Goal: Task Accomplishment & Management: Complete application form

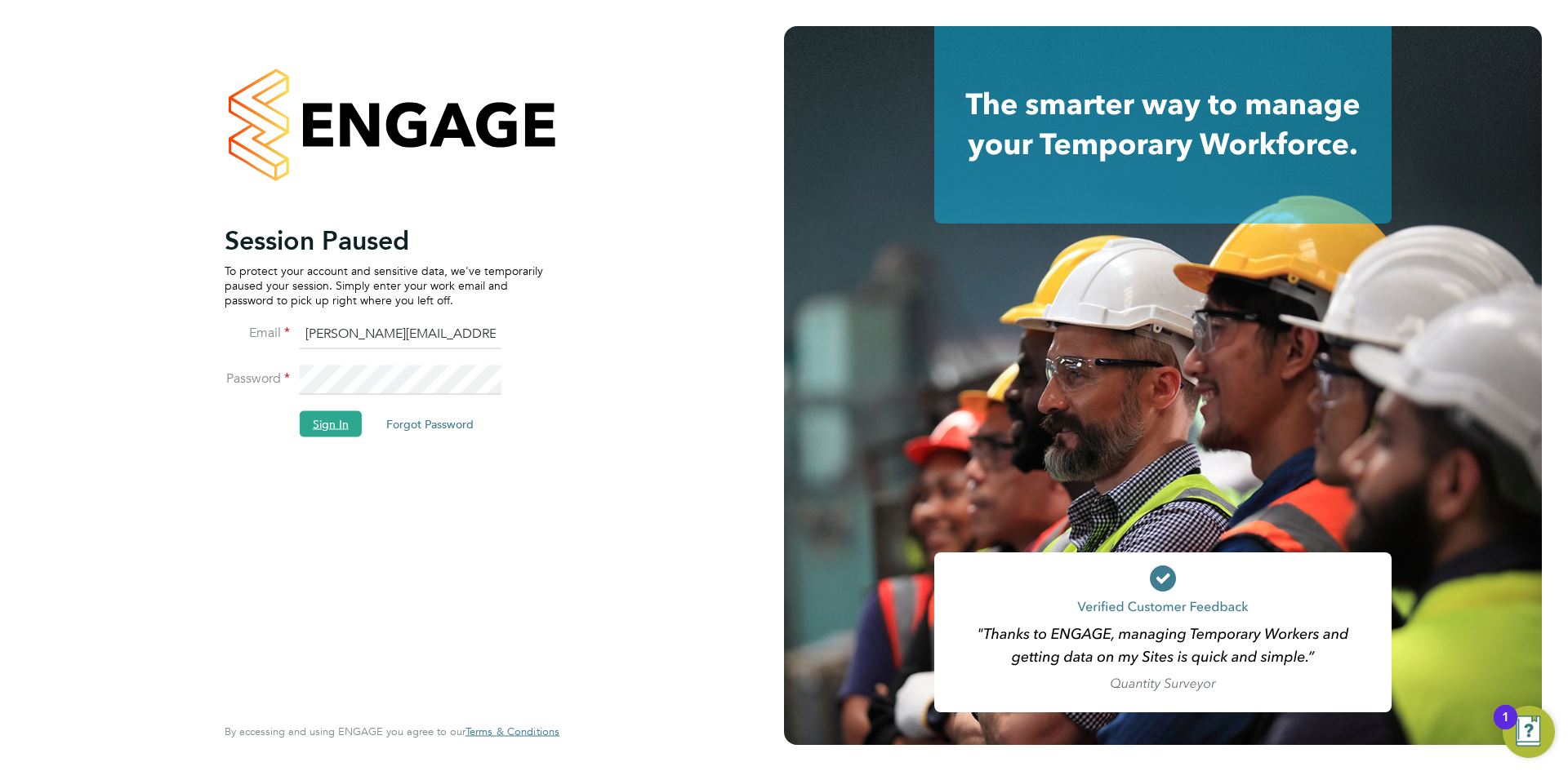
drag, startPoint x: 325, startPoint y: 435, endPoint x: 328, endPoint y: 423, distance: 12.4
click at [326, 432] on button "Sign In" at bounding box center [330, 423] width 63 height 26
click at [0, 0] on div "Sorry, we are having problems connecting to our services." at bounding box center [0, 0] width 0 height 0
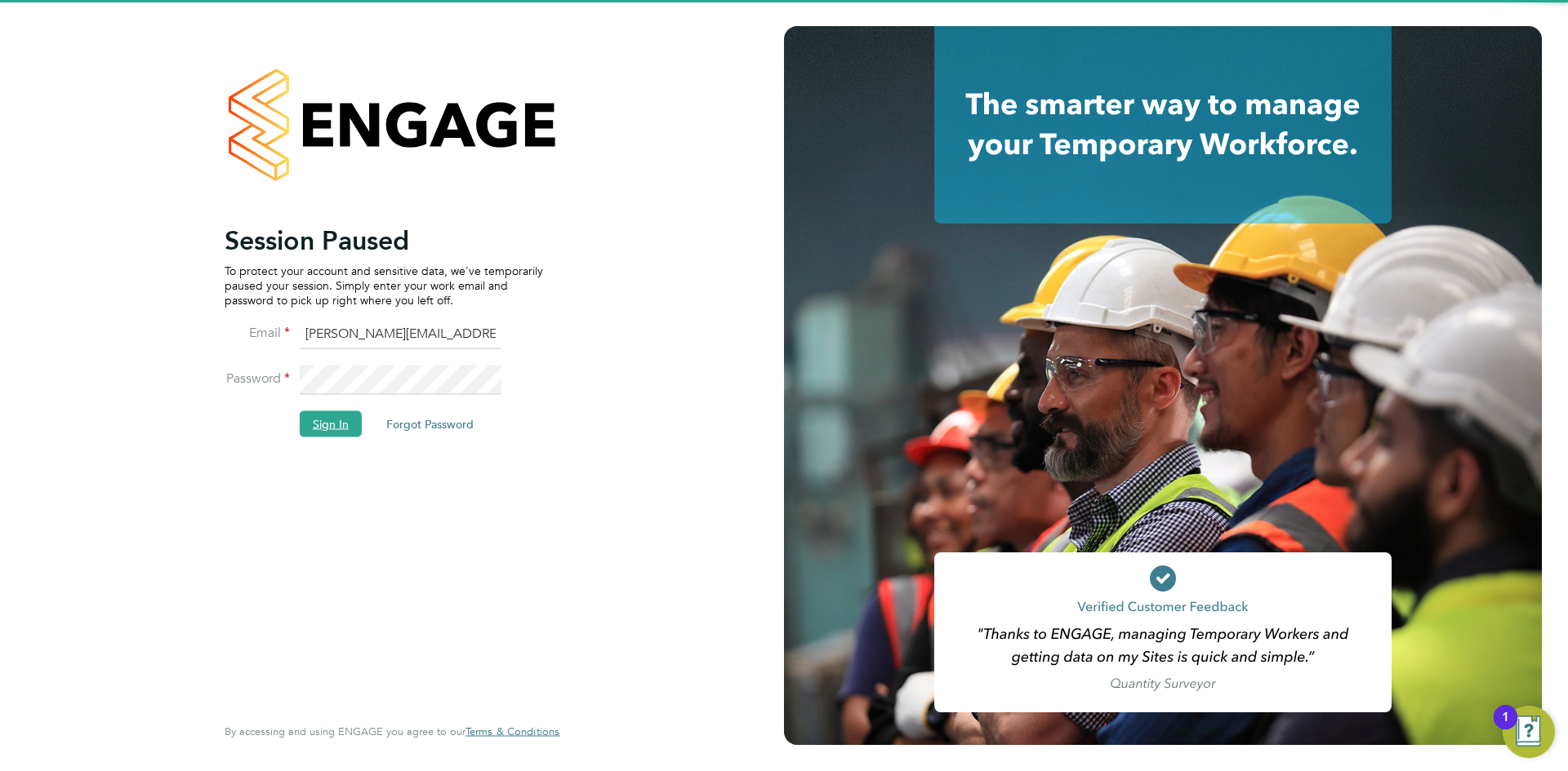
click at [321, 420] on button "Sign In" at bounding box center [330, 423] width 63 height 26
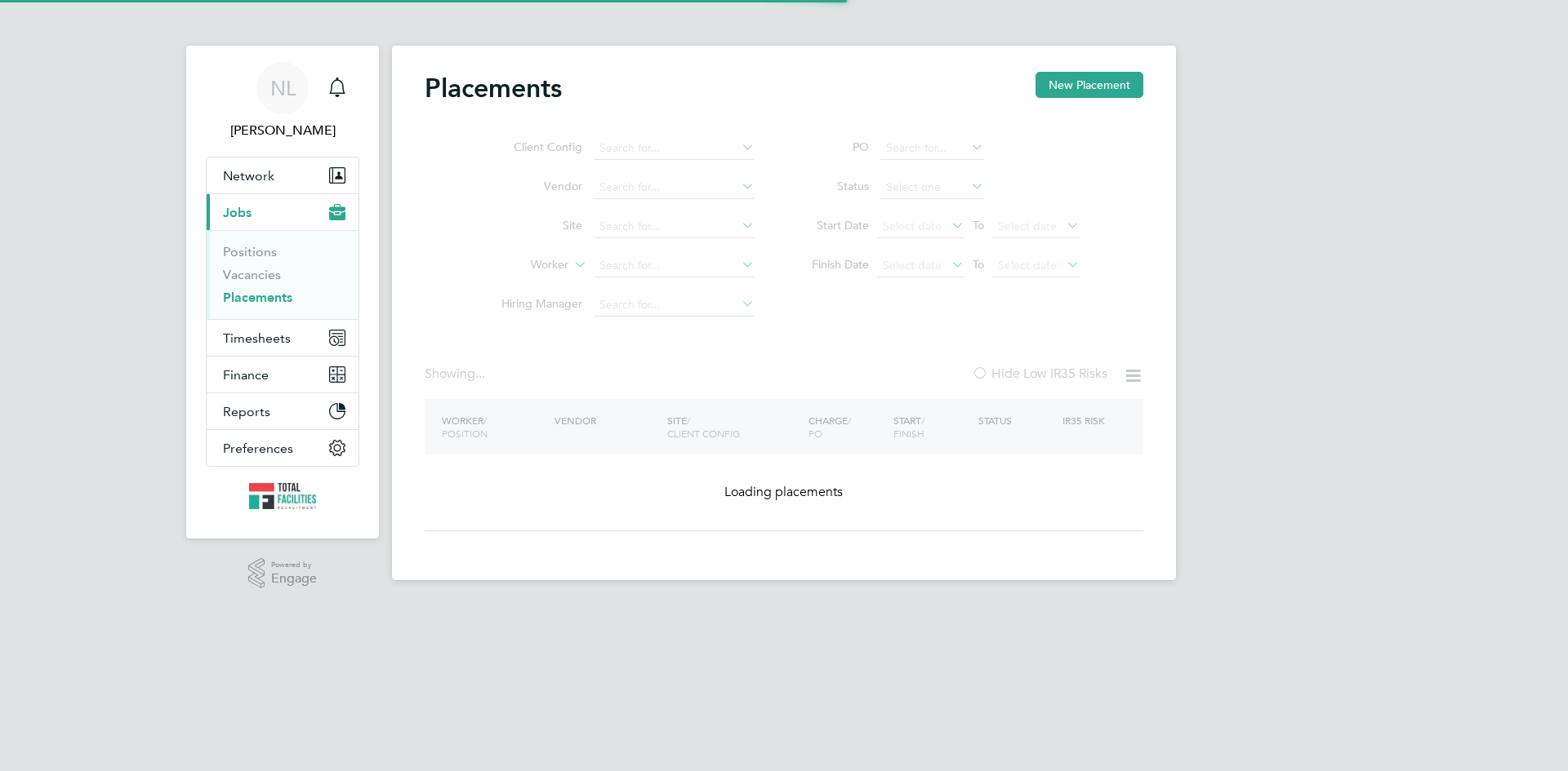
type input "Bristol Myers Squibb Pharmaceuticals Limited - Moreton"
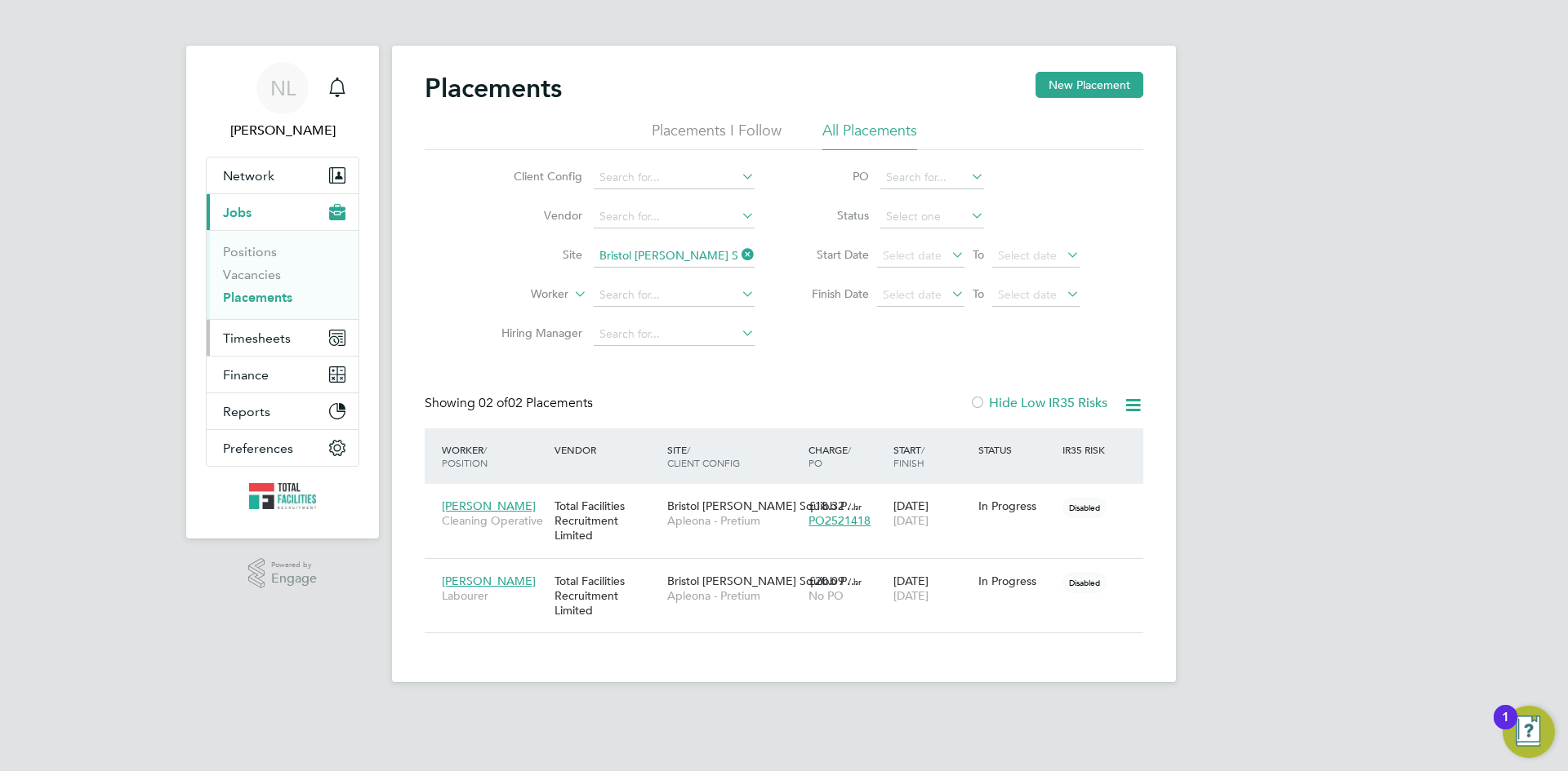
click at [239, 338] on span "Timesheets" at bounding box center [257, 338] width 67 height 15
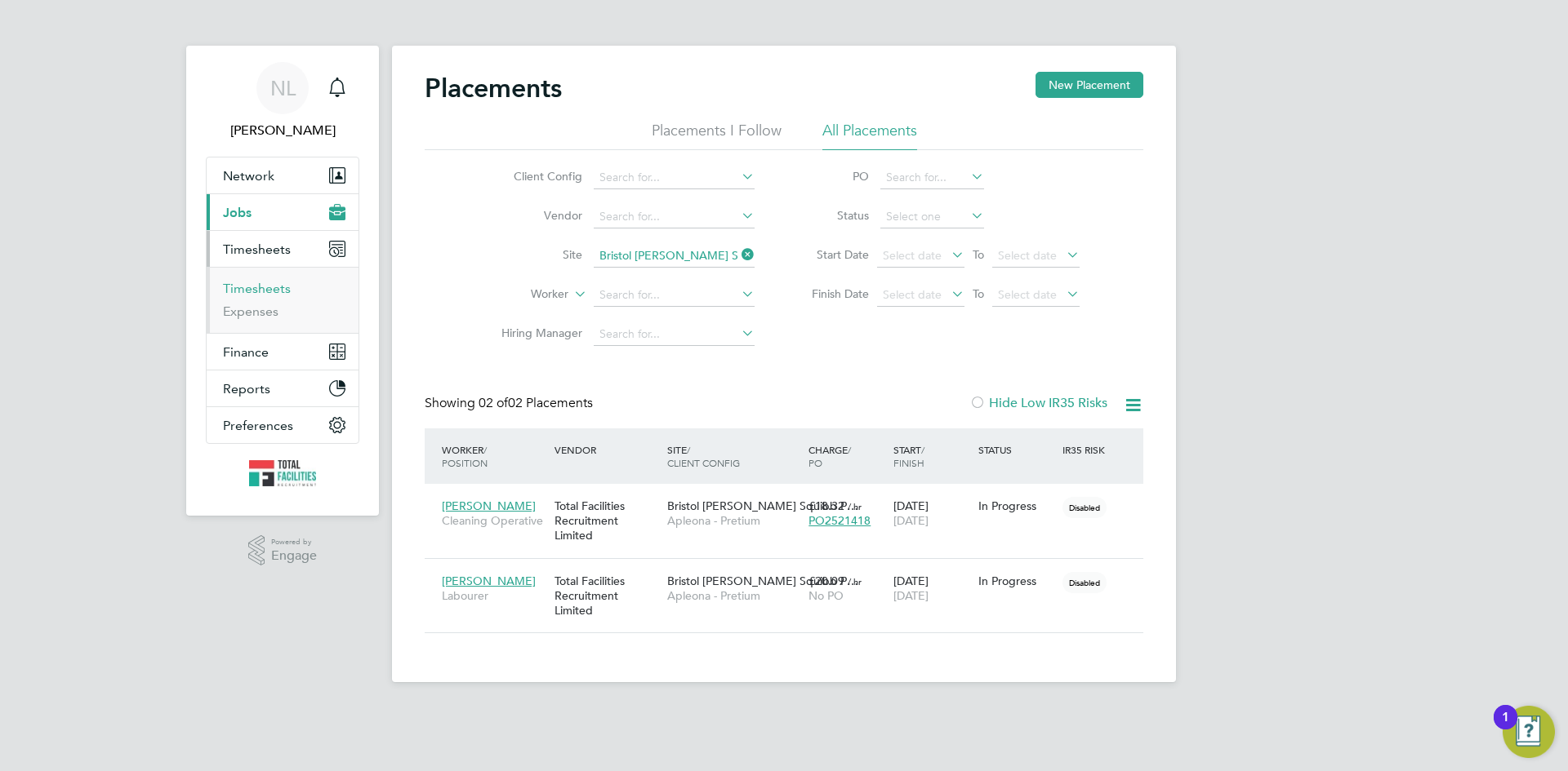
click at [254, 288] on link "Timesheets" at bounding box center [257, 288] width 67 height 15
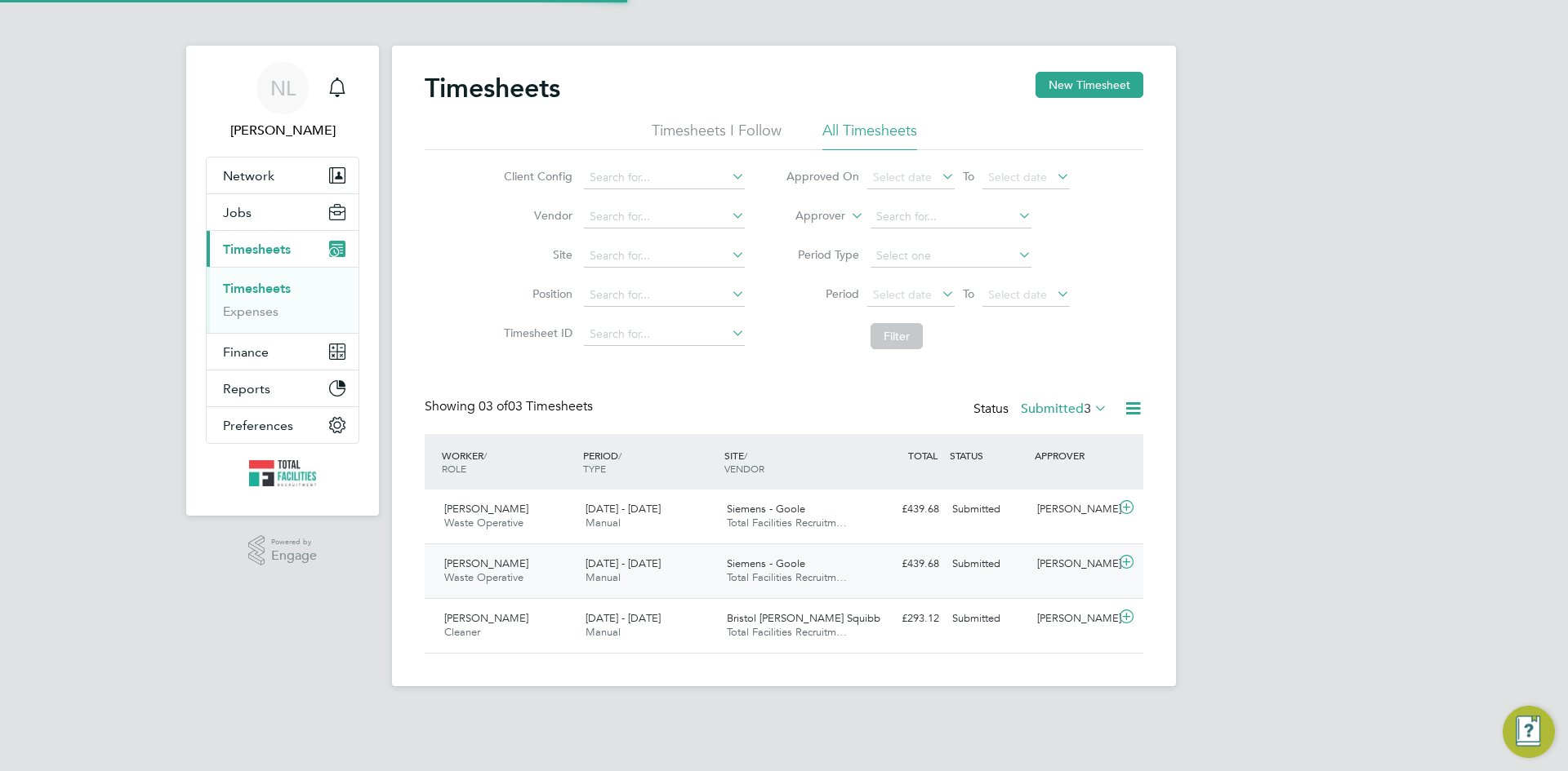
scroll to position [41, 142]
click at [1064, 621] on div "Frank Doyle" at bounding box center [1073, 619] width 85 height 27
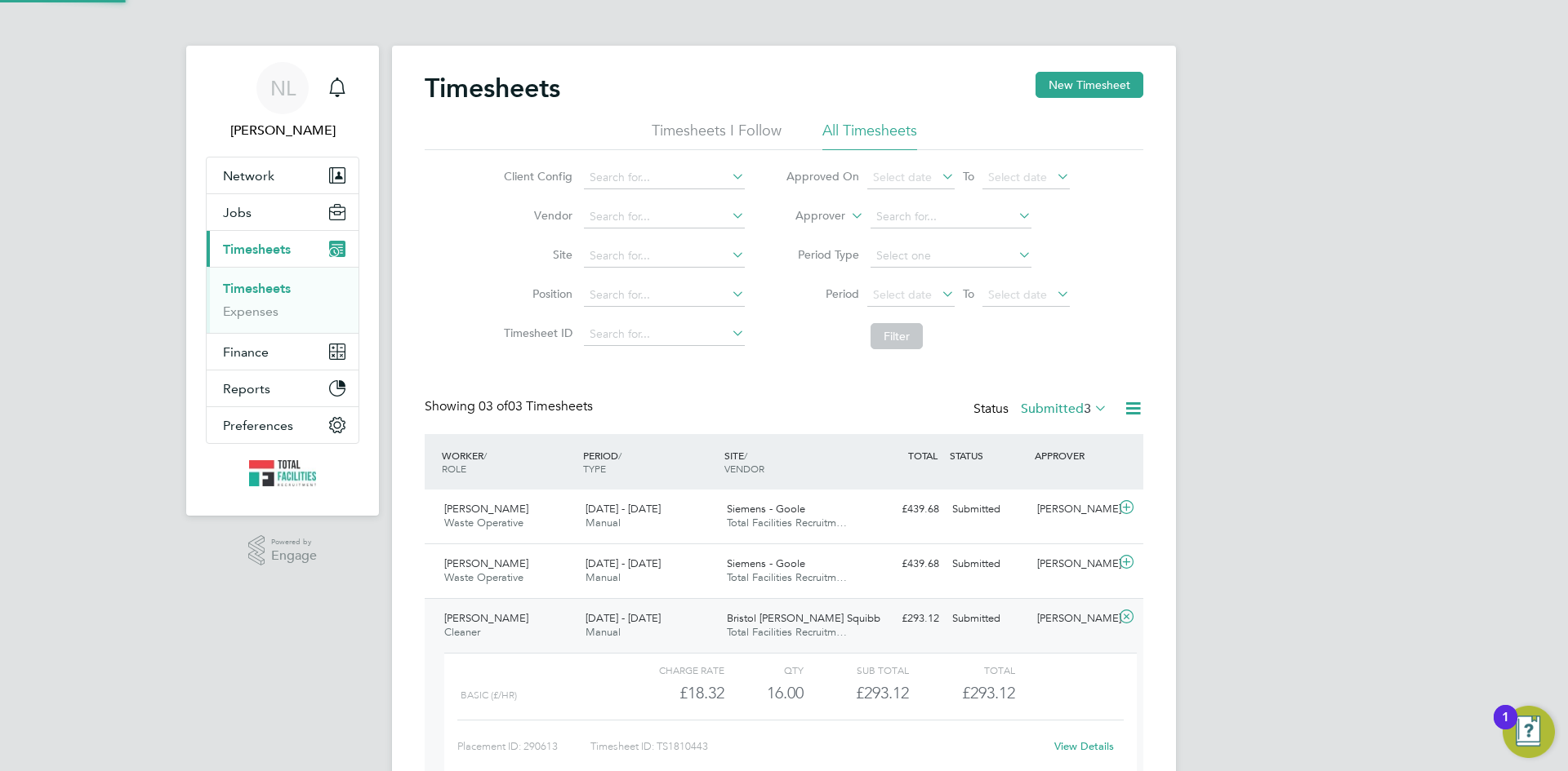
scroll to position [28, 160]
click at [1080, 627] on div "Frank Doyle" at bounding box center [1073, 619] width 85 height 27
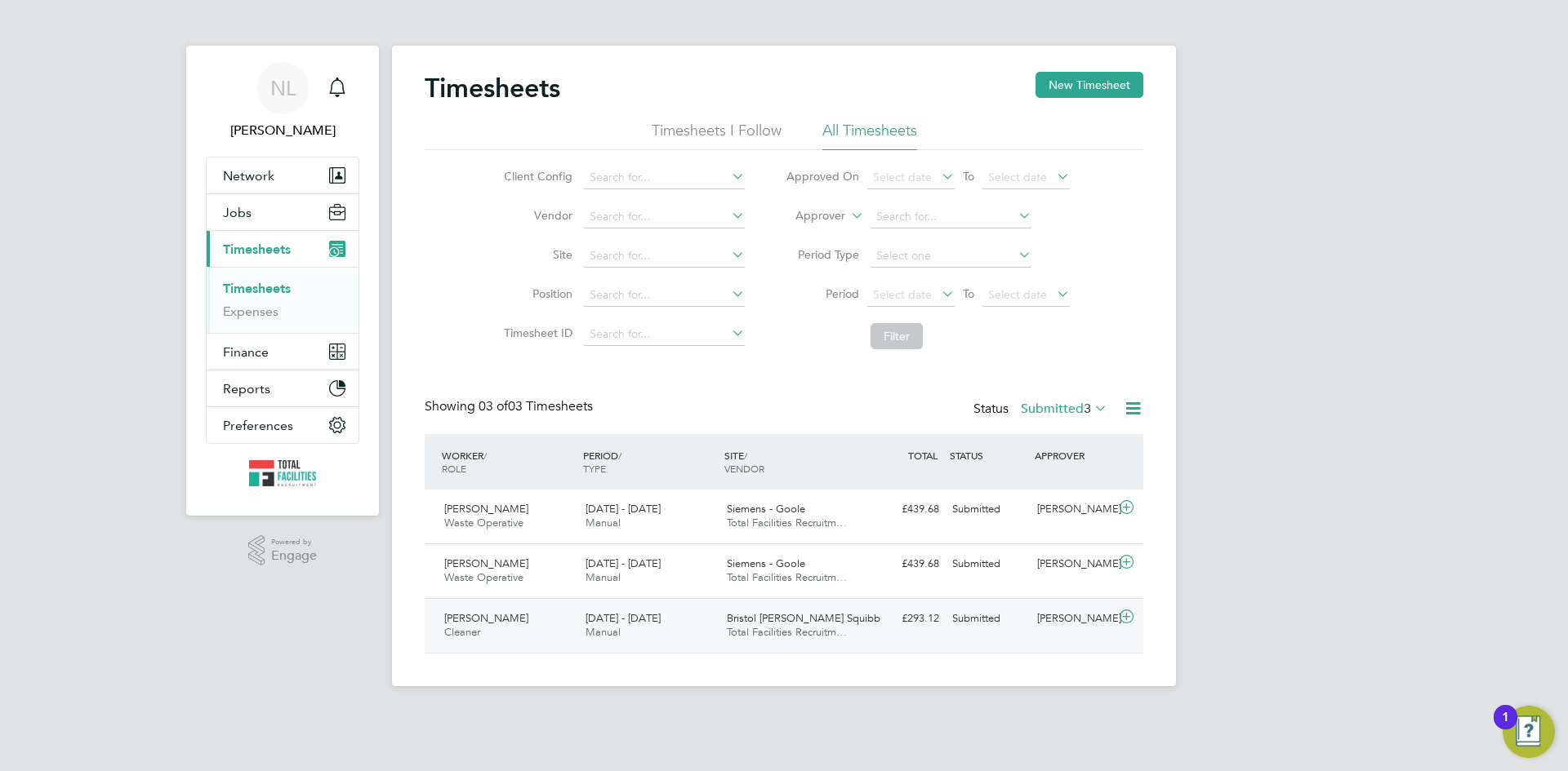
click at [1078, 620] on div "Frank Doyle" at bounding box center [1073, 619] width 85 height 27
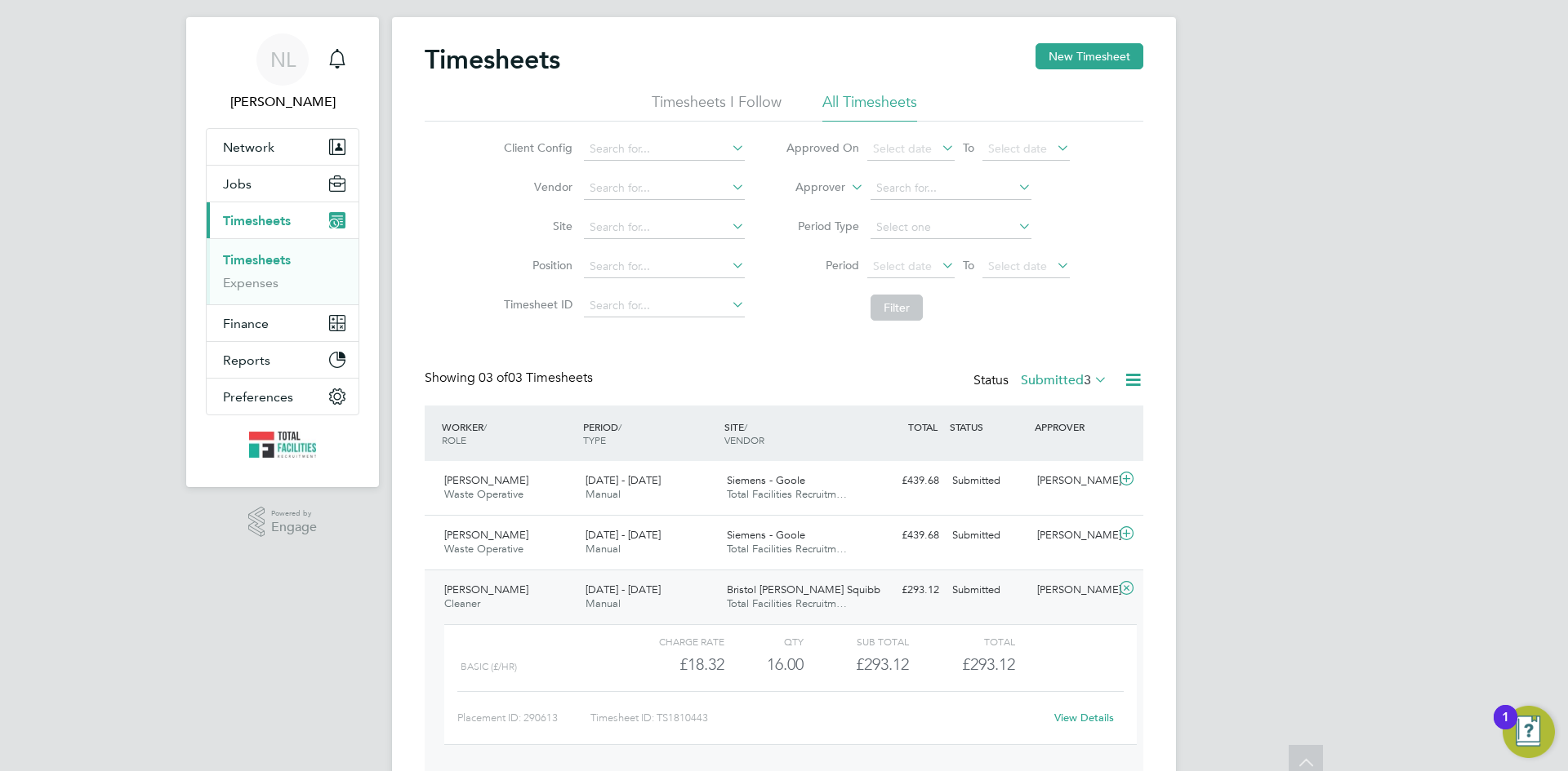
scroll to position [0, 0]
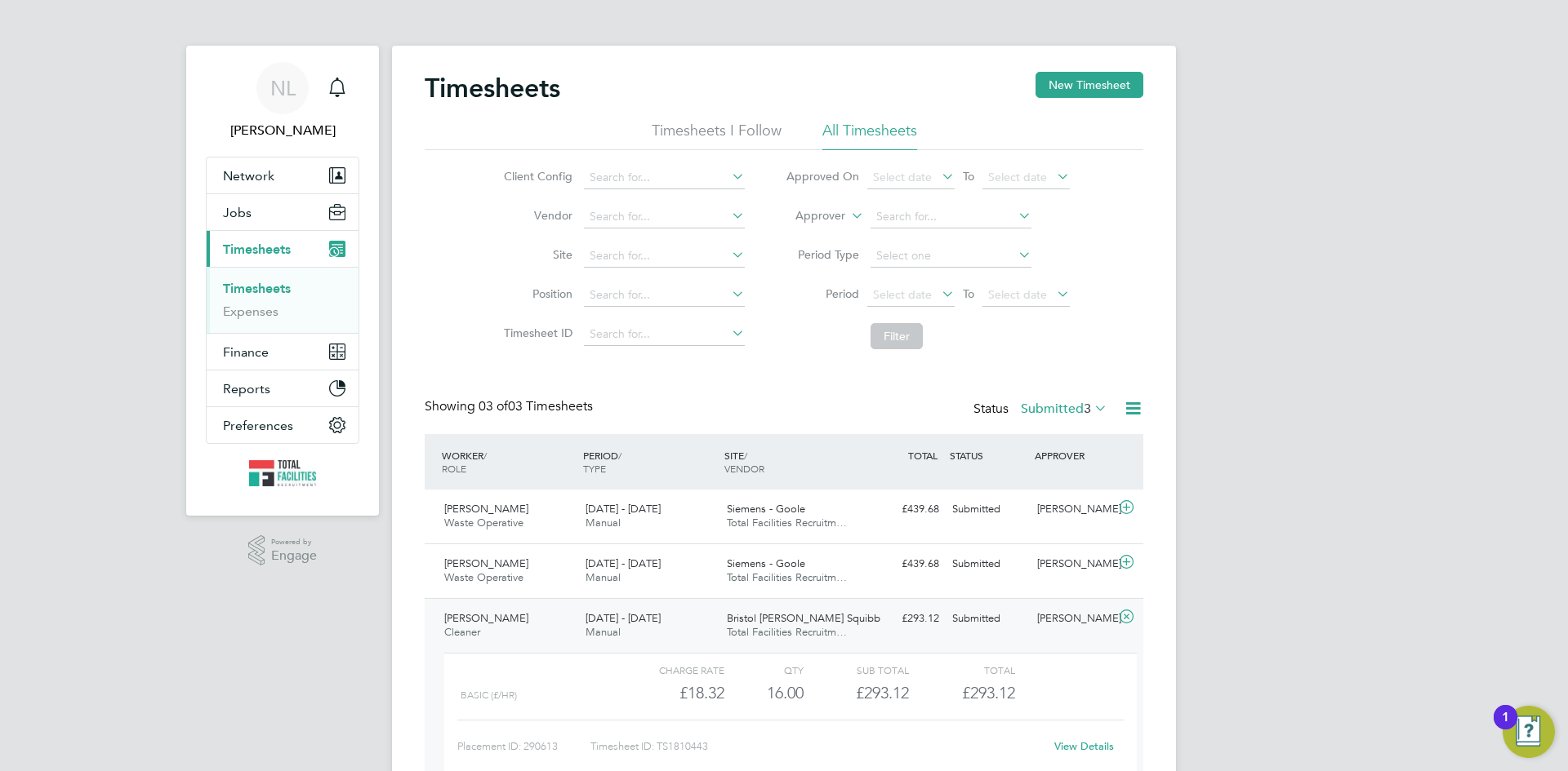
click at [1051, 401] on label "Submitted 3" at bounding box center [1064, 409] width 87 height 16
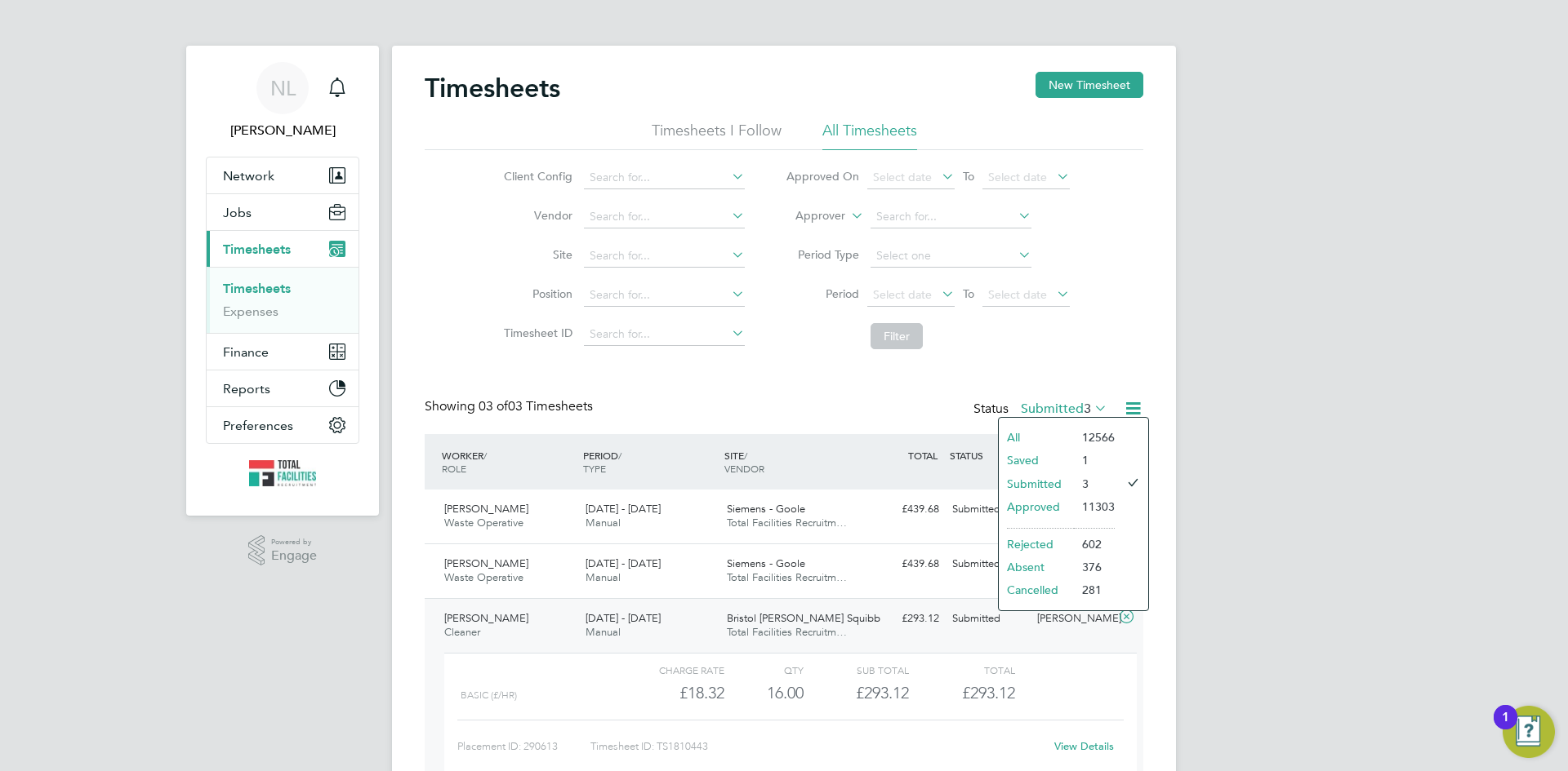
click at [1027, 507] on li "Approved" at bounding box center [1036, 507] width 75 height 23
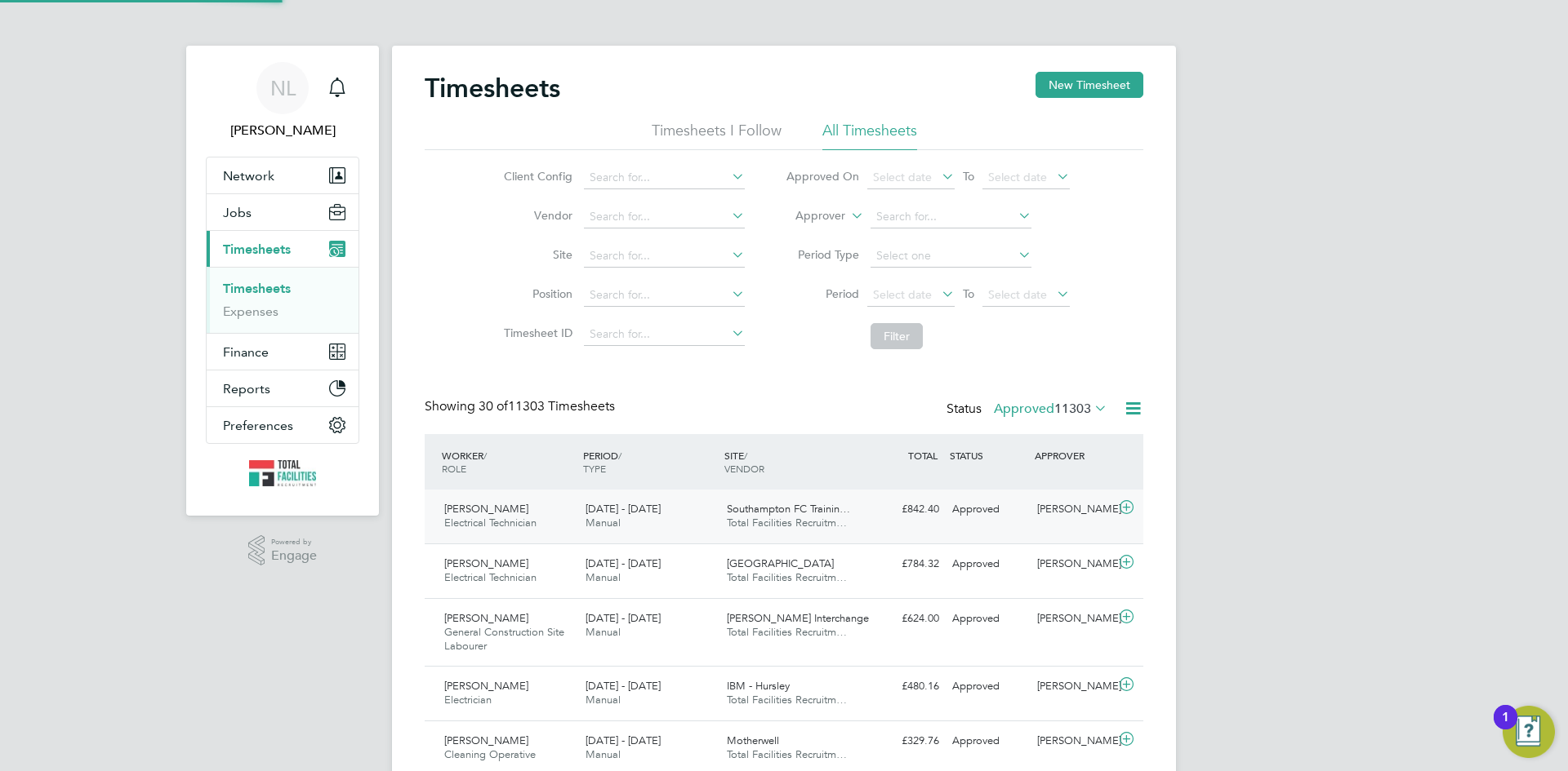
scroll to position [55, 142]
click at [1012, 408] on label "Approved 11303" at bounding box center [1050, 409] width 114 height 16
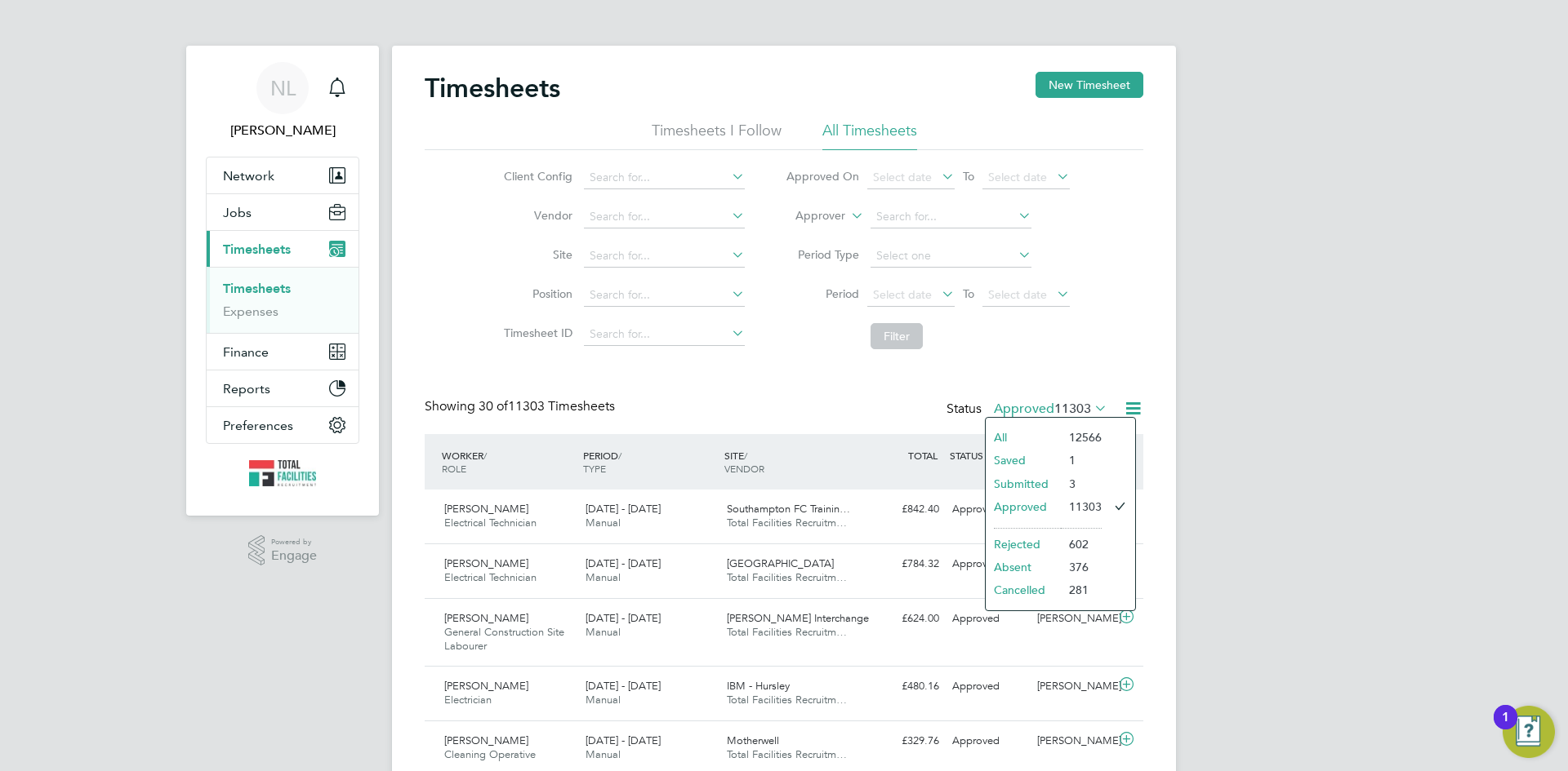
click at [1008, 454] on li "Saved" at bounding box center [1023, 460] width 75 height 23
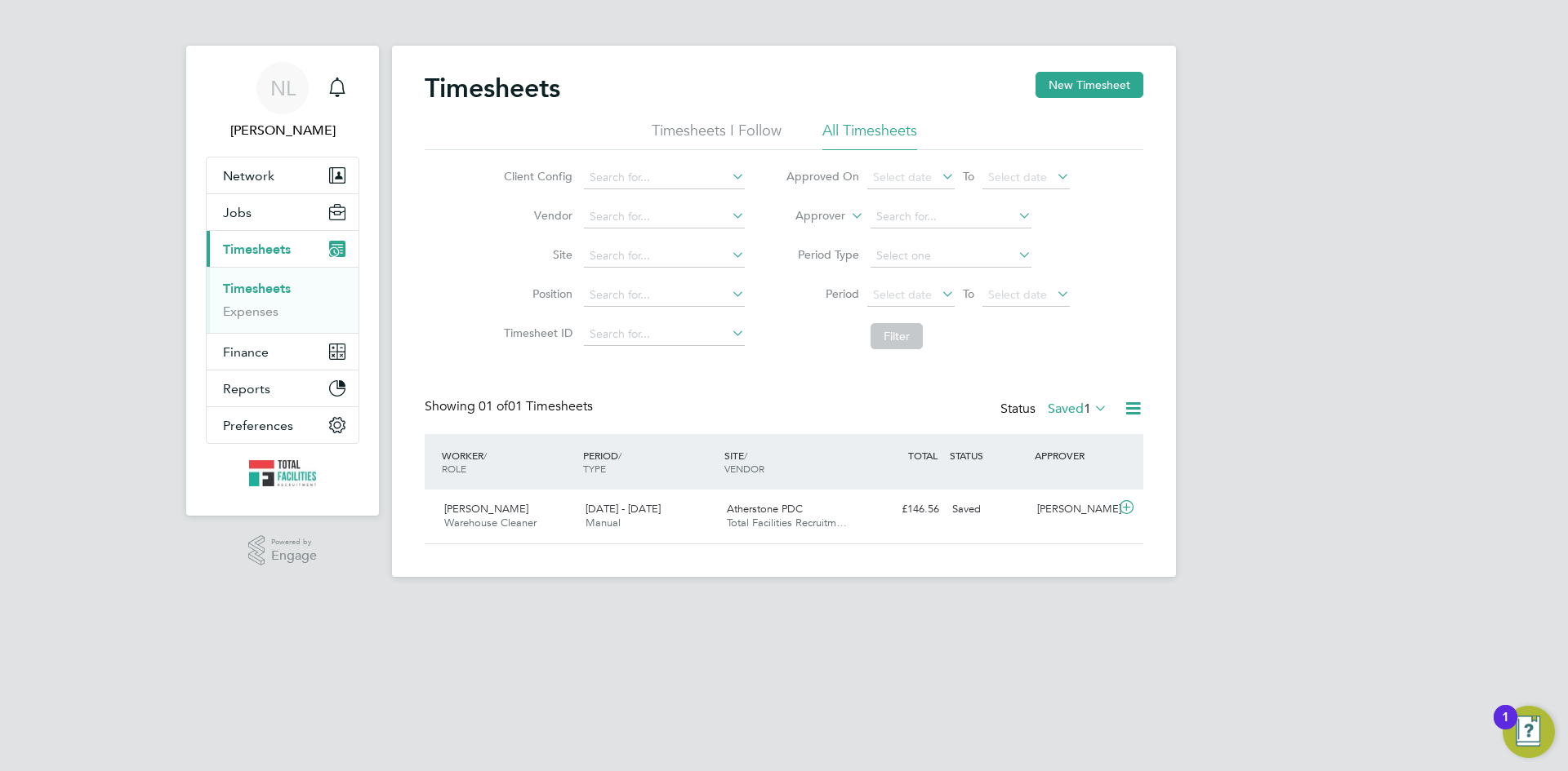
click at [1056, 412] on label "Saved 1" at bounding box center [1077, 409] width 60 height 16
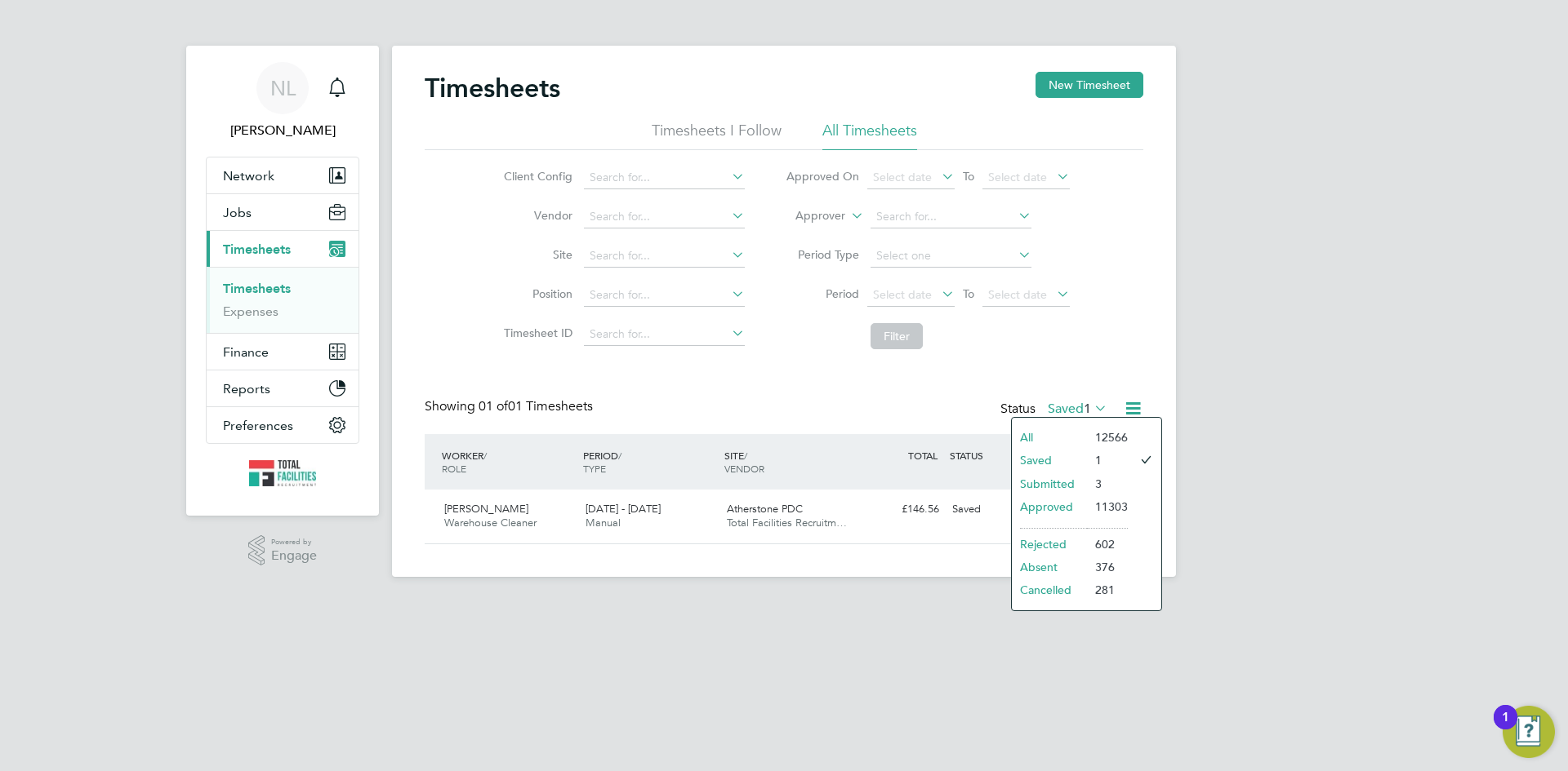
click at [1039, 537] on li "Rejected" at bounding box center [1050, 544] width 75 height 23
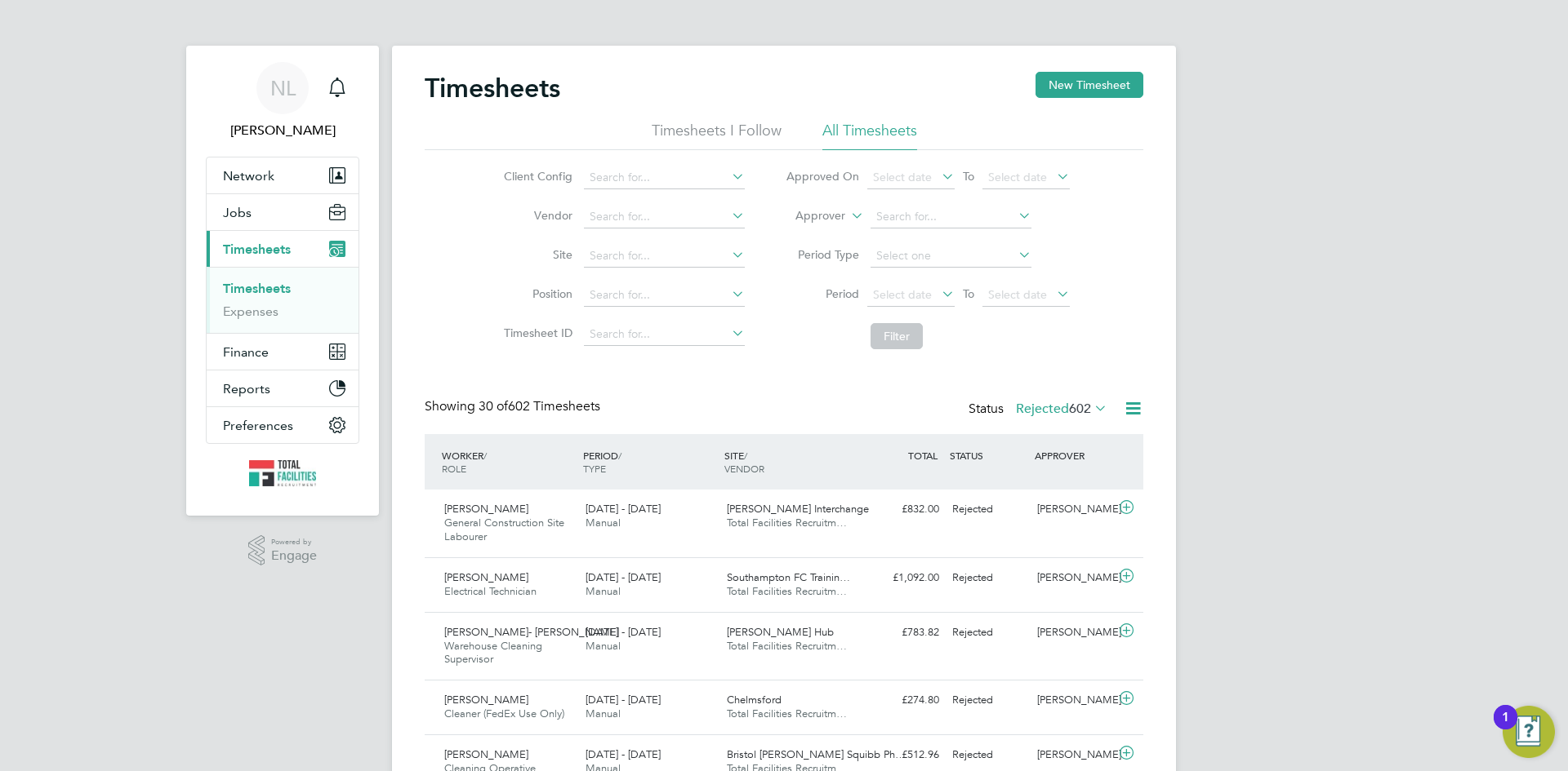
click at [1050, 404] on label "Rejected 602" at bounding box center [1061, 409] width 91 height 16
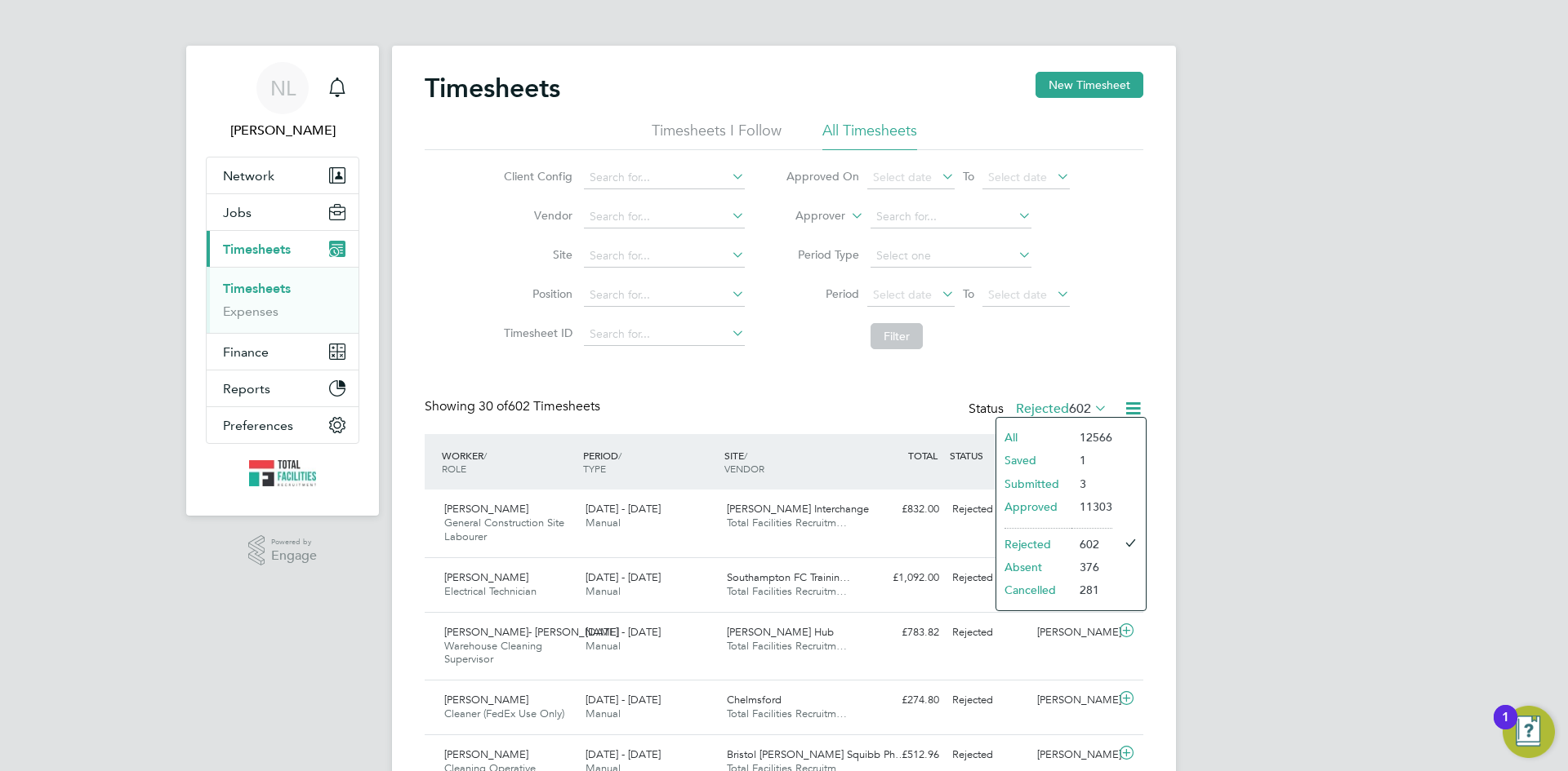
click at [1032, 486] on li "Submitted" at bounding box center [1034, 484] width 75 height 23
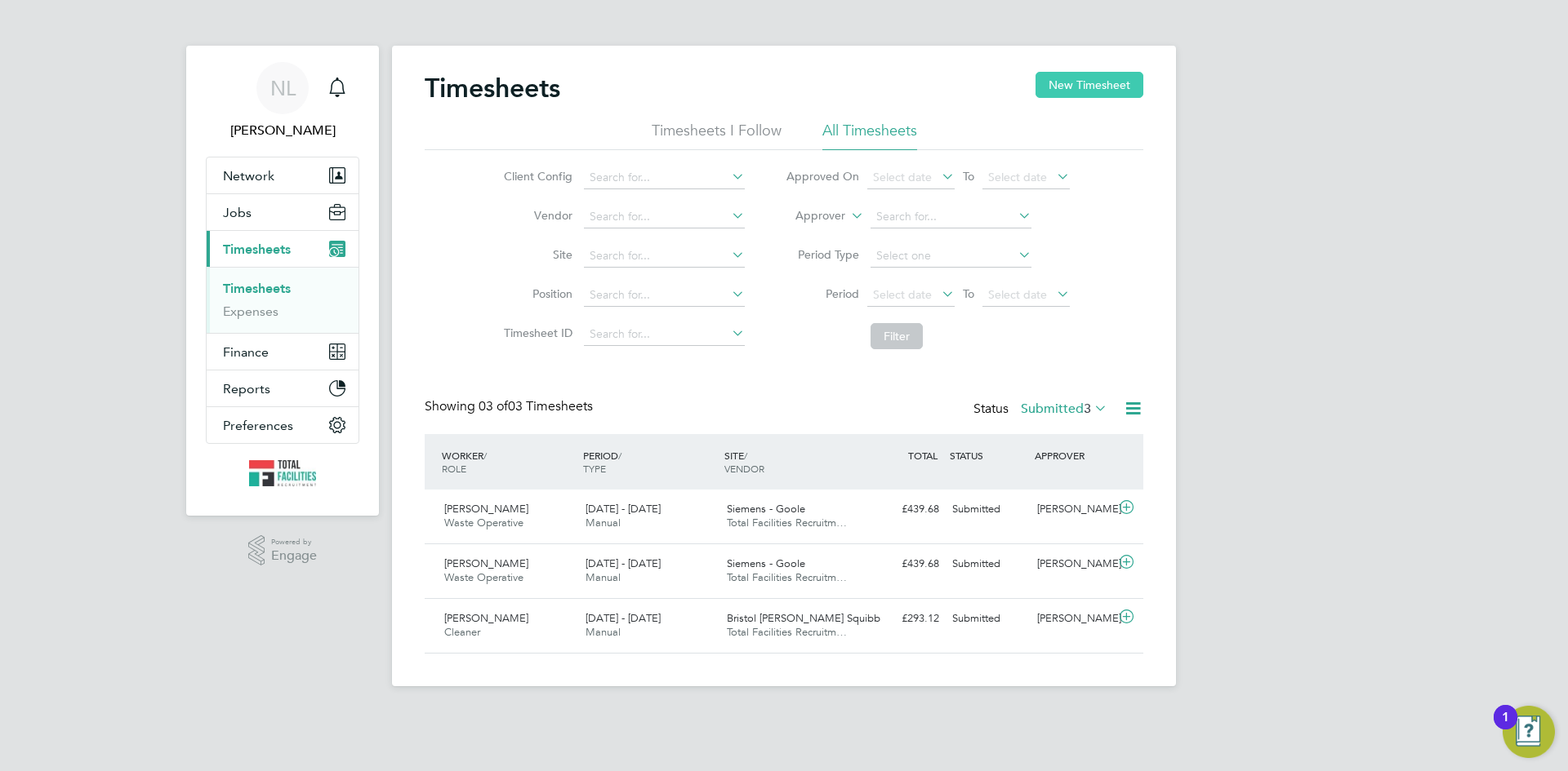
click at [1113, 86] on button "New Timesheet" at bounding box center [1089, 85] width 108 height 26
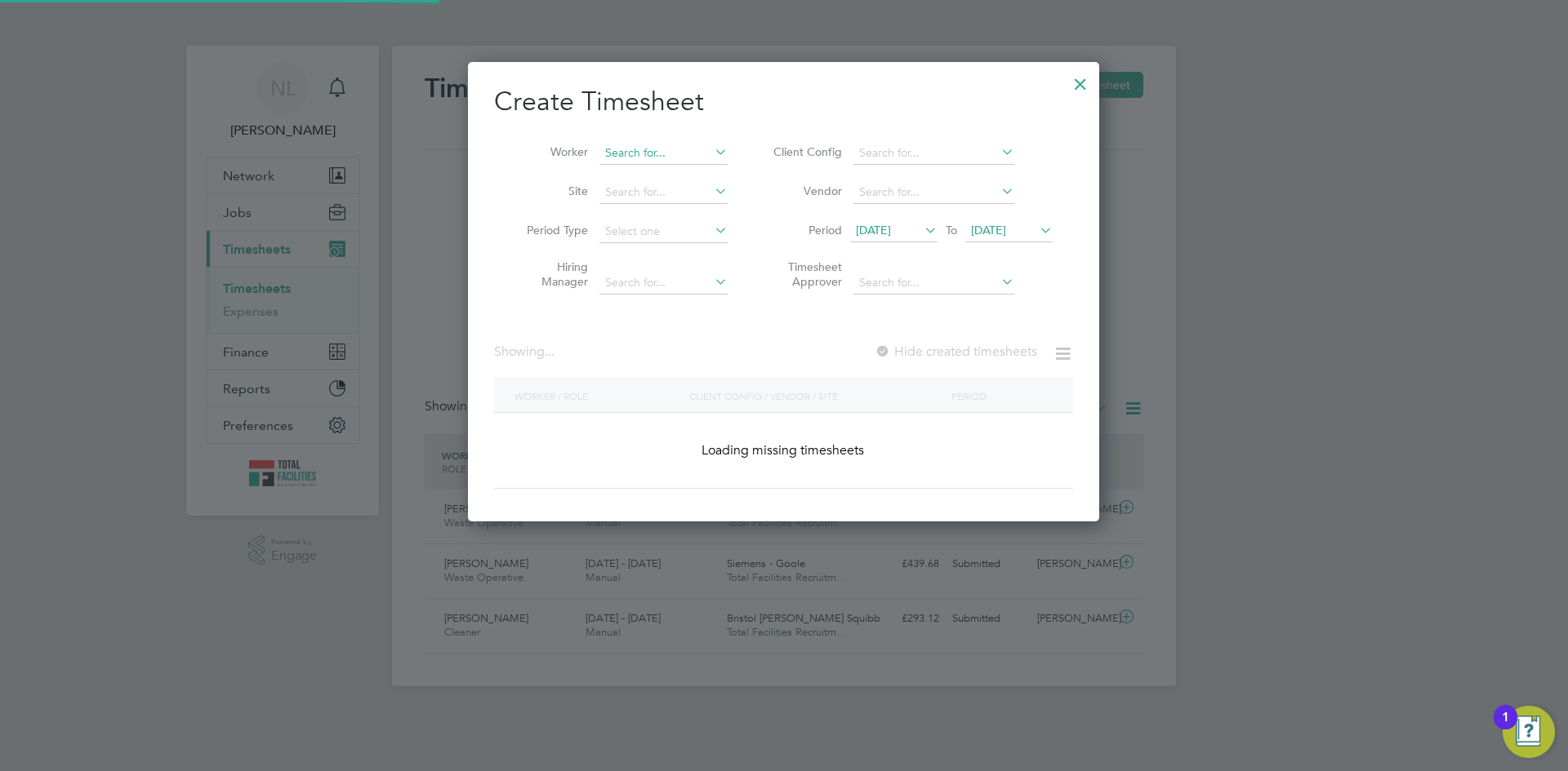
click at [644, 159] on input at bounding box center [663, 154] width 128 height 23
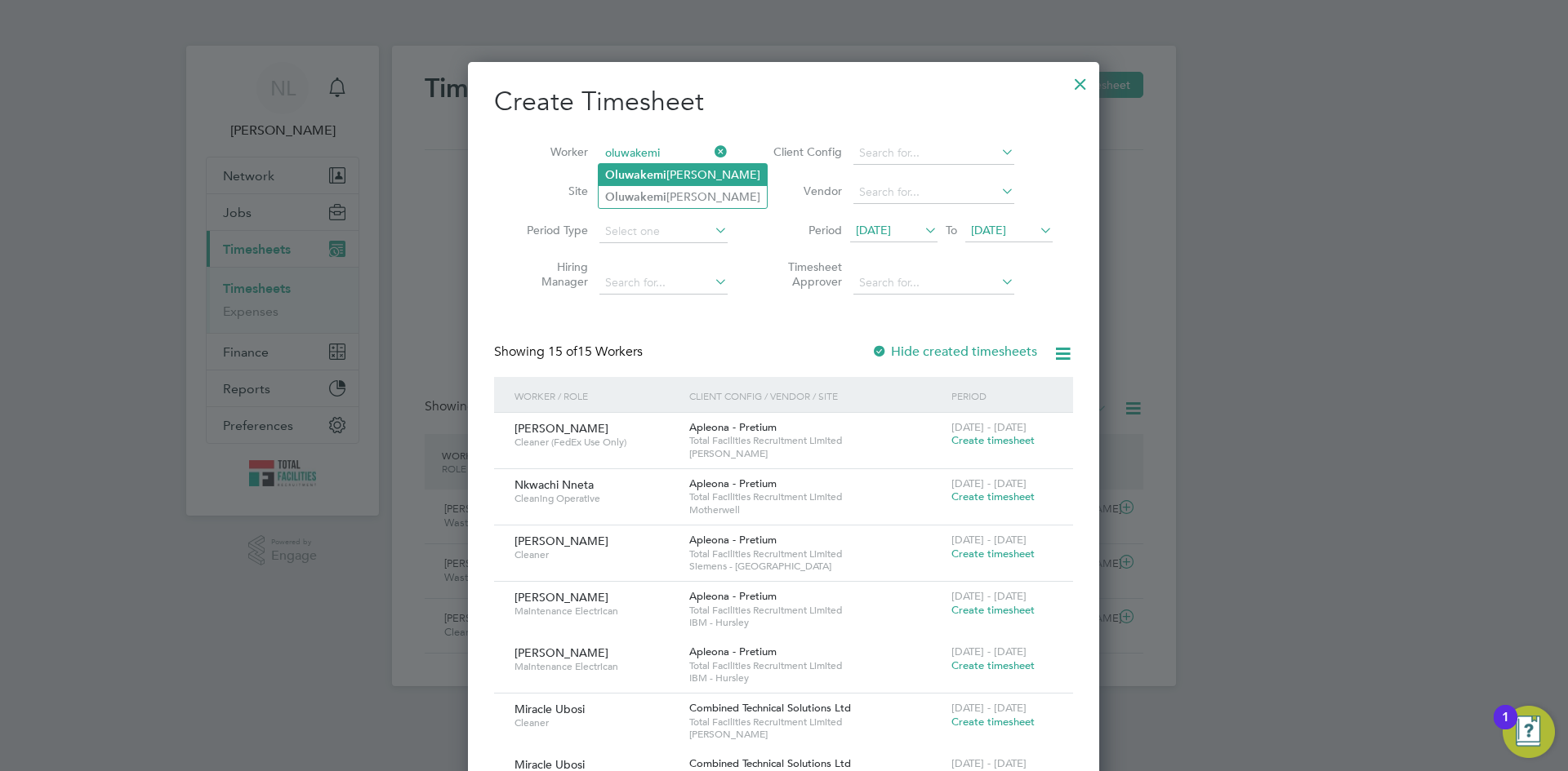
click at [675, 175] on li "Oluwakemi Samuel" at bounding box center [682, 175] width 168 height 22
type input "[PERSON_NAME]"
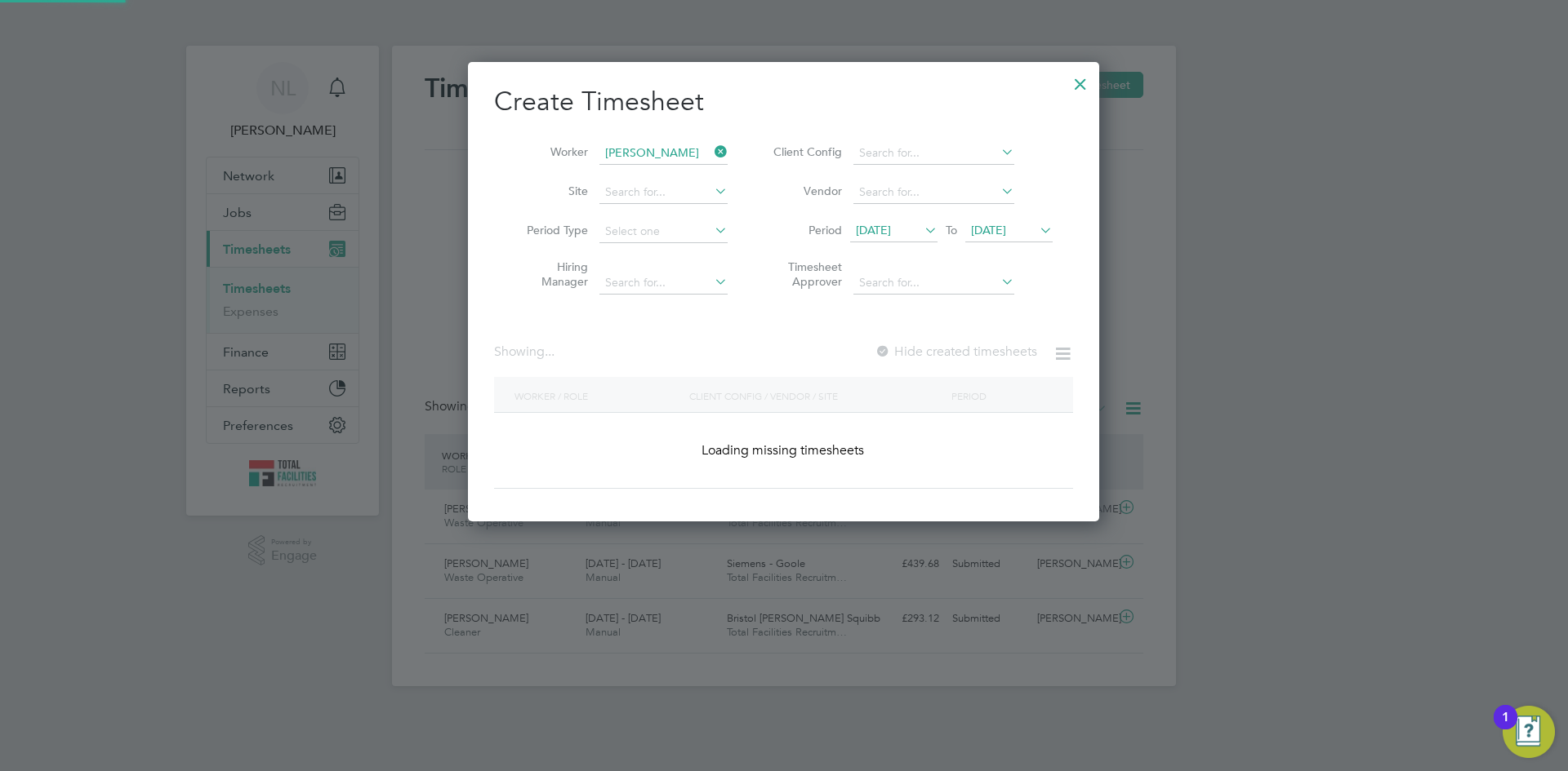
scroll to position [460, 632]
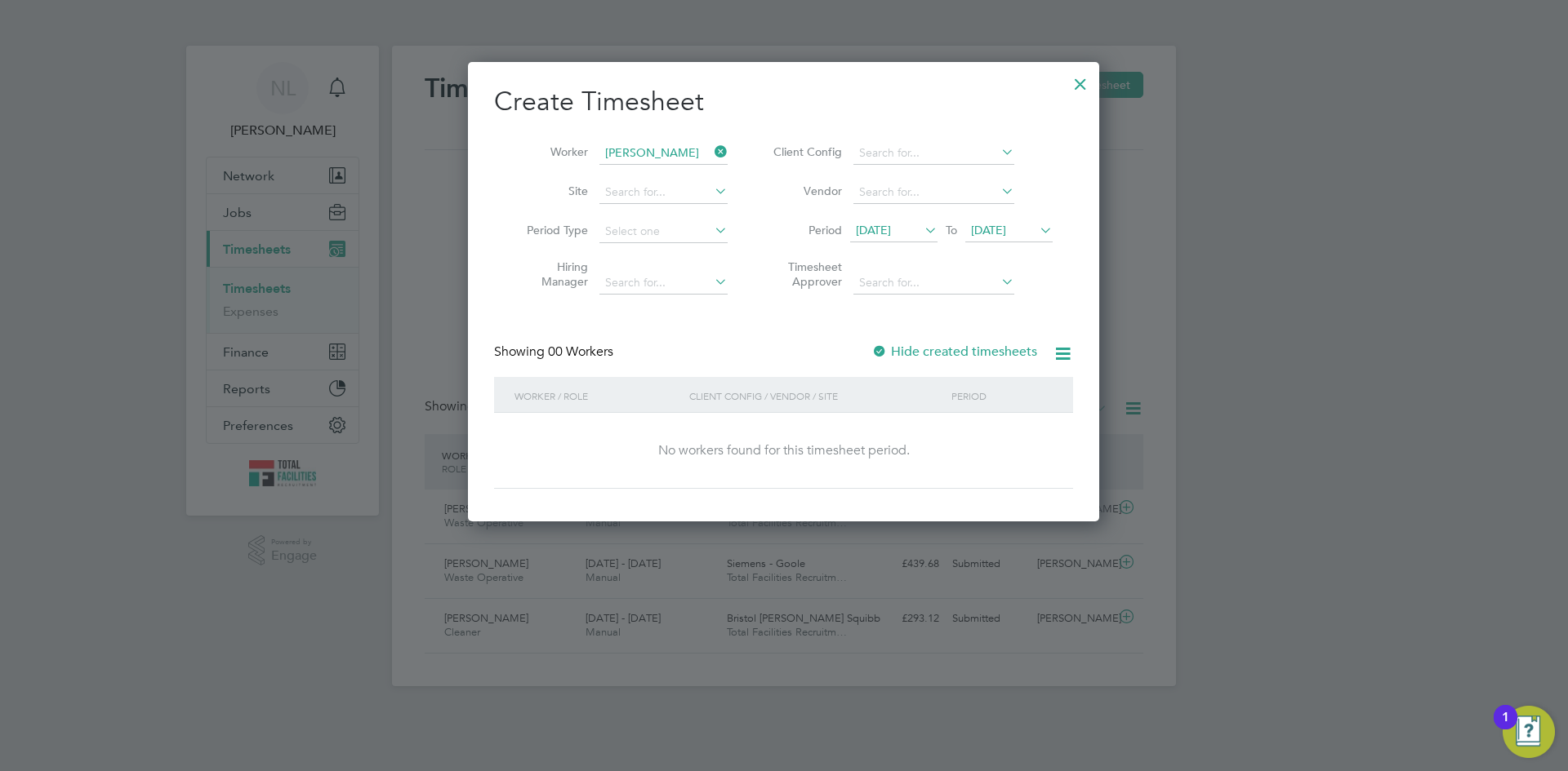
click at [891, 233] on span "20 Aug 2025" at bounding box center [873, 230] width 35 height 14
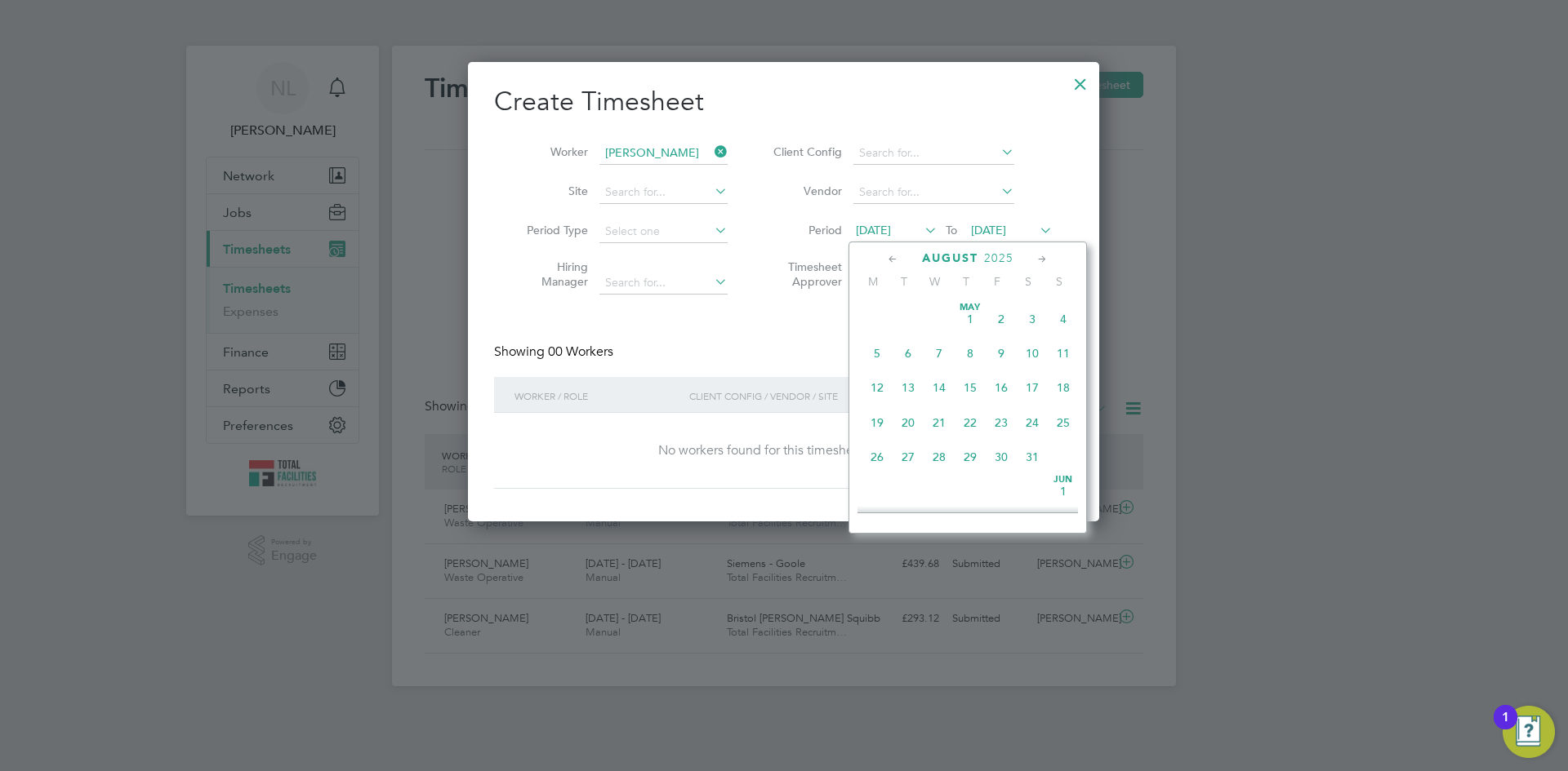
scroll to position [601, 0]
click at [880, 386] on span "18" at bounding box center [876, 373] width 31 height 31
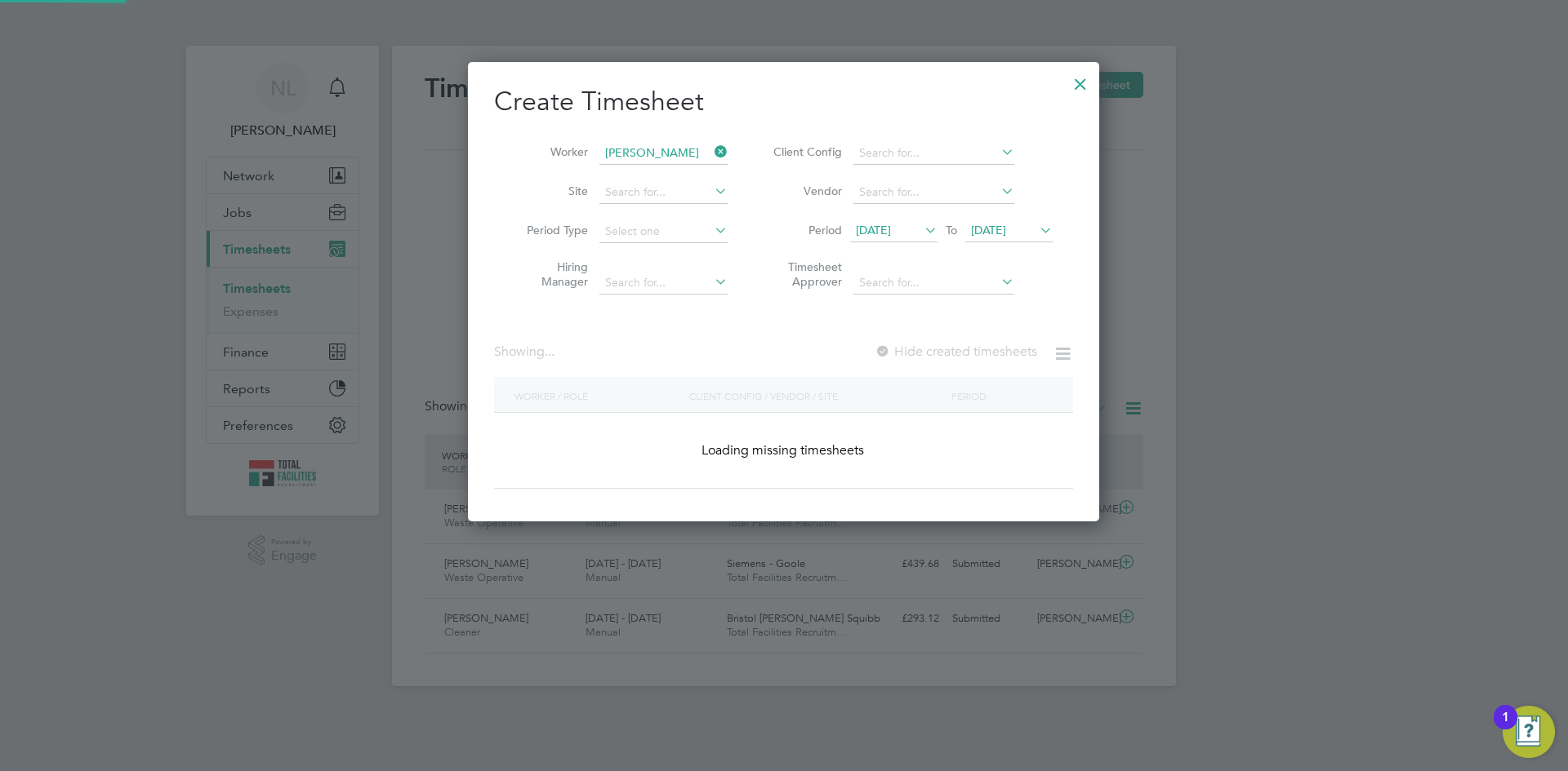
scroll to position [460, 632]
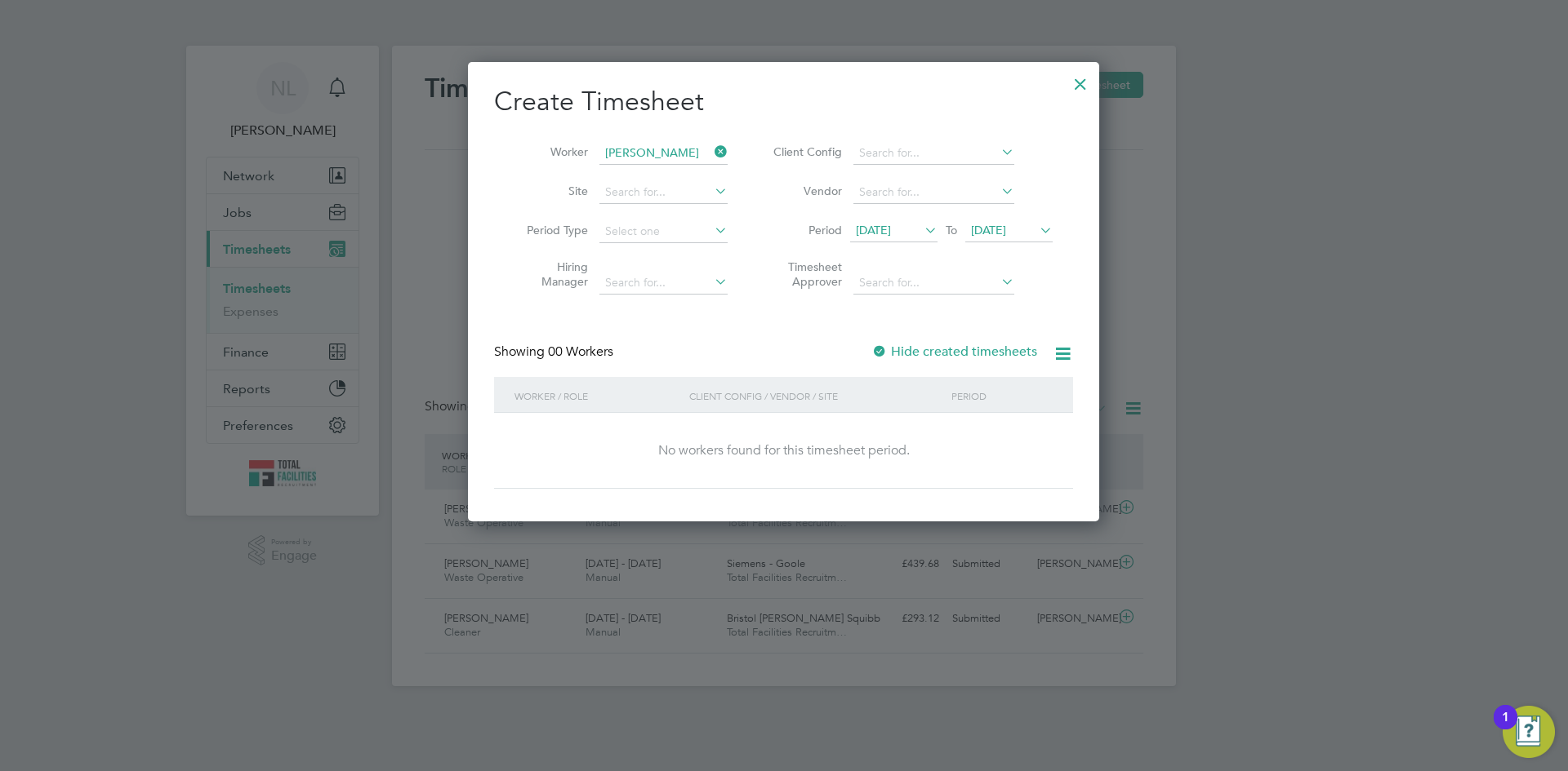
click at [878, 355] on div at bounding box center [879, 352] width 16 height 16
drag, startPoint x: 991, startPoint y: 232, endPoint x: 986, endPoint y: 239, distance: 8.6
click at [991, 232] on span "27 Aug 2025" at bounding box center [988, 230] width 35 height 14
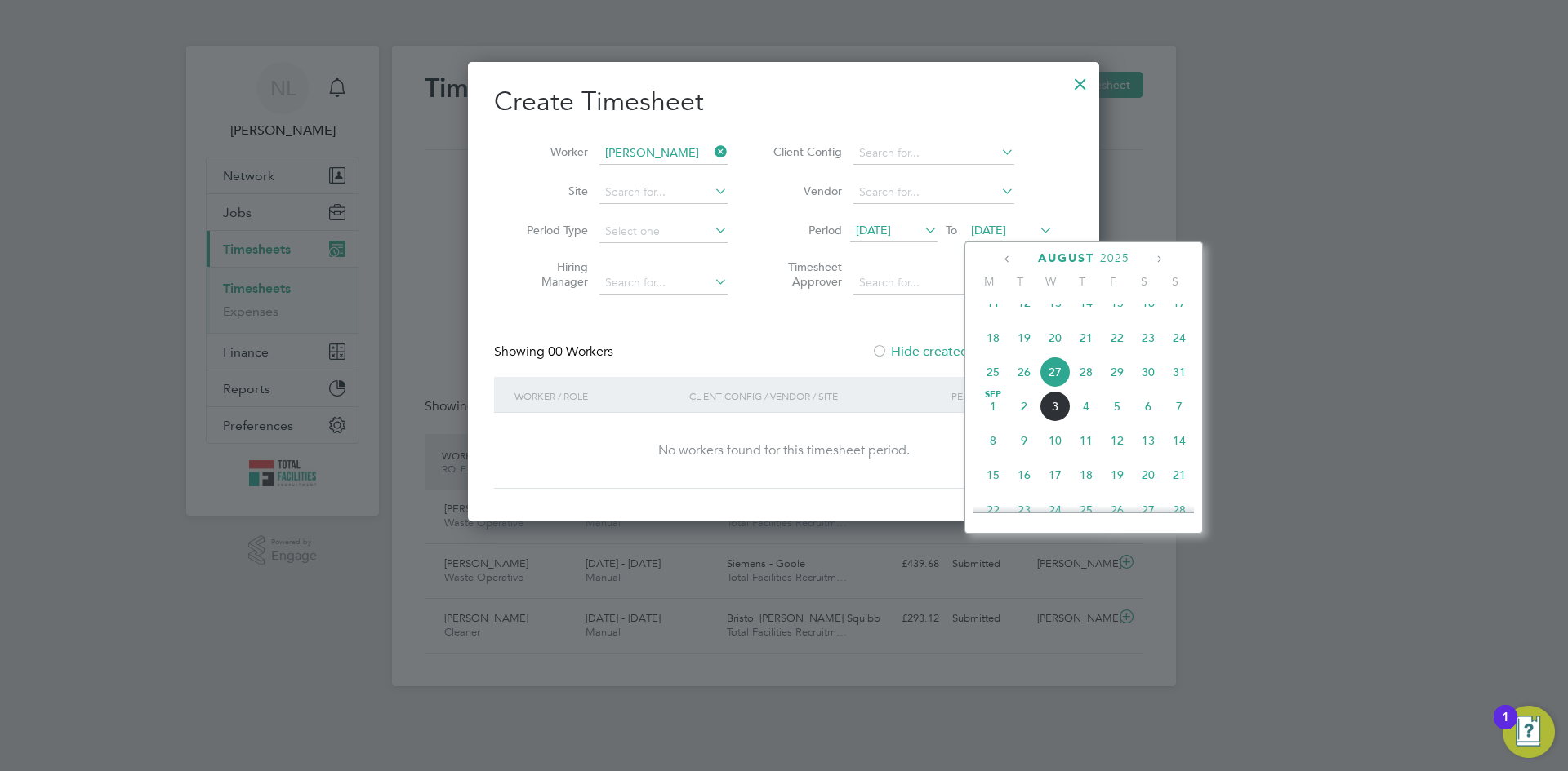
click at [996, 352] on span "18" at bounding box center [993, 337] width 31 height 31
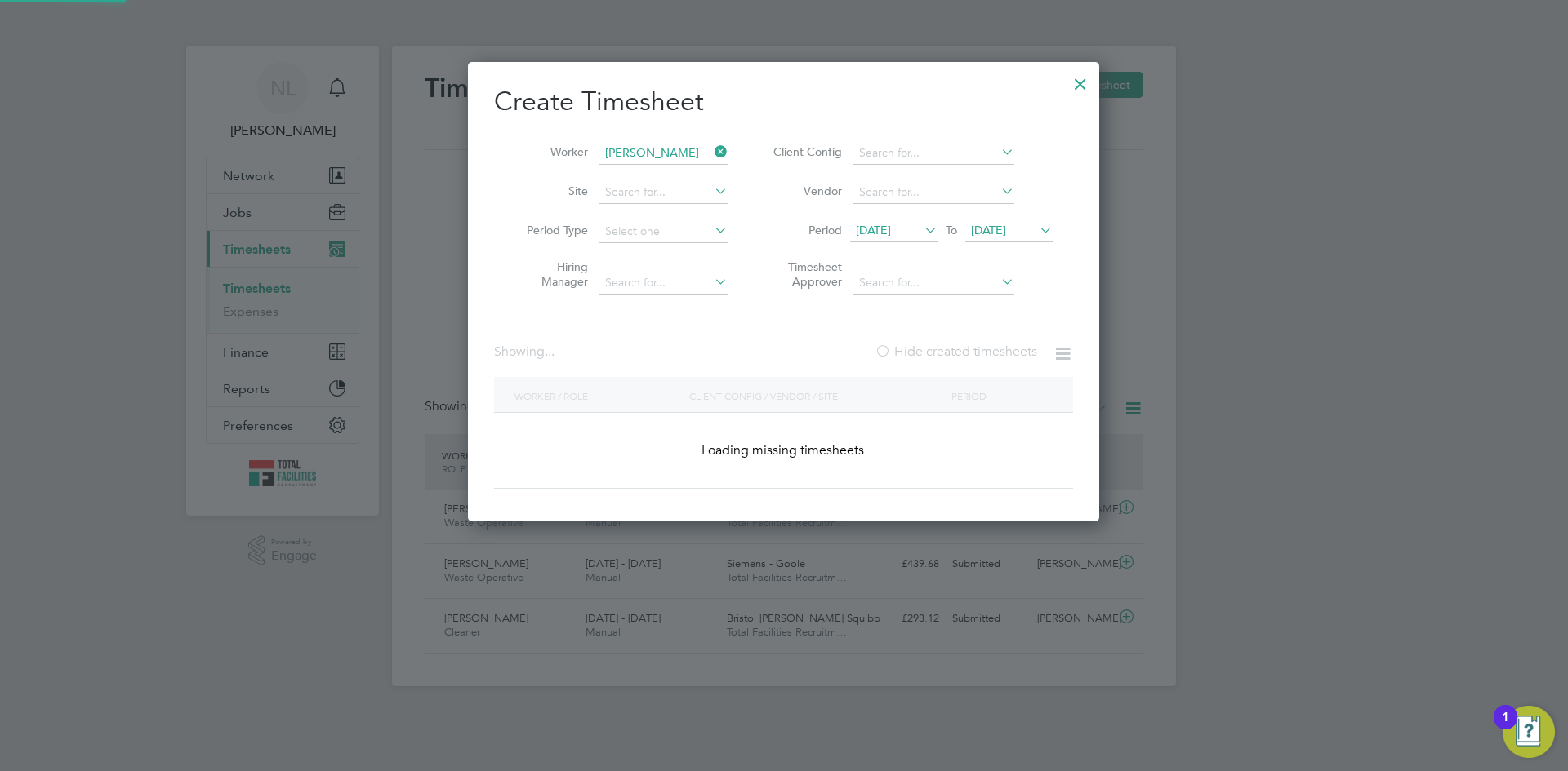
scroll to position [439, 632]
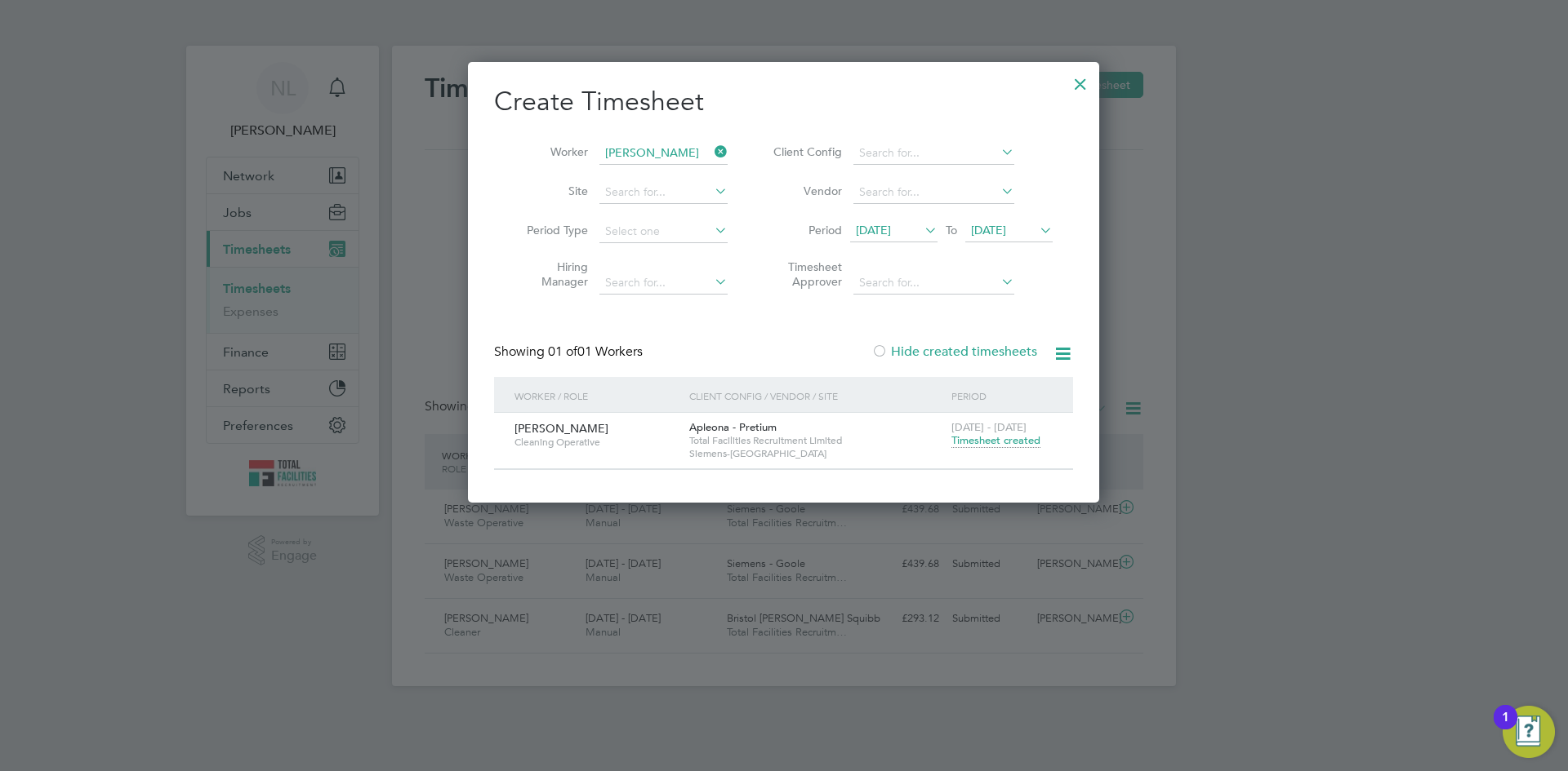
click at [988, 438] on span "Timesheet created" at bounding box center [996, 440] width 89 height 14
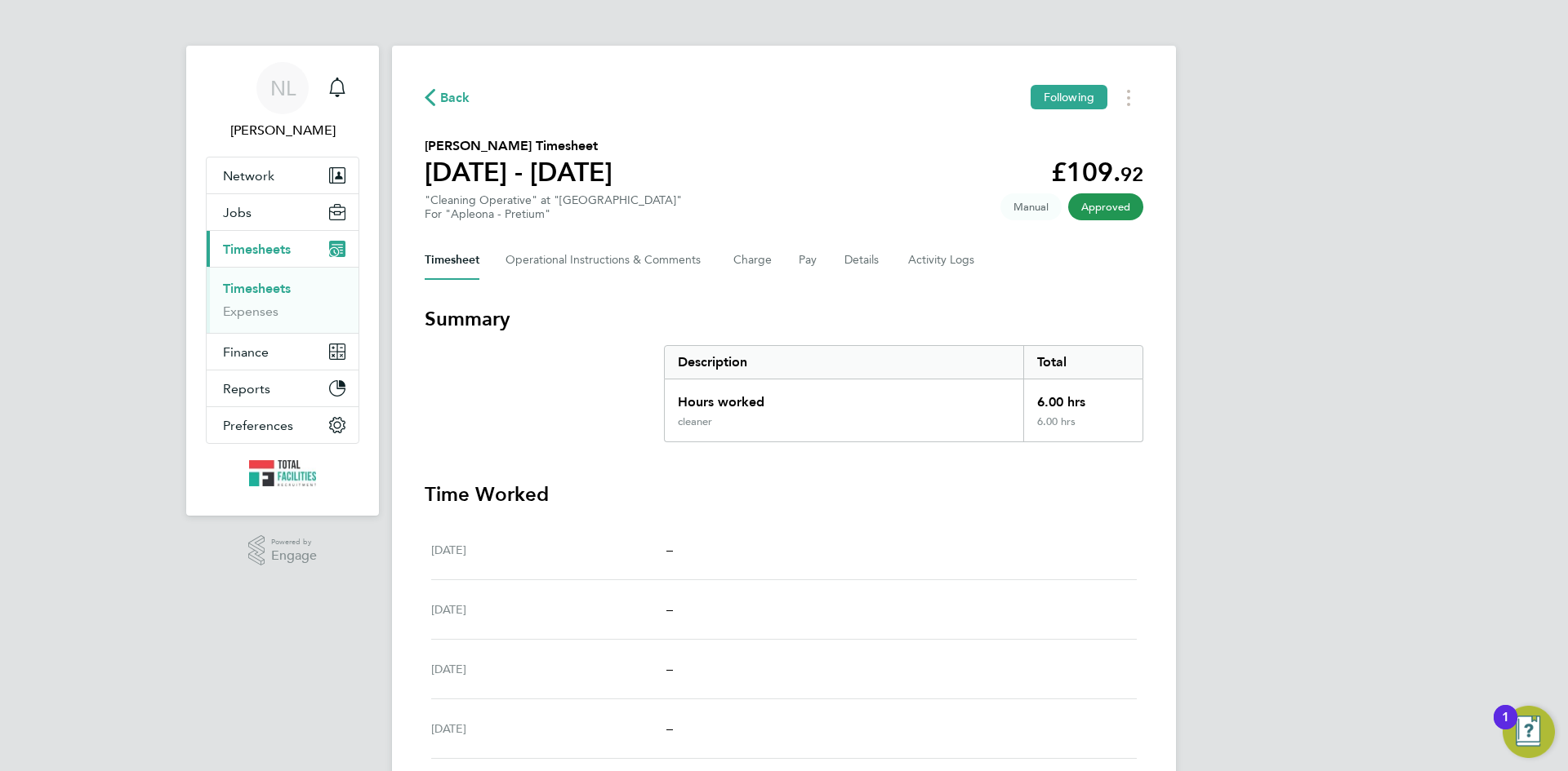
click at [436, 94] on span "Back" at bounding box center [447, 97] width 46 height 15
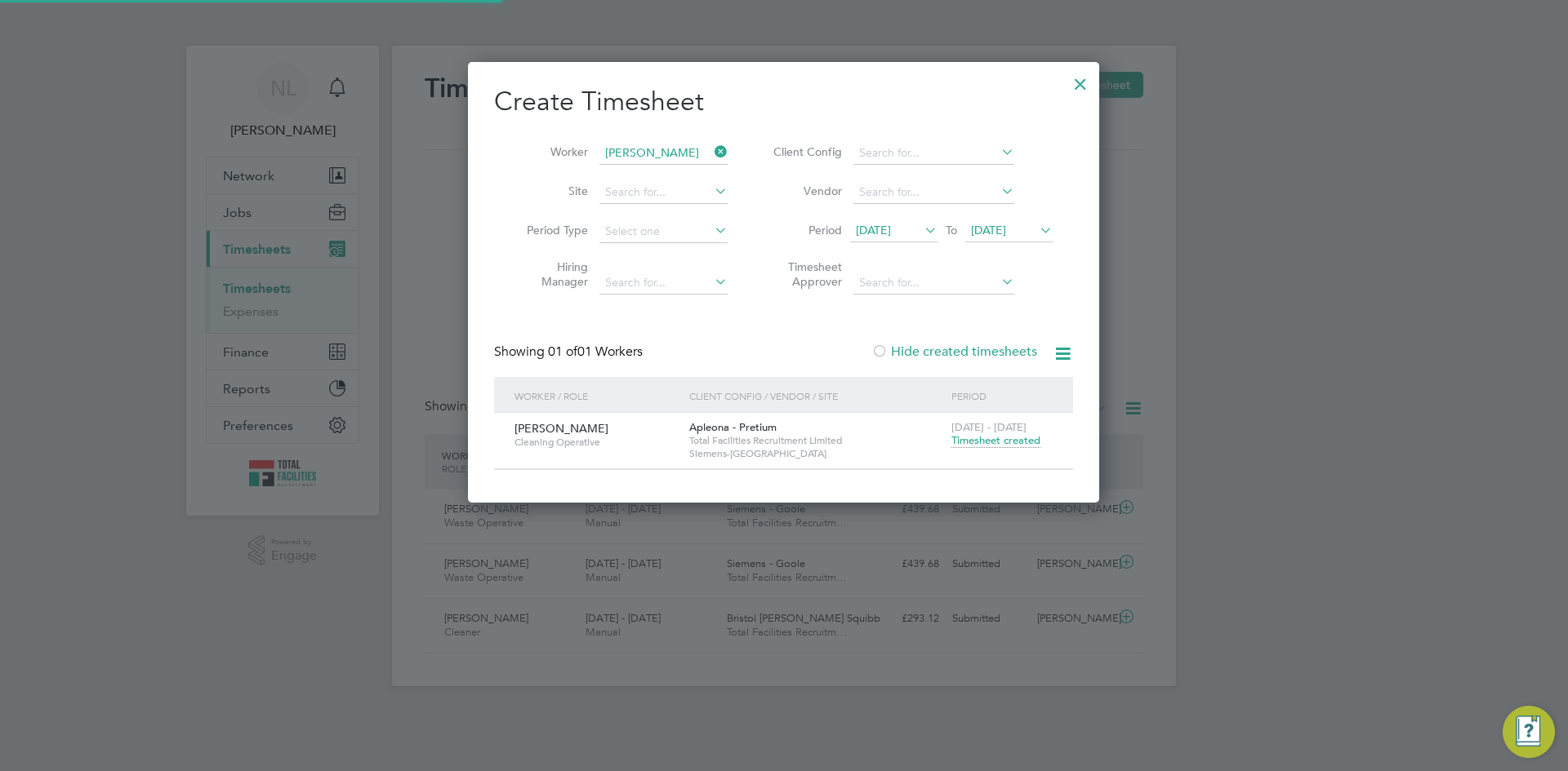
scroll to position [41, 142]
drag, startPoint x: 1079, startPoint y: 86, endPoint x: 892, endPoint y: 143, distance: 195.5
click at [1078, 87] on div at bounding box center [1080, 80] width 30 height 30
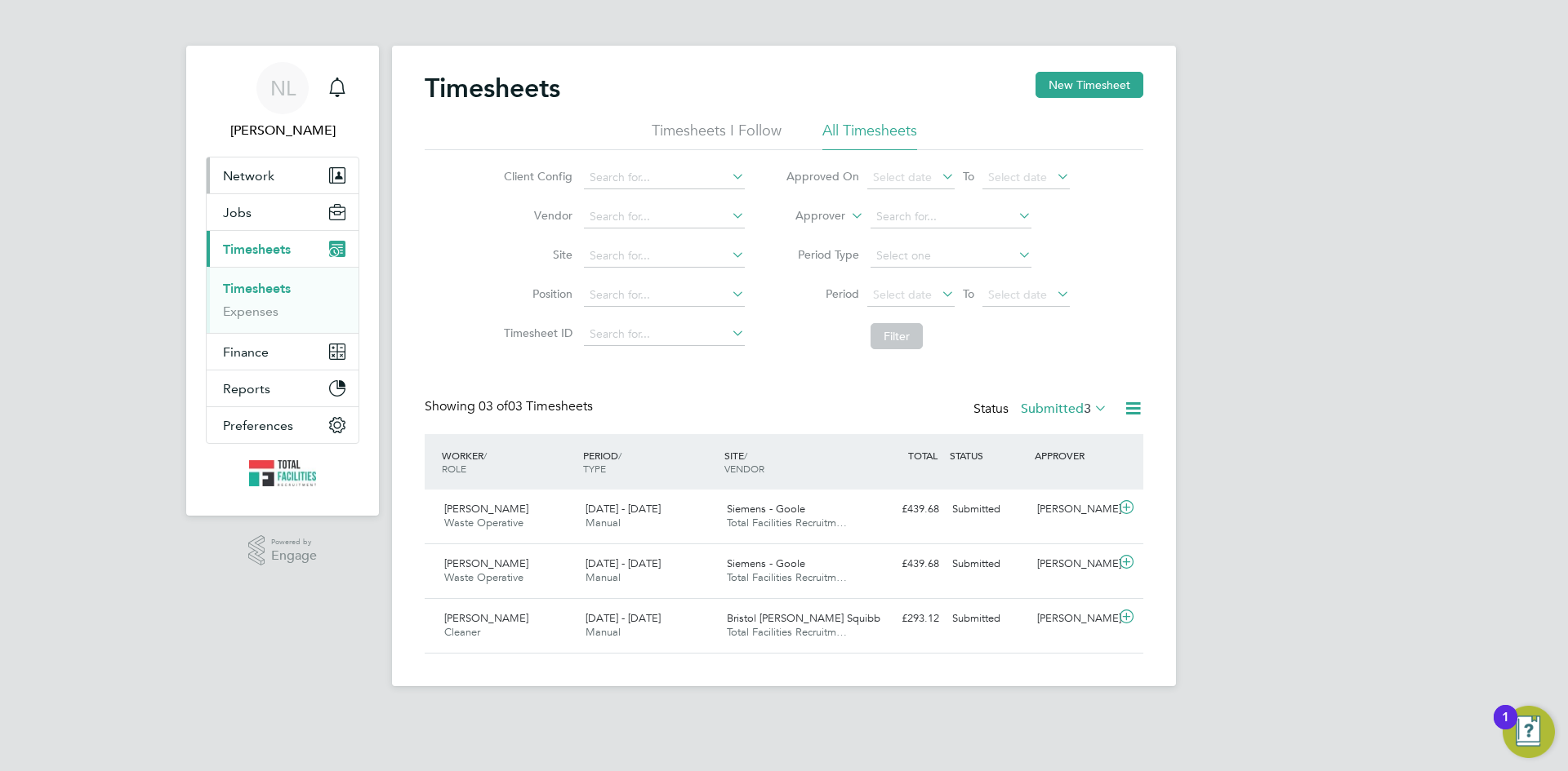
click at [254, 182] on span "Network" at bounding box center [248, 176] width 51 height 15
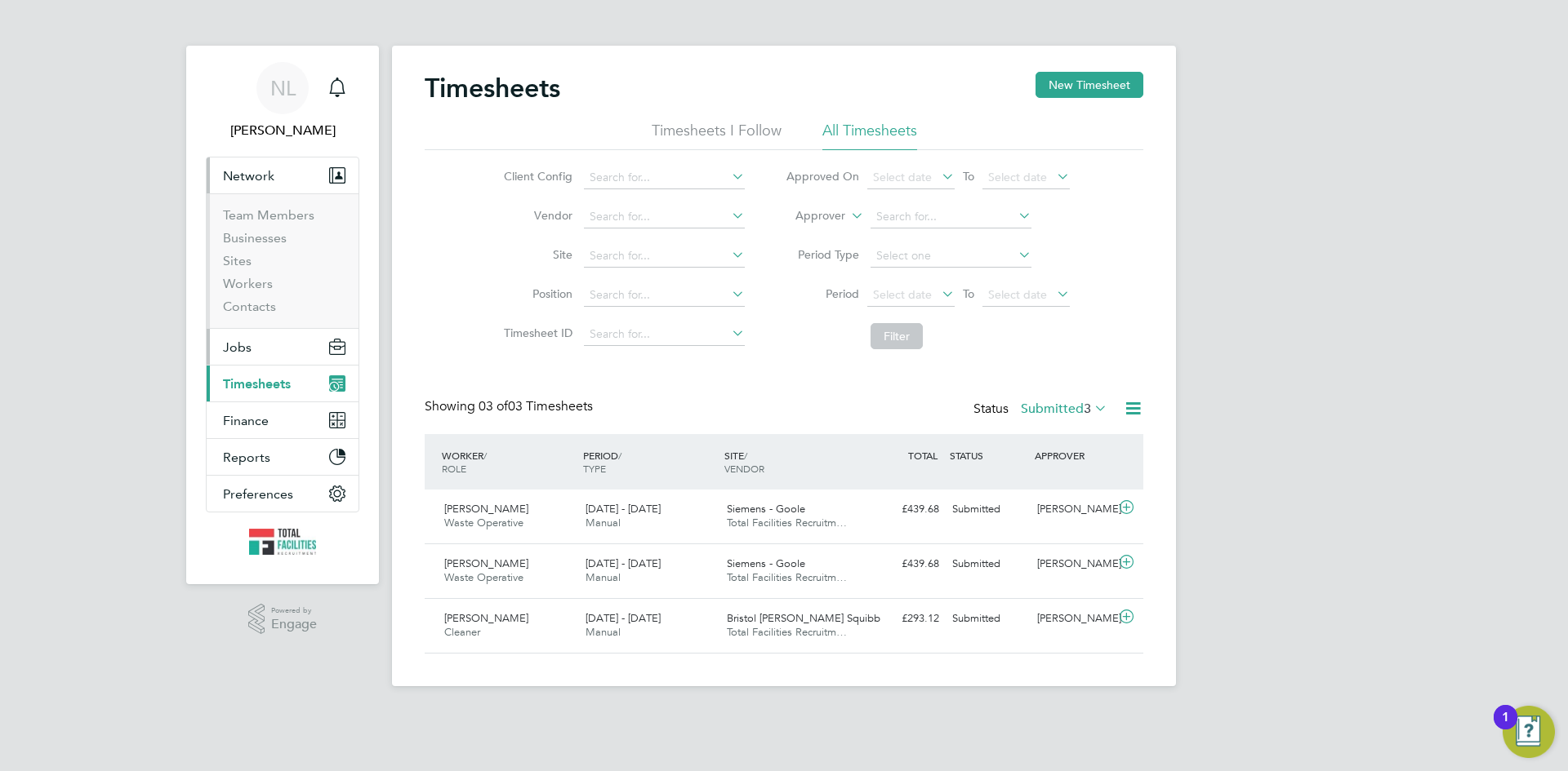
click at [236, 339] on span "Jobs" at bounding box center [238, 347] width 29 height 15
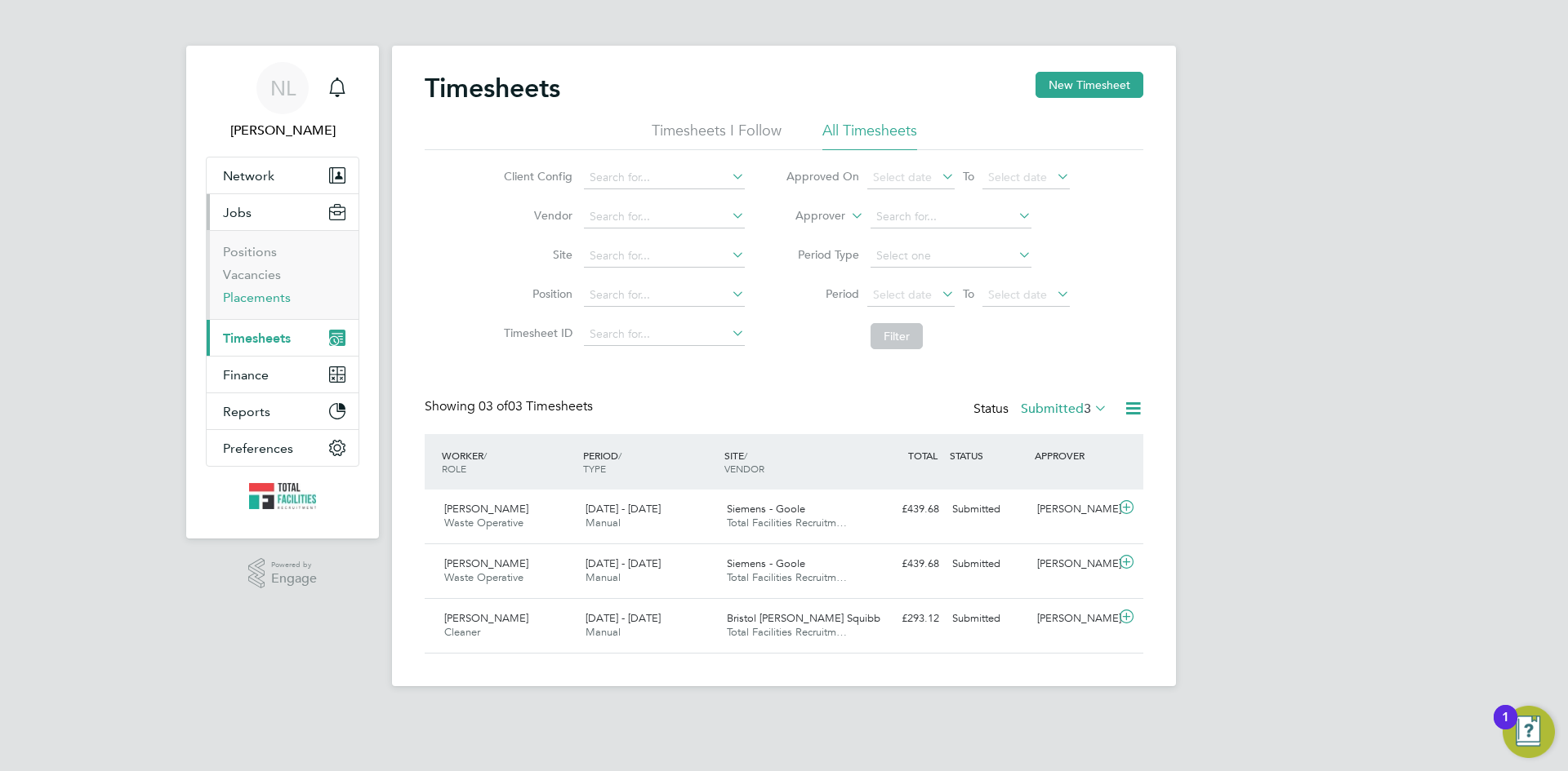
click at [248, 299] on link "Placements" at bounding box center [257, 297] width 67 height 15
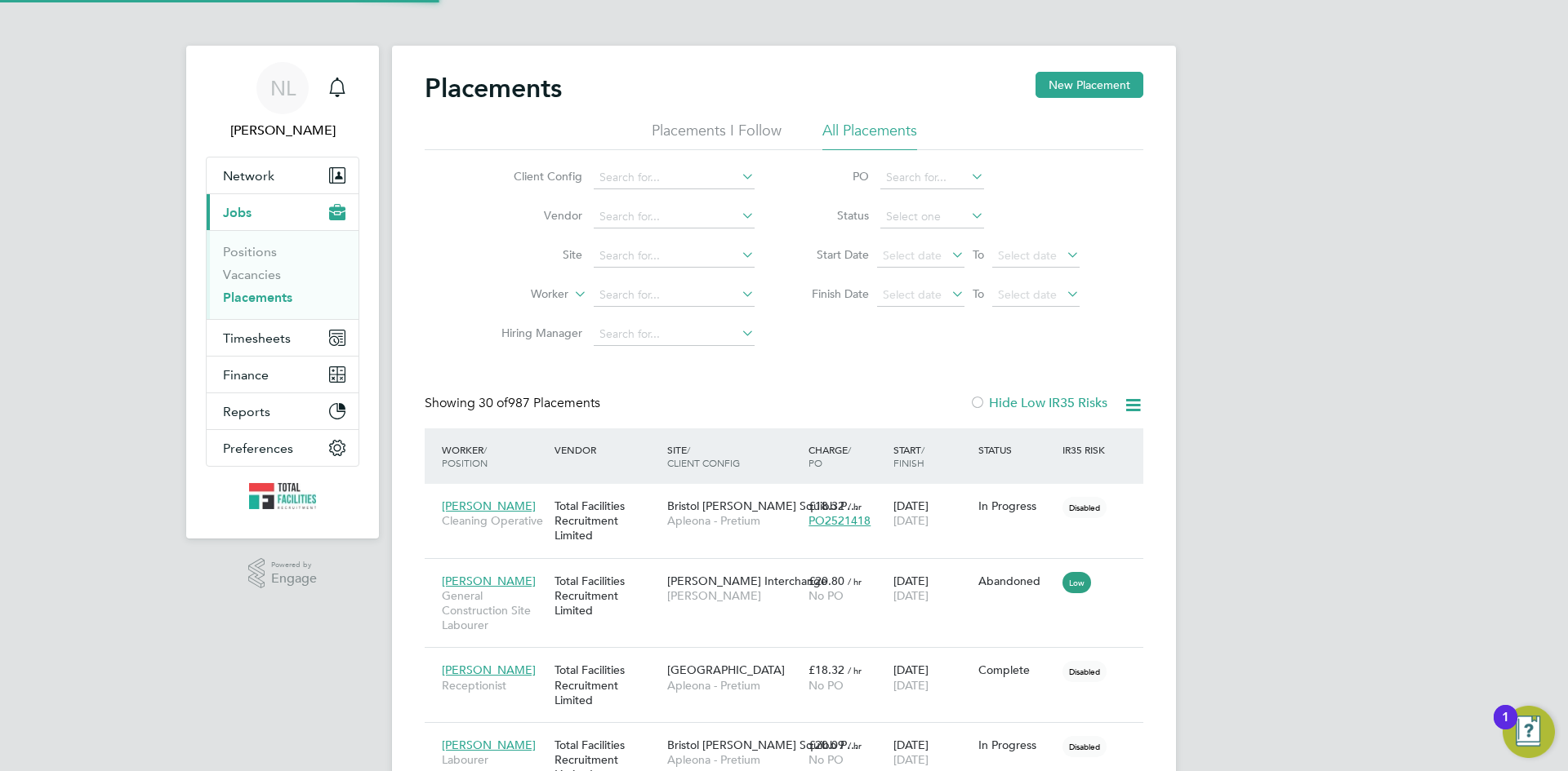
scroll to position [47, 142]
click at [614, 292] on input at bounding box center [673, 295] width 161 height 23
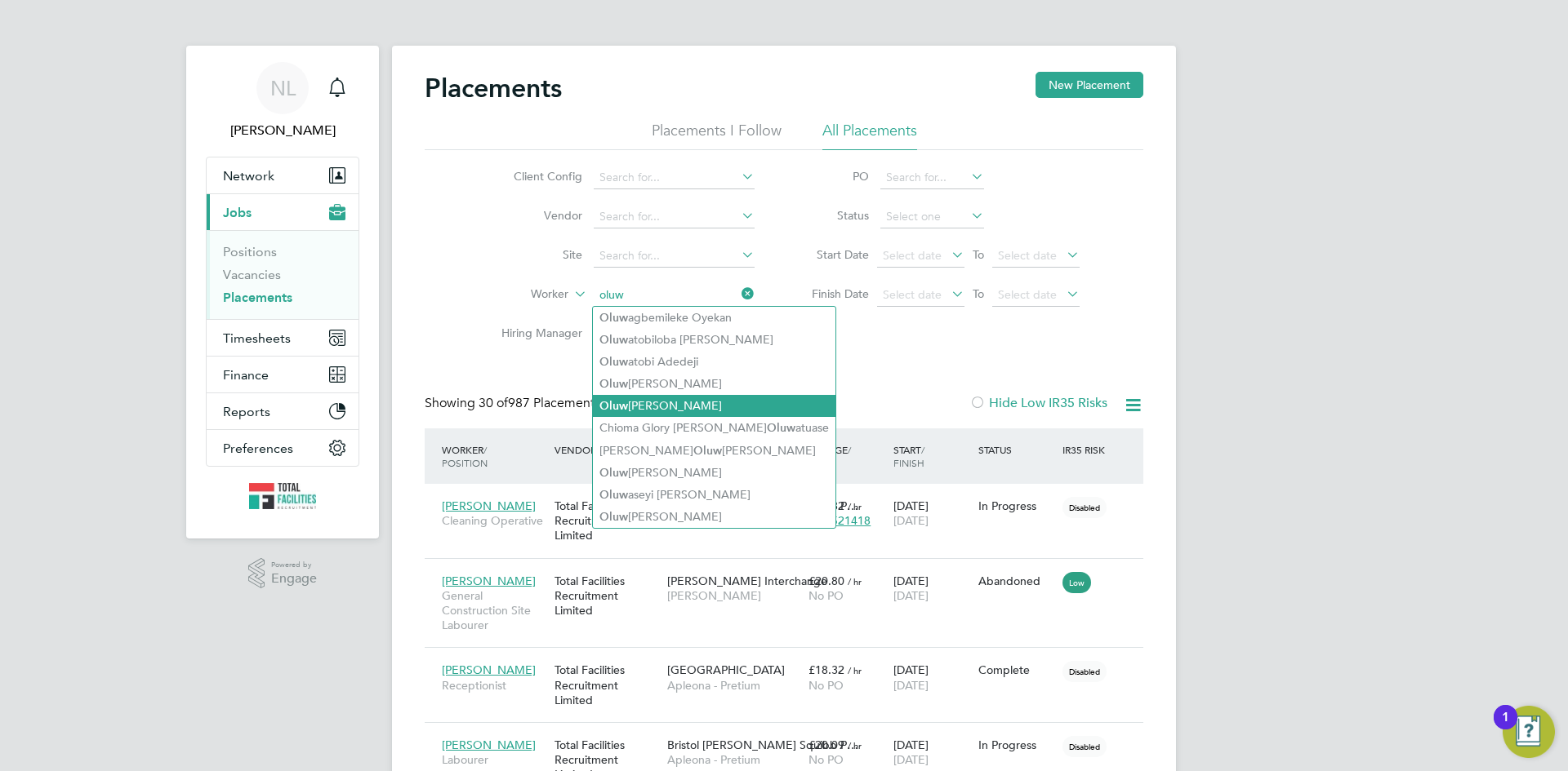
click at [645, 395] on li "Oluw akemi Samuel" at bounding box center [714, 406] width 242 height 22
type input "[PERSON_NAME]"
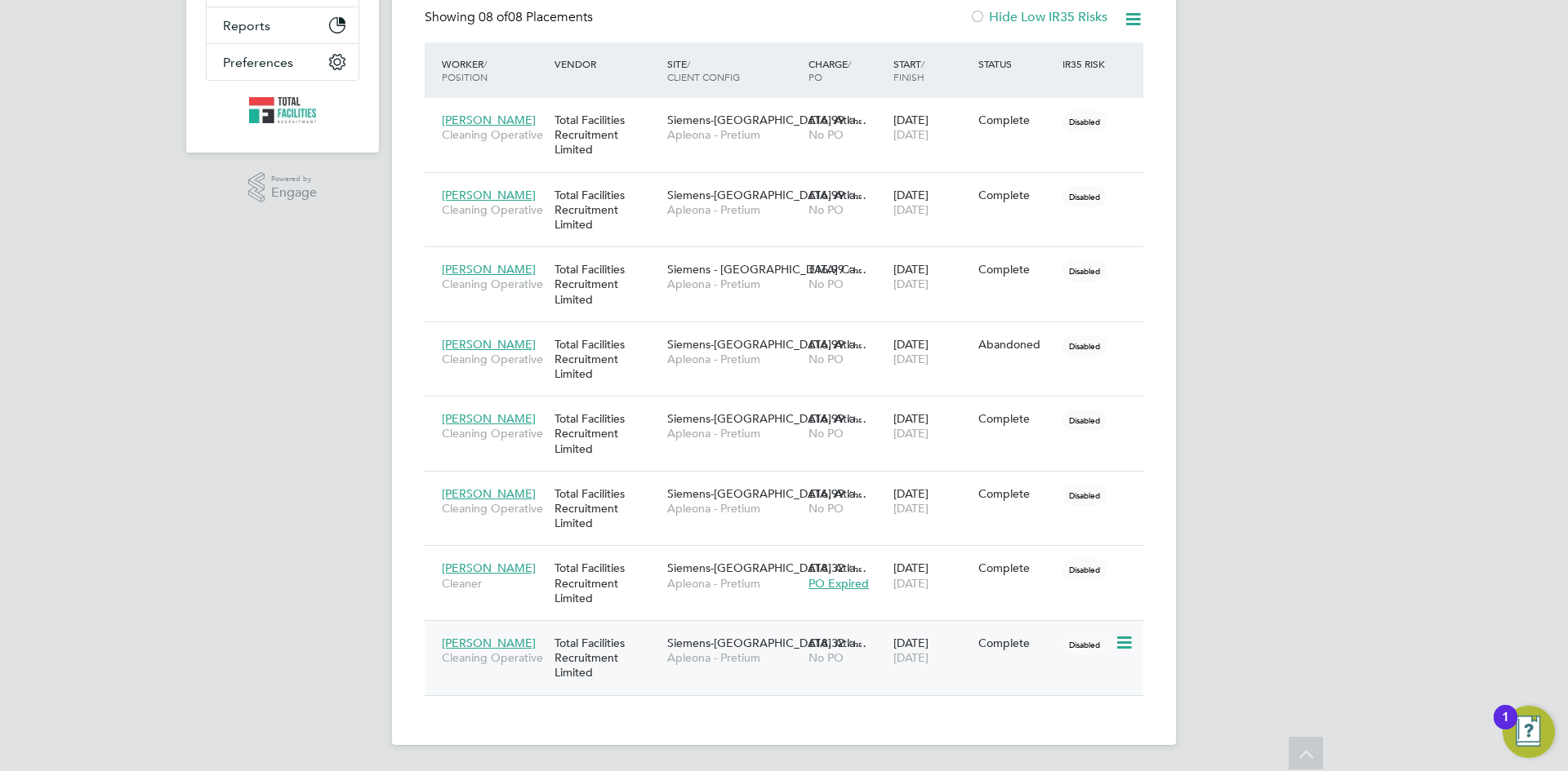
click at [1122, 639] on icon at bounding box center [1123, 643] width 16 height 19
click at [955, 646] on div "08 Aug 2025 22 Aug 2025" at bounding box center [931, 651] width 85 height 46
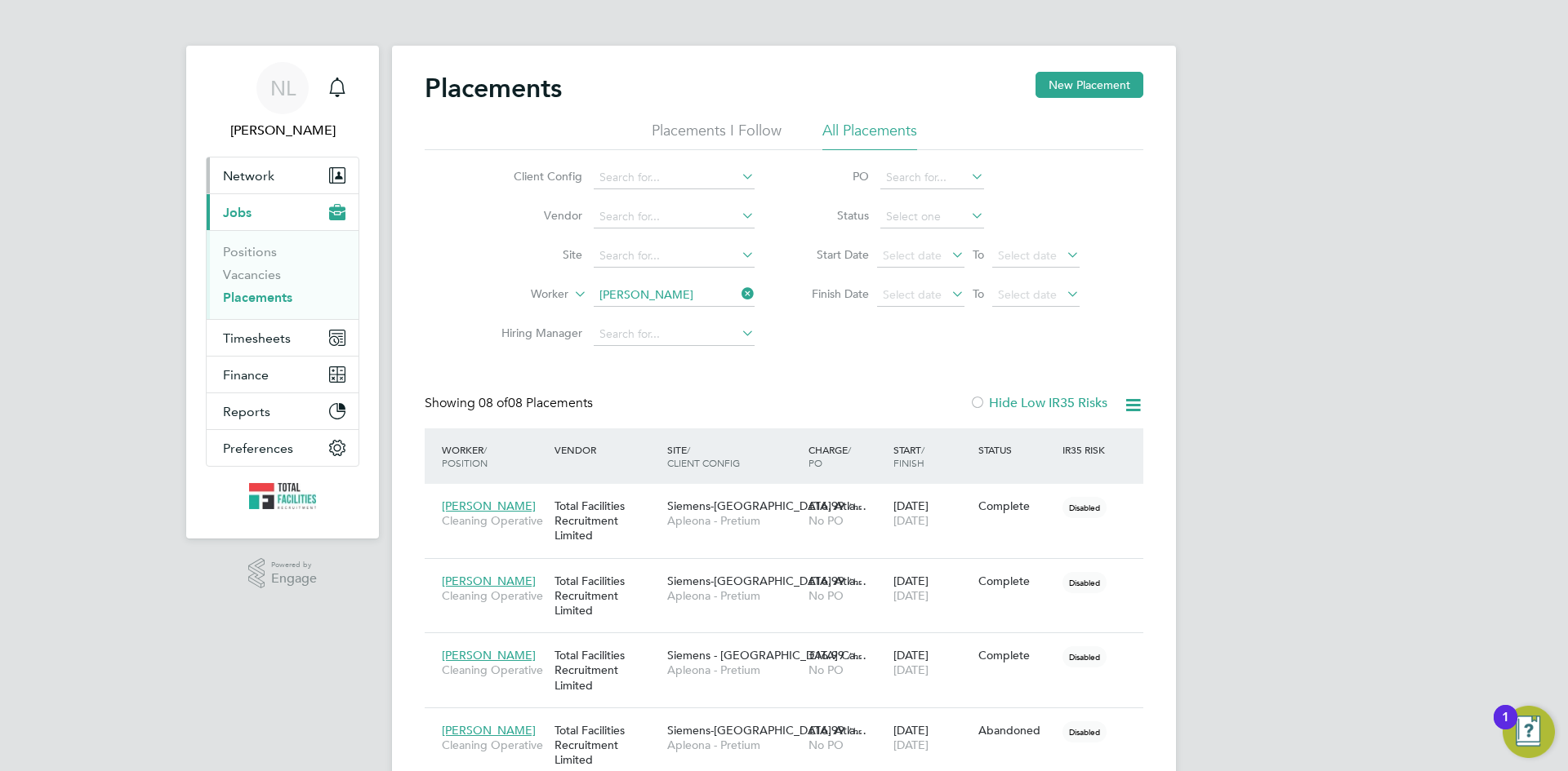
click at [250, 177] on span "Network" at bounding box center [248, 176] width 51 height 15
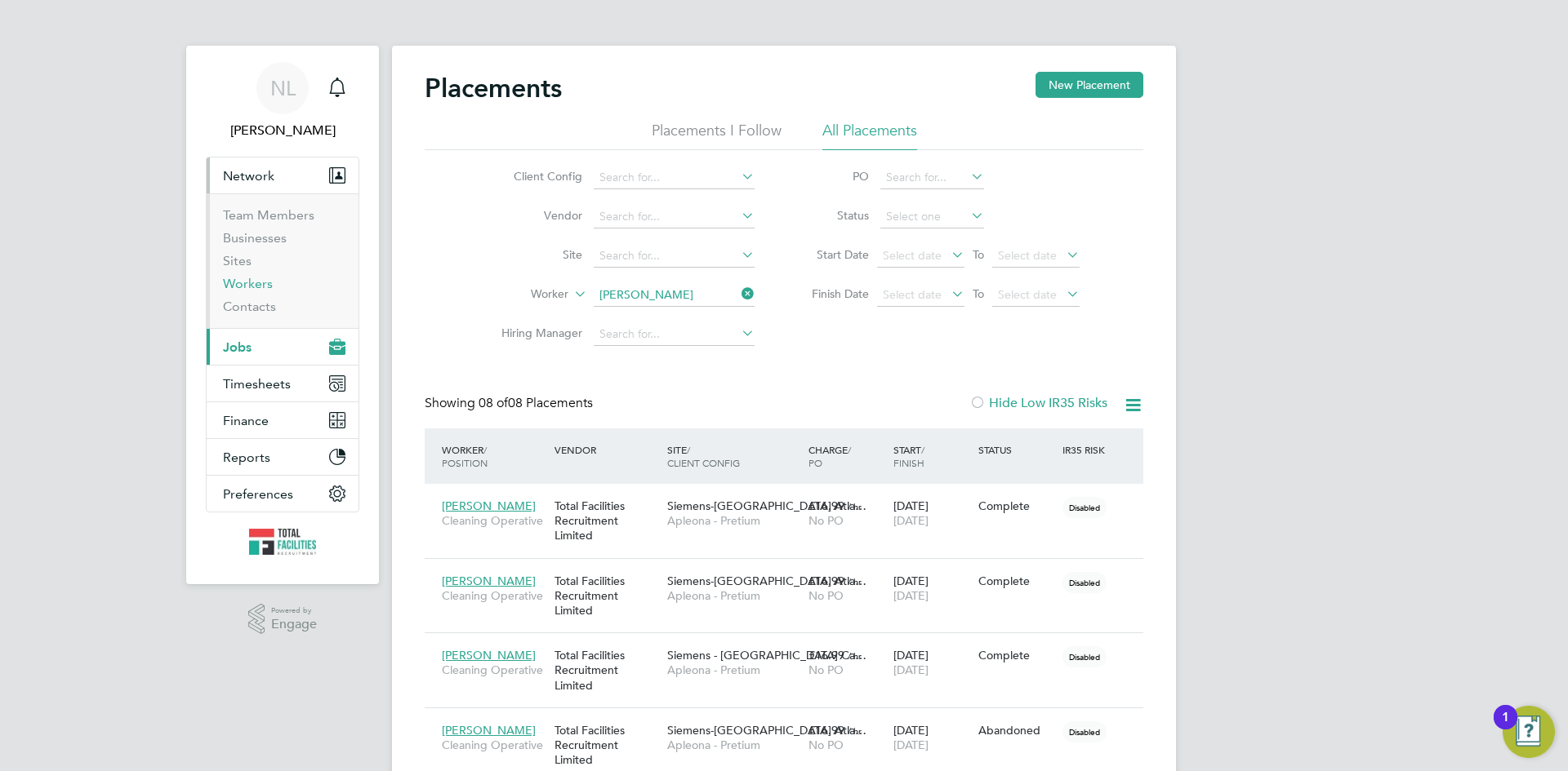
click at [248, 285] on link "Workers" at bounding box center [248, 284] width 50 height 15
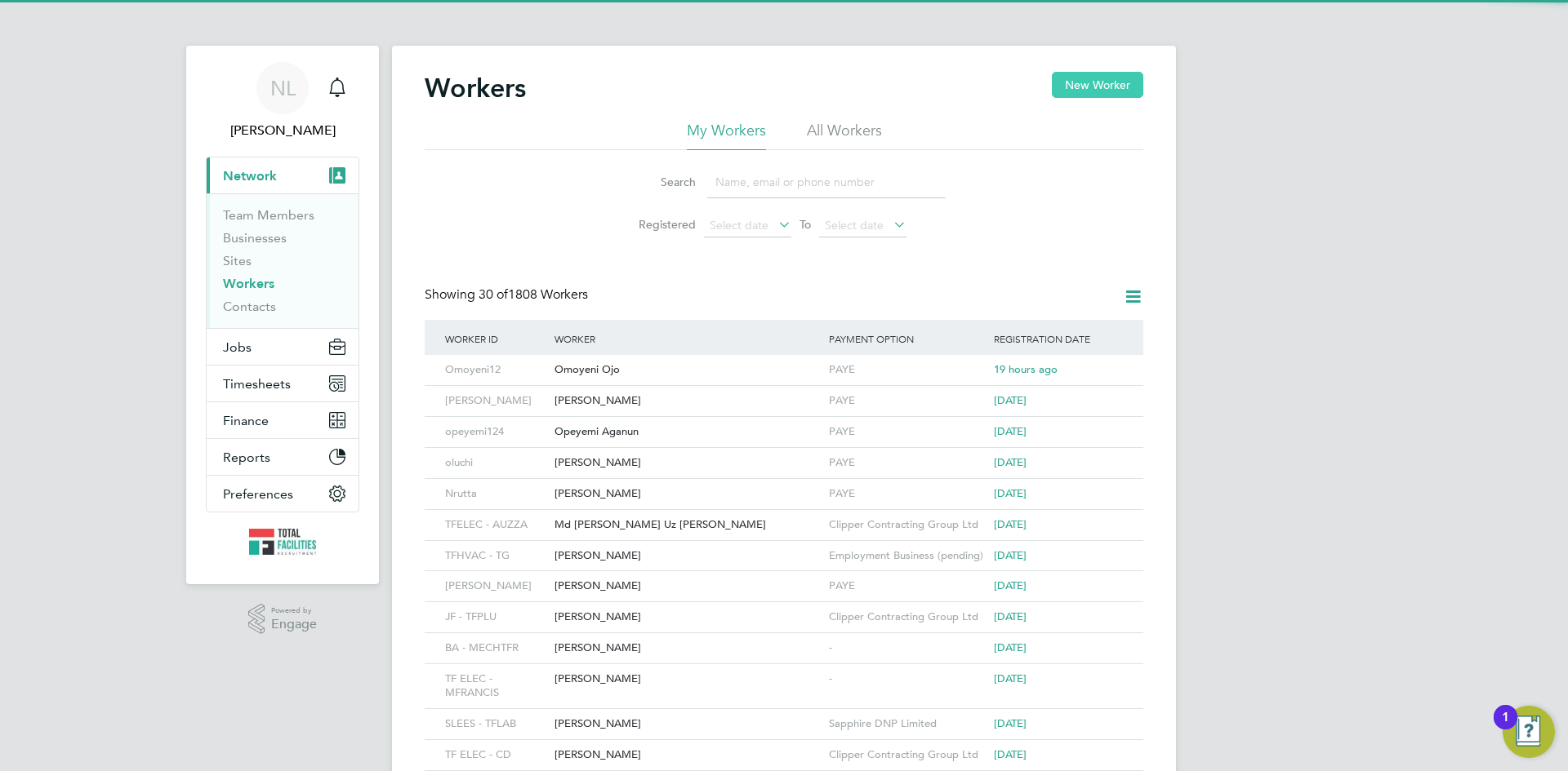
click at [1085, 87] on button "New Worker" at bounding box center [1097, 85] width 91 height 26
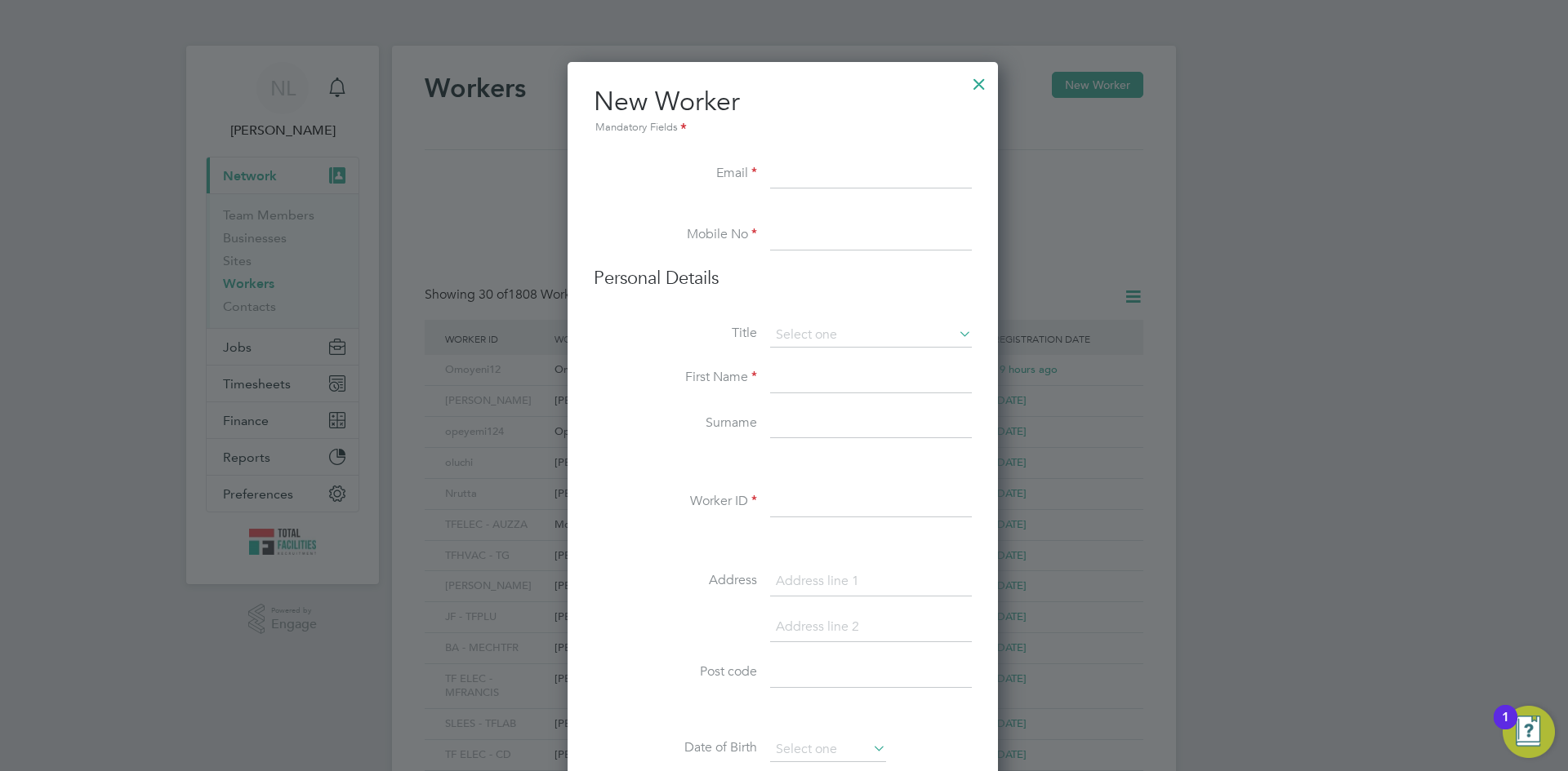
scroll to position [1389, 433]
click at [791, 353] on li "Title" at bounding box center [782, 343] width 378 height 40
click at [794, 332] on input at bounding box center [871, 335] width 202 height 24
click at [794, 403] on li "Miss" at bounding box center [871, 401] width 203 height 21
type input "Miss"
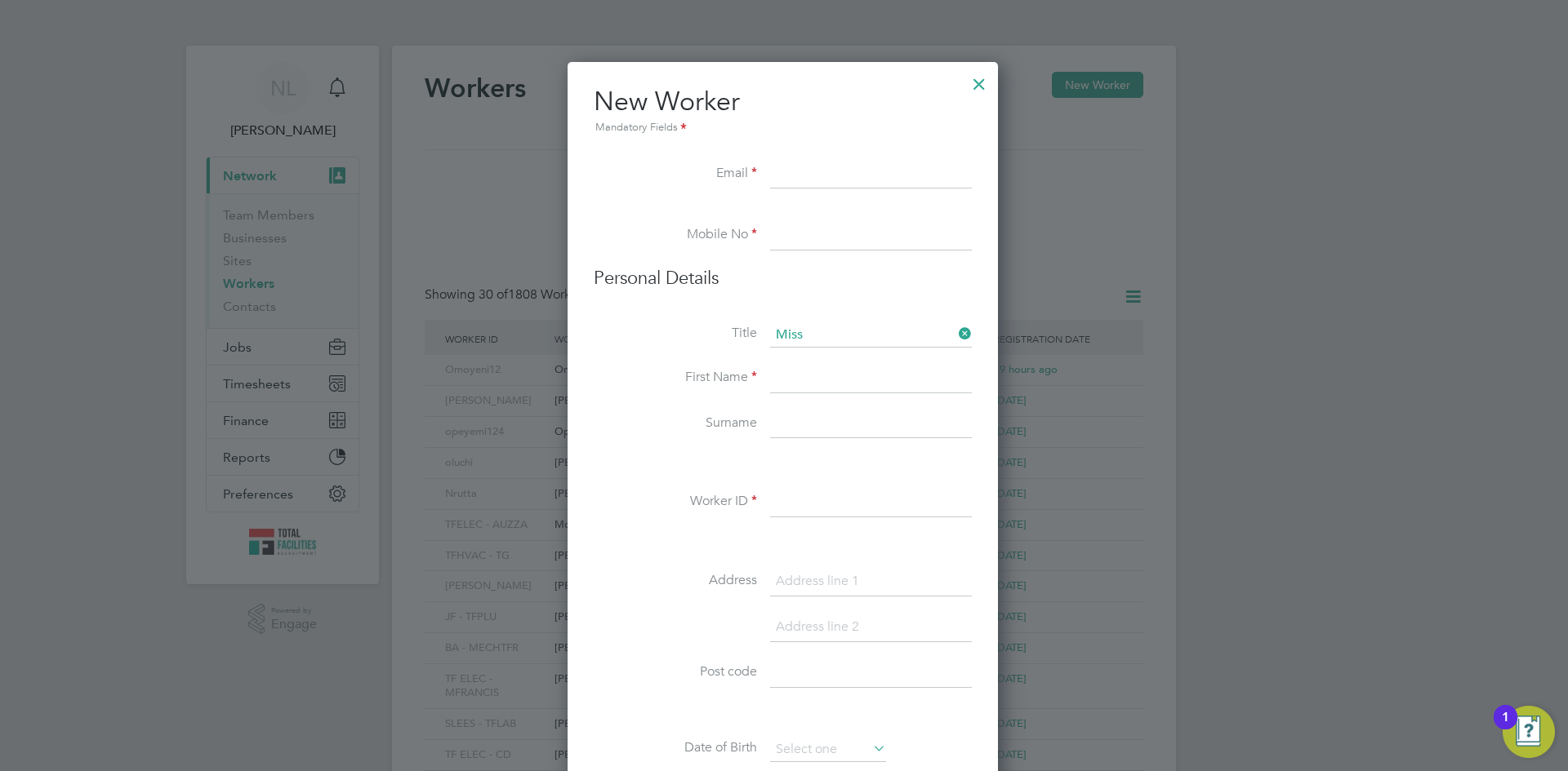
click at [802, 388] on input at bounding box center [871, 379] width 202 height 30
paste input "Omolade Funmilayo POPOOLA"
drag, startPoint x: 879, startPoint y: 374, endPoint x: 845, endPoint y: 380, distance: 34.5
click at [839, 376] on input "Omolade Funmilayo POPOOLA" at bounding box center [871, 379] width 202 height 30
drag, startPoint x: 845, startPoint y: 380, endPoint x: 842, endPoint y: 429, distance: 49.1
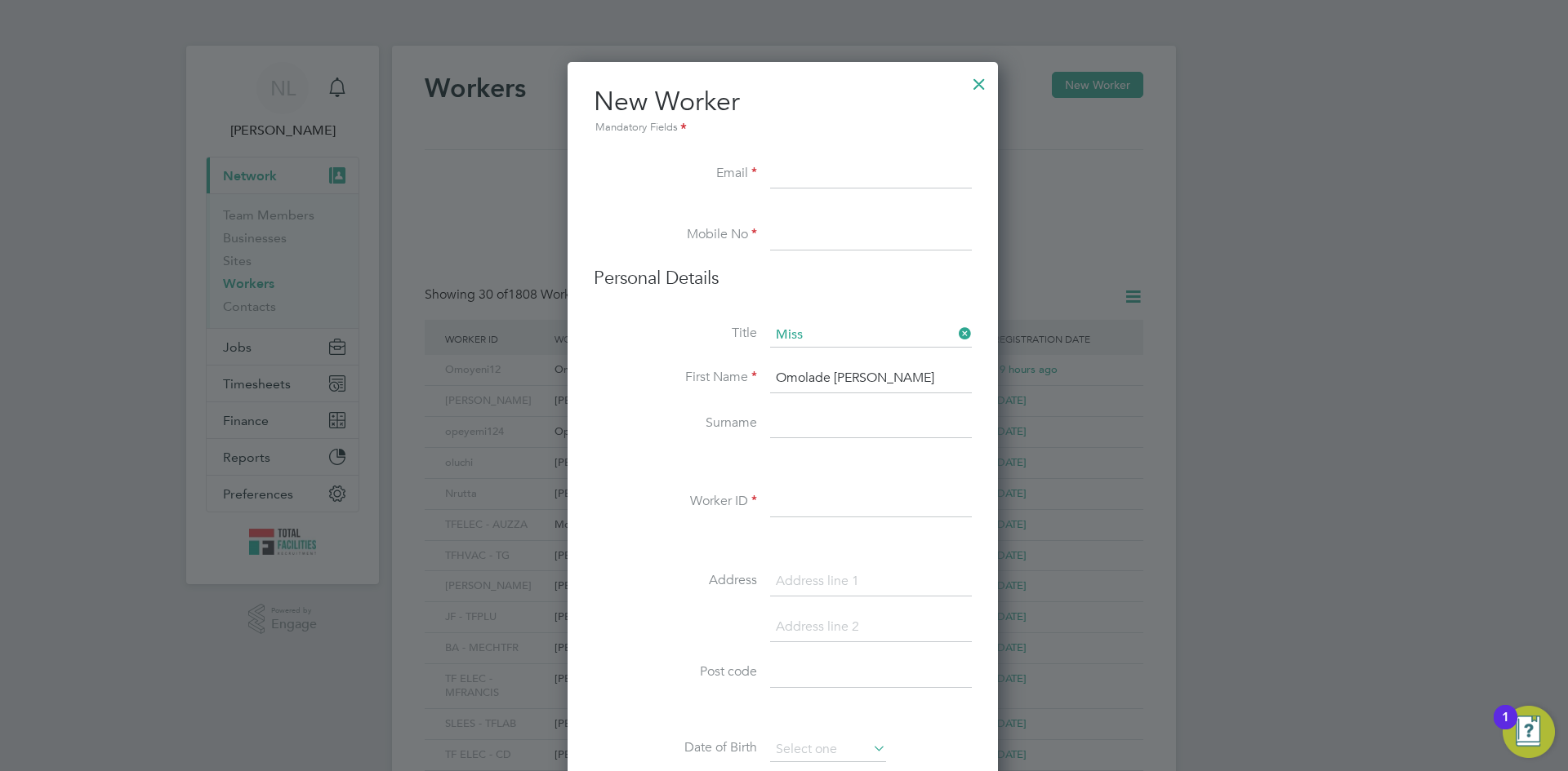
click at [842, 429] on input at bounding box center [871, 424] width 202 height 30
click at [912, 379] on input "Omolade Funmilayo POPOOLA" at bounding box center [871, 379] width 202 height 30
drag, startPoint x: 964, startPoint y: 376, endPoint x: 822, endPoint y: 375, distance: 142.0
click at [833, 375] on input "Omolade Funmilayo POPOOLA" at bounding box center [871, 379] width 202 height 30
type input "Omolade"
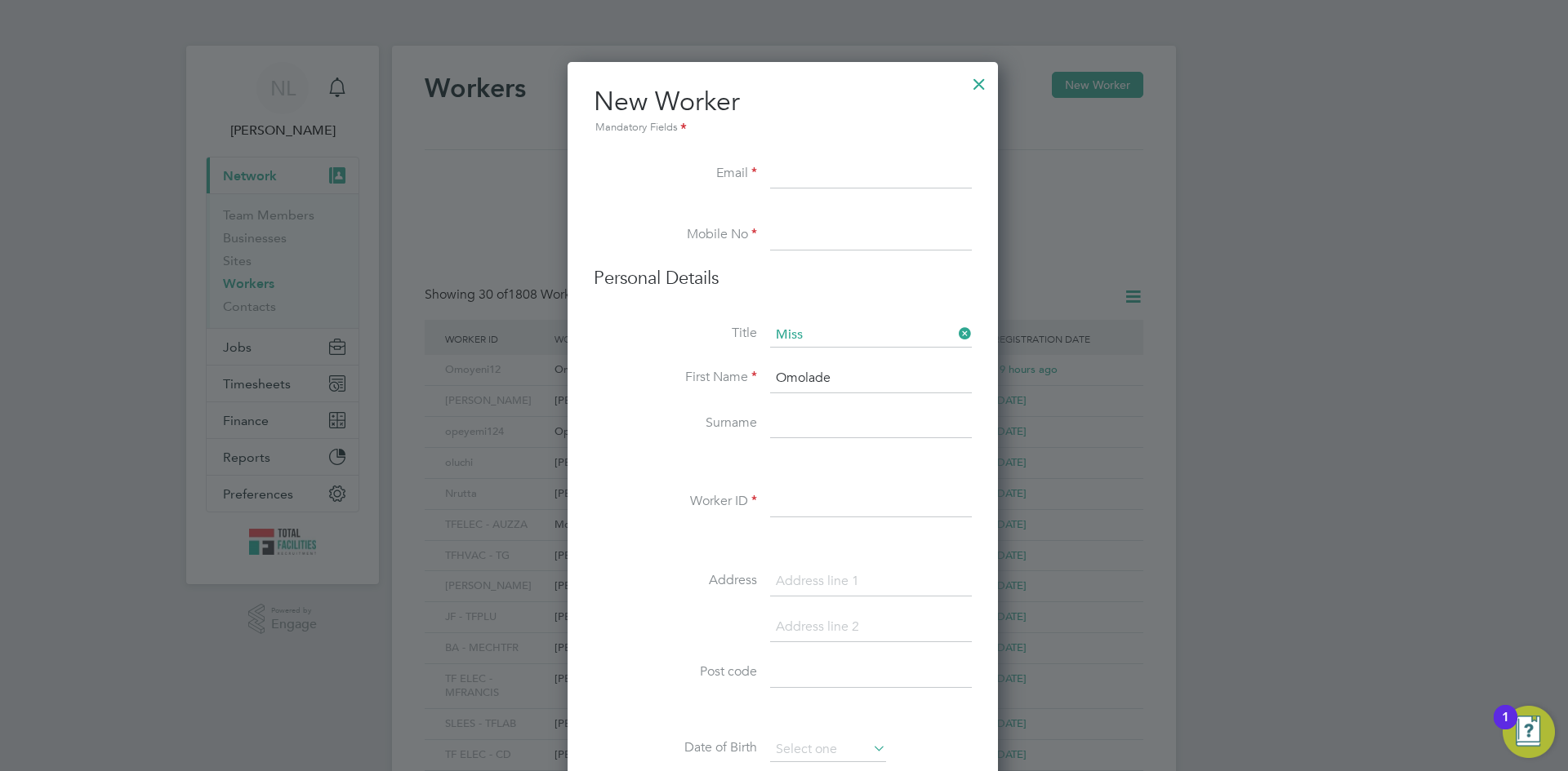
click at [791, 435] on input at bounding box center [871, 424] width 202 height 30
paste input "Funmilayo POPOOLA"
type input "Funmilayo POPOOLA"
click at [781, 239] on input at bounding box center [871, 236] width 202 height 30
type input "07350158276"
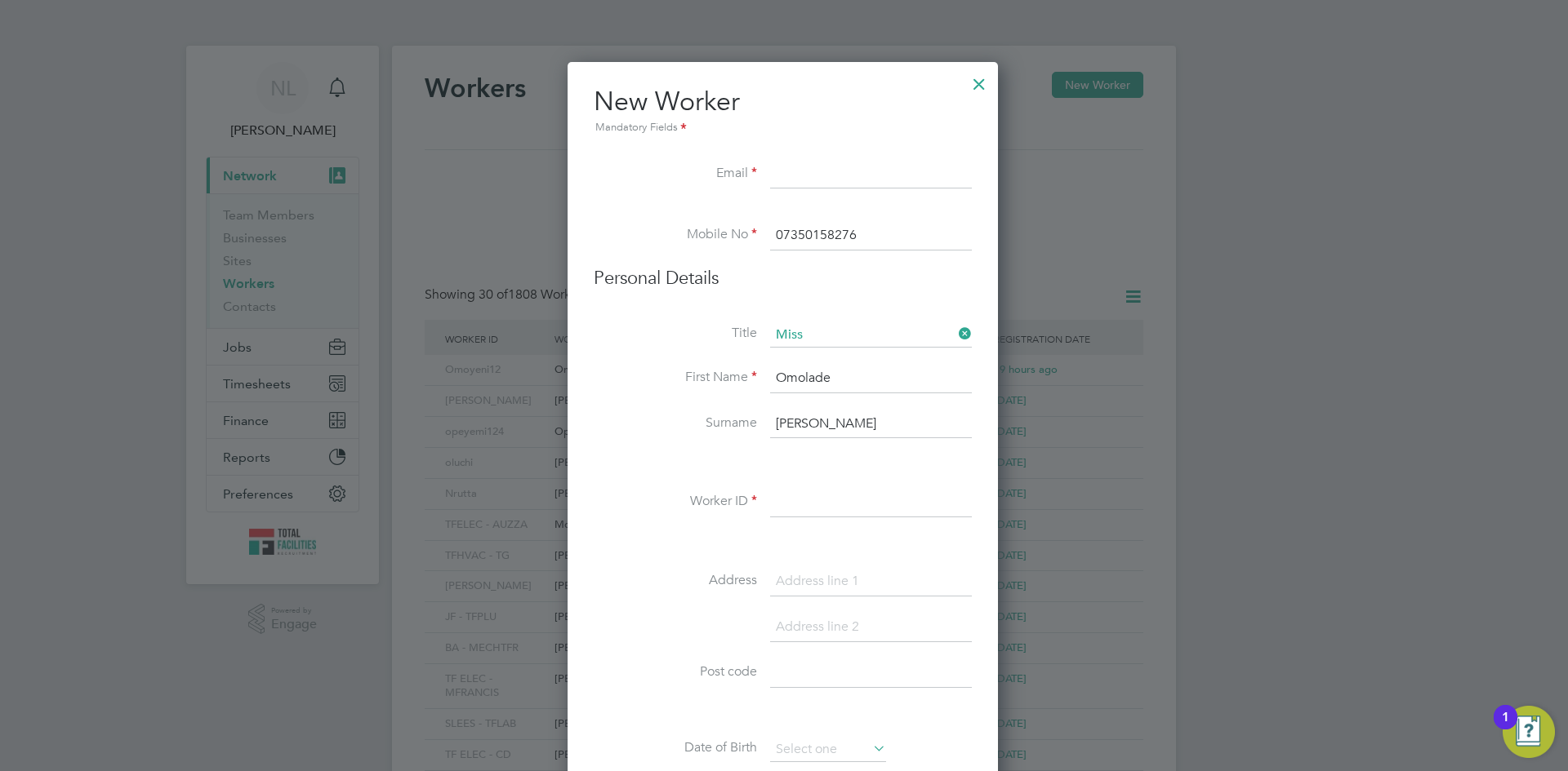
click at [765, 510] on li "Worker ID" at bounding box center [782, 511] width 378 height 46
click at [780, 500] on input at bounding box center [871, 503] width 202 height 30
type input "OM"
click at [797, 584] on input at bounding box center [871, 582] width 202 height 30
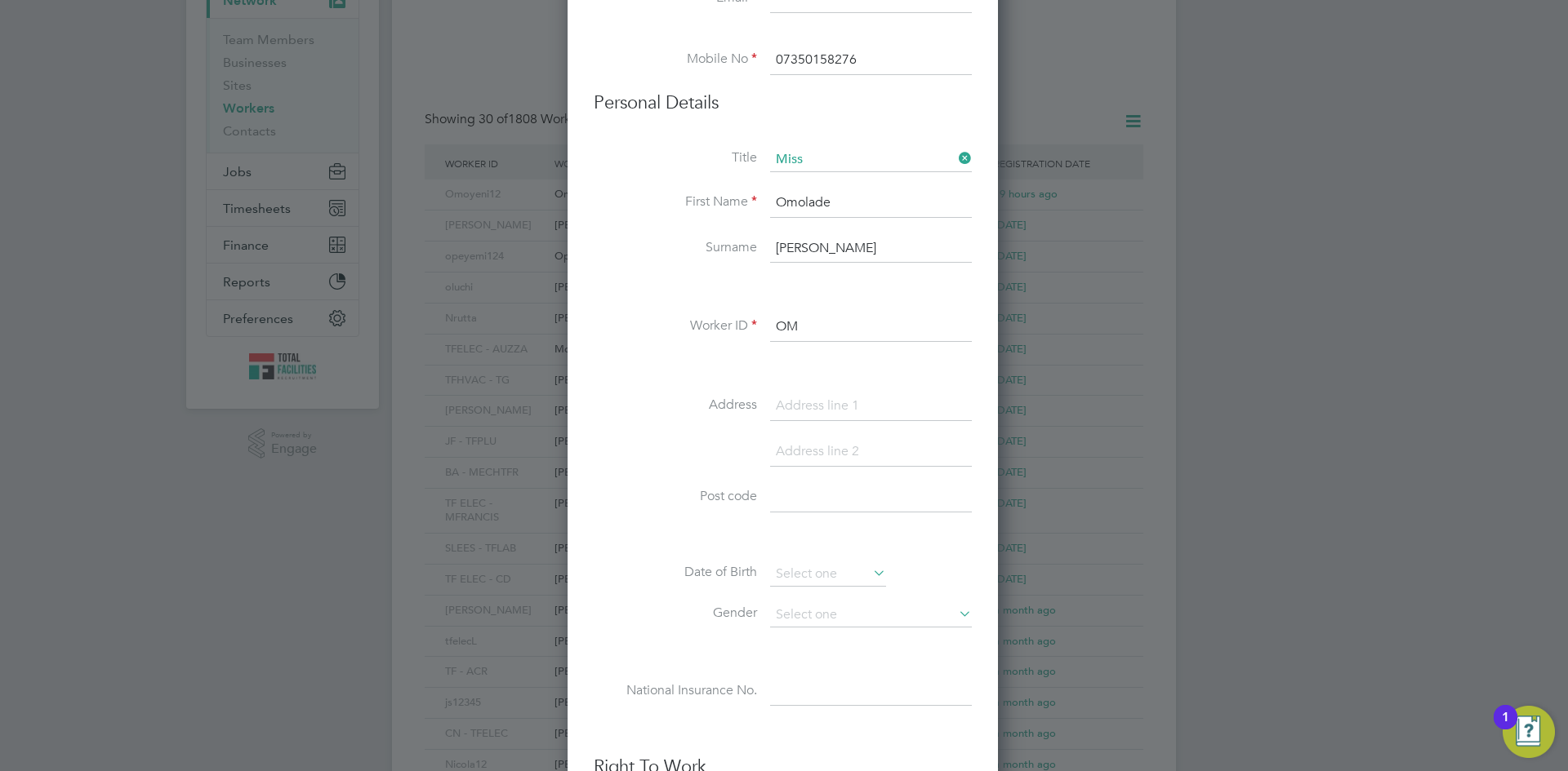
scroll to position [408, 0]
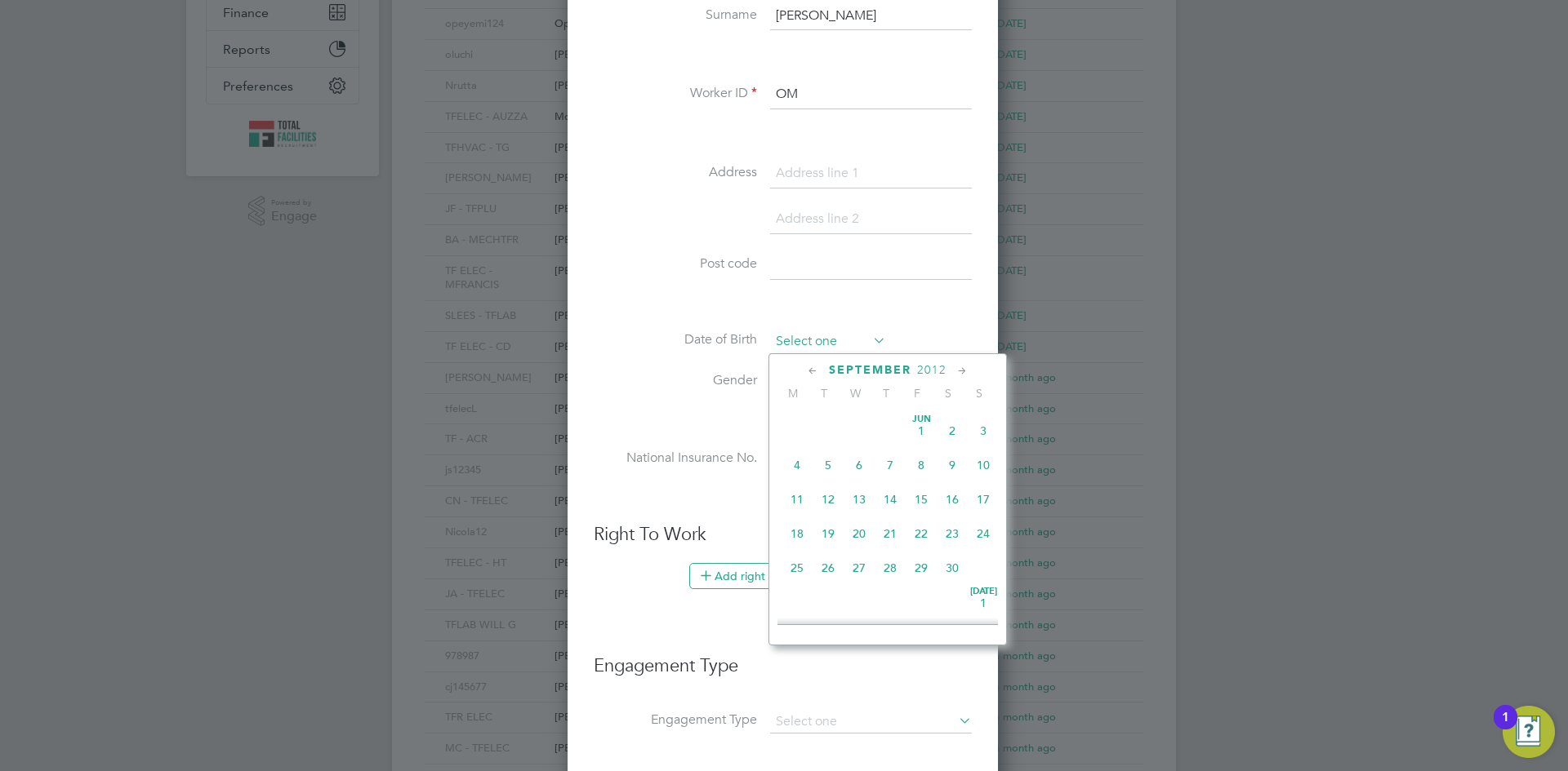
click at [781, 340] on input at bounding box center [827, 341] width 116 height 24
click at [932, 372] on span "2012" at bounding box center [931, 370] width 30 height 13
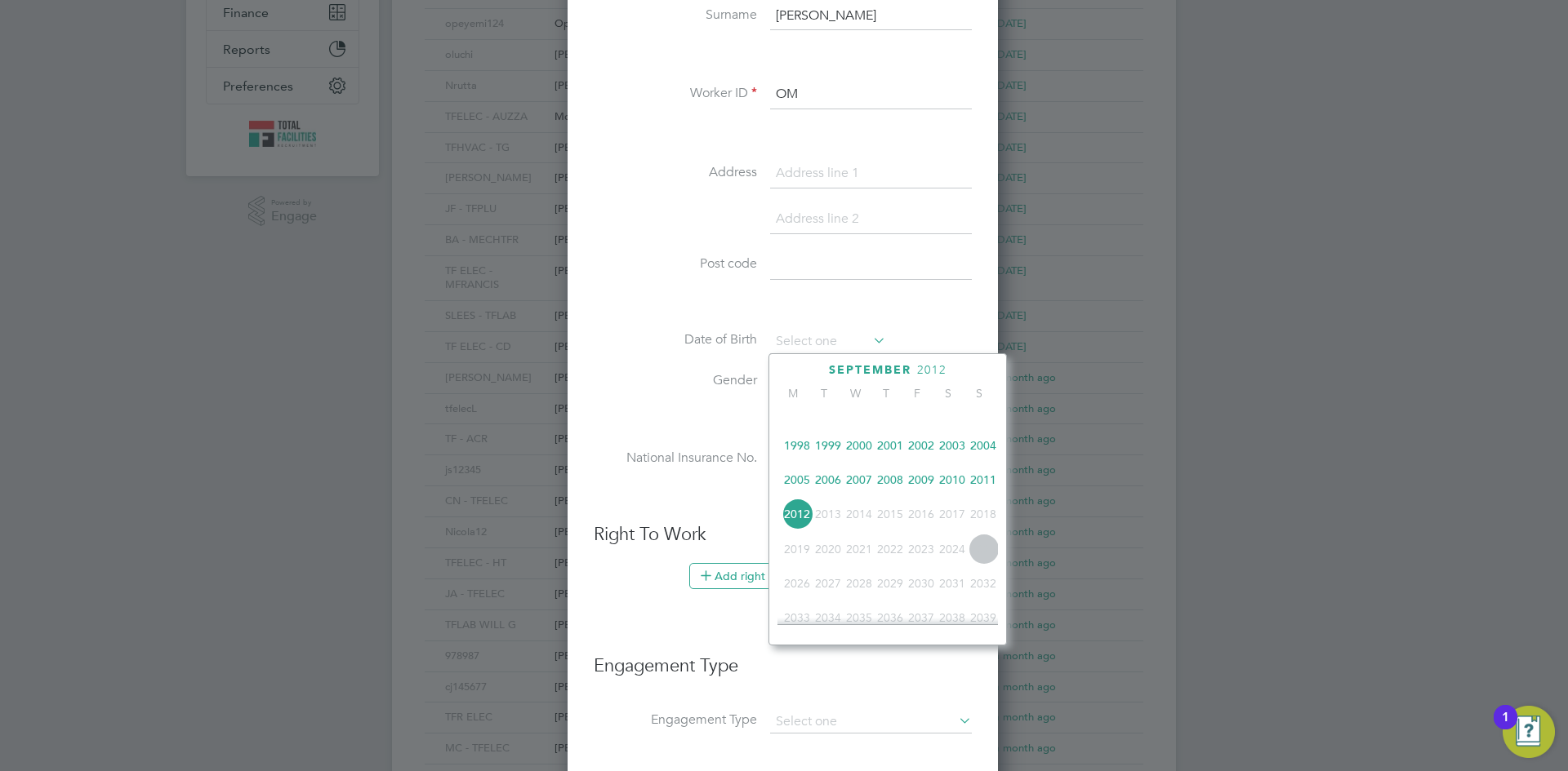
click at [986, 420] on span "1997" at bounding box center [983, 411] width 31 height 31
click at [811, 367] on icon at bounding box center [813, 371] width 15 height 18
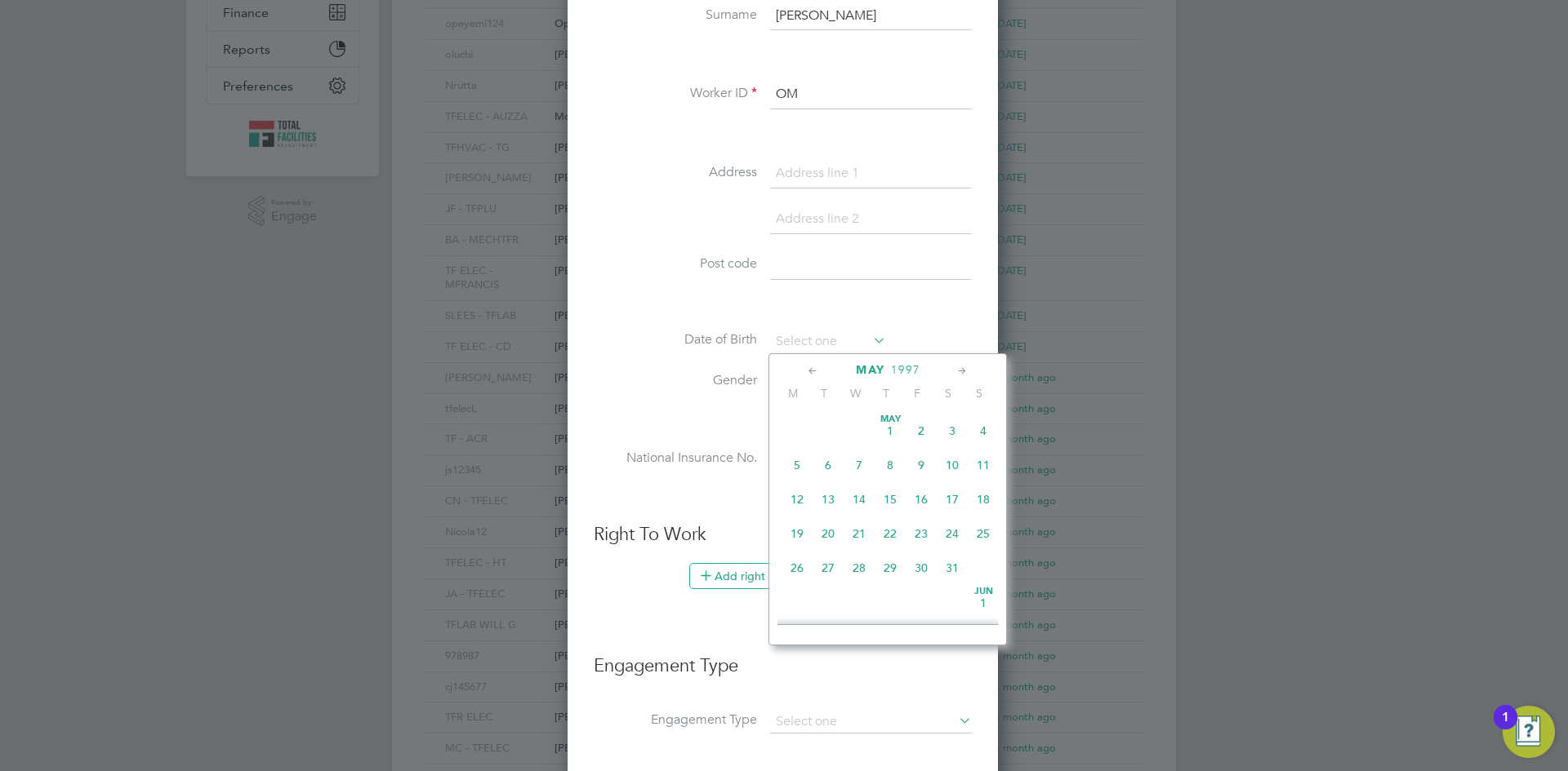
click at [811, 366] on icon at bounding box center [813, 371] width 15 height 18
click at [889, 567] on span "27" at bounding box center [890, 568] width 31 height 31
type input "27 Mar 1997"
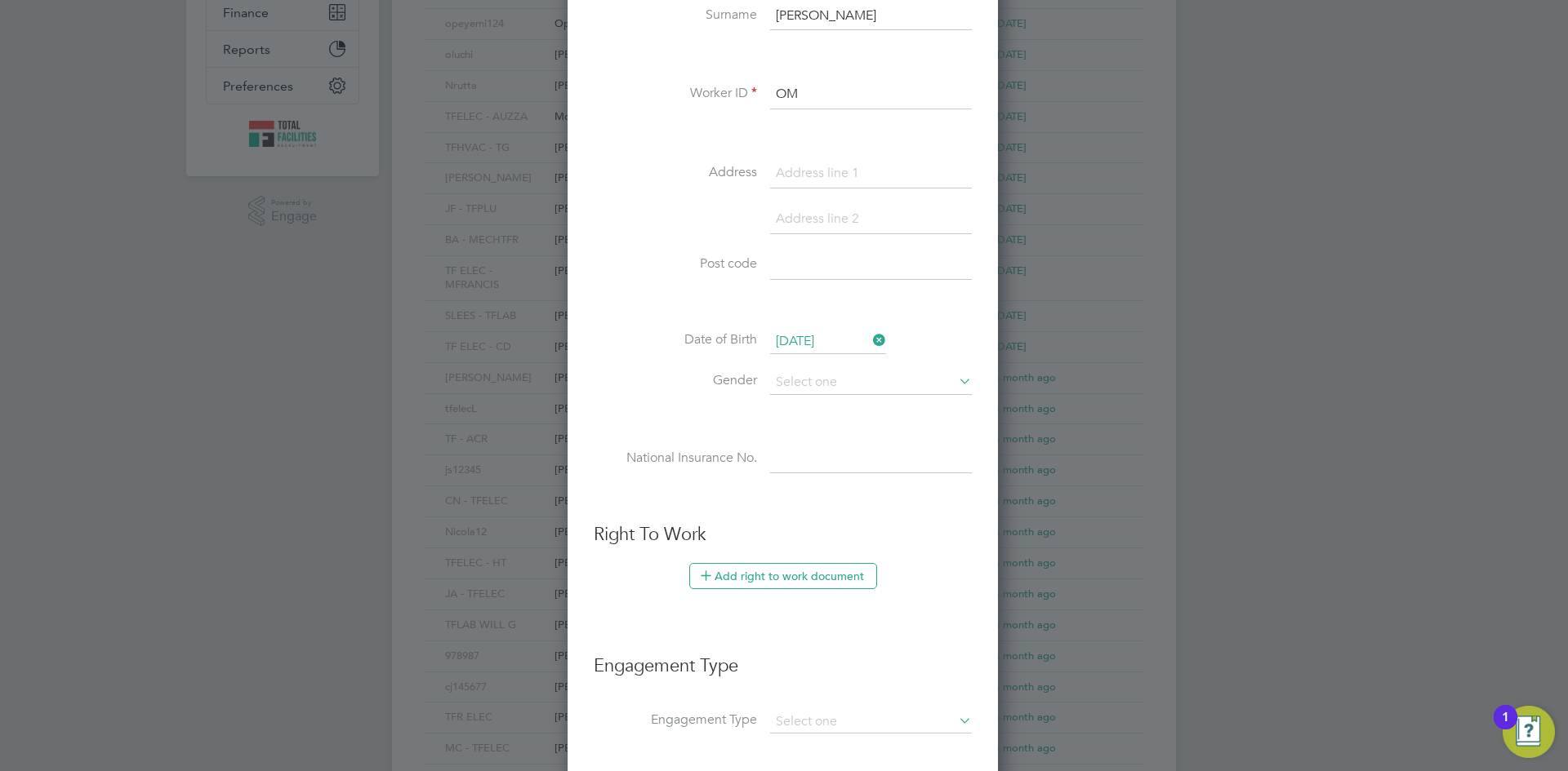
drag, startPoint x: 839, startPoint y: 504, endPoint x: 805, endPoint y: 413, distance: 97.1
click at [839, 500] on li at bounding box center [782, 498] width 378 height 17
click at [825, 383] on input at bounding box center [871, 382] width 202 height 24
click at [809, 426] on li "Female" at bounding box center [871, 427] width 203 height 21
type input "Female"
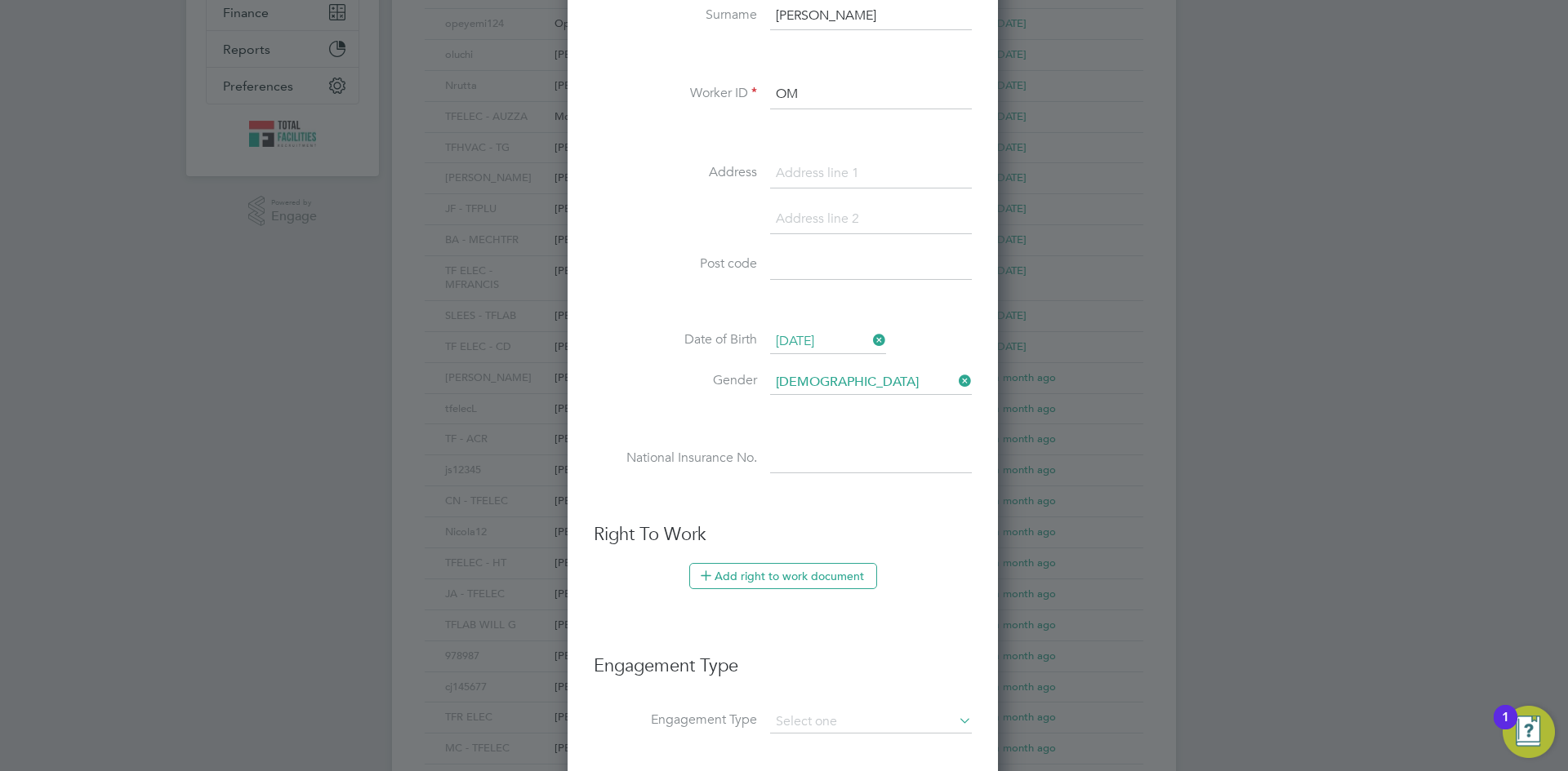
click at [797, 451] on input at bounding box center [871, 460] width 202 height 30
drag, startPoint x: 767, startPoint y: 522, endPoint x: 774, endPoint y: 497, distance: 26.0
click at [766, 519] on ul "New Worker Mandatory Fields Email Mobile No 07350158276 Personal Details Title …" at bounding box center [782, 343] width 378 height 1332
click at [792, 457] on input at bounding box center [871, 460] width 202 height 30
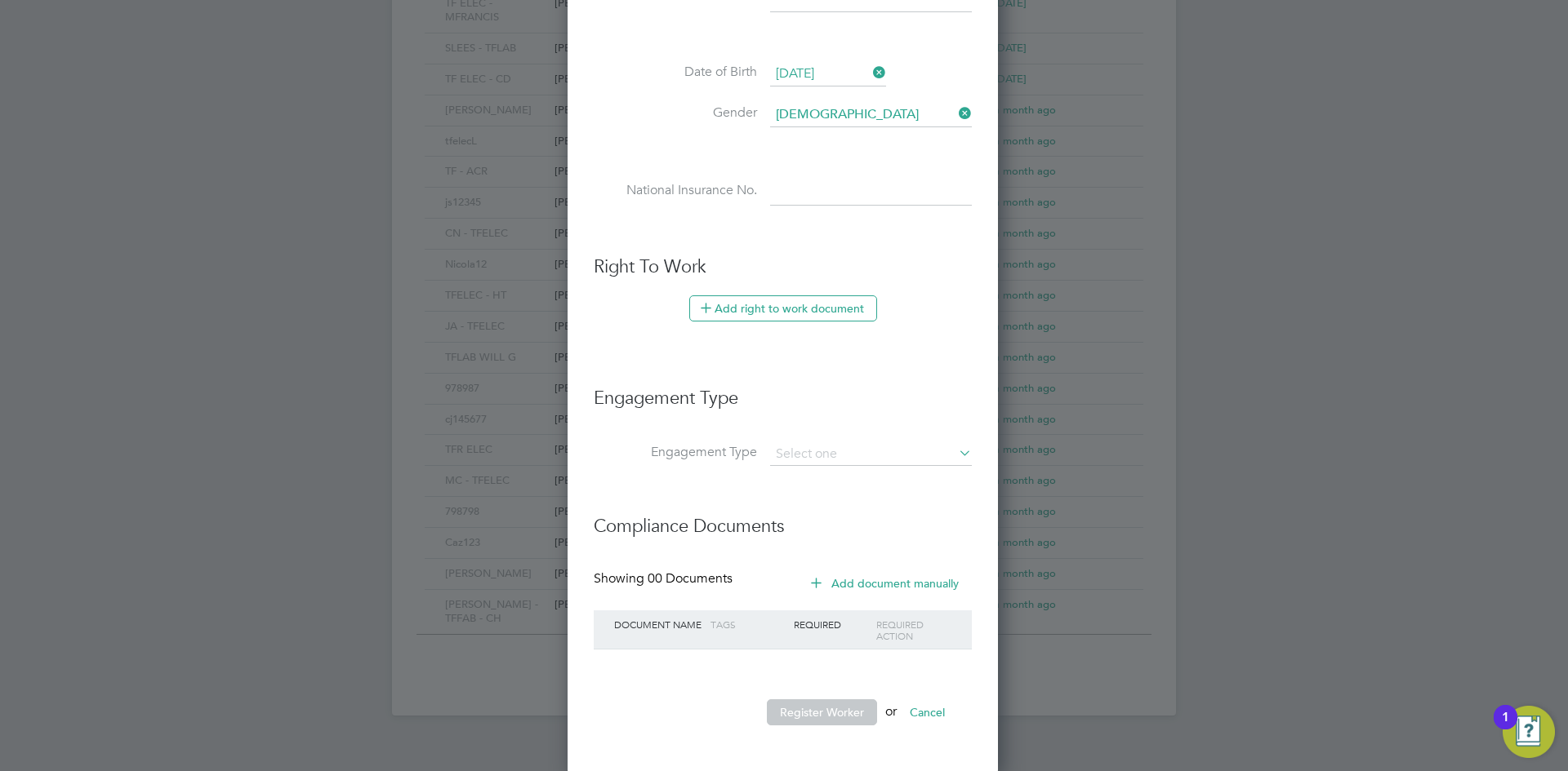
scroll to position [679, 0]
click at [769, 306] on button "Add right to work document" at bounding box center [782, 305] width 188 height 26
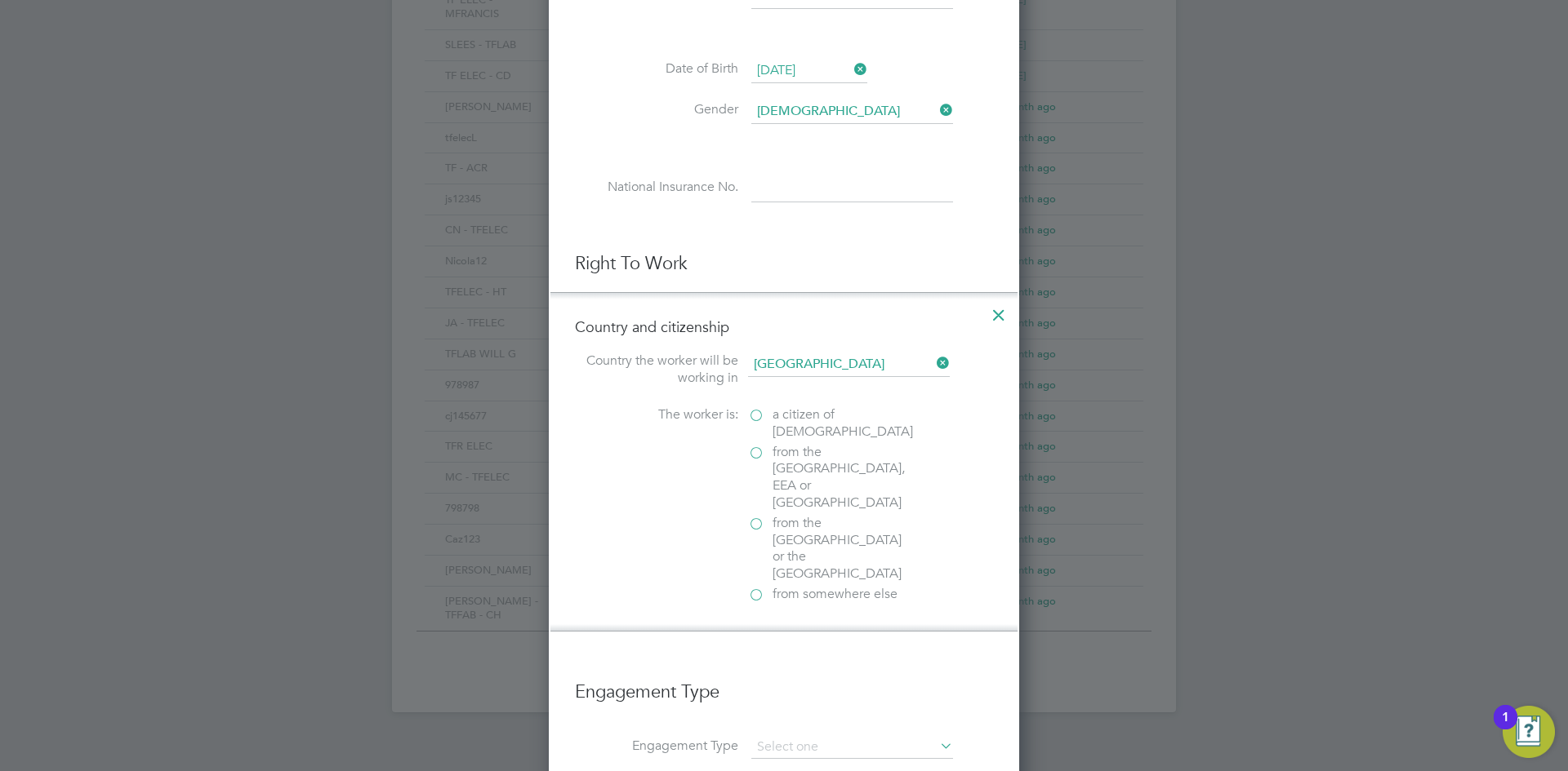
scroll to position [1634, 471]
click at [760, 585] on label "from somewhere else" at bounding box center [829, 594] width 164 height 17
click at [0, 0] on input "from somewhere else" at bounding box center [0, 0] width 0 height 0
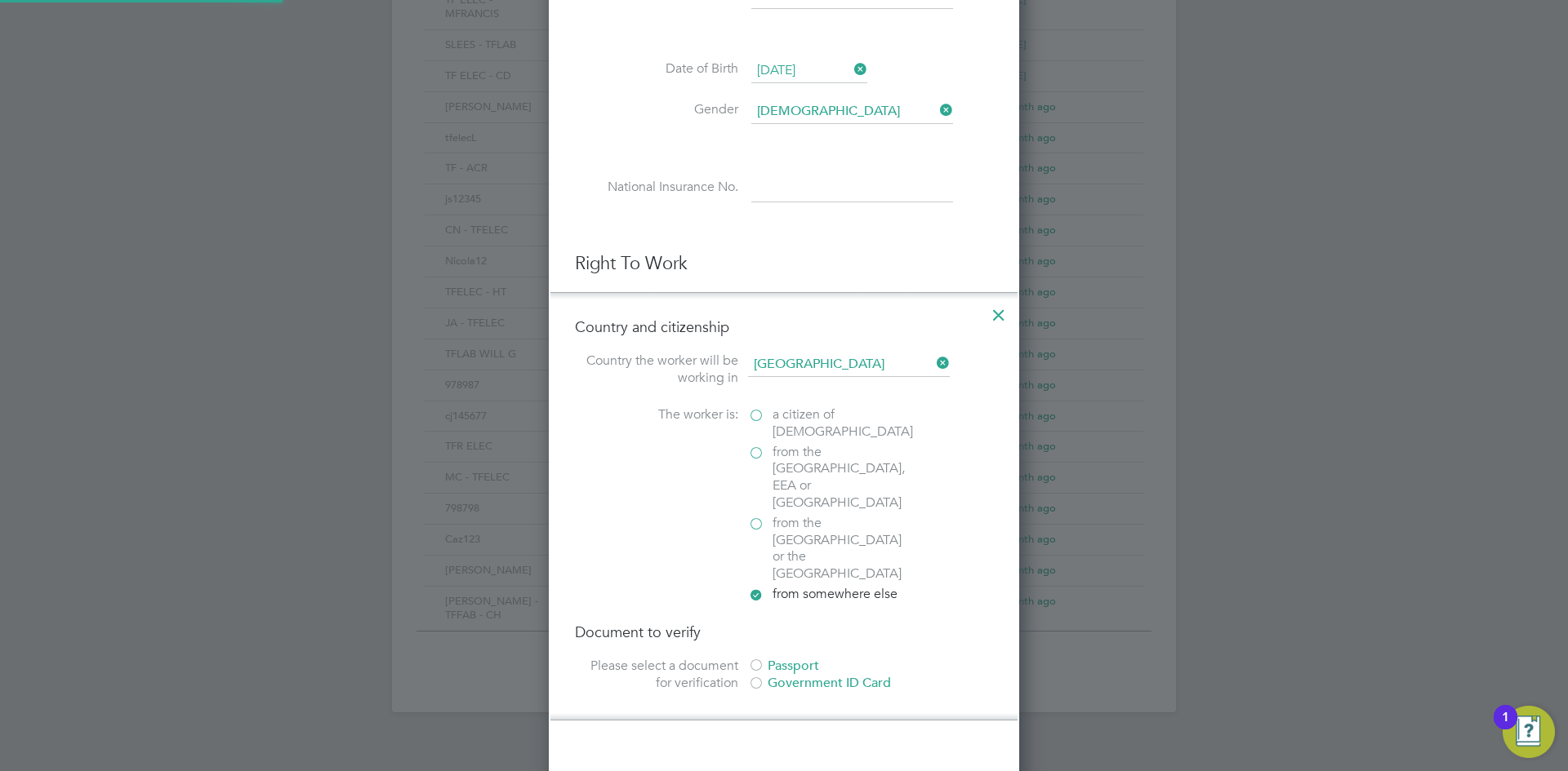
scroll to position [842, 0]
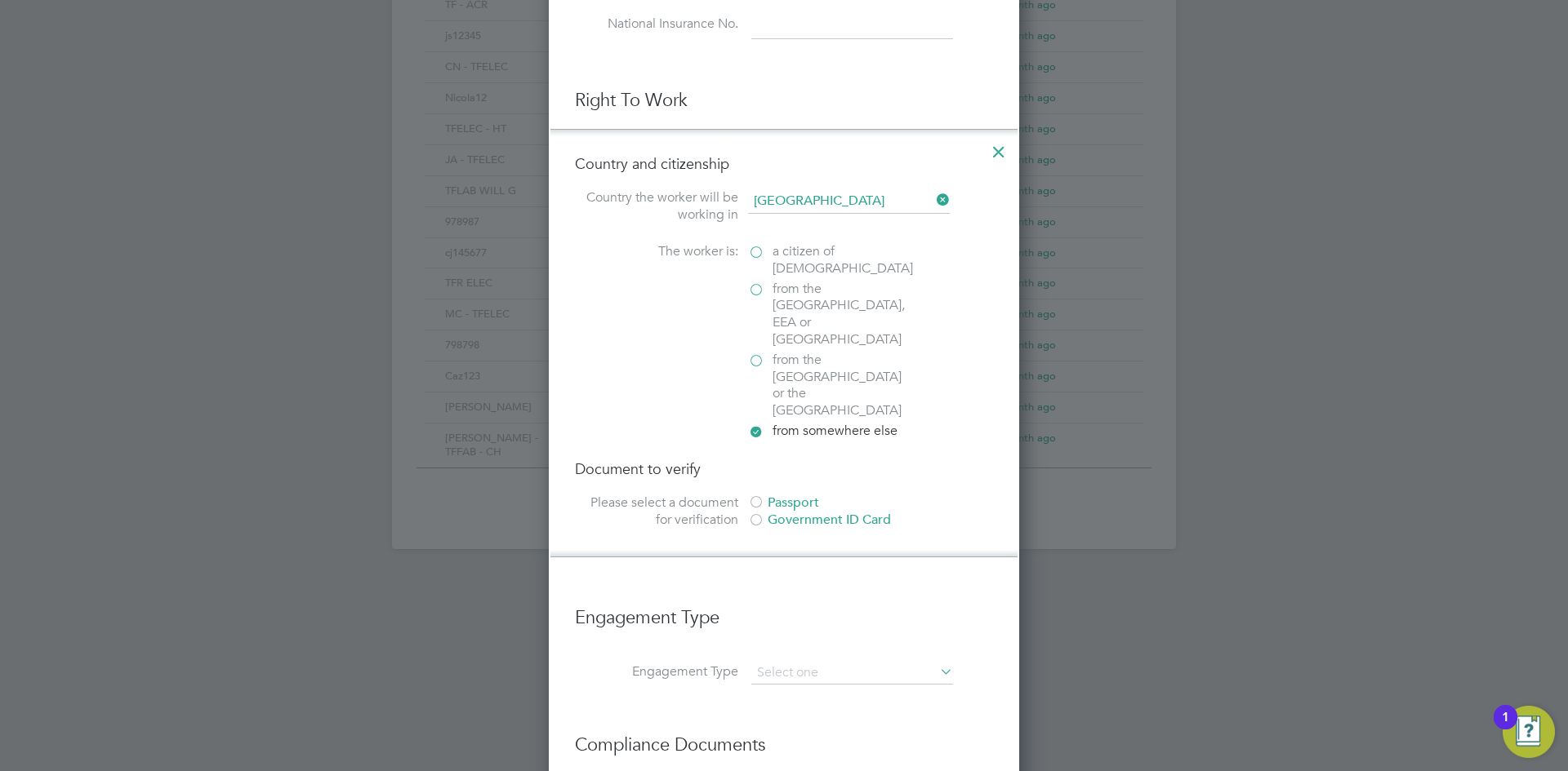
click at [757, 495] on div at bounding box center [755, 503] width 16 height 16
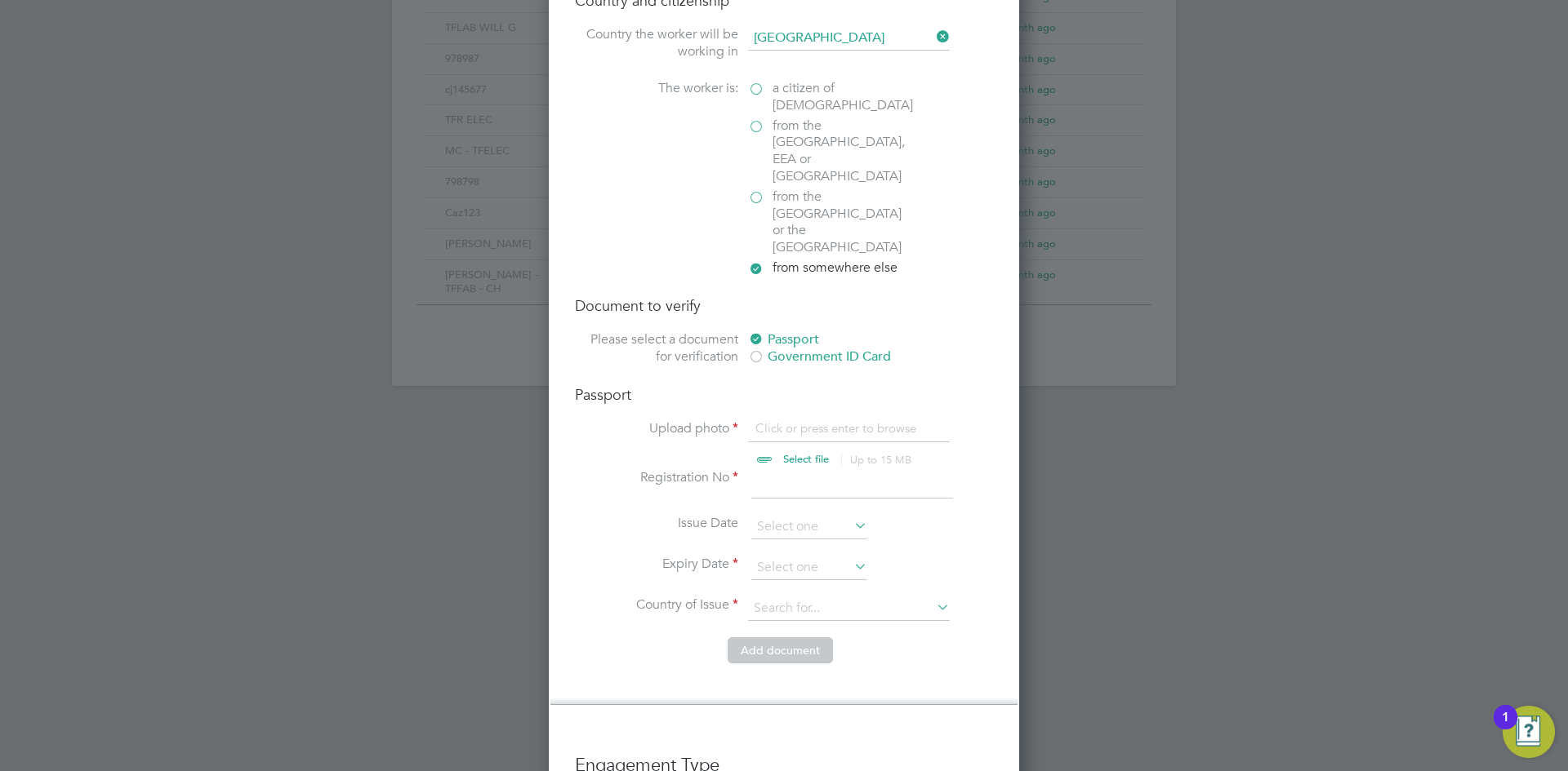
click at [771, 420] on input "file" at bounding box center [822, 444] width 257 height 49
type input "C:\fakepath\Omolade Popoola.pdf"
click at [786, 469] on input at bounding box center [852, 484] width 202 height 30
type input "1"
type input "a12397277"
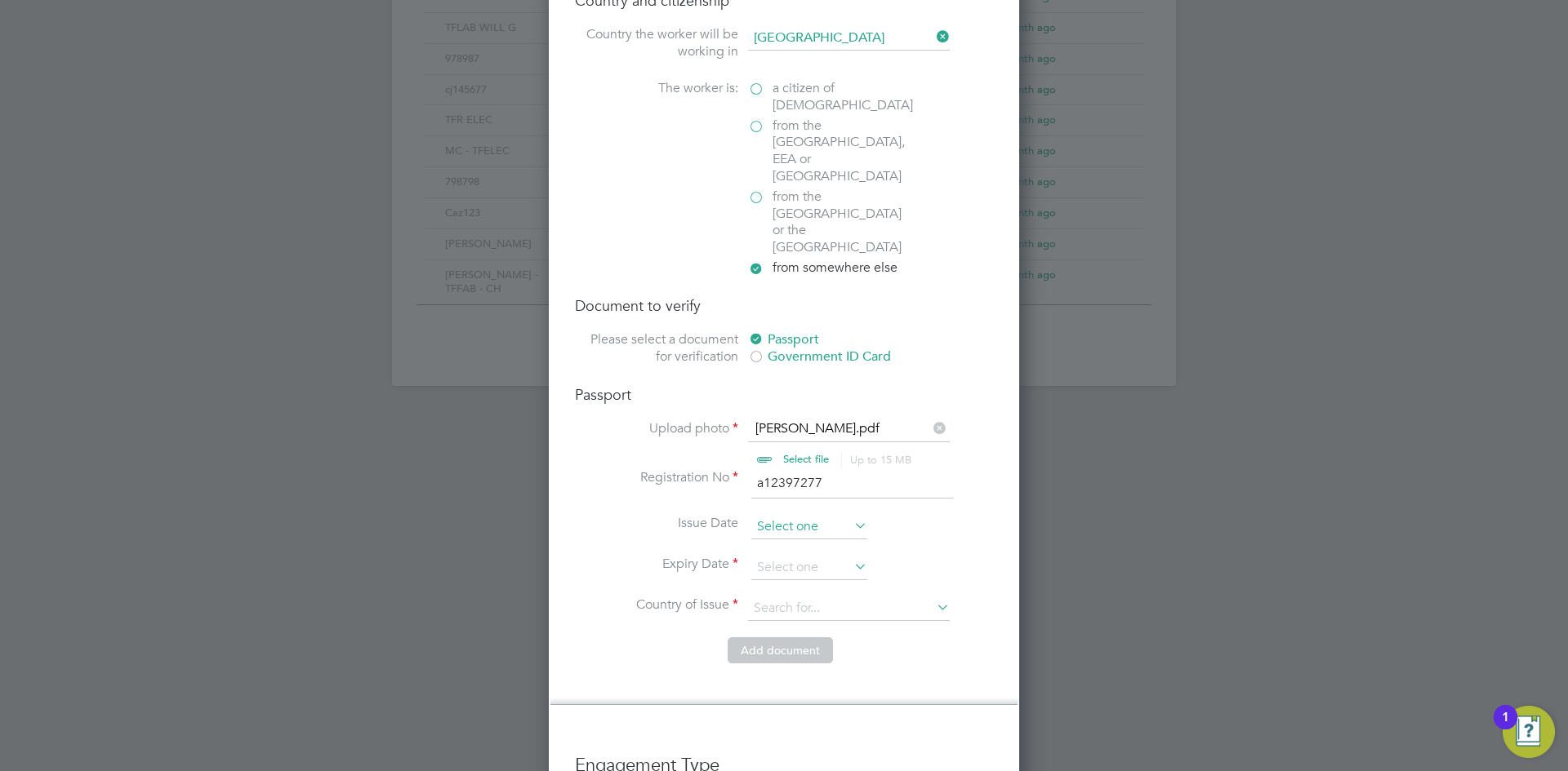
drag, startPoint x: 779, startPoint y: 494, endPoint x: 773, endPoint y: 479, distance: 16.2
click at [774, 515] on li "Issue Date" at bounding box center [784, 535] width 418 height 40
click at [769, 556] on li "Expiry Date" at bounding box center [784, 576] width 418 height 40
click at [791, 515] on input at bounding box center [809, 527] width 116 height 24
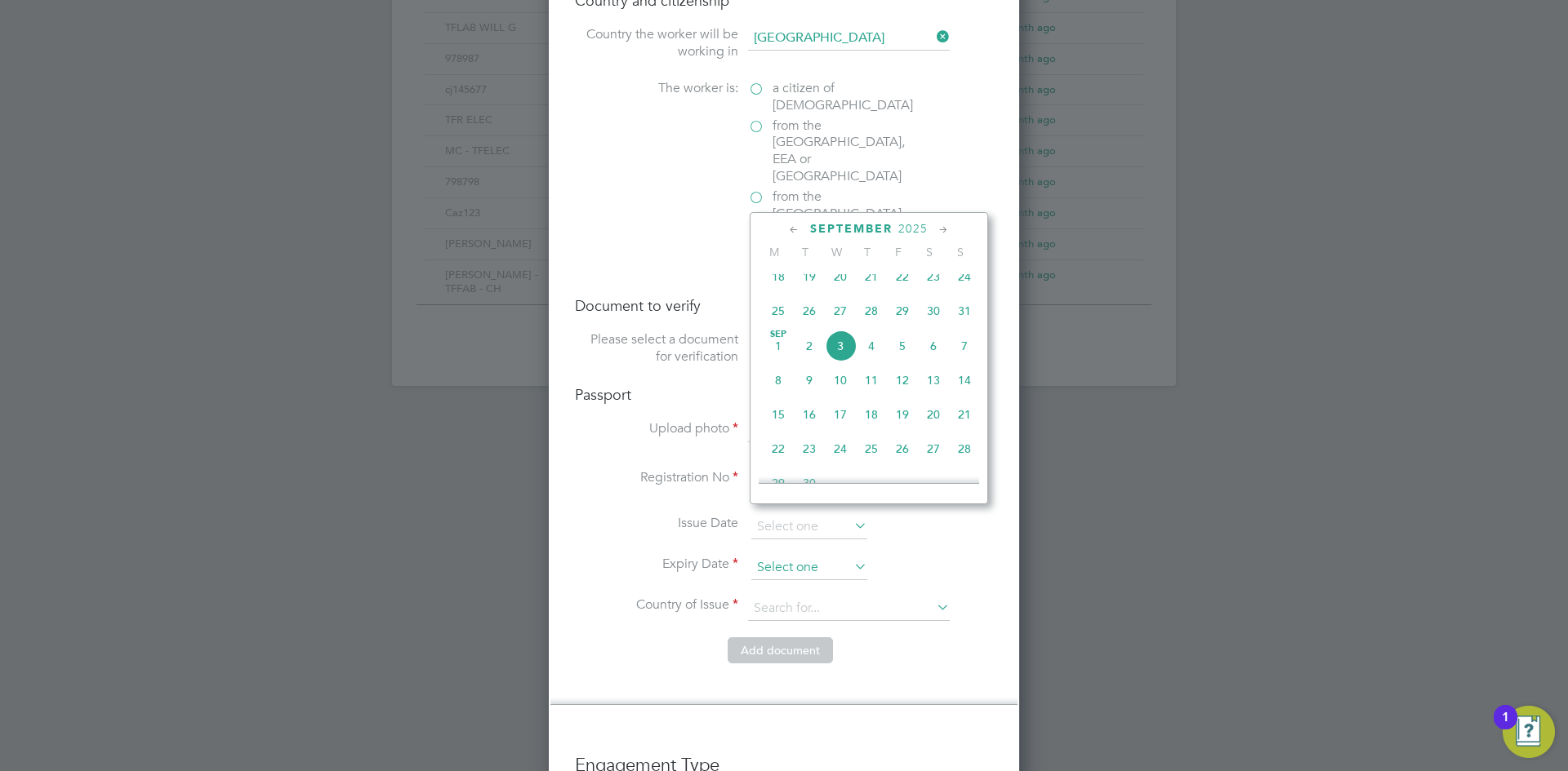
click at [773, 556] on input at bounding box center [809, 567] width 116 height 24
click at [906, 233] on span "2025" at bounding box center [913, 229] width 30 height 13
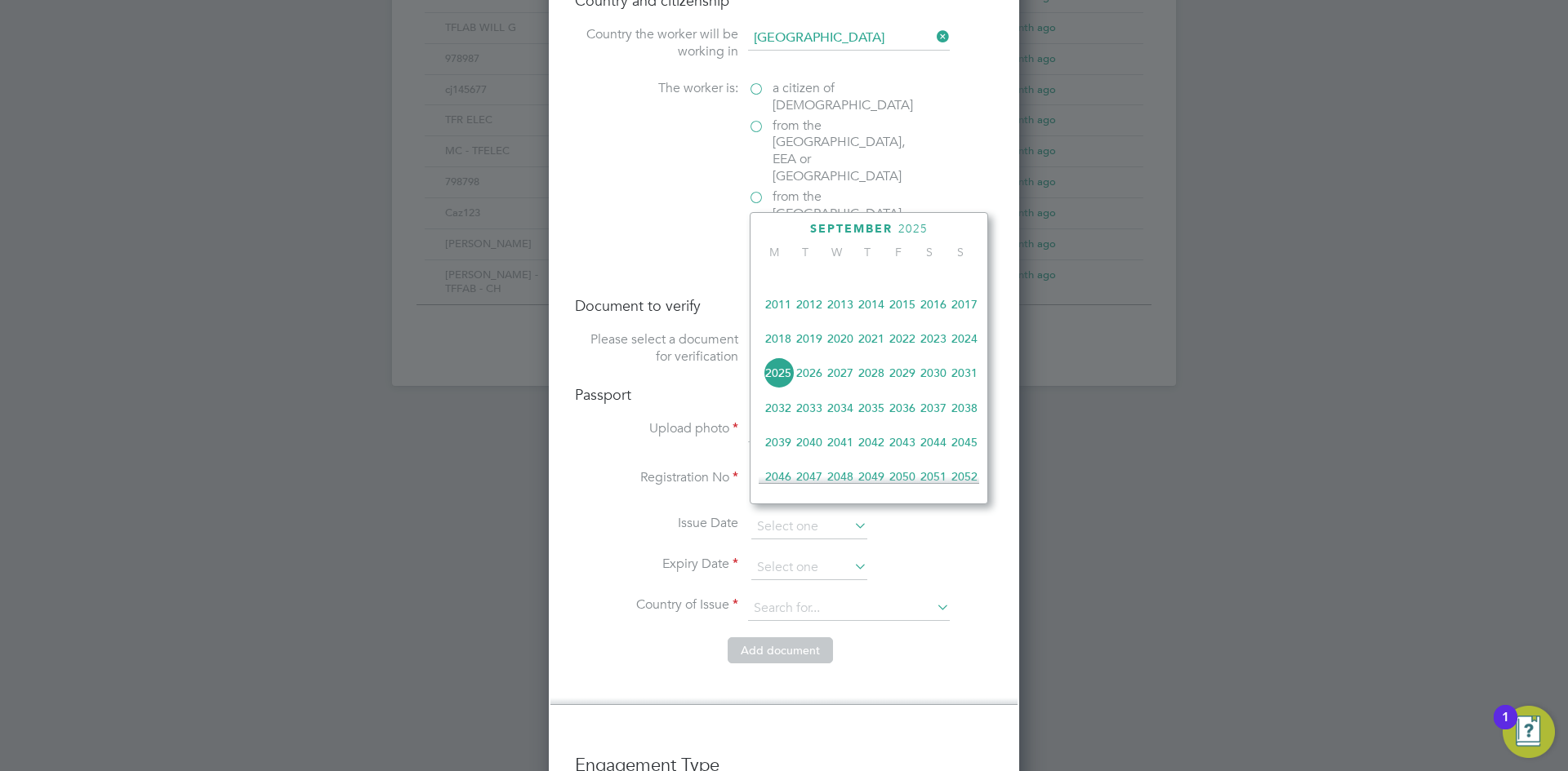
drag, startPoint x: 845, startPoint y: 383, endPoint x: 860, endPoint y: 293, distance: 91.2
click at [844, 383] on span "2027" at bounding box center [840, 373] width 31 height 31
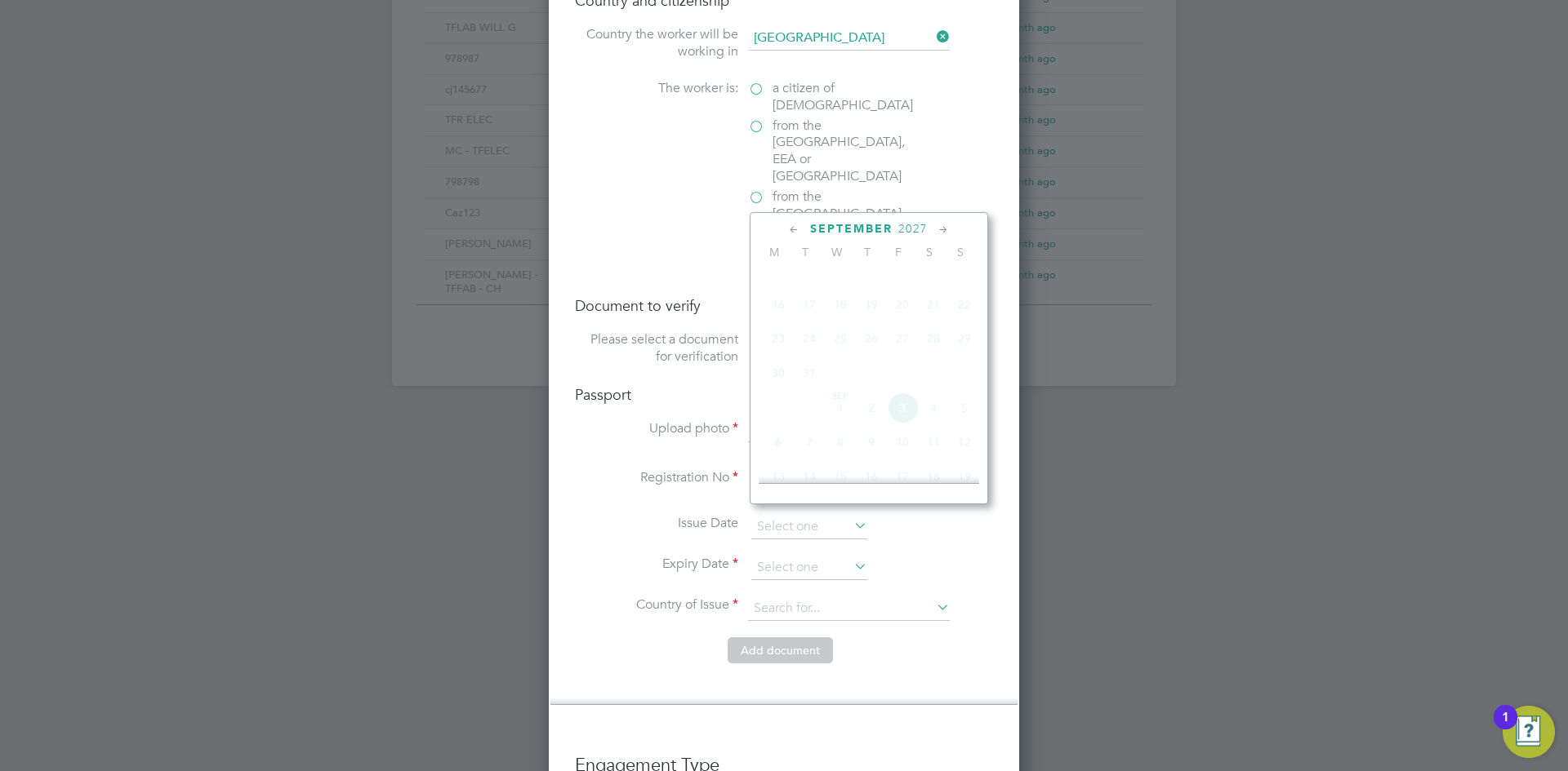
click at [865, 230] on span "September" at bounding box center [851, 229] width 83 height 13
click at [786, 229] on div "August 2025" at bounding box center [869, 229] width 220 height 15
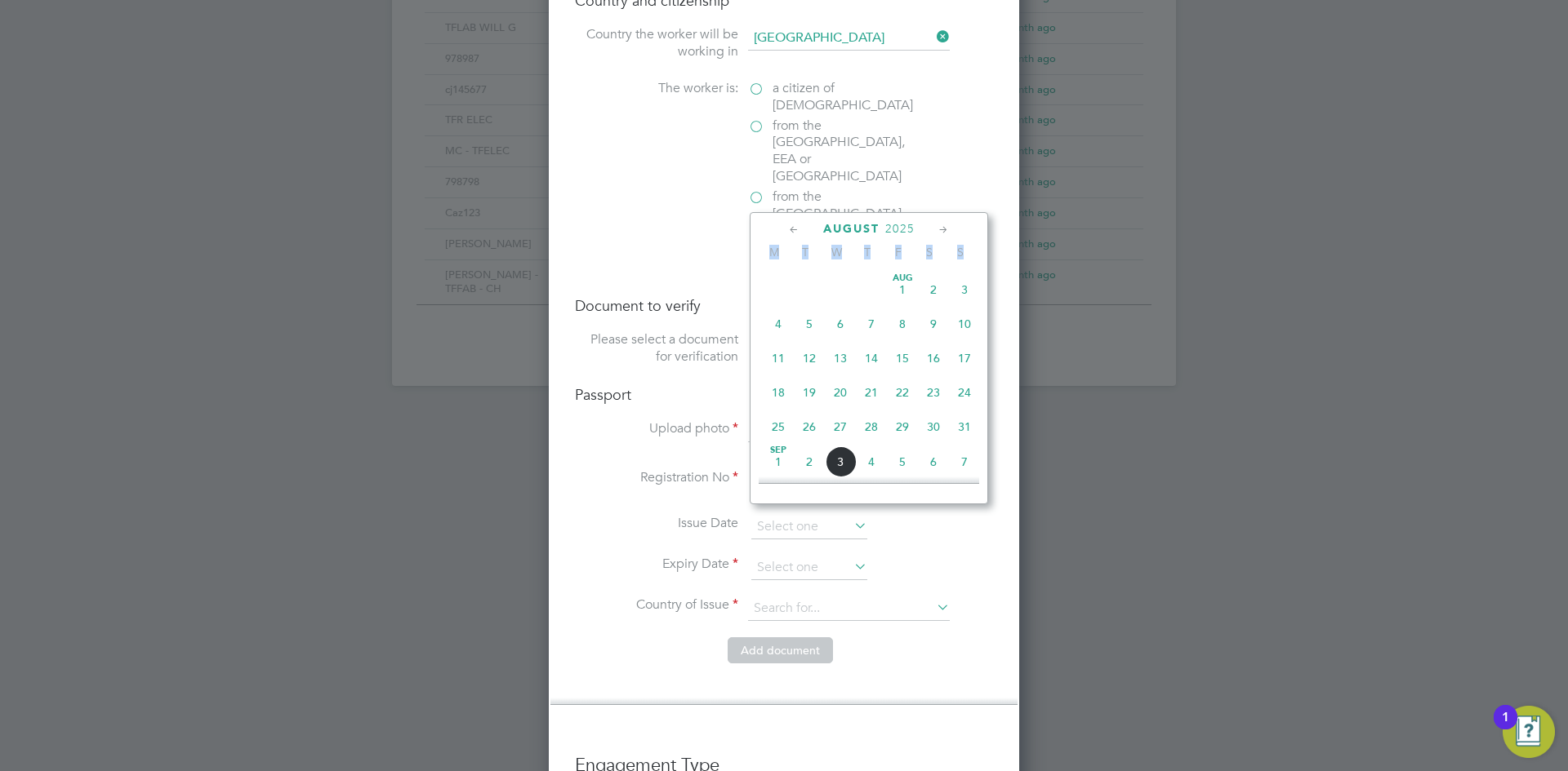
click at [943, 247] on span "S" at bounding box center [929, 252] width 31 height 14
click at [911, 228] on span "2025" at bounding box center [899, 229] width 30 height 13
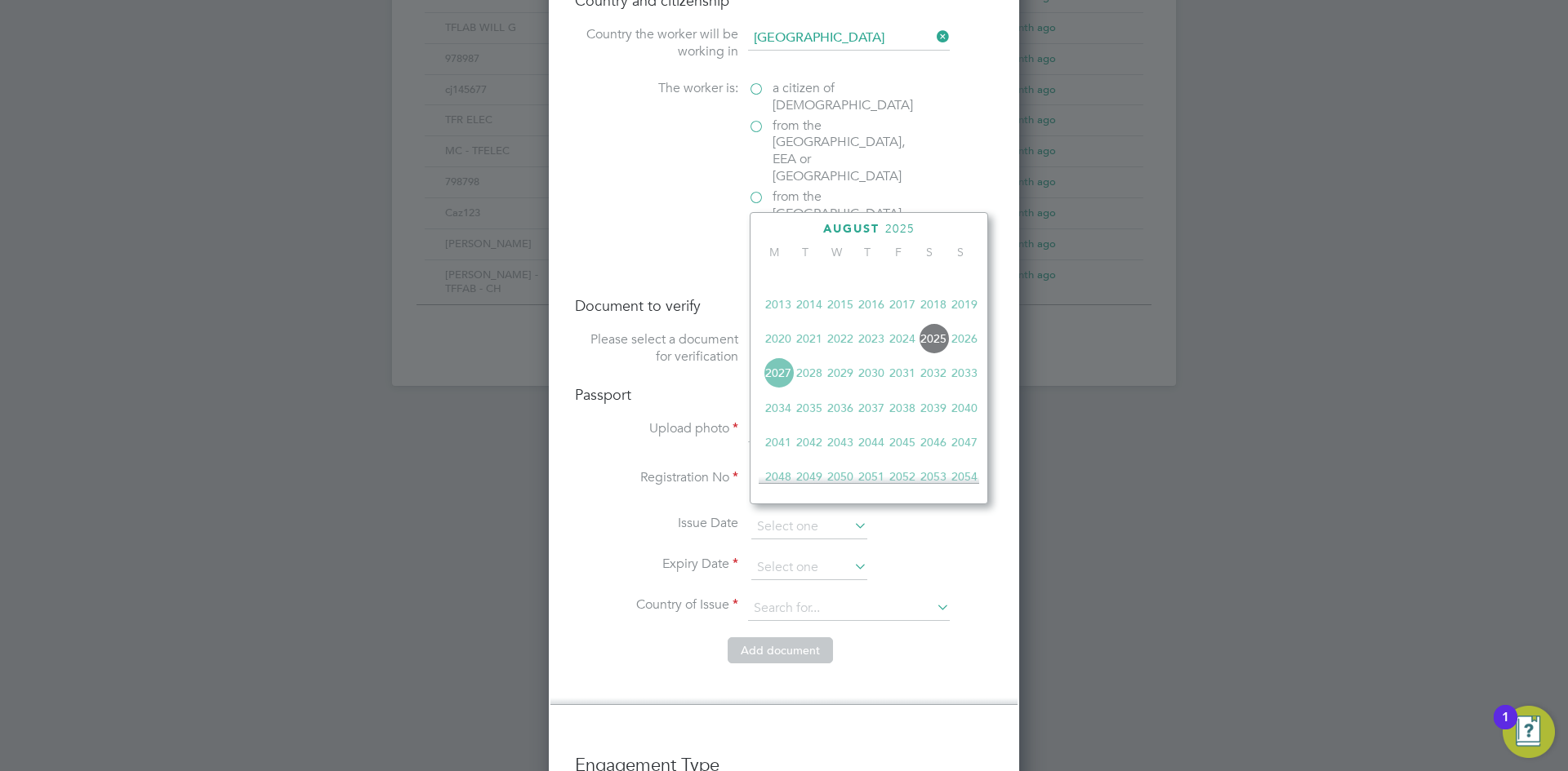
click at [910, 228] on span "2025" at bounding box center [899, 229] width 30 height 13
click at [909, 230] on span "2027" at bounding box center [899, 229] width 30 height 13
click at [772, 386] on span "2027" at bounding box center [778, 373] width 31 height 31
click at [856, 231] on span "August" at bounding box center [851, 229] width 57 height 13
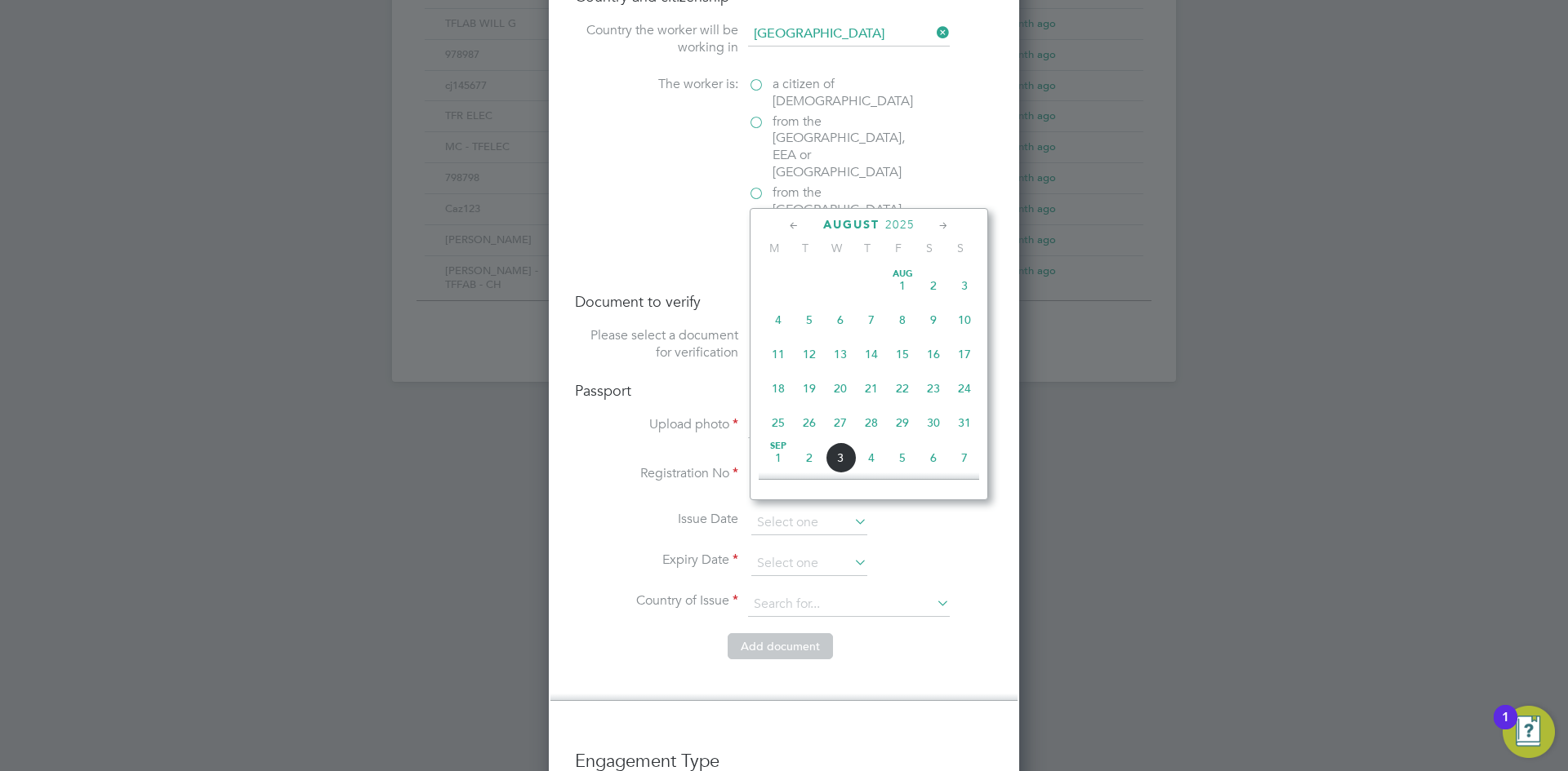
scroll to position [1087, 0]
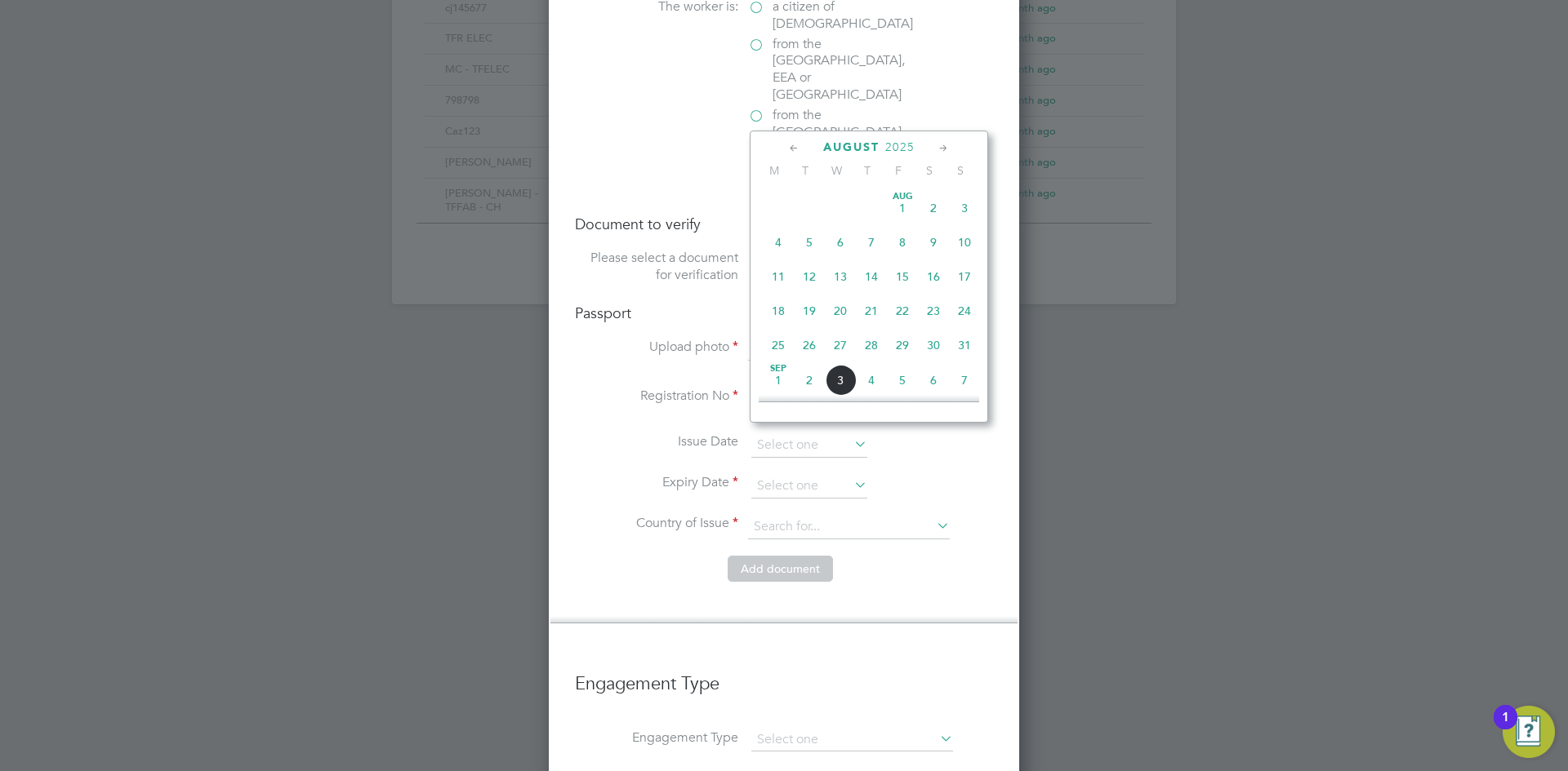
click at [791, 150] on icon at bounding box center [794, 148] width 15 height 18
click at [791, 148] on icon at bounding box center [794, 148] width 15 height 18
click at [800, 148] on icon at bounding box center [794, 148] width 15 height 18
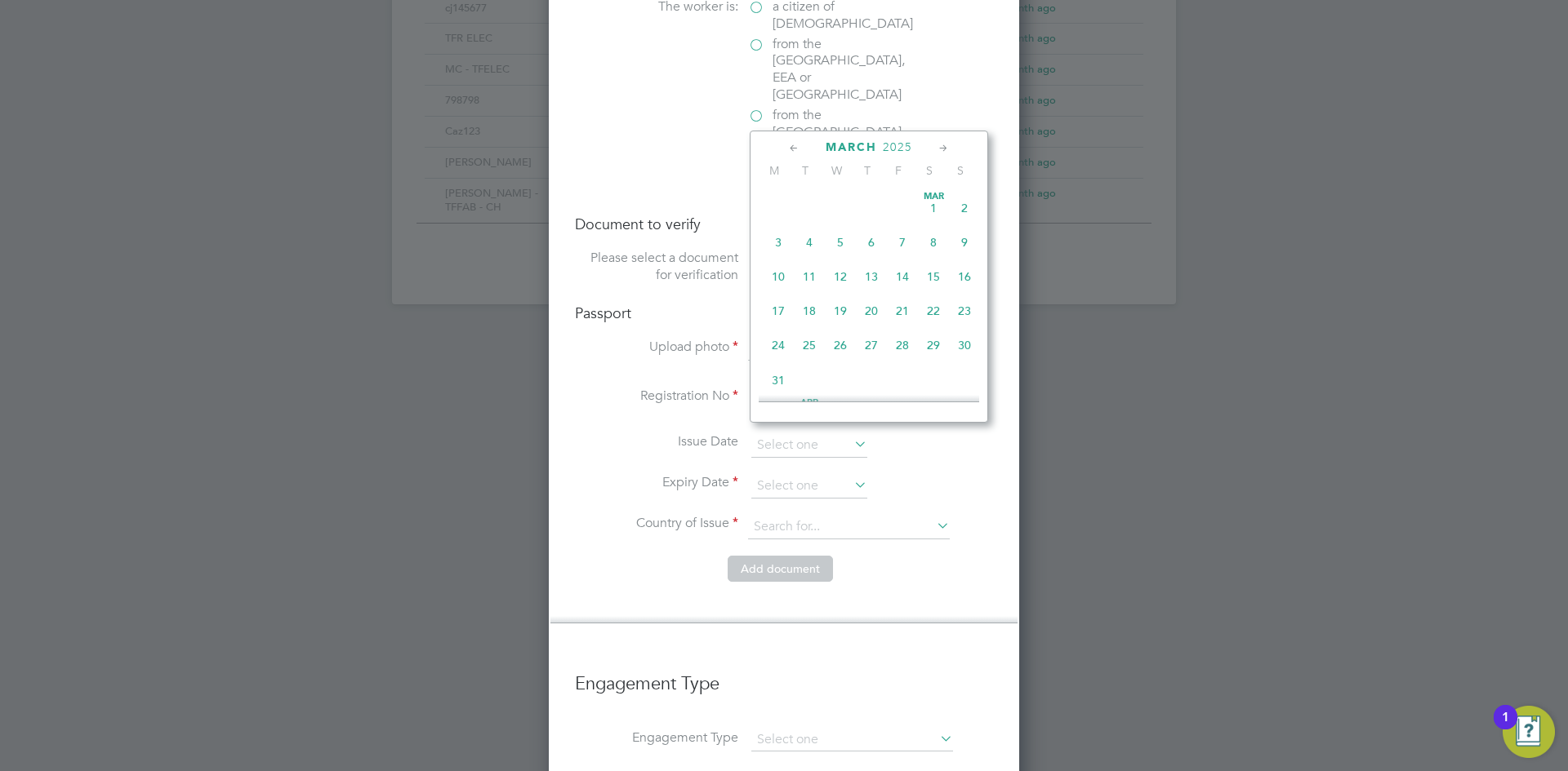
click at [800, 148] on icon at bounding box center [794, 148] width 15 height 18
click at [915, 145] on span "2025" at bounding box center [908, 147] width 30 height 13
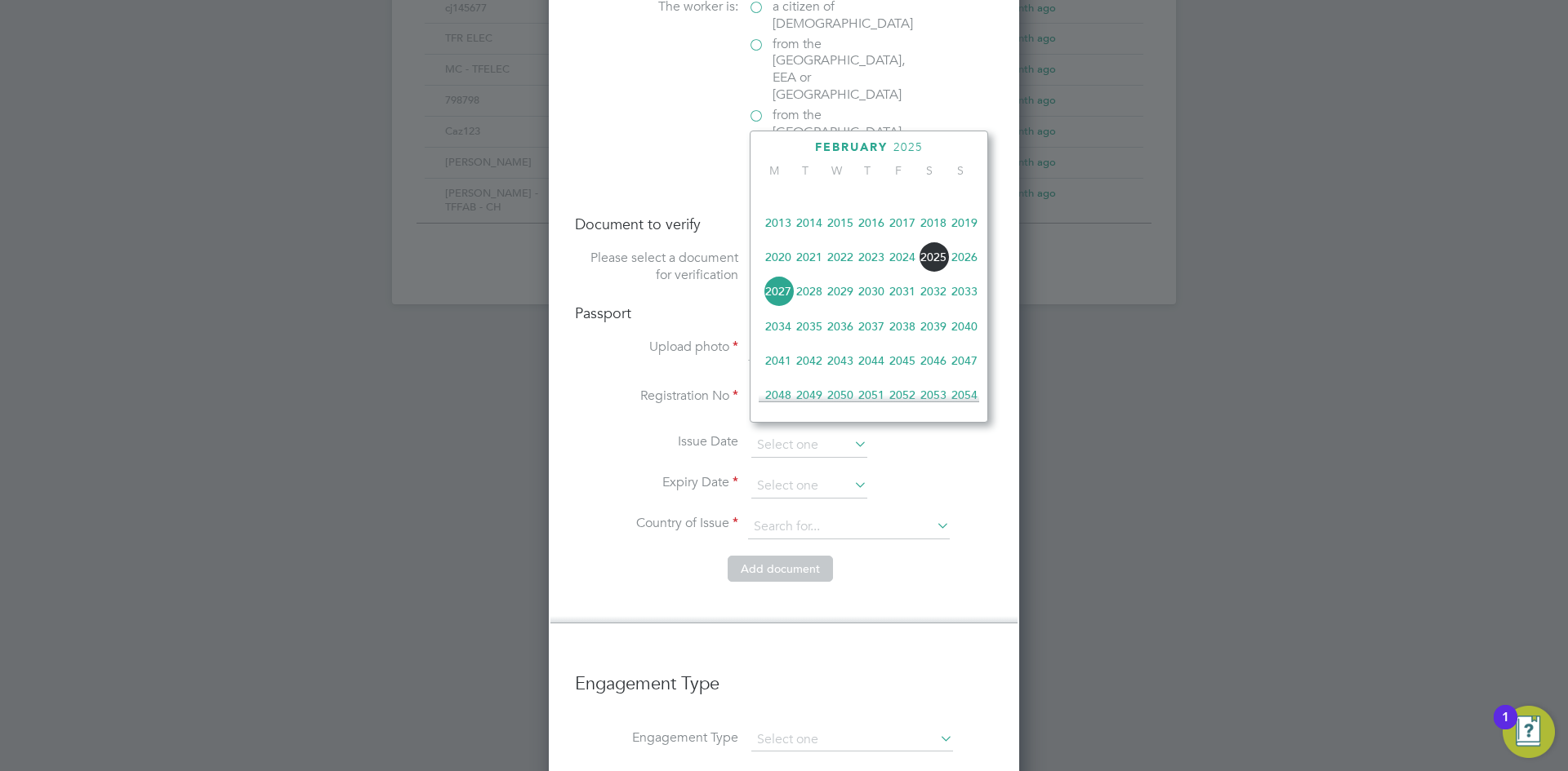
click at [787, 299] on span "2027" at bounding box center [778, 291] width 31 height 31
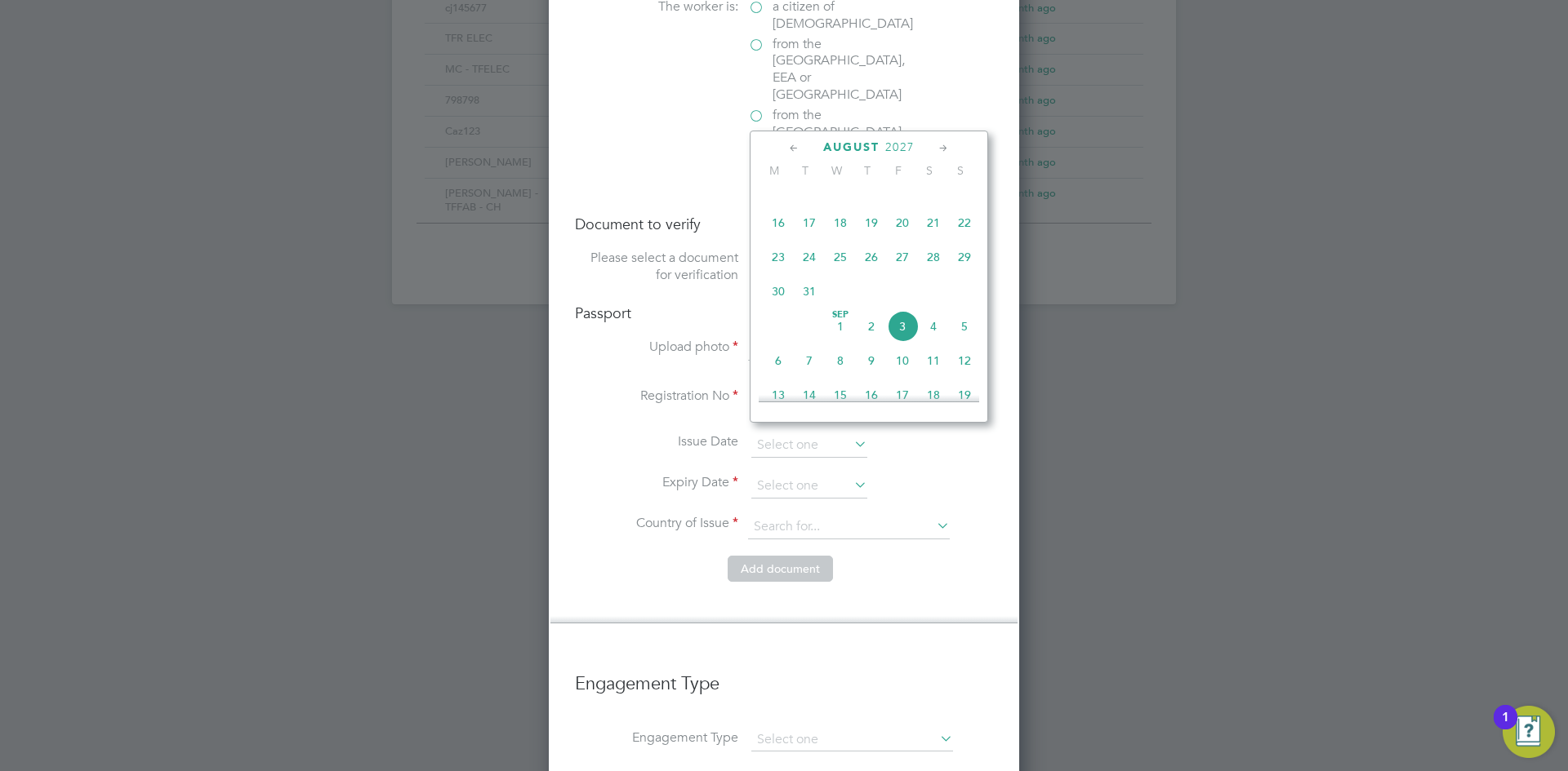
click at [908, 341] on span "3" at bounding box center [902, 326] width 31 height 31
type input "03 Sep 2027"
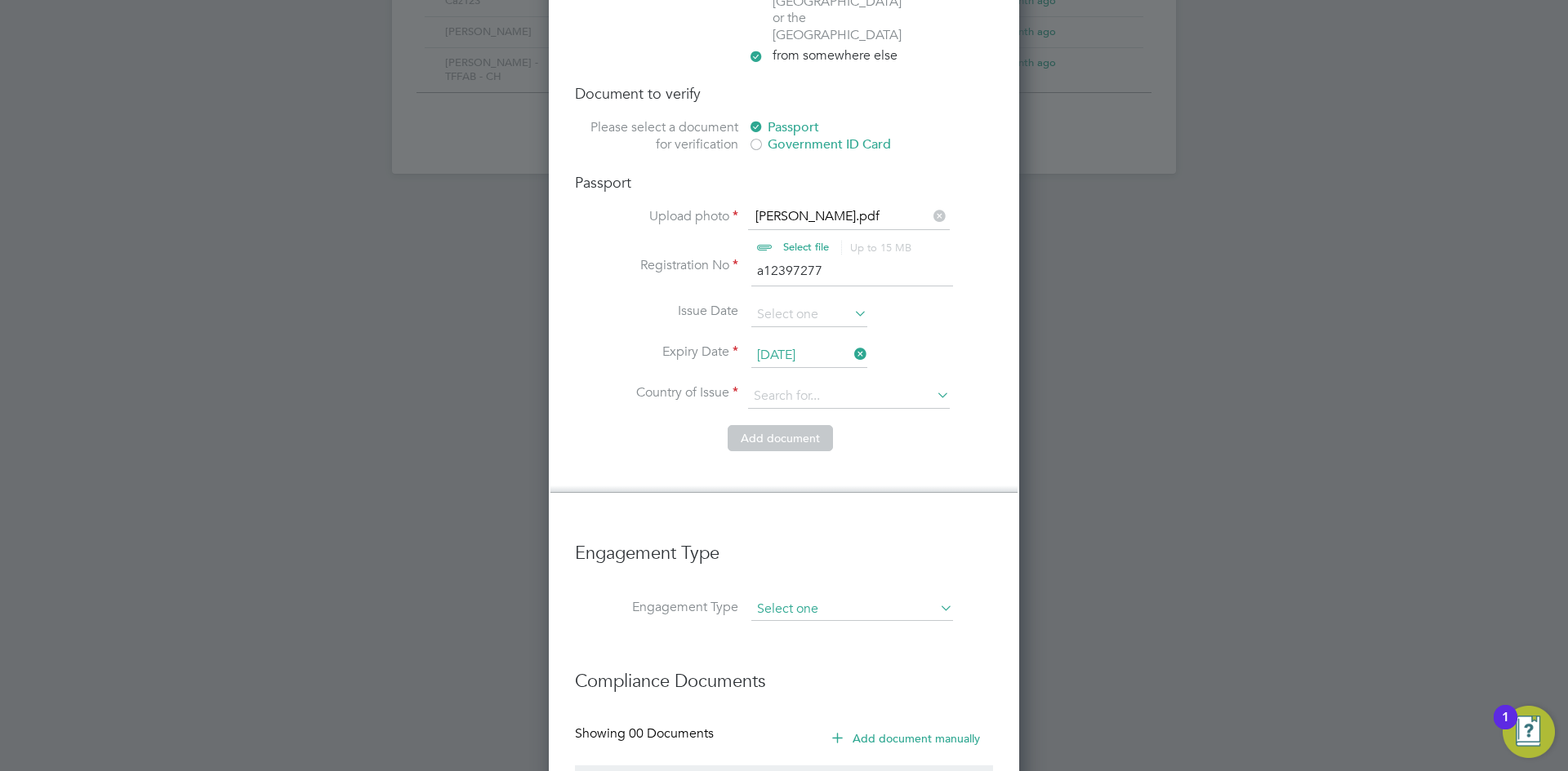
scroll to position [1325, 0]
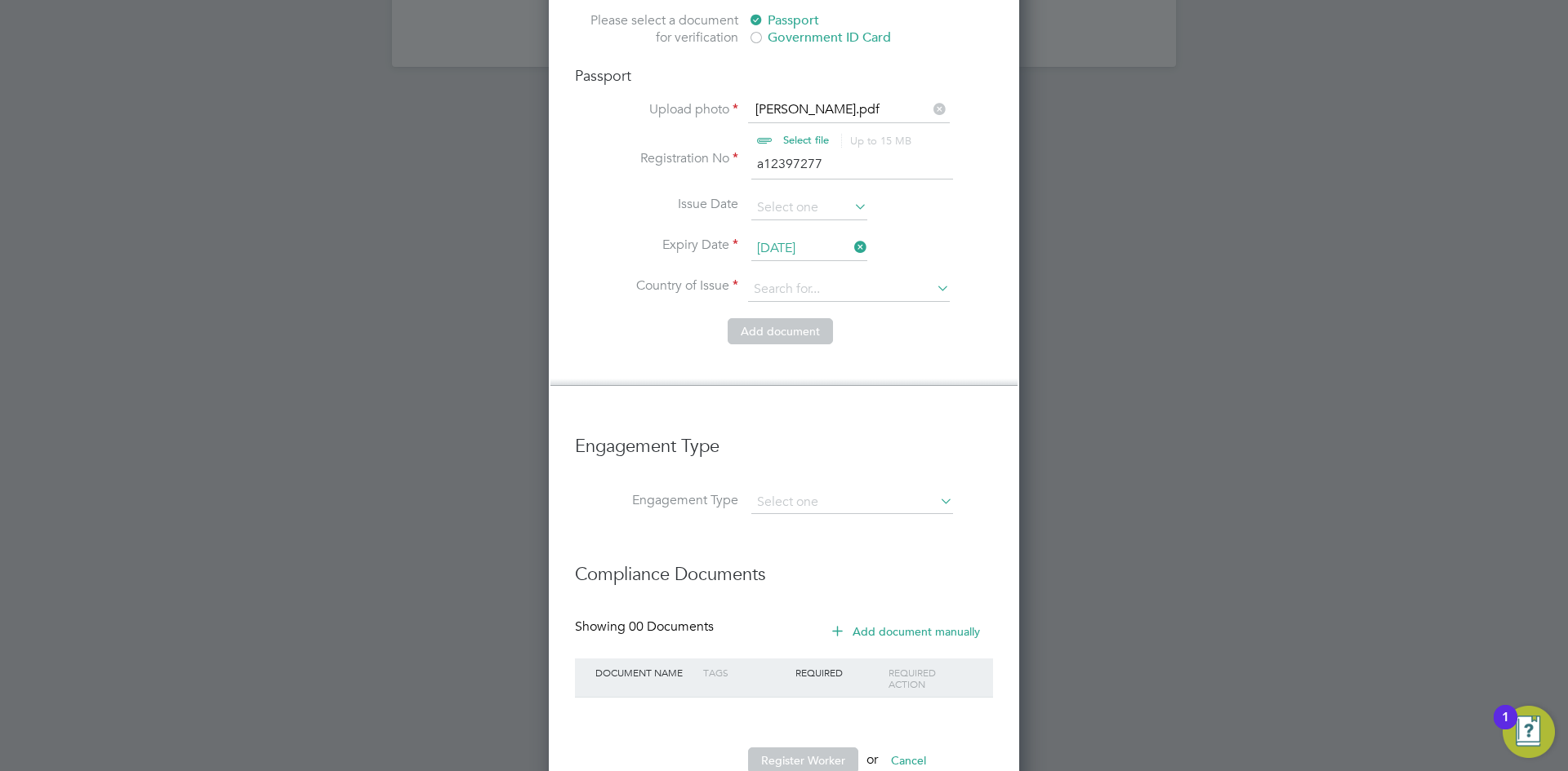
click at [795, 278] on li "Country of Issue" at bounding box center [784, 298] width 418 height 40
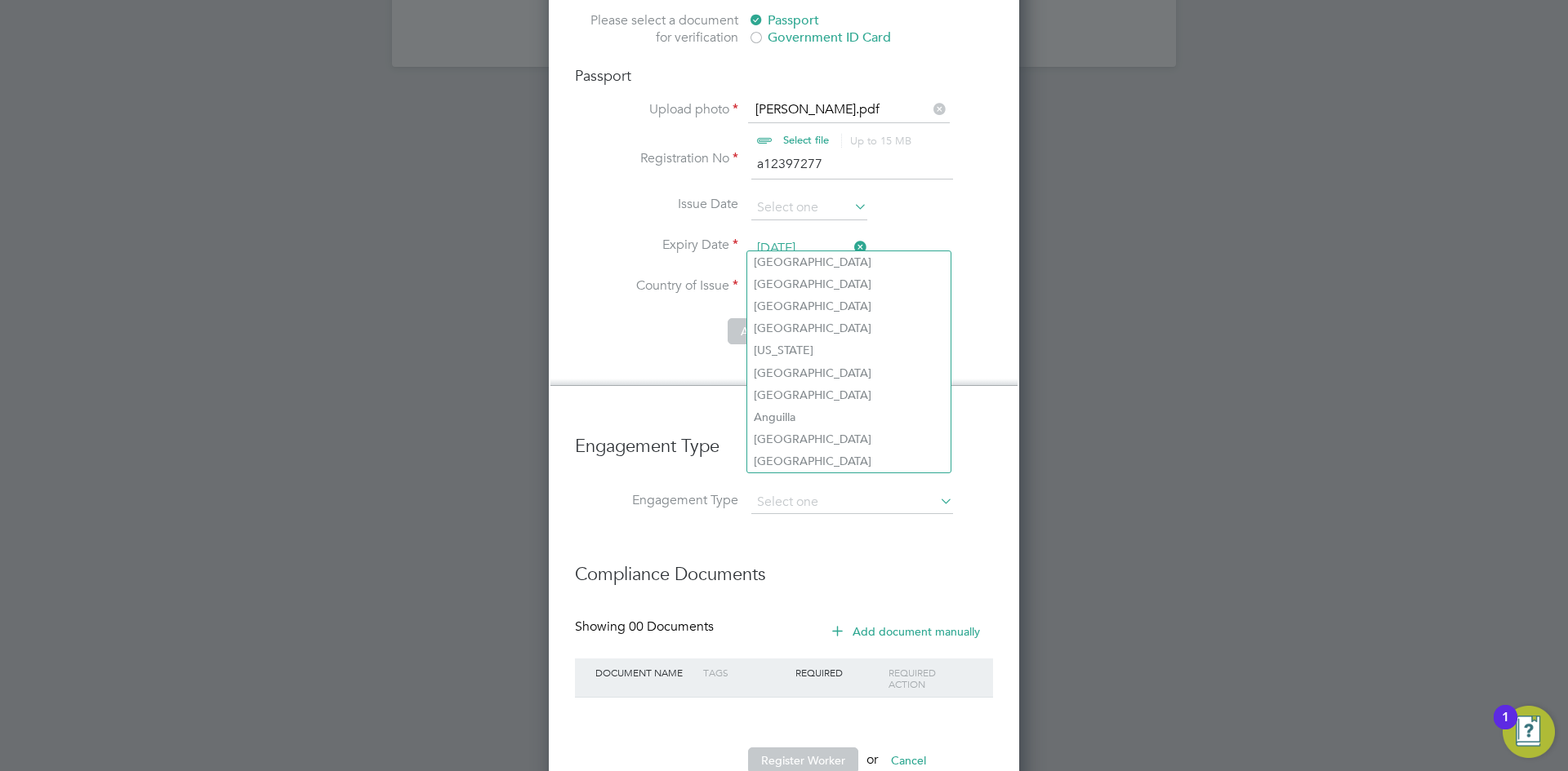
click at [803, 278] on input at bounding box center [848, 289] width 202 height 24
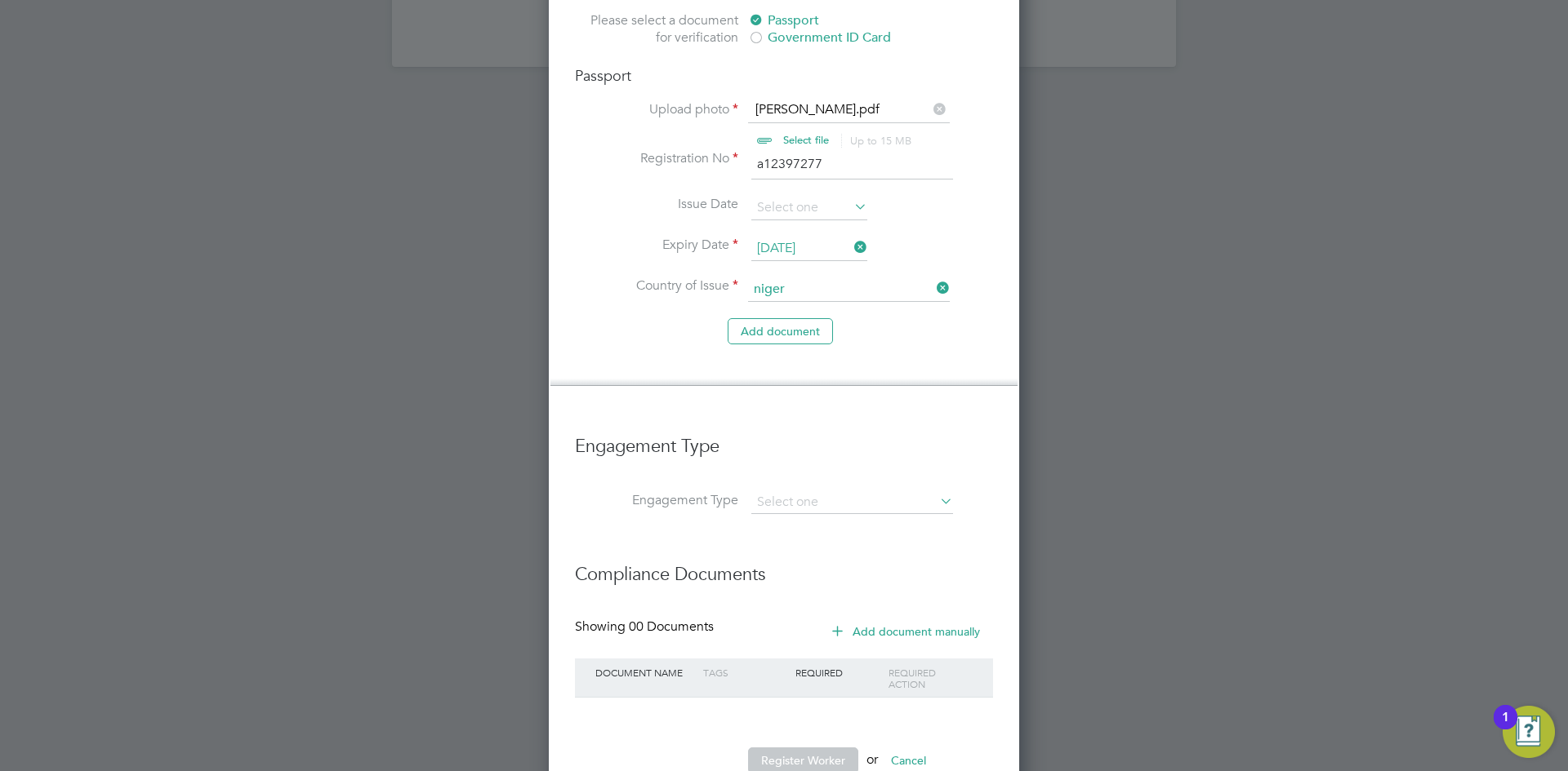
click at [771, 284] on b "Niger" at bounding box center [813, 285] width 119 height 13
type input "Nigeria"
click at [800, 418] on h3 "Engagement Type" at bounding box center [784, 438] width 418 height 40
click at [823, 418] on h3 "Engagement Type" at bounding box center [784, 438] width 418 height 40
click at [817, 491] on input at bounding box center [852, 503] width 202 height 23
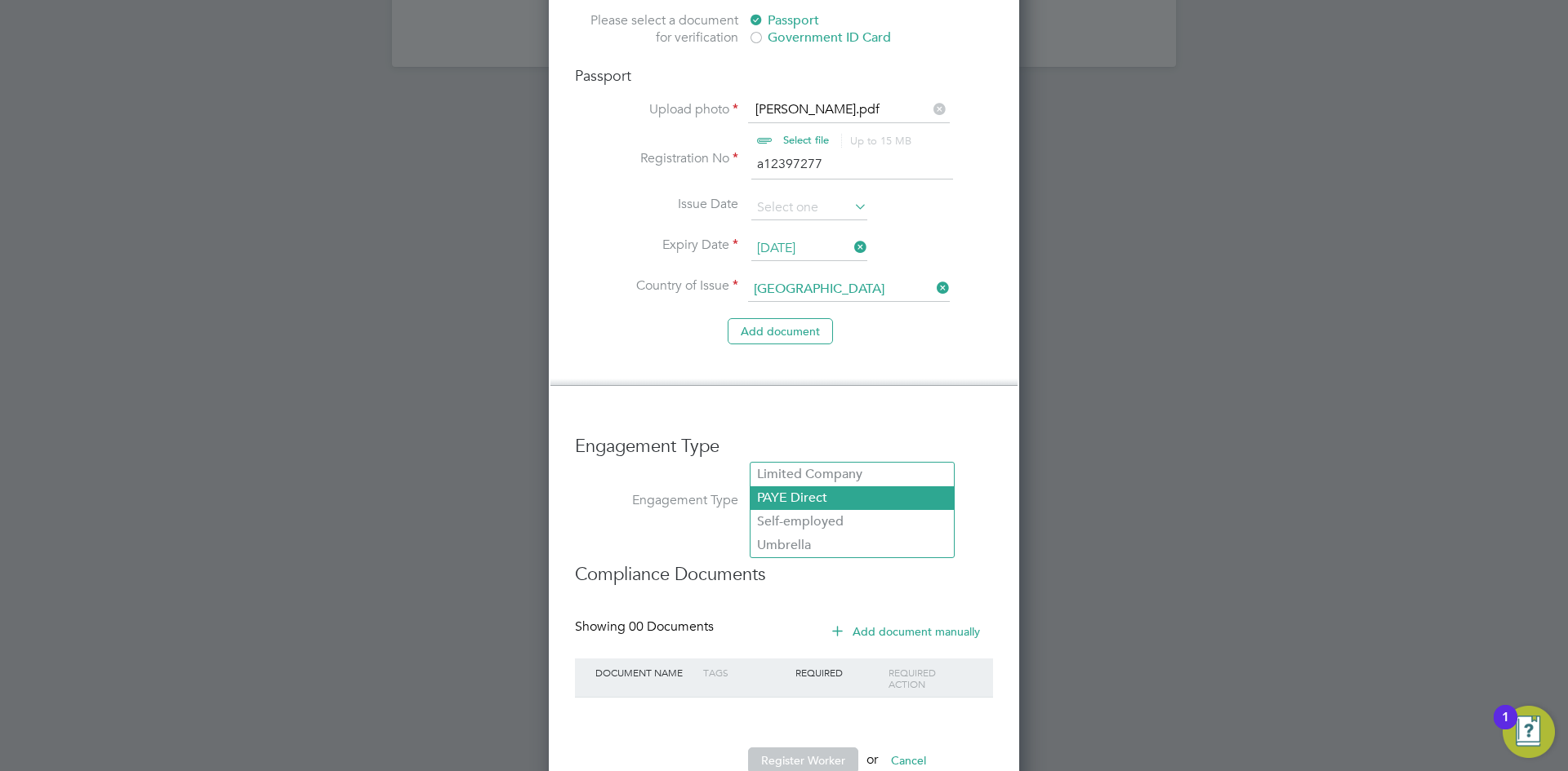
click at [791, 501] on li "PAYE Direct" at bounding box center [851, 498] width 203 height 24
type input "PAYE Direct"
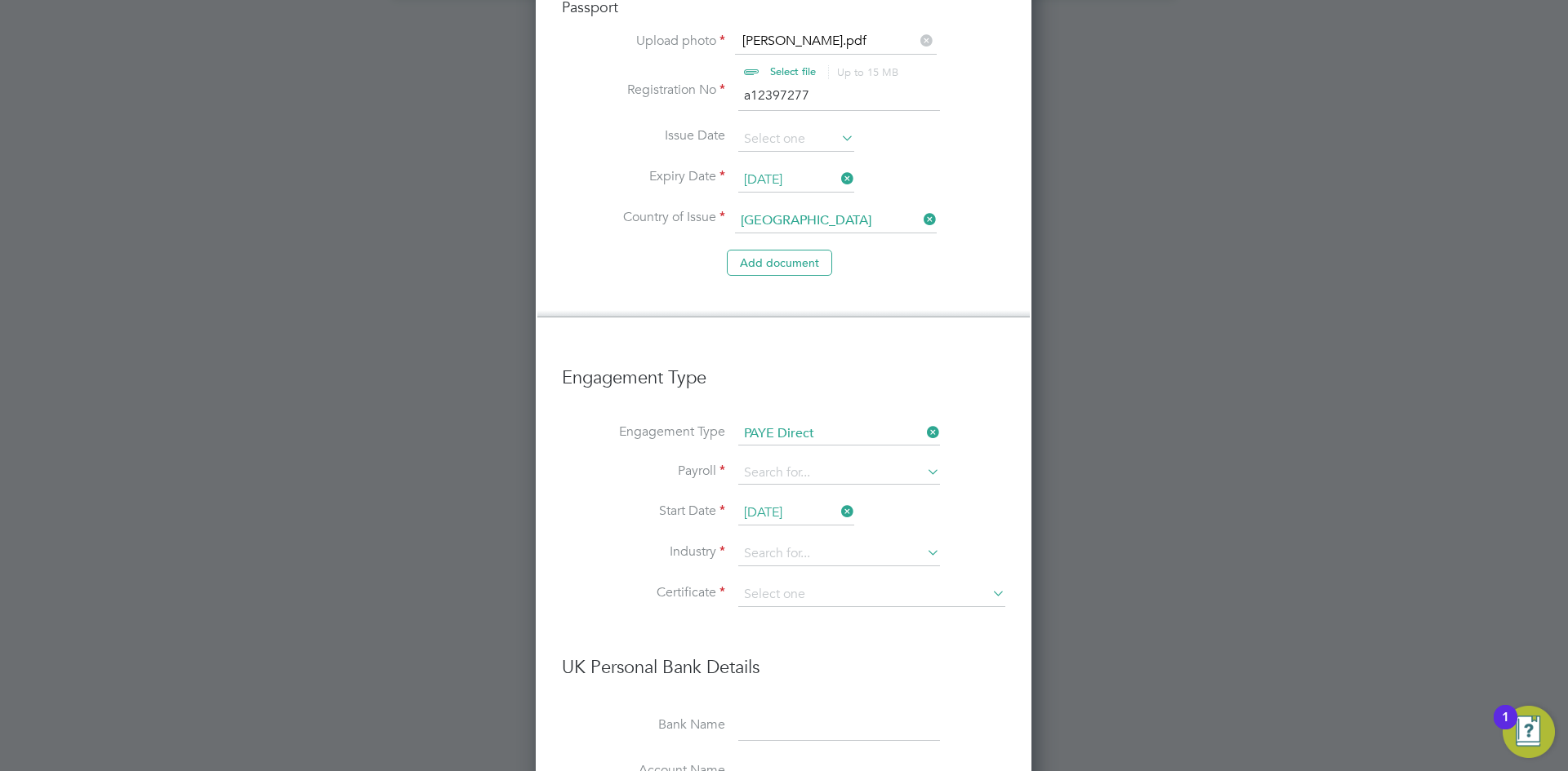
scroll to position [1569, 0]
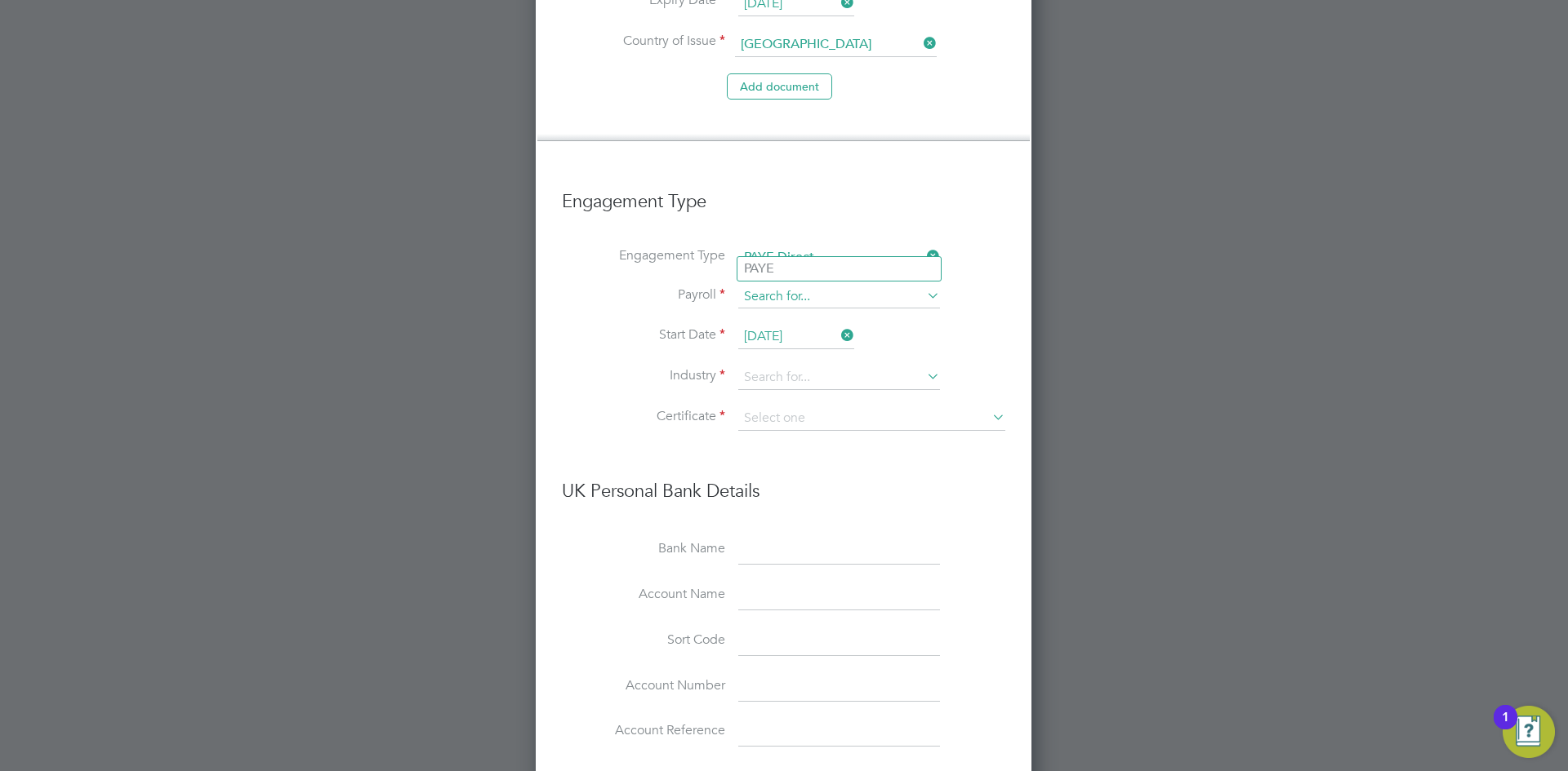
click at [811, 286] on input at bounding box center [839, 297] width 202 height 23
click at [776, 271] on li "PAYE" at bounding box center [838, 268] width 203 height 24
type input "PAYE"
click at [768, 365] on input at bounding box center [839, 377] width 202 height 24
click at [805, 348] on li "Commercial Clean ing" at bounding box center [838, 349] width 203 height 22
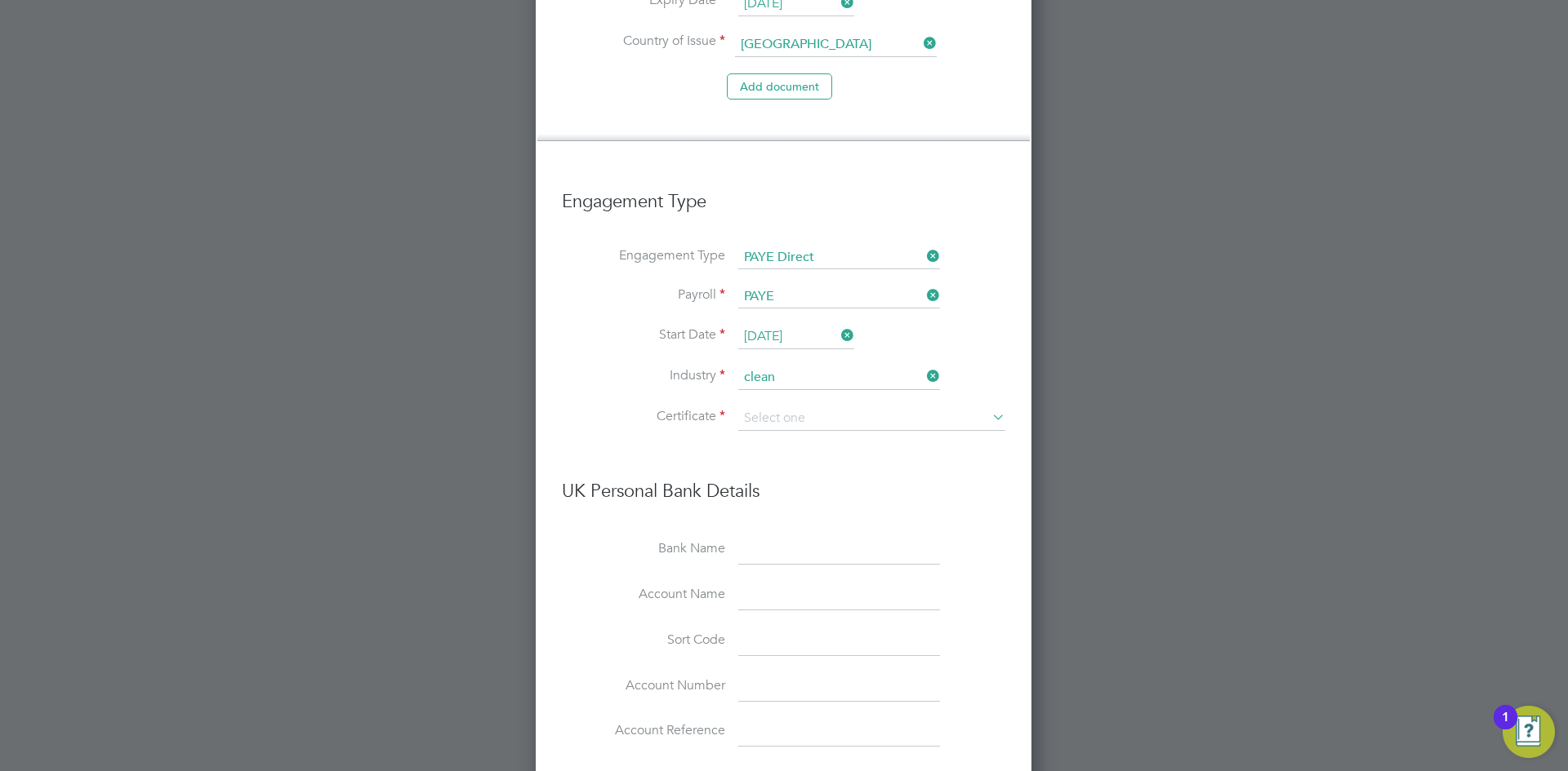
type input "Commercial Cleaning"
click at [781, 407] on input at bounding box center [872, 418] width 267 height 24
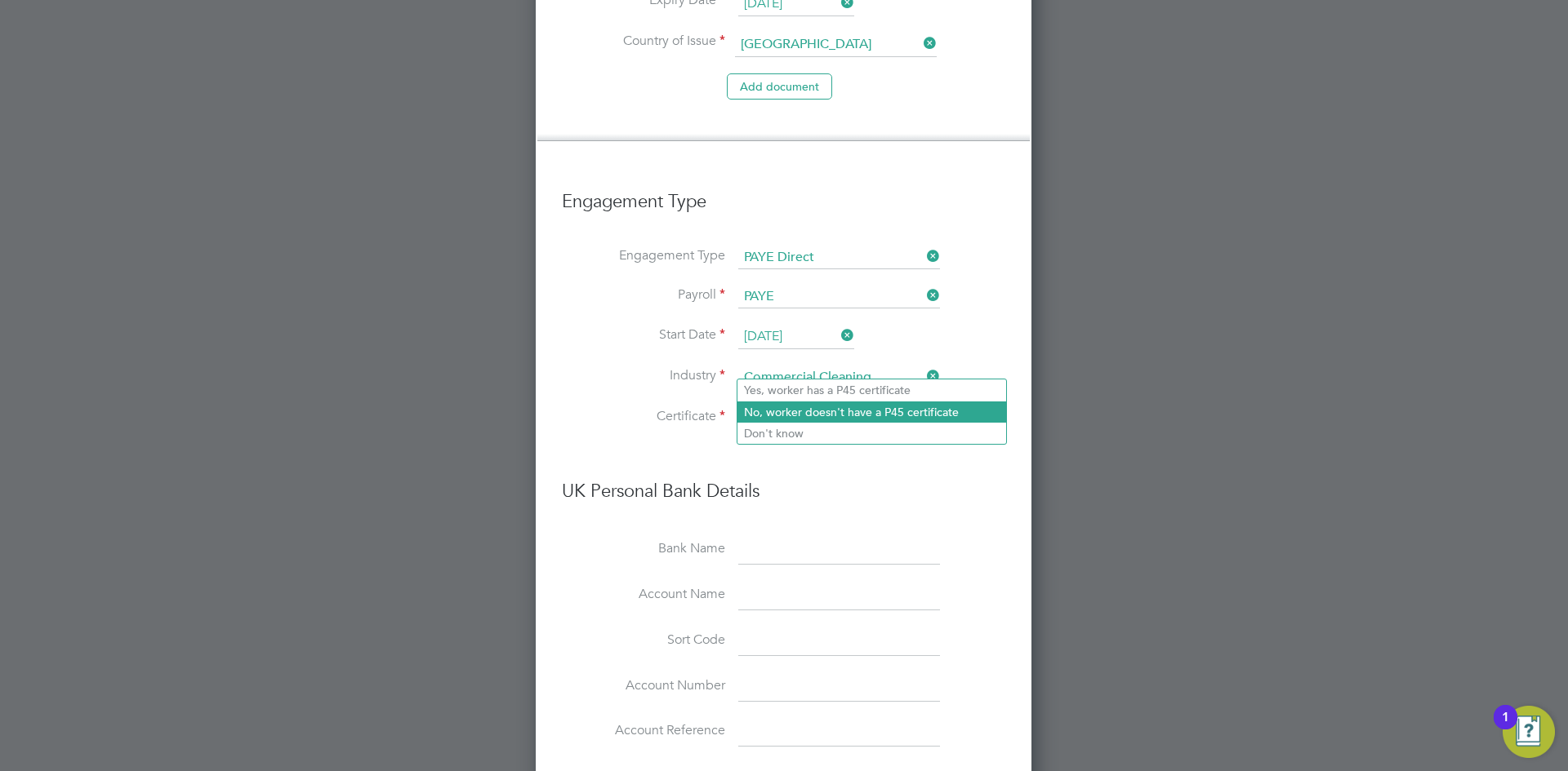
click at [782, 410] on li "No, worker doesn't have a P45 certificate" at bounding box center [871, 412] width 268 height 21
type input "No, worker doesn't have a P45 certificate"
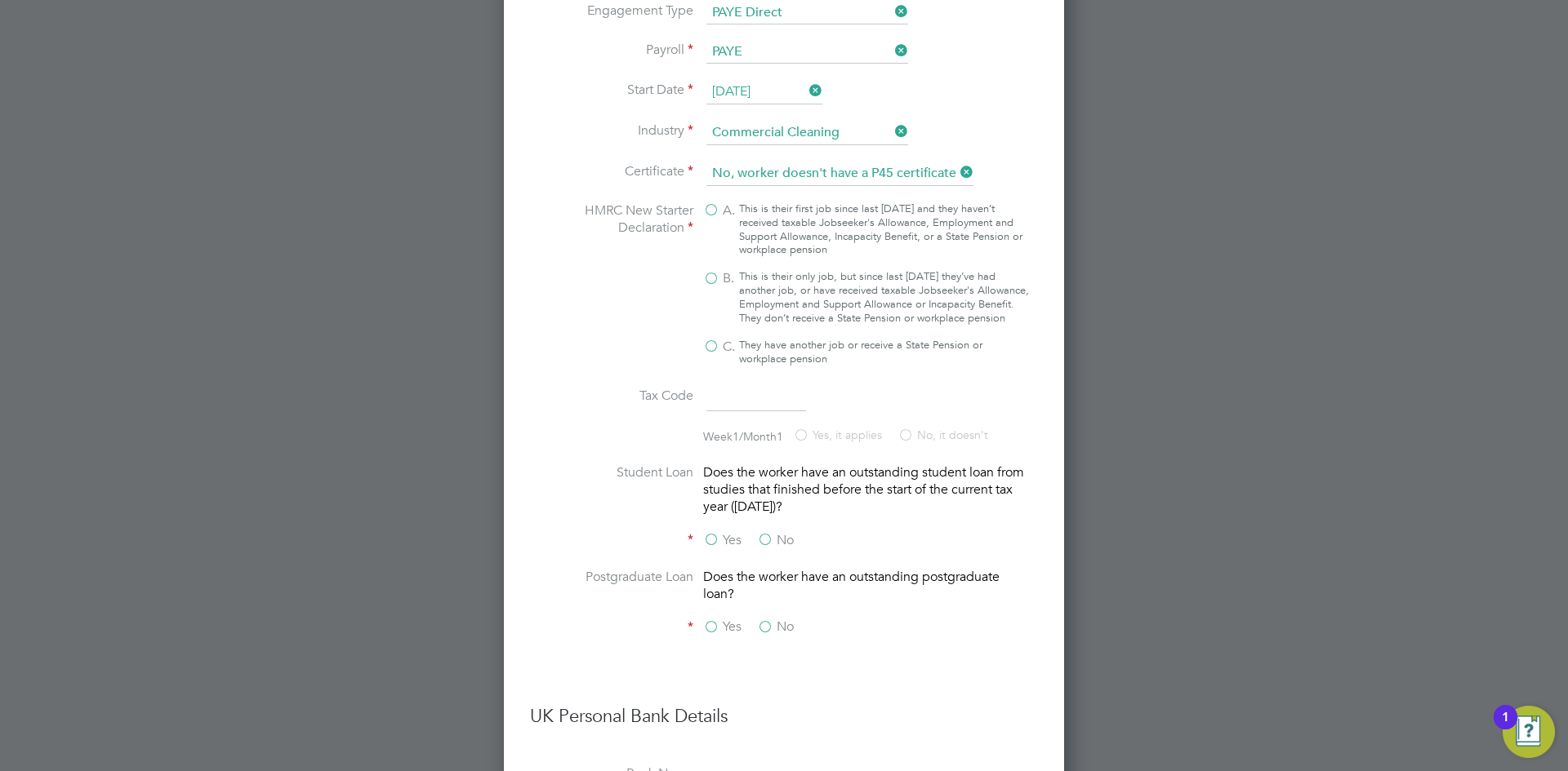
click at [721, 270] on label "B. This is their only job, but since last 6 April they’ve had another job, or h…" at bounding box center [867, 298] width 327 height 56
click at [0, 0] on input "B. This is their only job, but since last 6 April they’ve had another job, or h…" at bounding box center [0, 0] width 0 height 0
type input "1257L"
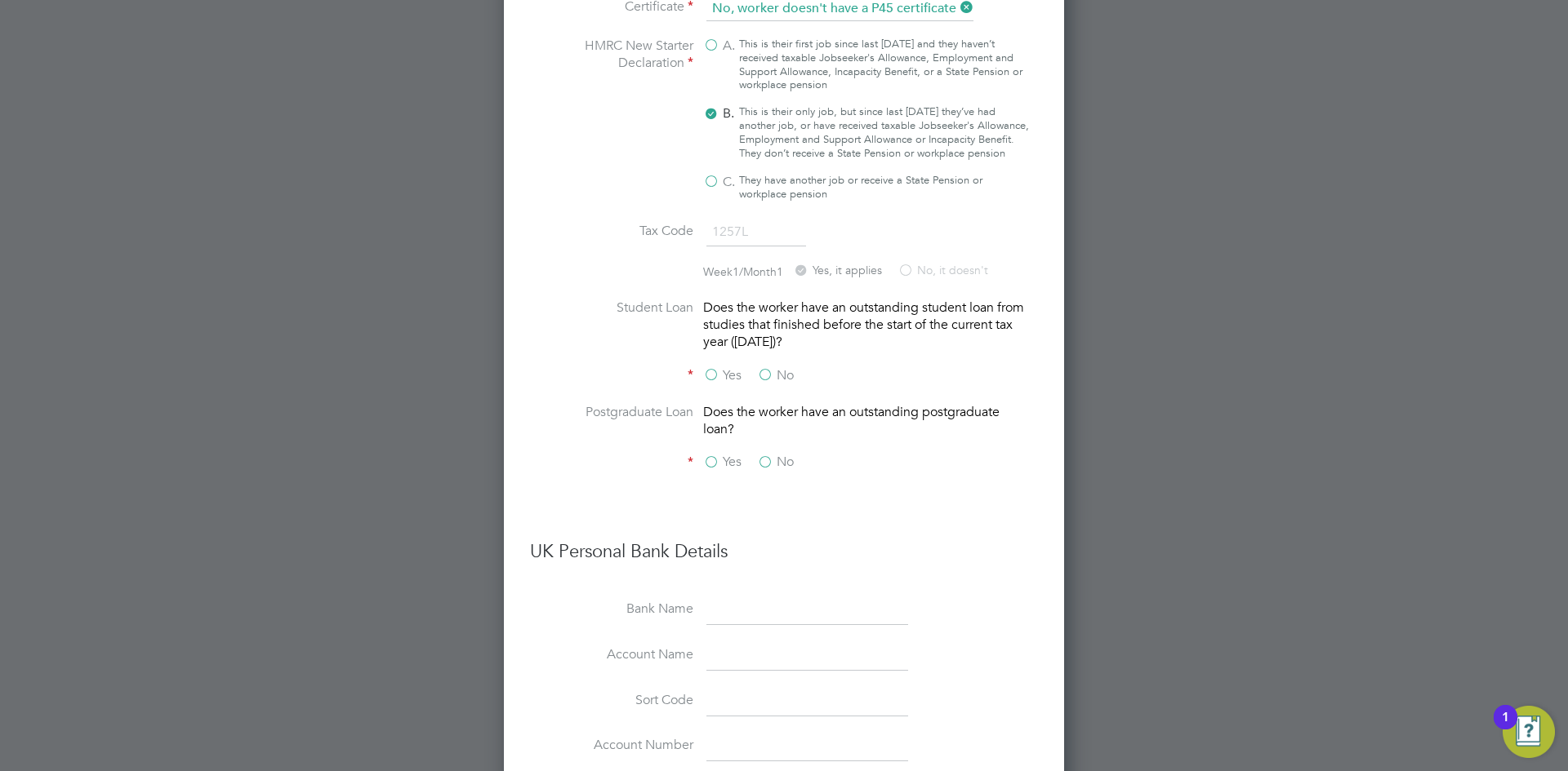
scroll to position [2140, 0]
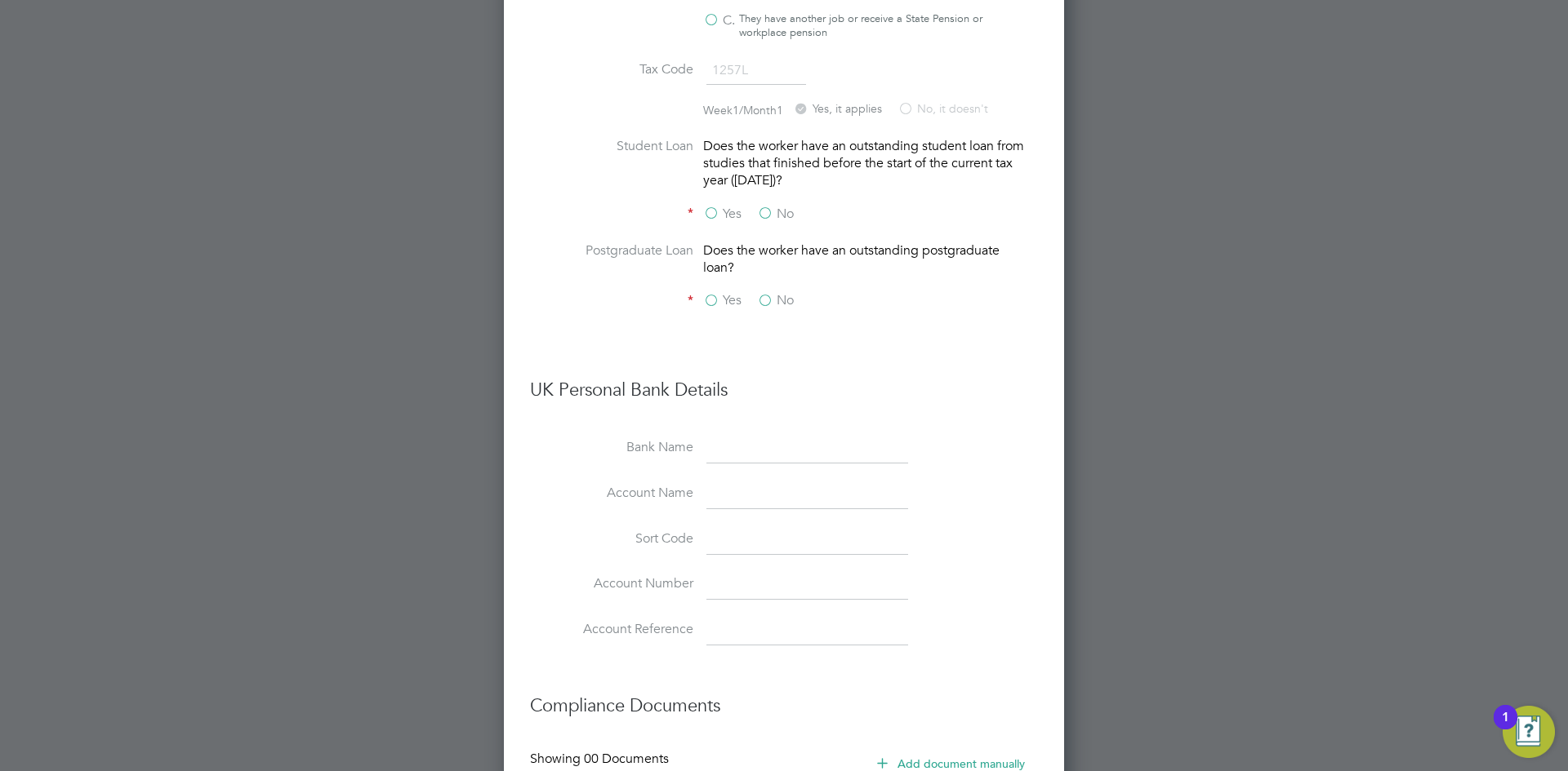
click at [766, 206] on label "No" at bounding box center [775, 214] width 37 height 17
click at [0, 0] on input "No" at bounding box center [0, 0] width 0 height 0
click at [769, 292] on label "No" at bounding box center [775, 301] width 37 height 17
click at [0, 0] on input "No" at bounding box center [0, 0] width 0 height 0
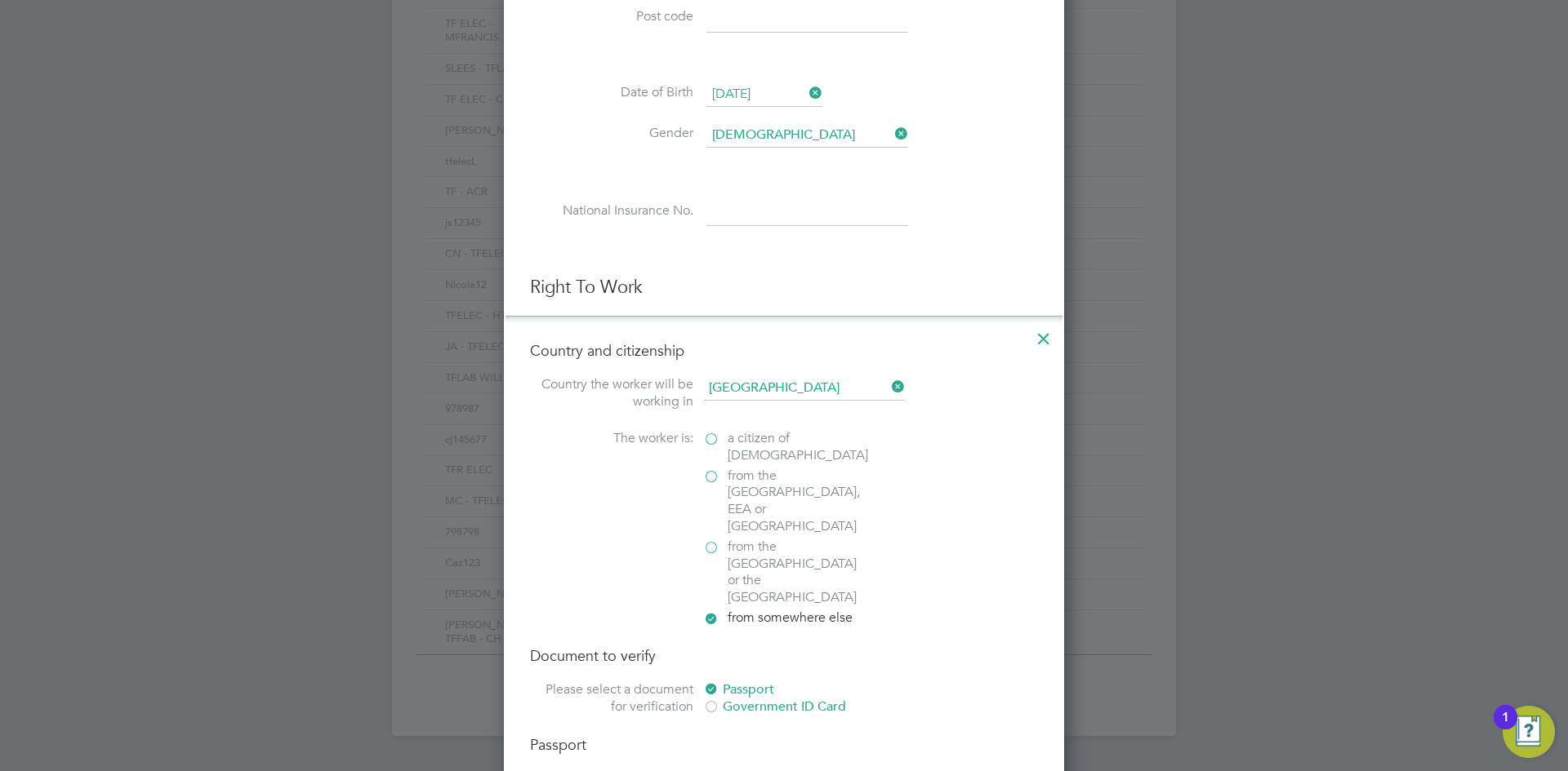
scroll to position [409, 0]
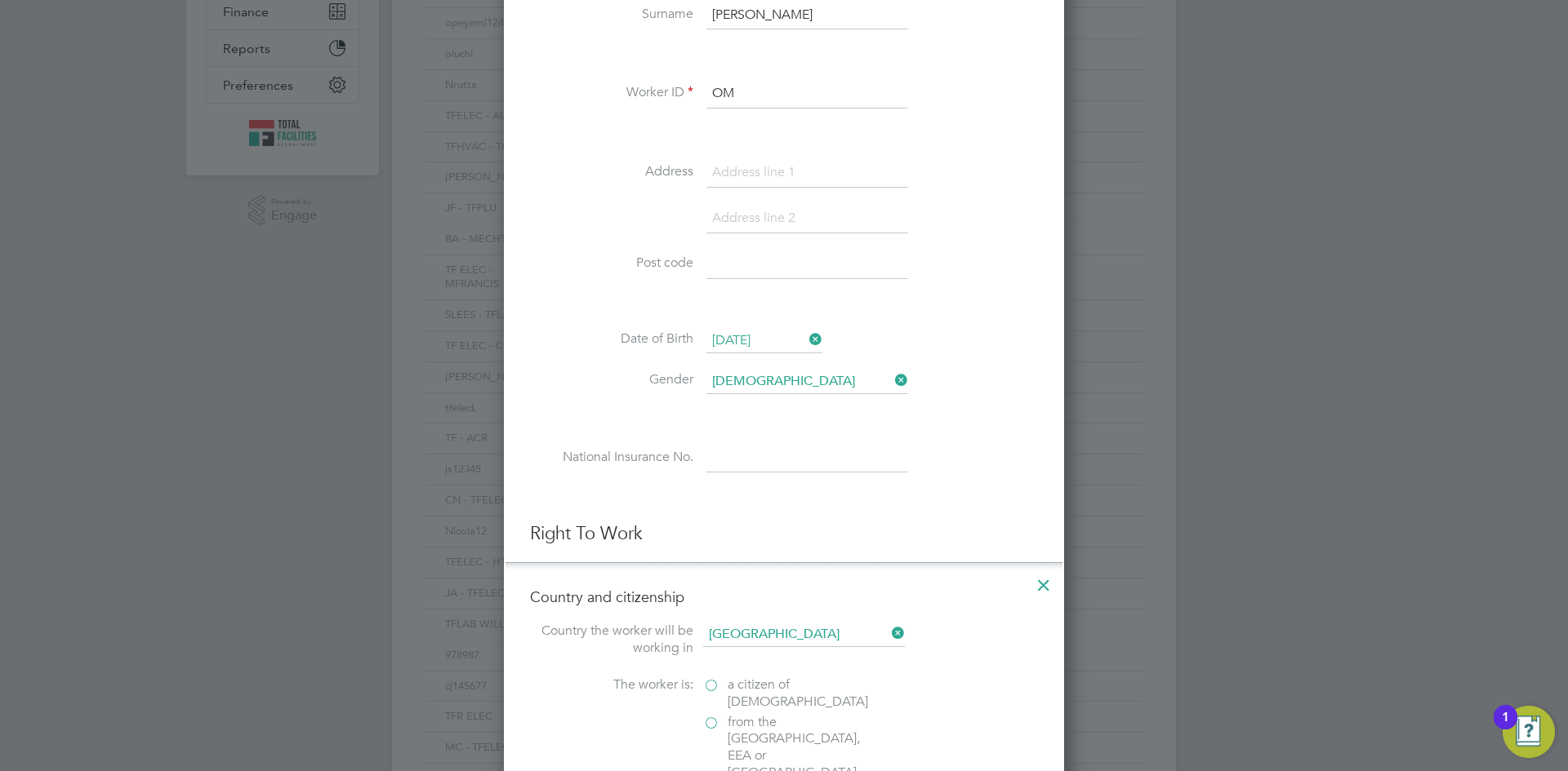
click at [729, 460] on input at bounding box center [807, 459] width 202 height 30
type input "NT121289B"
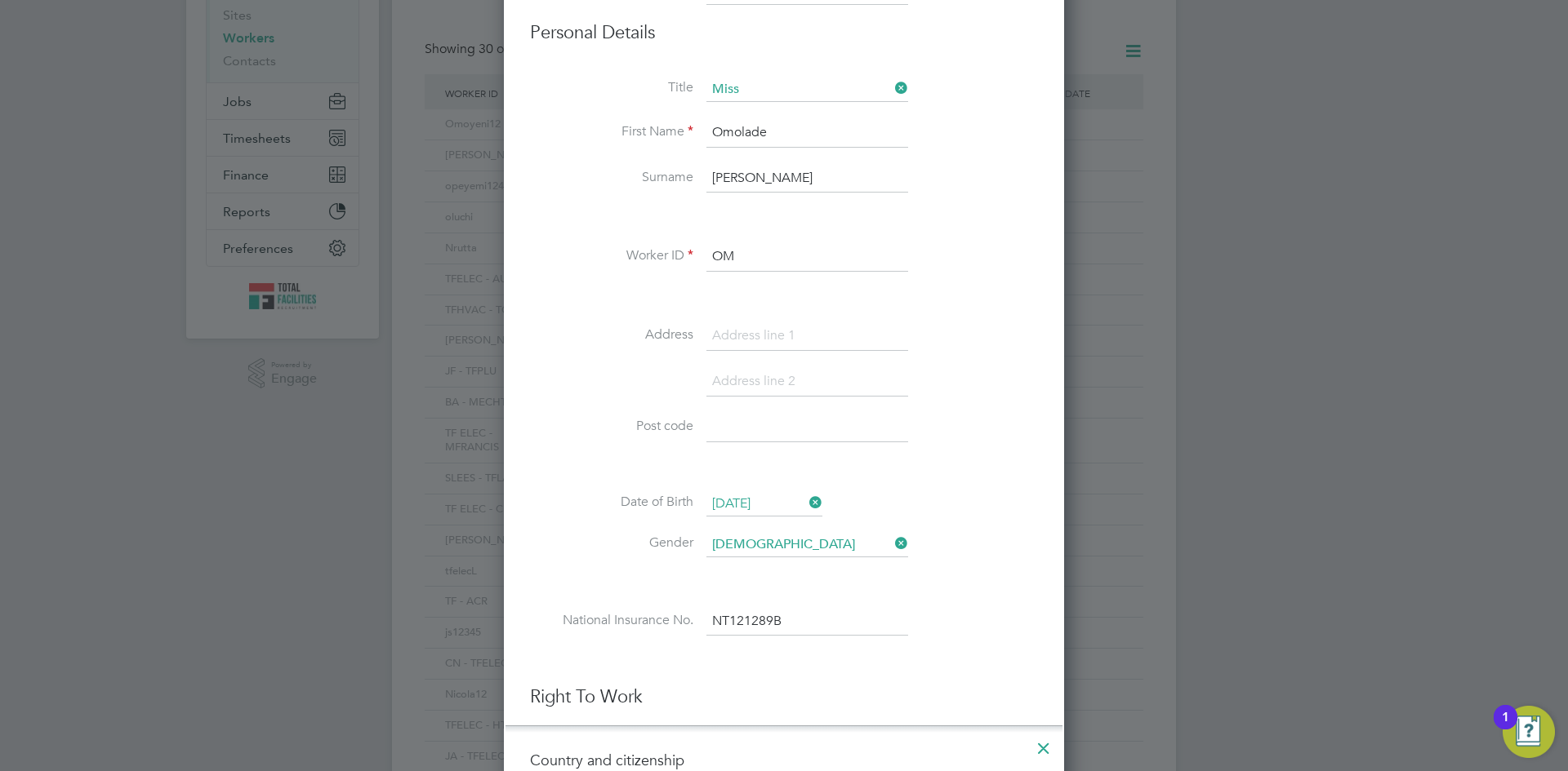
scroll to position [0, 0]
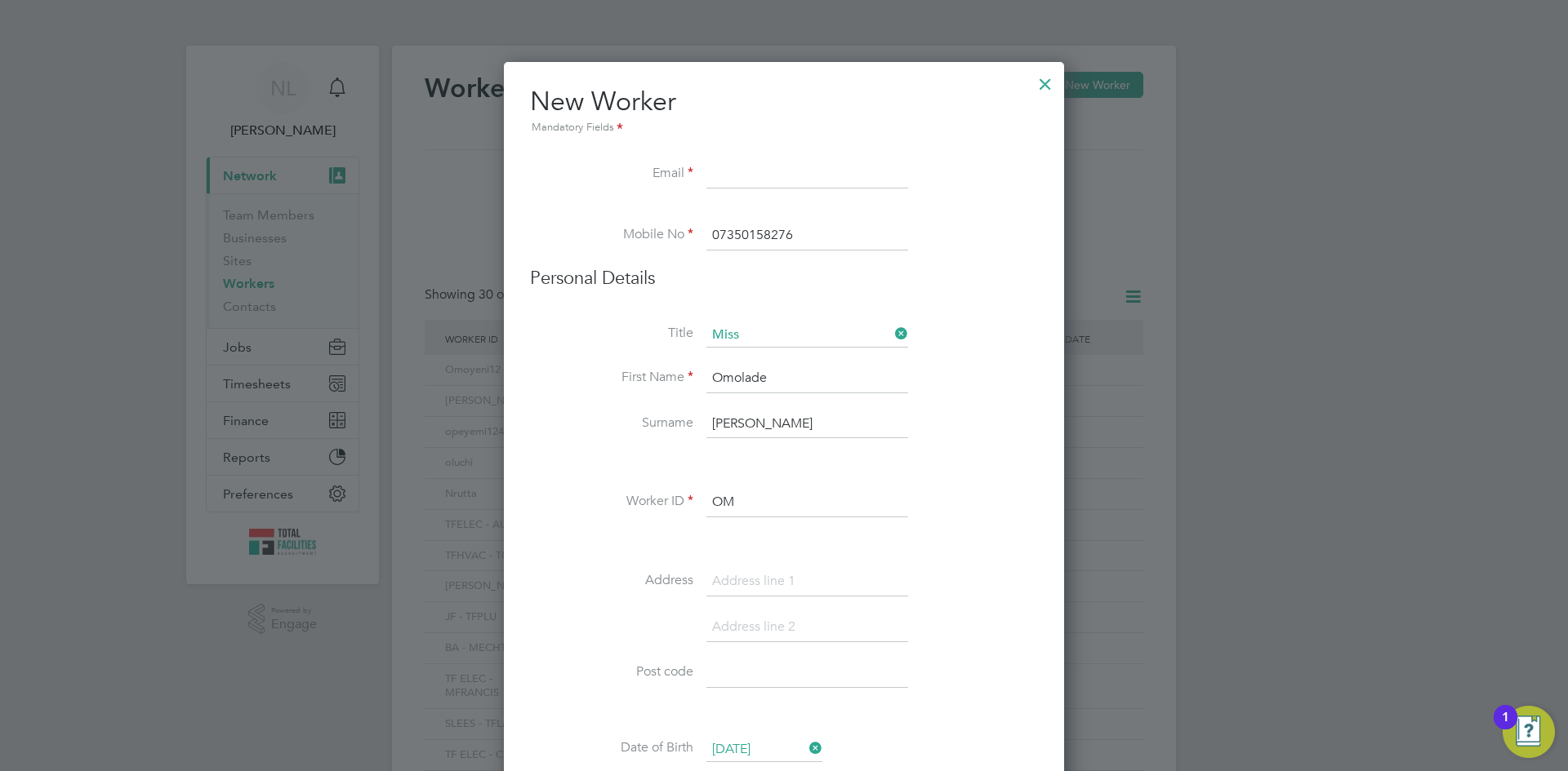
click at [737, 171] on input at bounding box center [807, 174] width 202 height 30
type input "popomolade27@gmail.com"
click at [859, 251] on input "07350158276" at bounding box center [807, 236] width 202 height 30
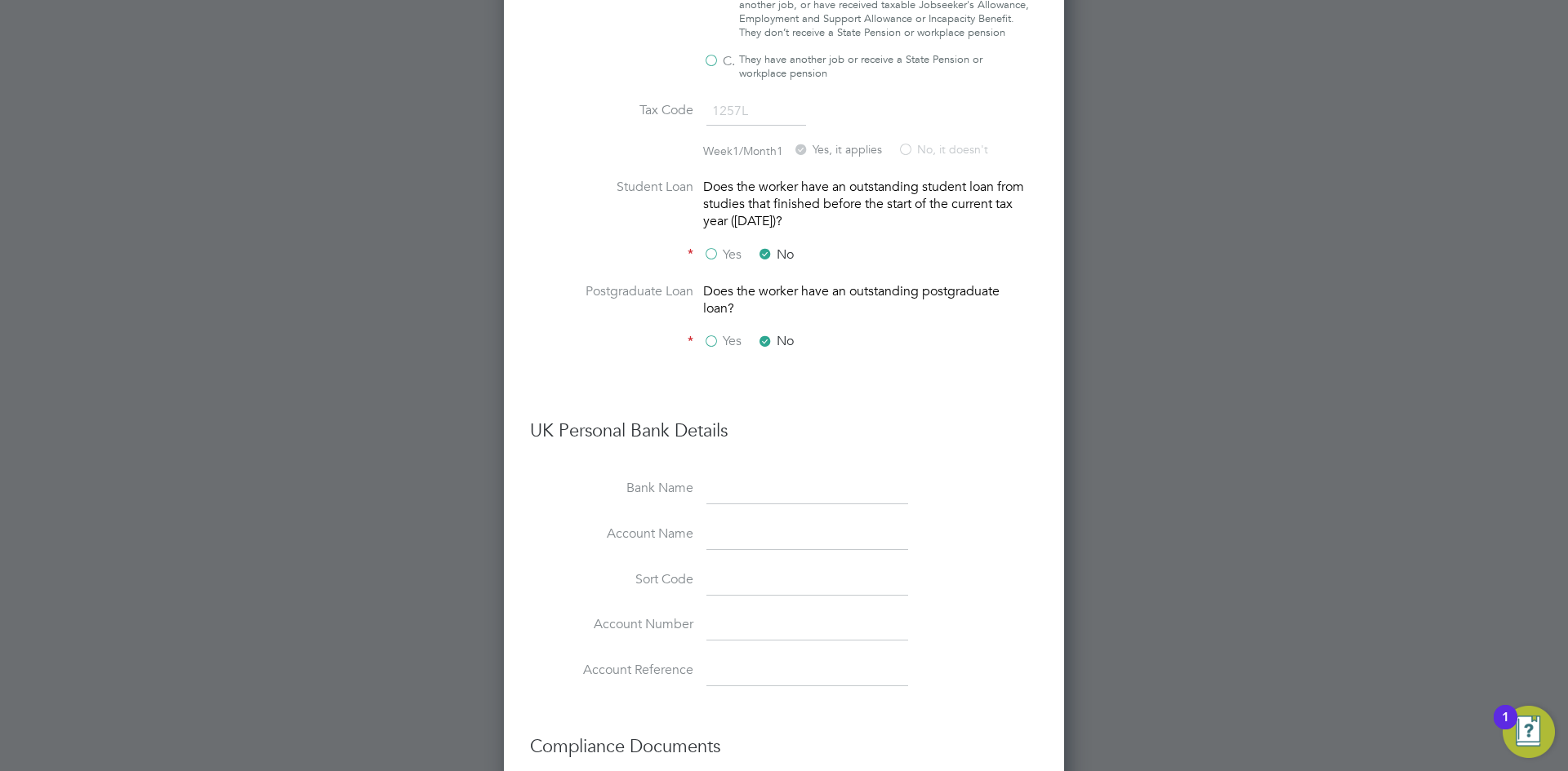
scroll to position [2285, 0]
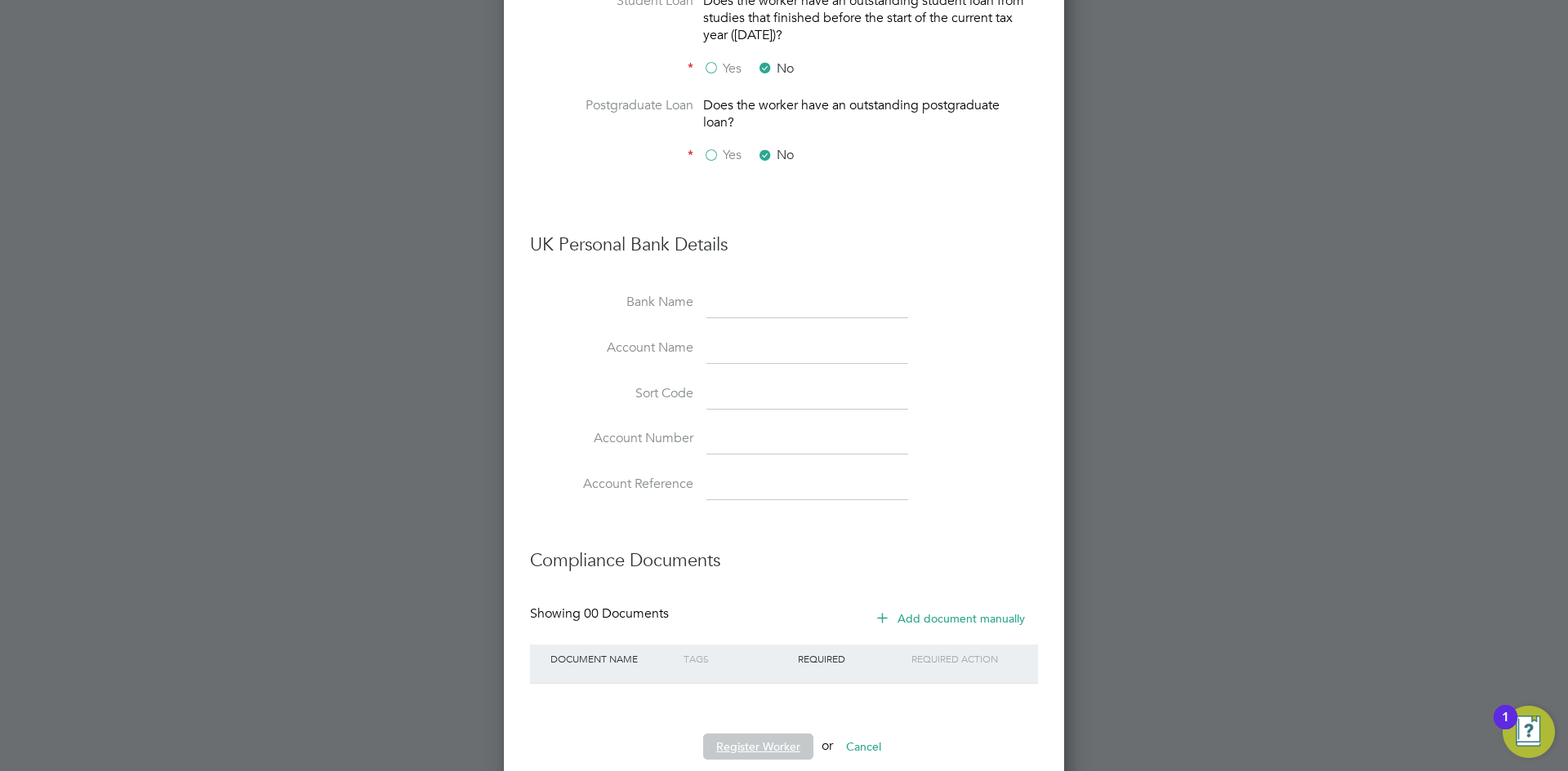
click at [759, 734] on button "Register Worker" at bounding box center [758, 746] width 111 height 26
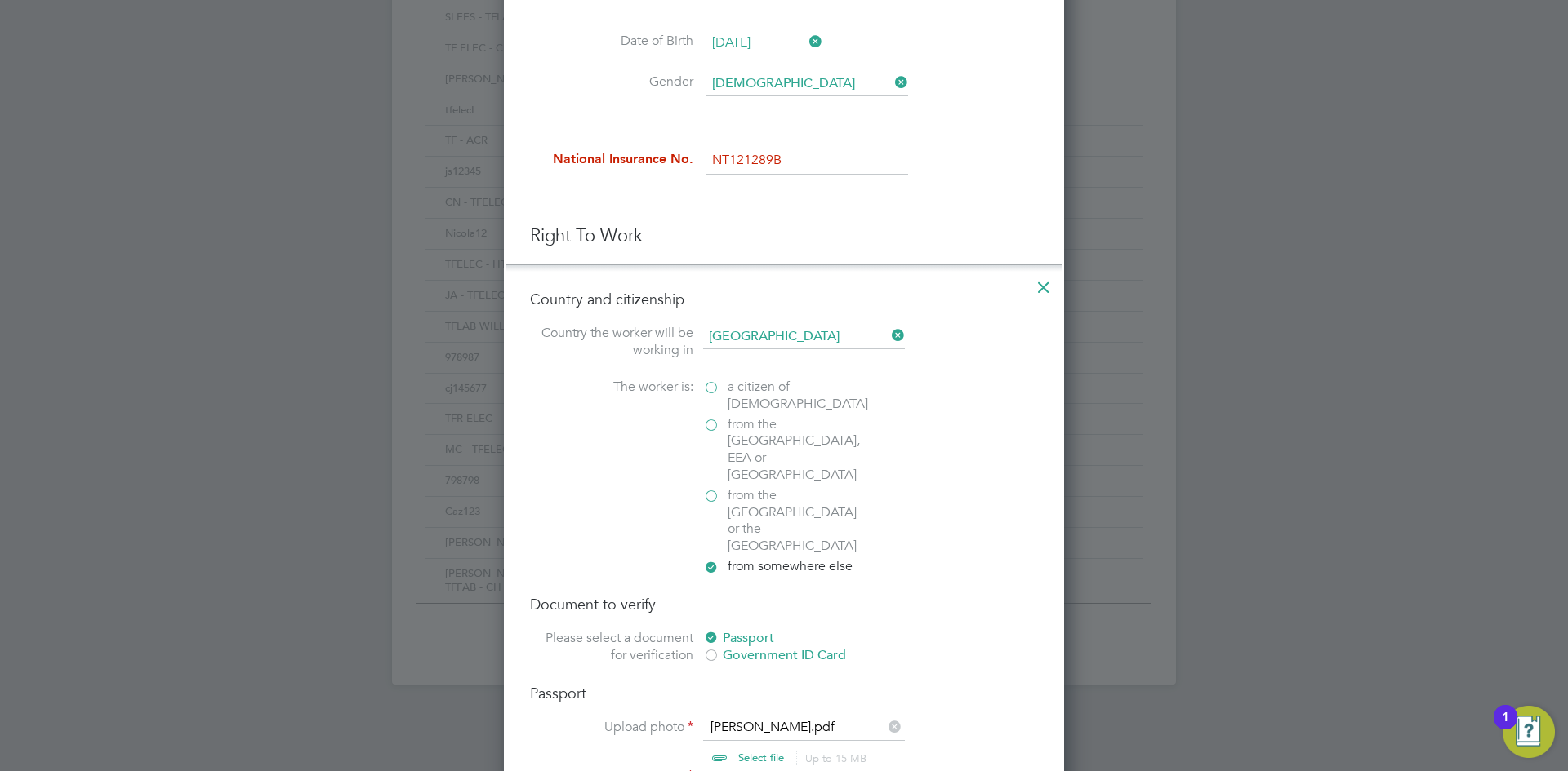
scroll to position [572, 0]
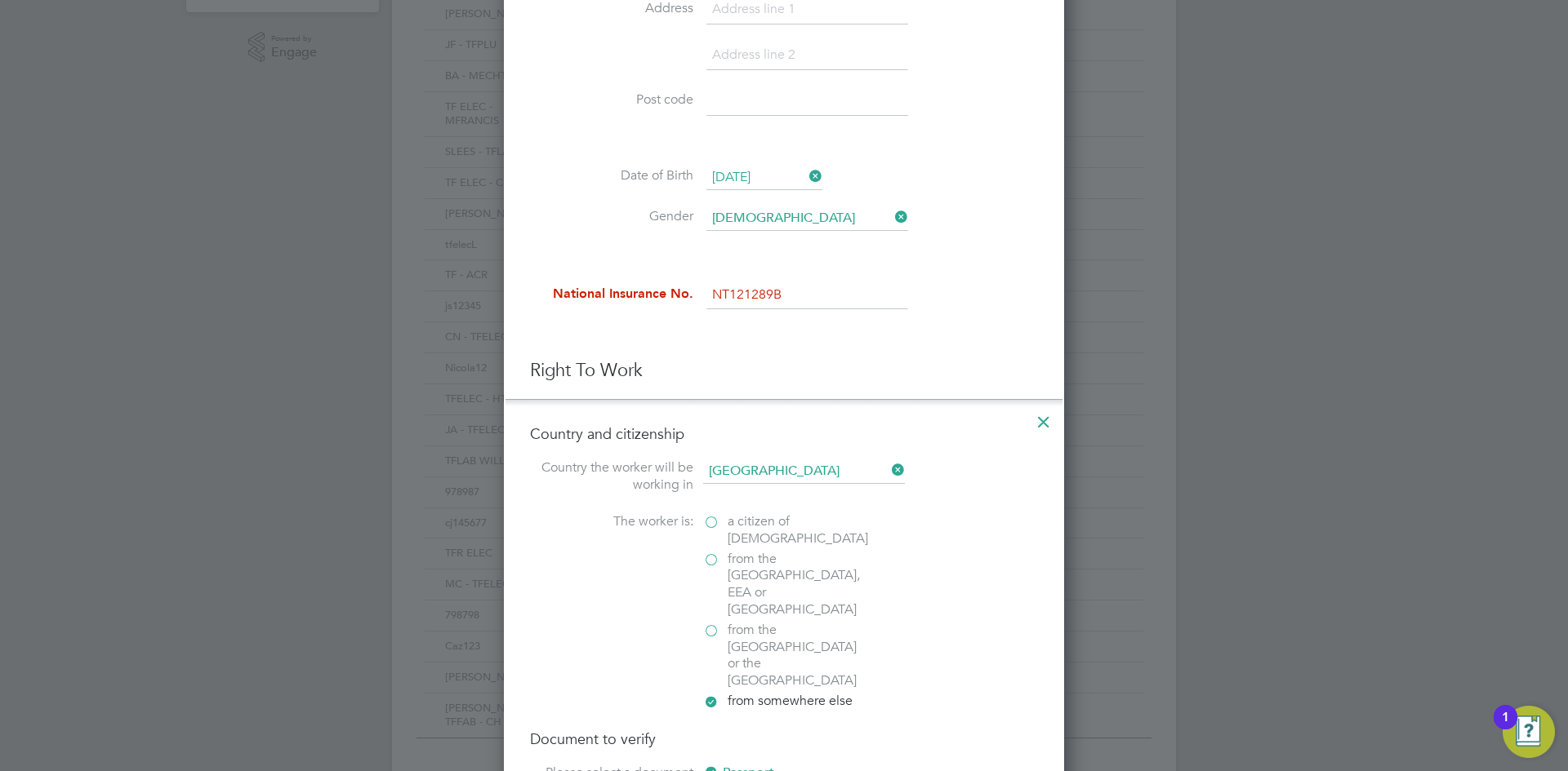
click at [784, 278] on div "Title Miss First Name Omolade Surname Funmilayo POPOOLA Worker ID OM Address Po…" at bounding box center [784, 47] width 508 height 592
click at [785, 294] on input "NT121289B" at bounding box center [807, 295] width 202 height 30
click at [746, 288] on input "NT121289B" at bounding box center [807, 295] width 202 height 30
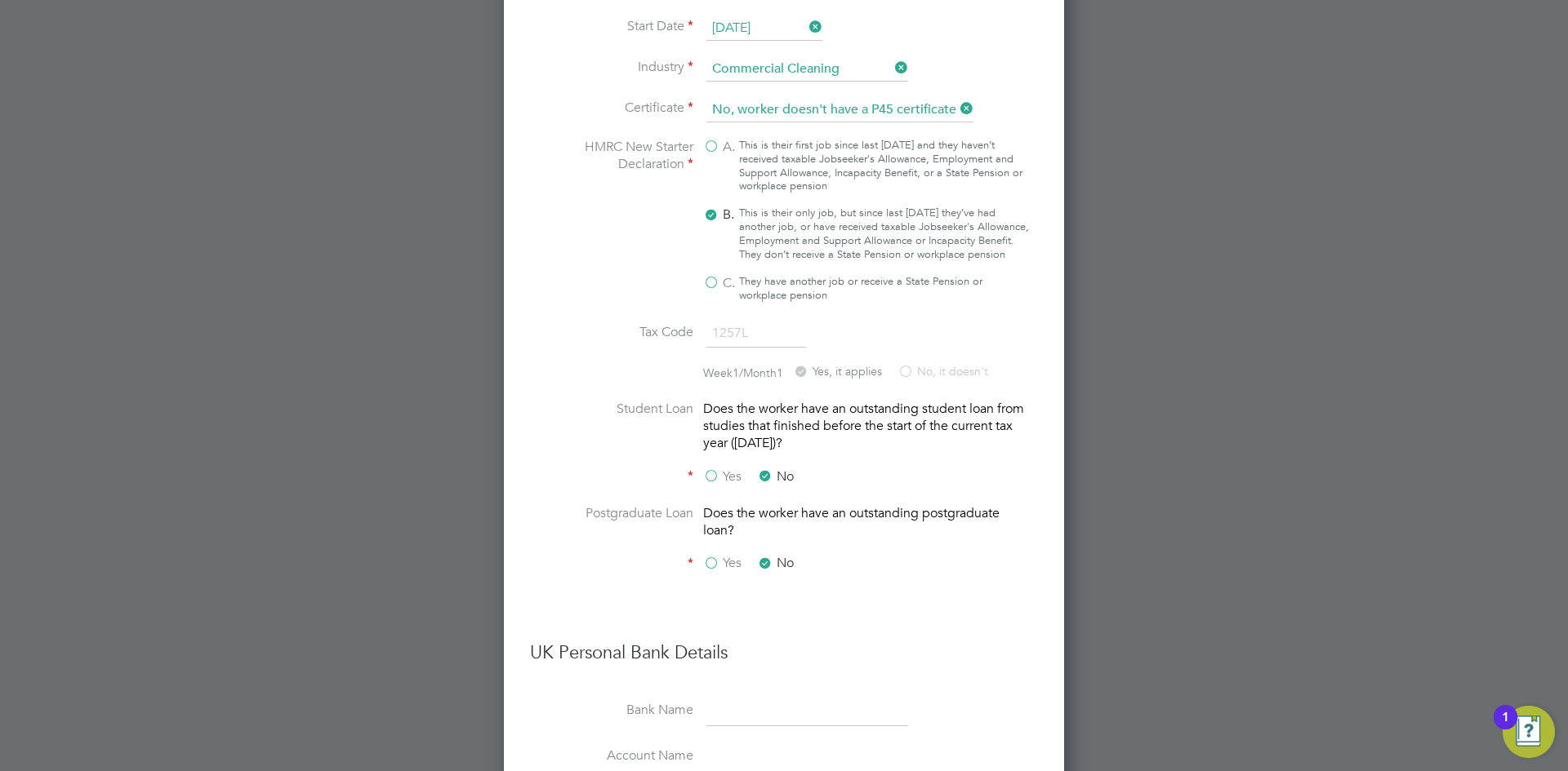
scroll to position [2285, 0]
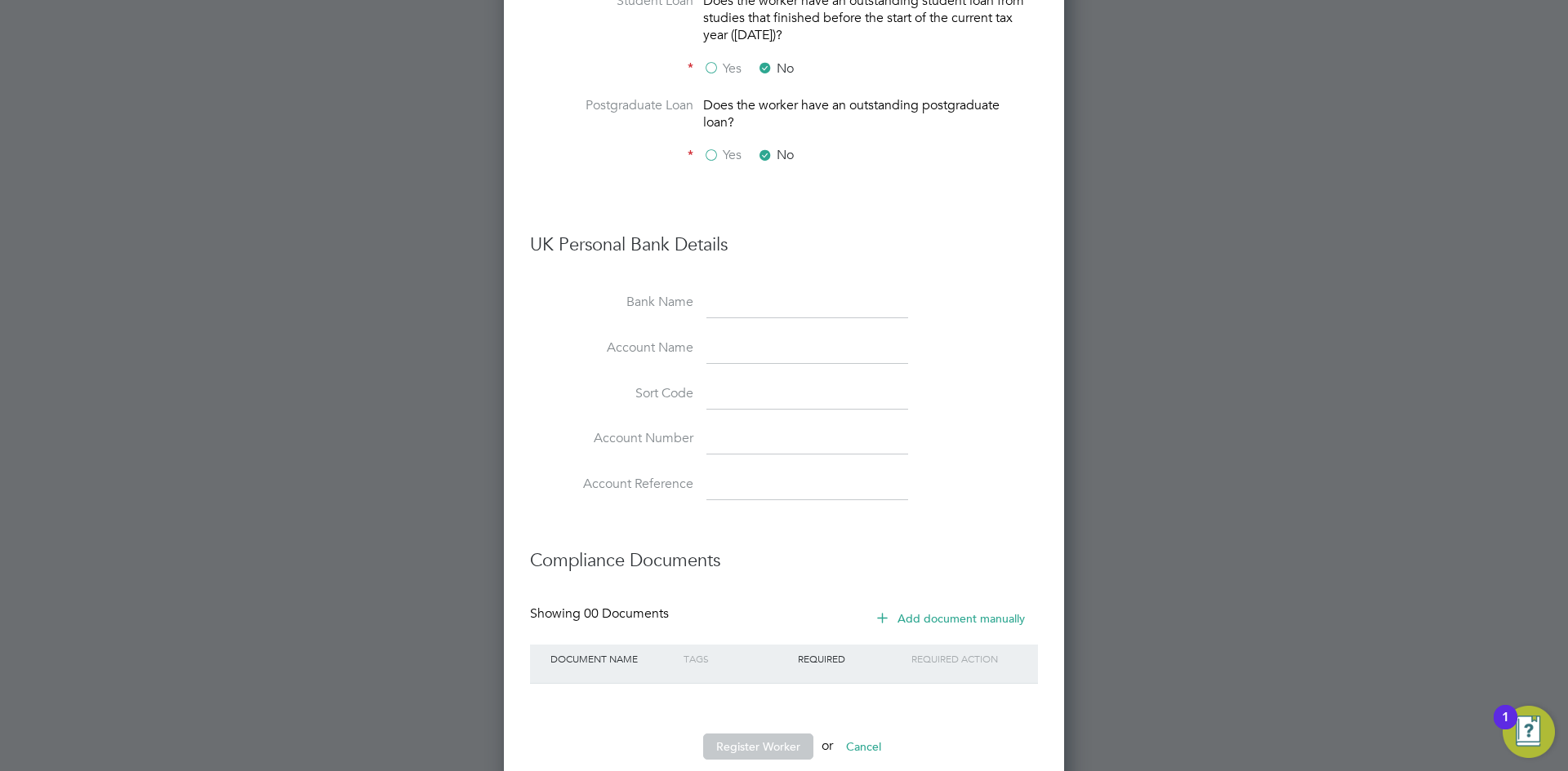
click at [586, 476] on label "Account Reference" at bounding box center [612, 485] width 164 height 17
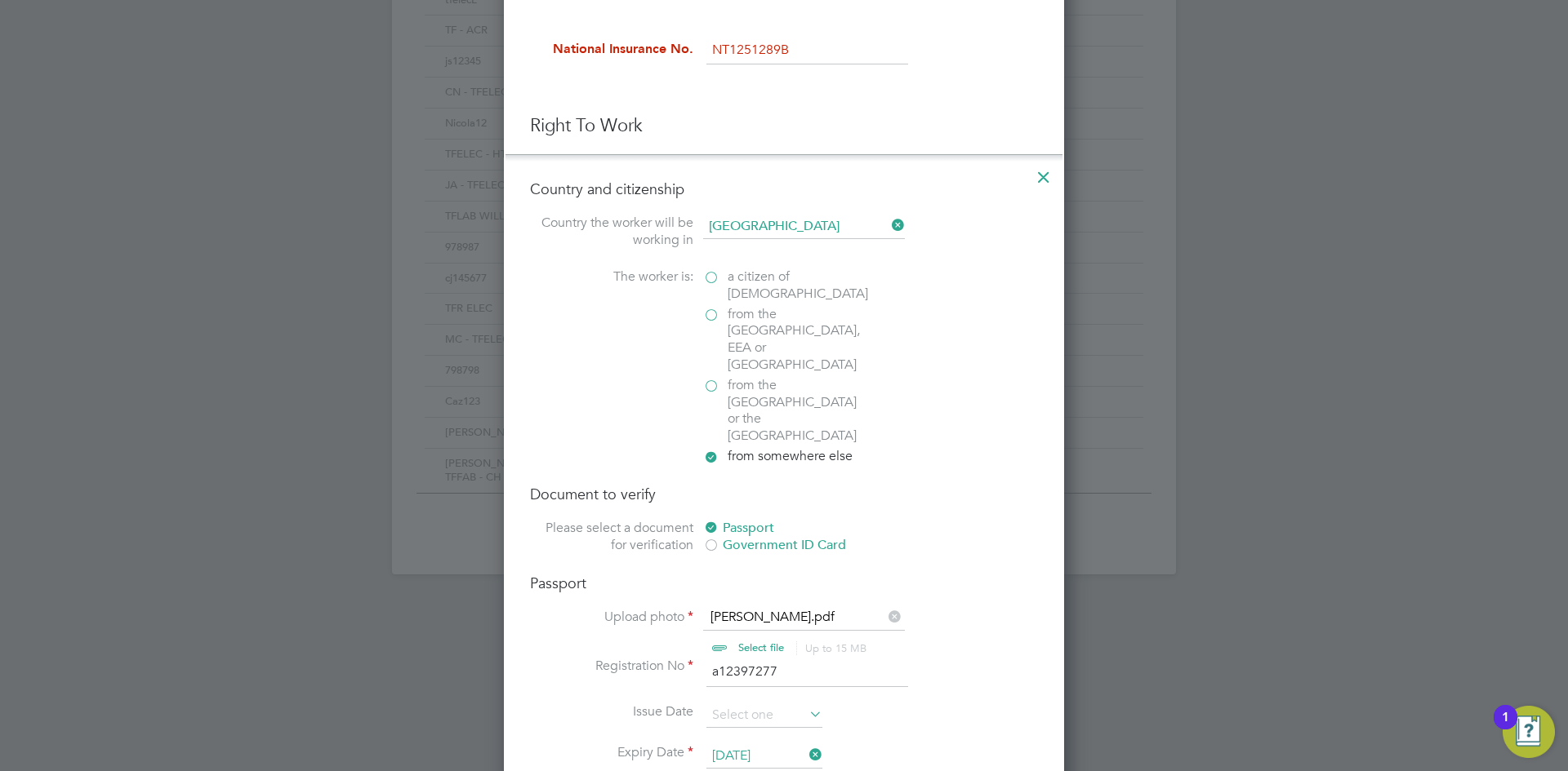
scroll to position [572, 0]
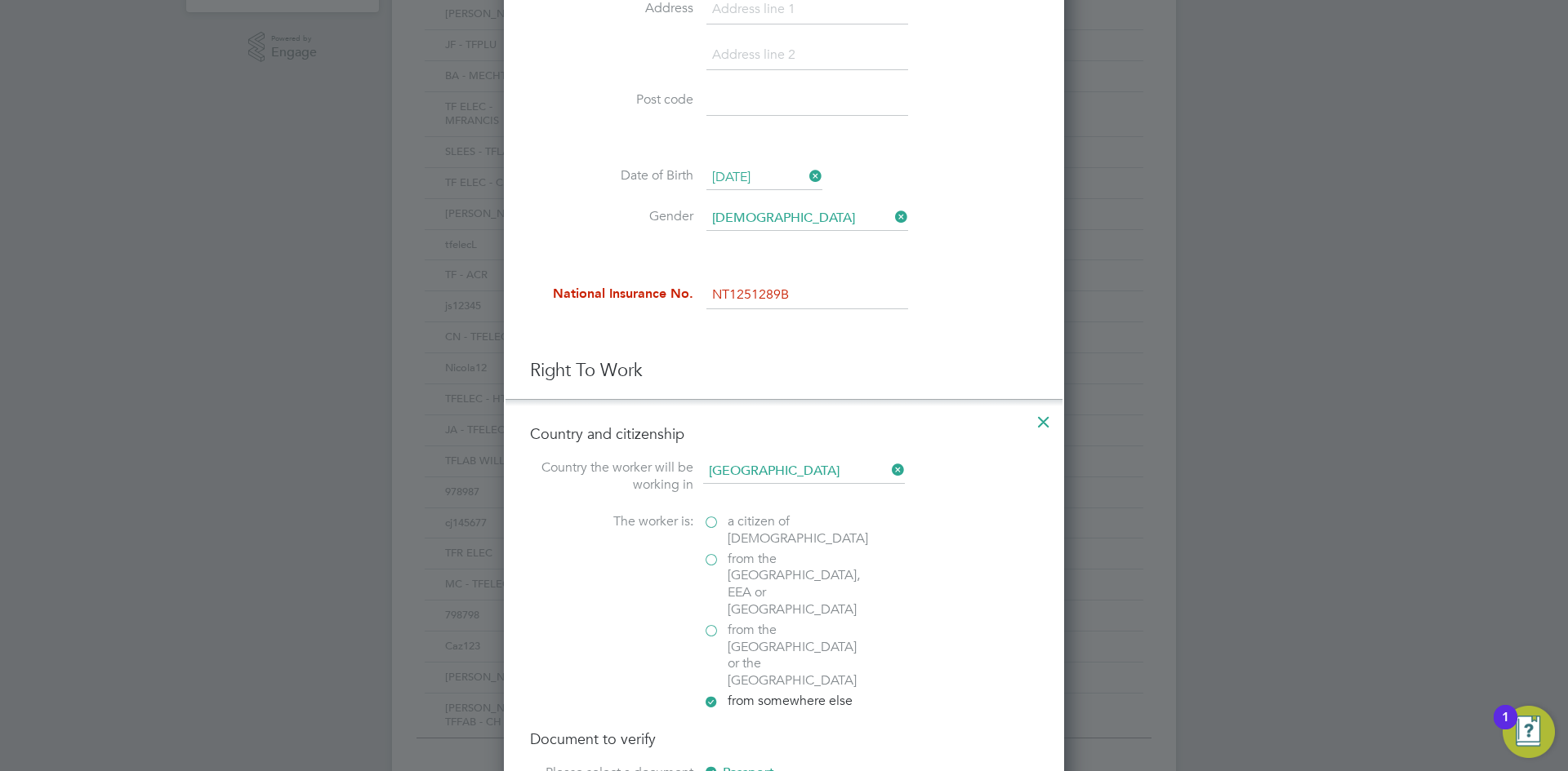
click at [719, 305] on input "NT1251289B" at bounding box center [807, 295] width 202 height 30
click at [725, 294] on input "NT1251289B" at bounding box center [807, 295] width 202 height 30
drag, startPoint x: 729, startPoint y: 288, endPoint x: 709, endPoint y: 288, distance: 20.0
click at [709, 288] on input "NT1251289B" at bounding box center [807, 295] width 202 height 30
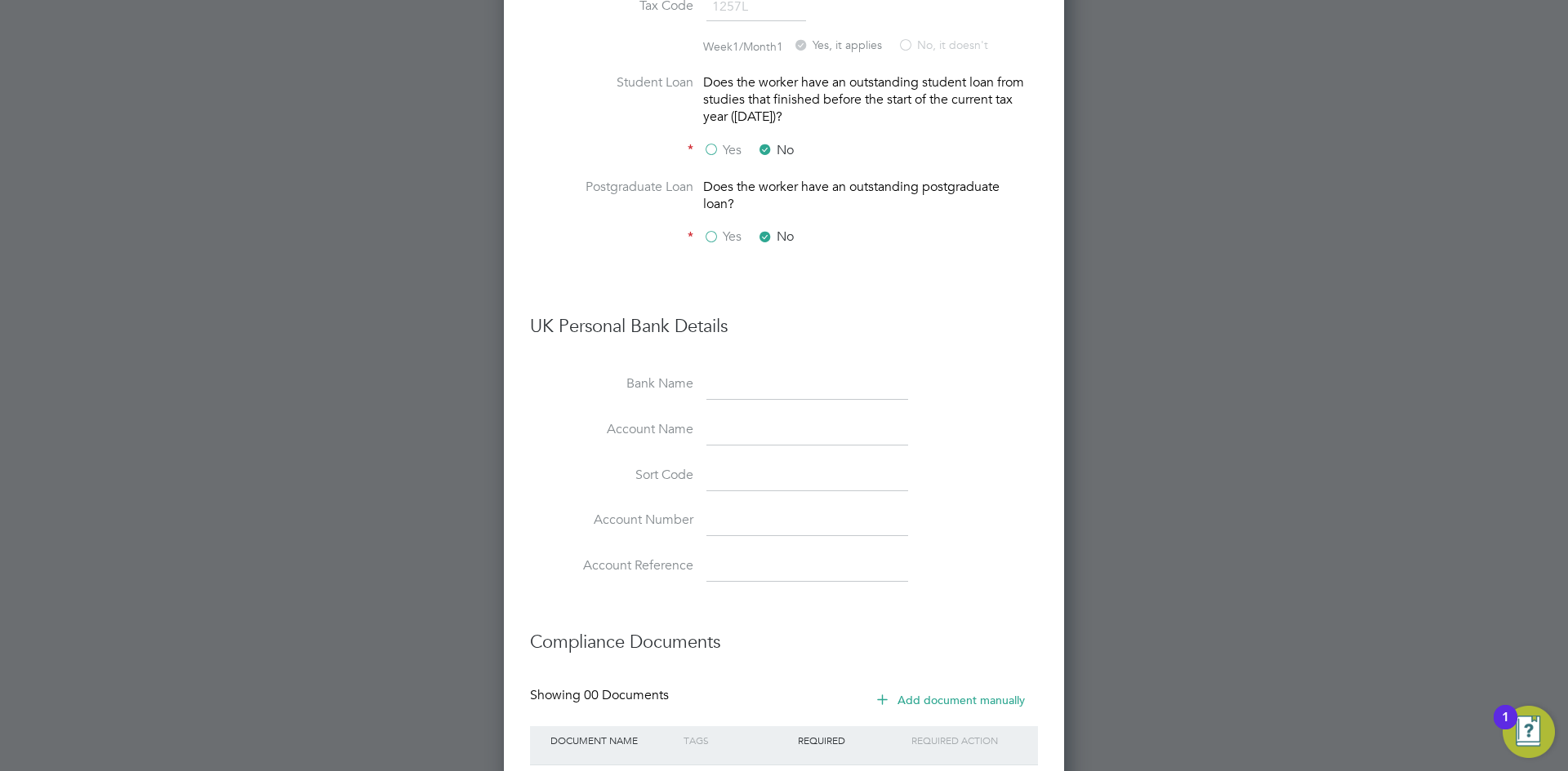
click at [591, 418] on li "Account Name" at bounding box center [784, 439] width 508 height 46
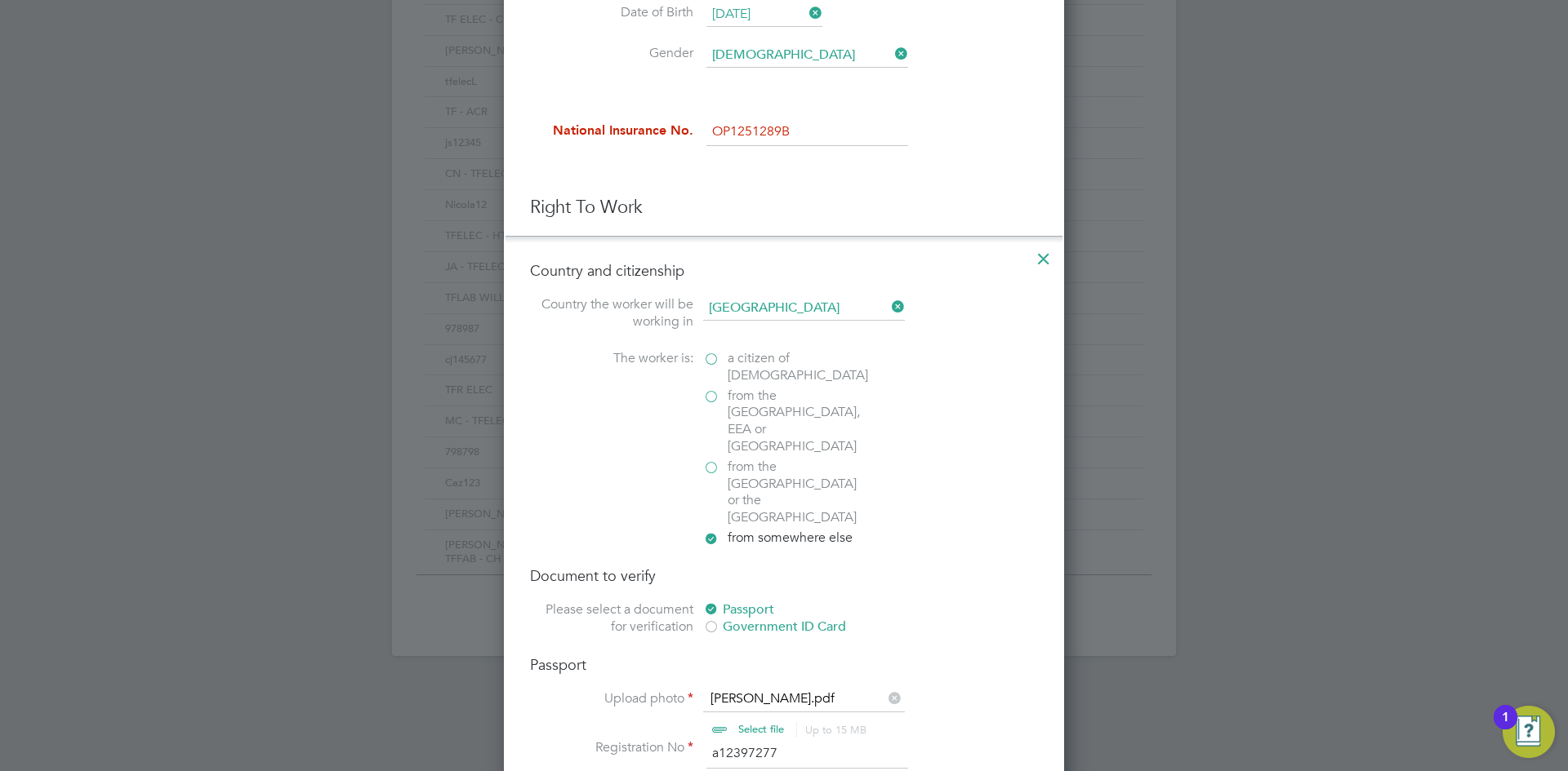
scroll to position [490, 0]
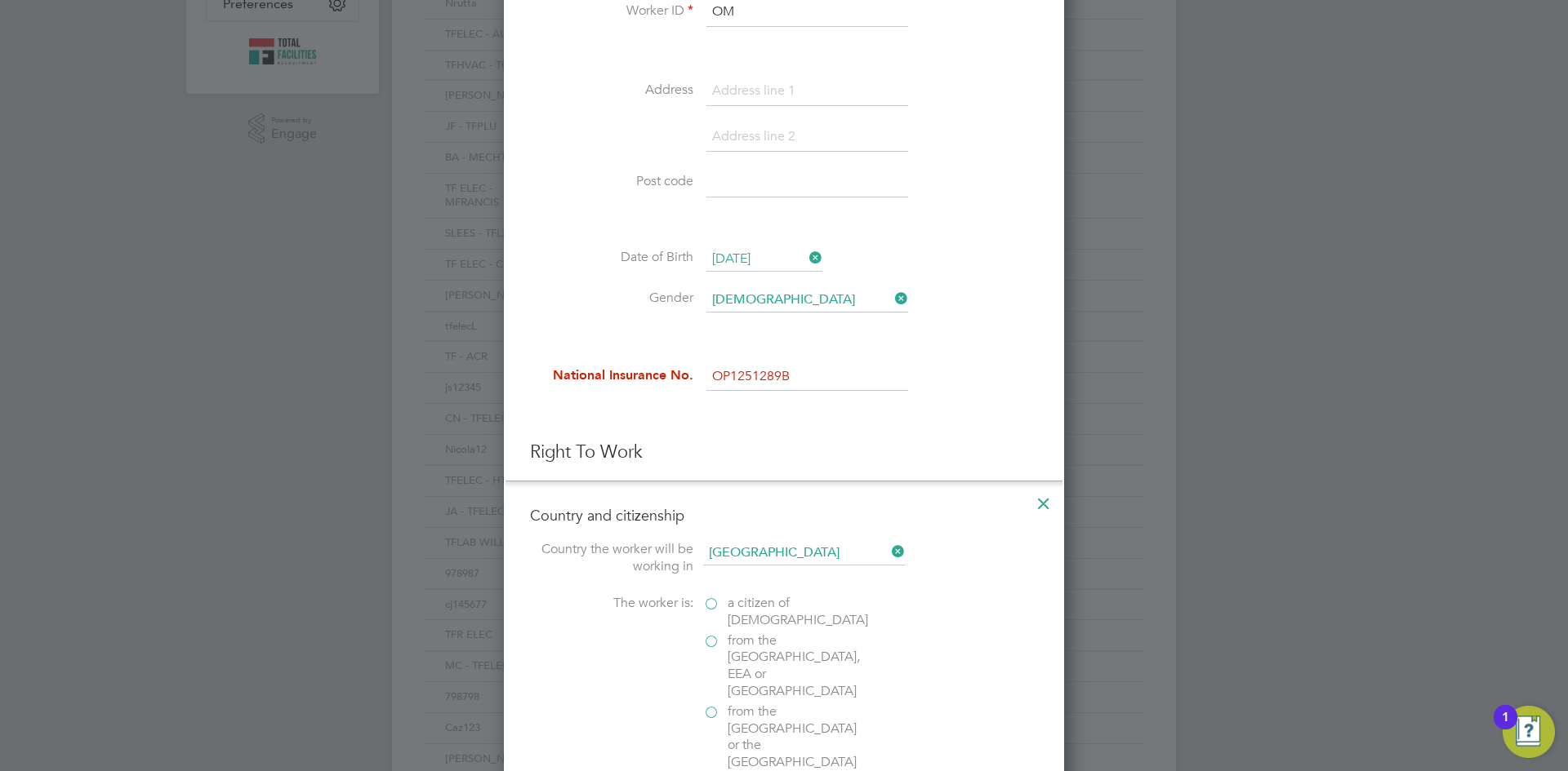
drag, startPoint x: 797, startPoint y: 381, endPoint x: 720, endPoint y: 391, distance: 77.6
click at [720, 391] on input "OP1251289B" at bounding box center [807, 377] width 202 height 30
type input "O"
click at [716, 419] on li at bounding box center [784, 416] width 508 height 17
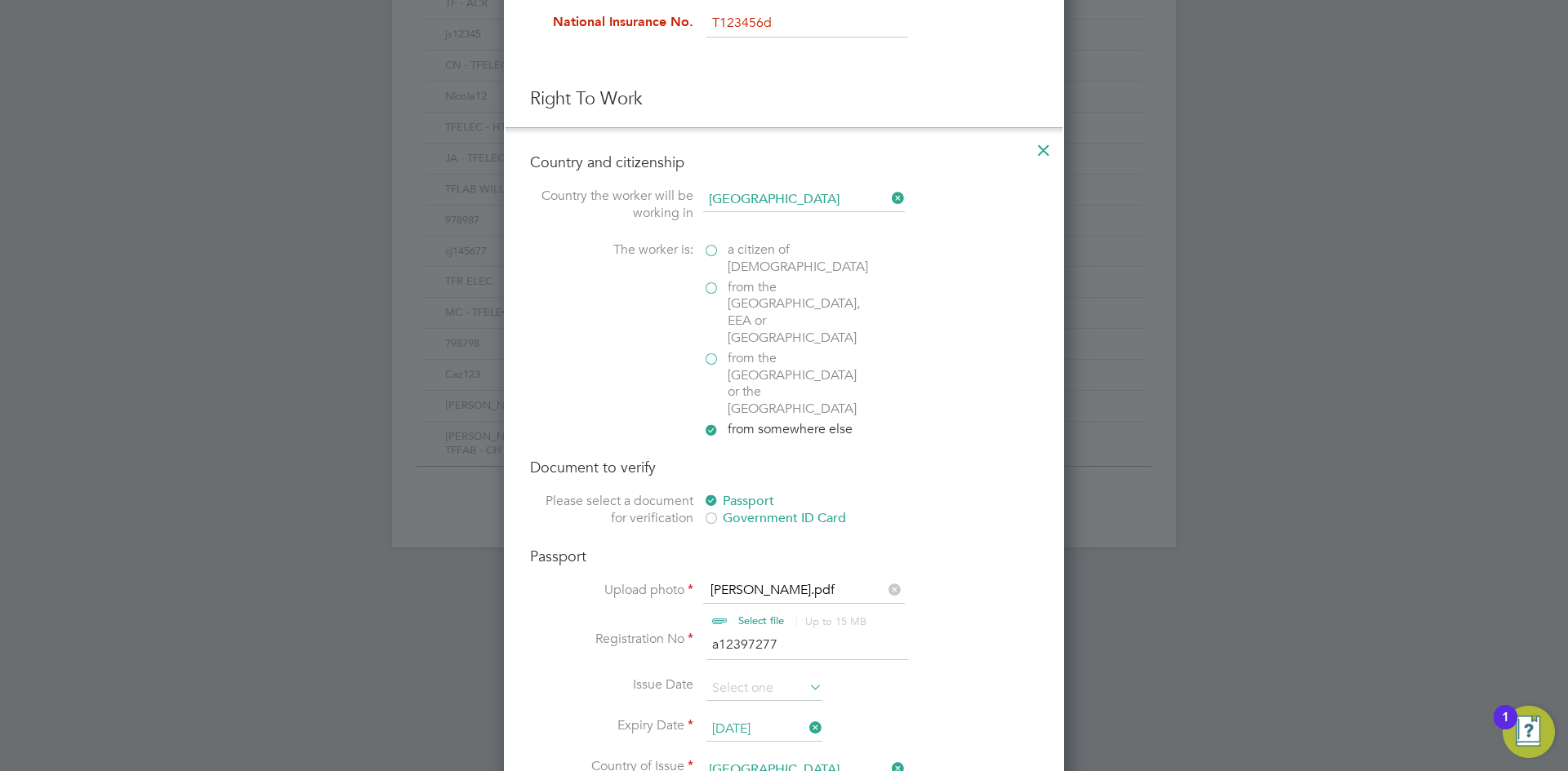
scroll to position [572, 0]
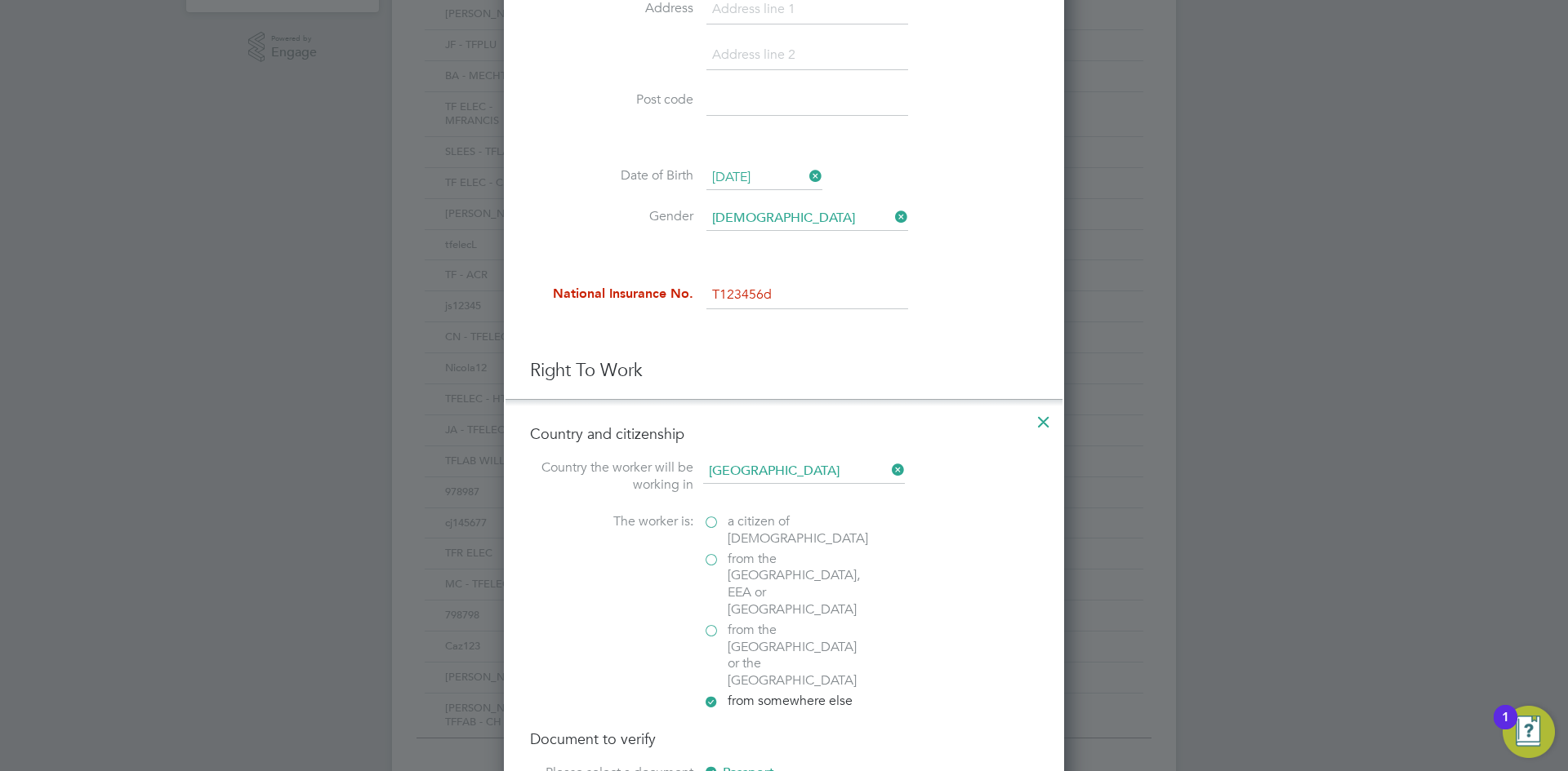
click at [791, 291] on input "T123456d" at bounding box center [807, 295] width 202 height 30
click at [614, 249] on li at bounding box center [784, 256] width 508 height 17
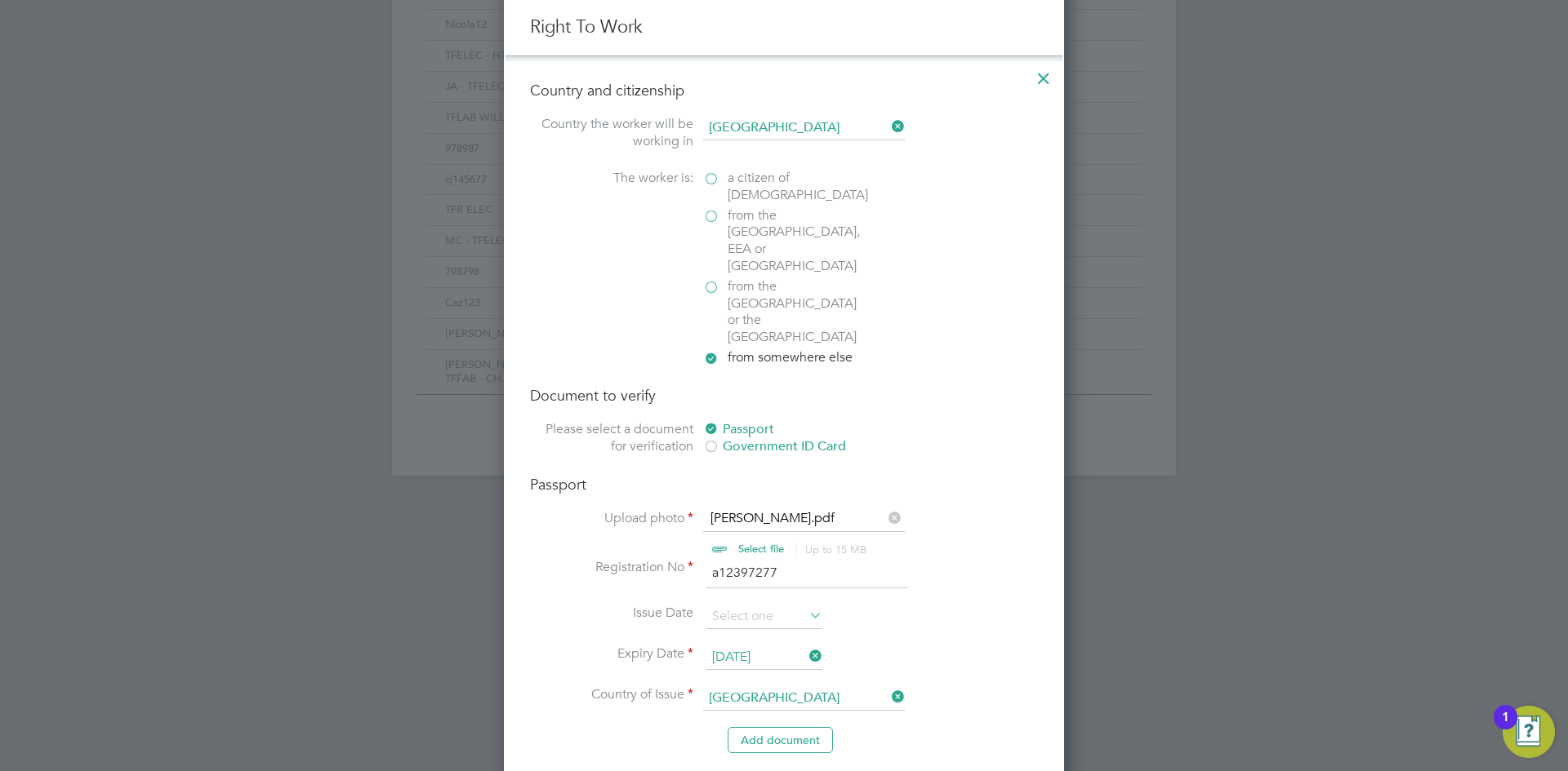
scroll to position [735, 0]
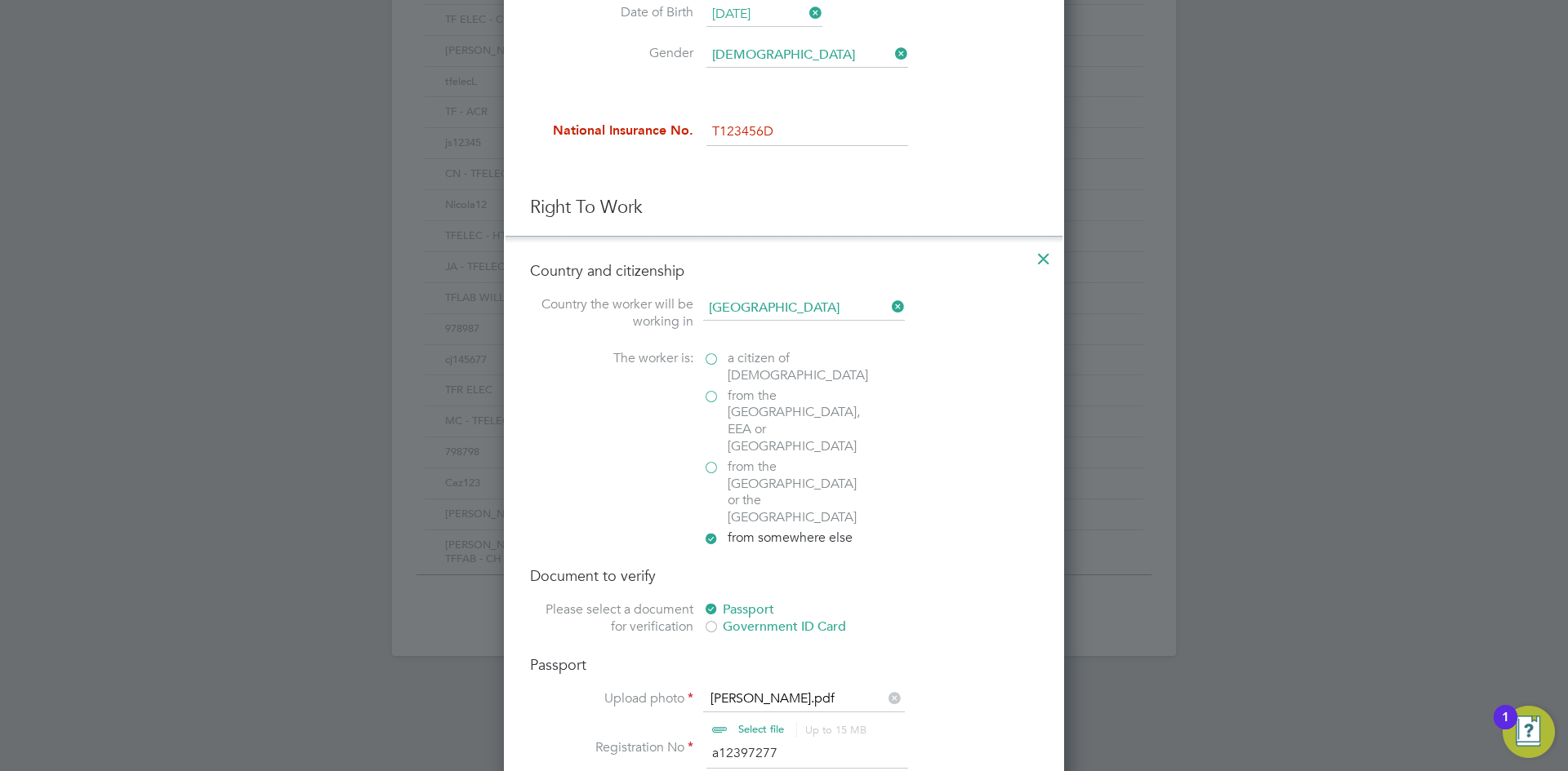
click at [725, 129] on input "T123456D" at bounding box center [807, 132] width 202 height 30
click at [720, 126] on input "T123456D" at bounding box center [807, 132] width 202 height 30
click at [734, 273] on h4 "Country and citizenship" at bounding box center [784, 271] width 508 height 19
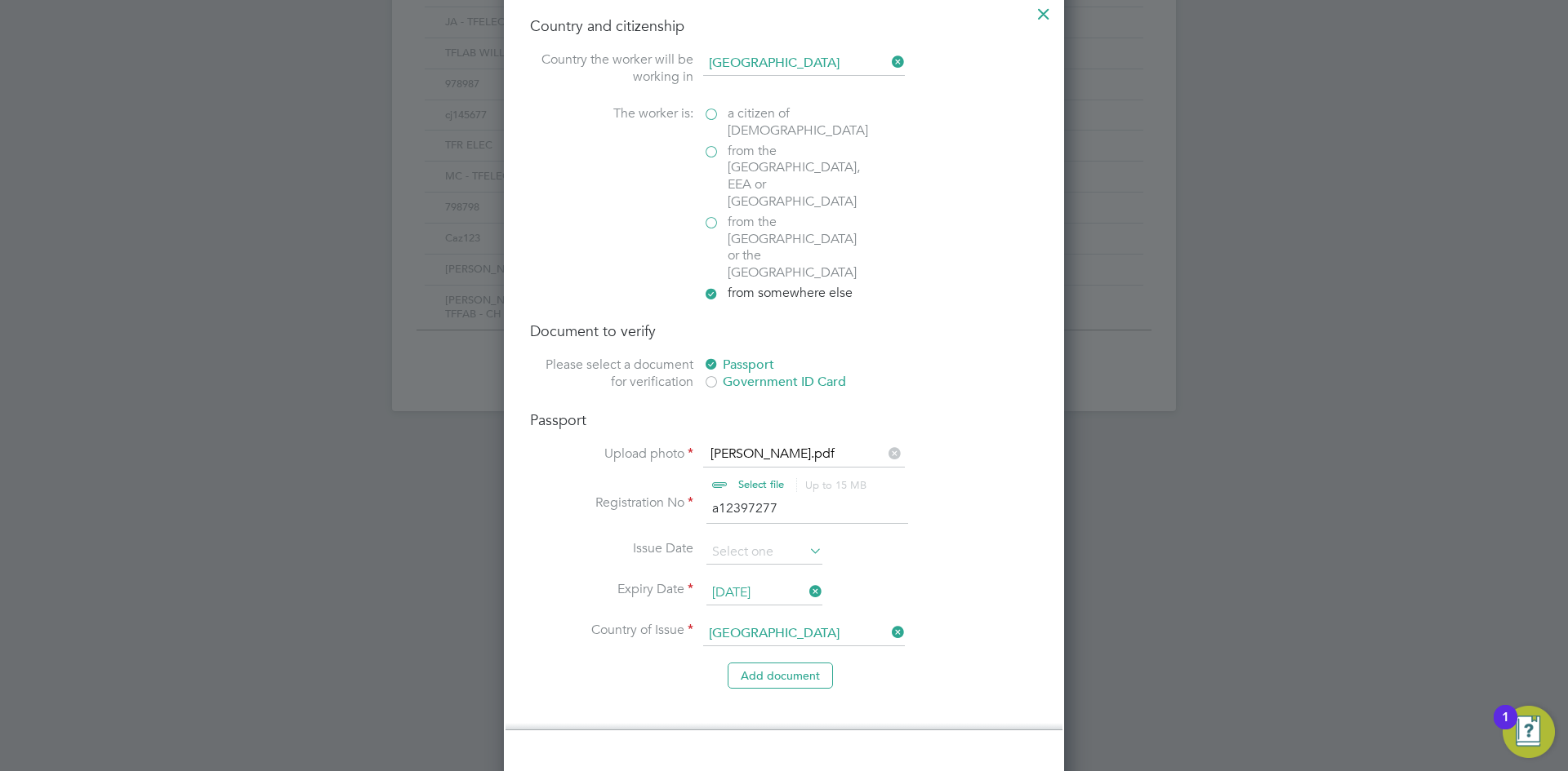
scroll to position [654, 0]
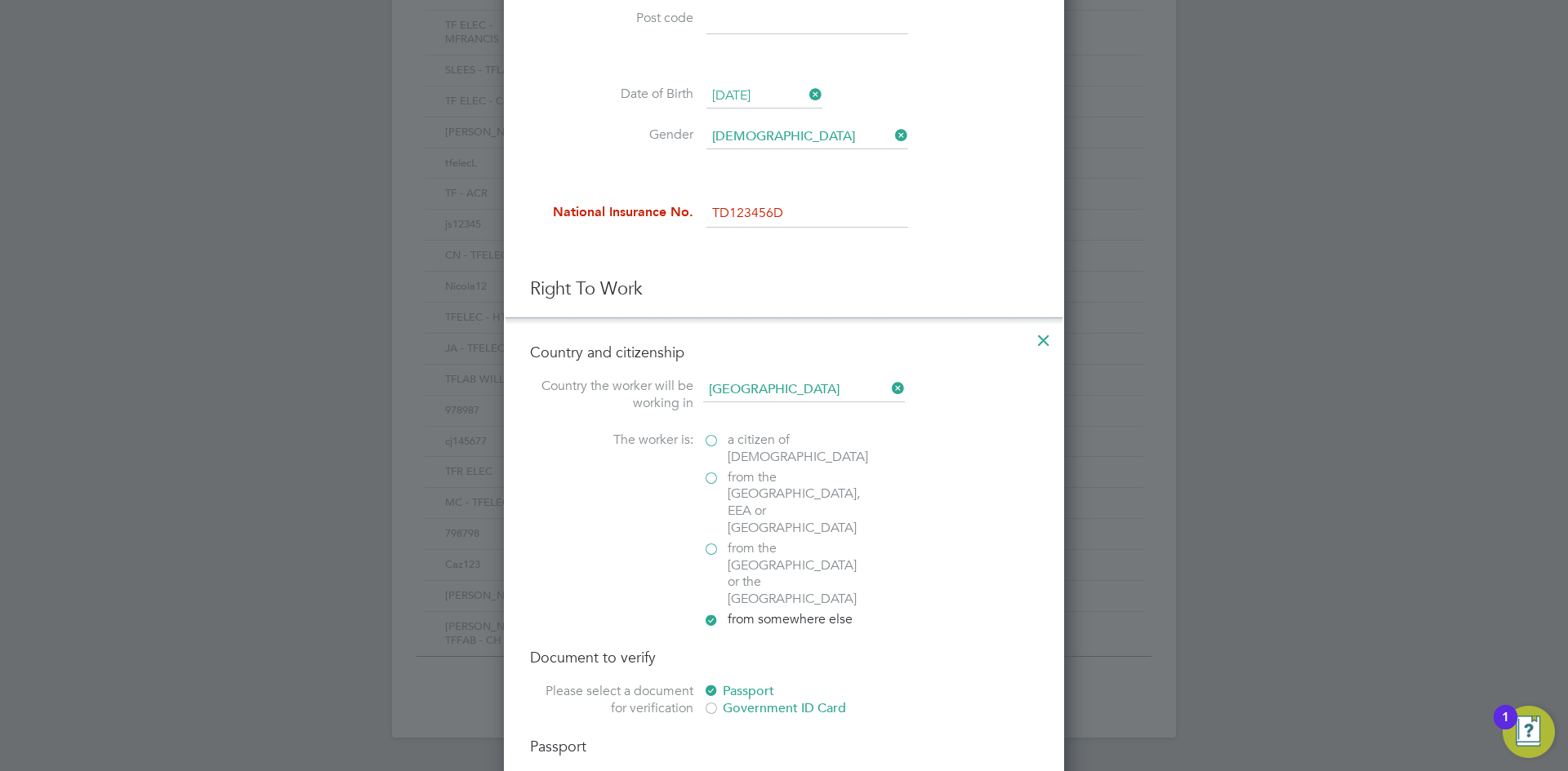
click at [760, 216] on input "TD123456D" at bounding box center [807, 213] width 202 height 30
type input "TD12356D"
drag, startPoint x: 780, startPoint y: 209, endPoint x: 684, endPoint y: 215, distance: 96.2
click at [684, 215] on li "National Insurance No. TD12356D" at bounding box center [784, 222] width 508 height 46
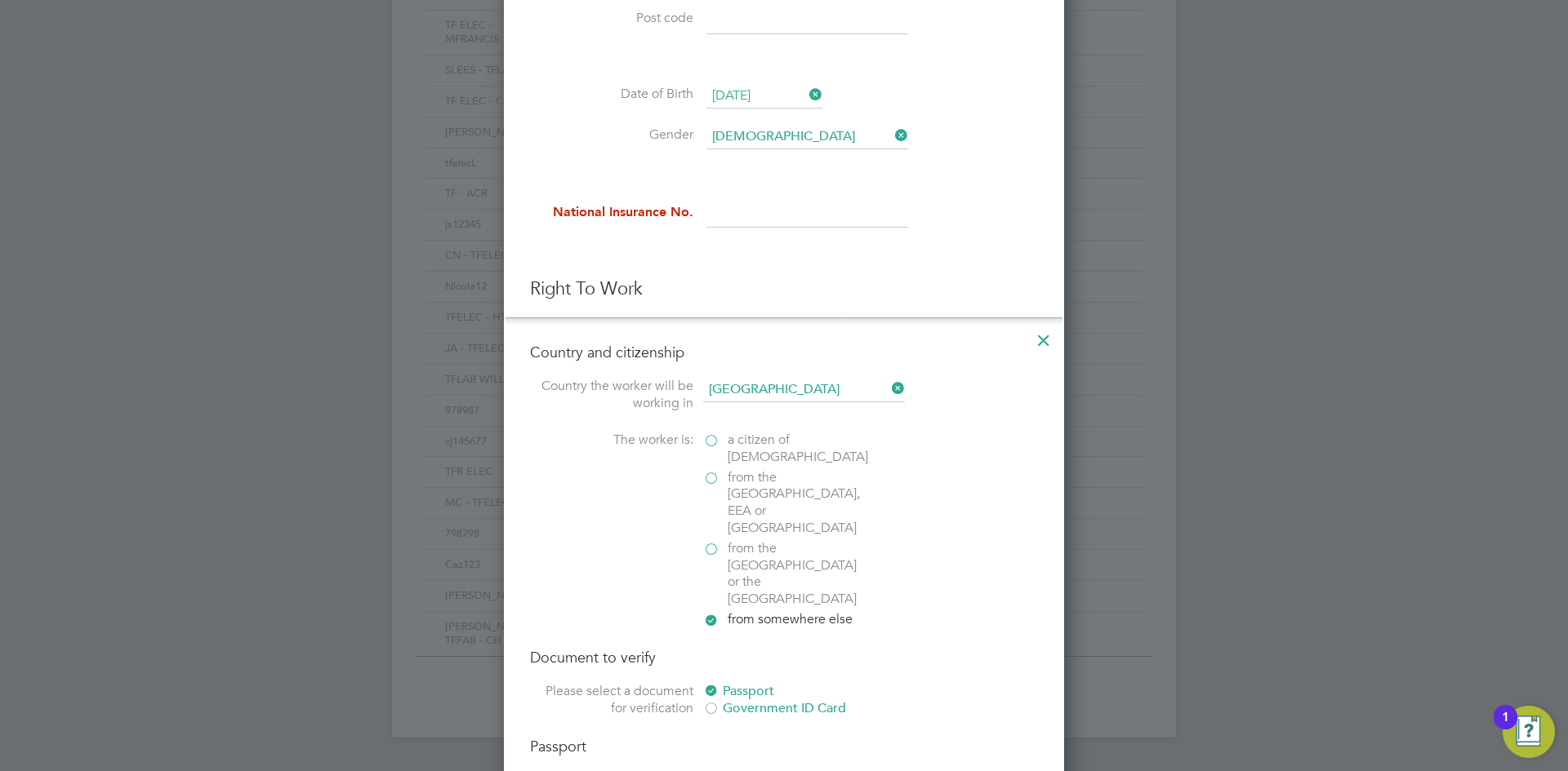
type input "N"
drag, startPoint x: 829, startPoint y: 206, endPoint x: 821, endPoint y: 205, distance: 8.1
click at [829, 206] on input "NH770364B" at bounding box center [807, 213] width 202 height 30
click at [729, 209] on input "NH770364B" at bounding box center [807, 213] width 202 height 30
click at [745, 211] on input "NH770364B" at bounding box center [807, 213] width 202 height 30
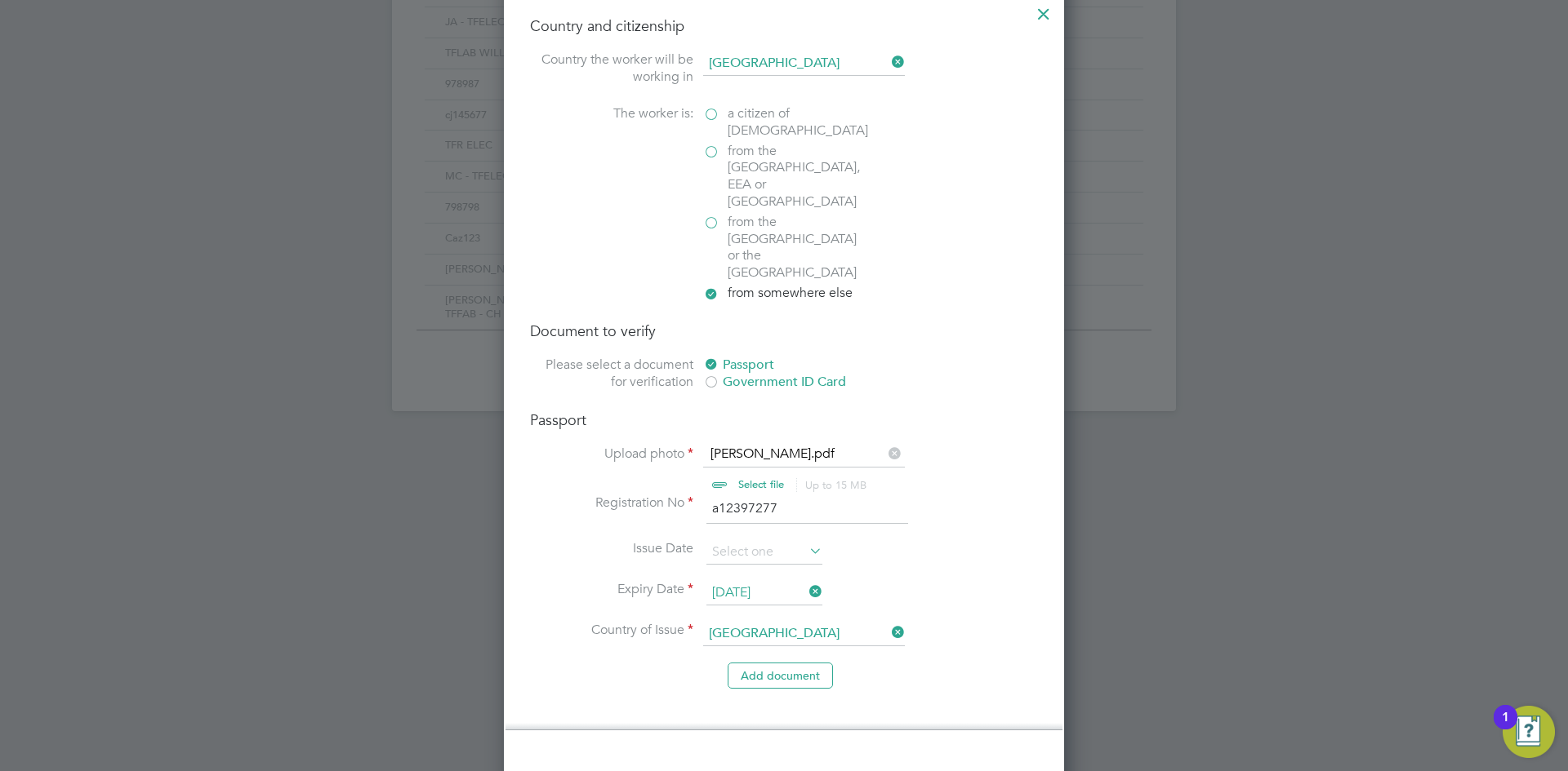
type input "NH 79 03 64 B"
click at [613, 211] on div "The worker is: a citizen of United Kingdom from the EU, EEA or Switzerland from…" at bounding box center [784, 205] width 508 height 200
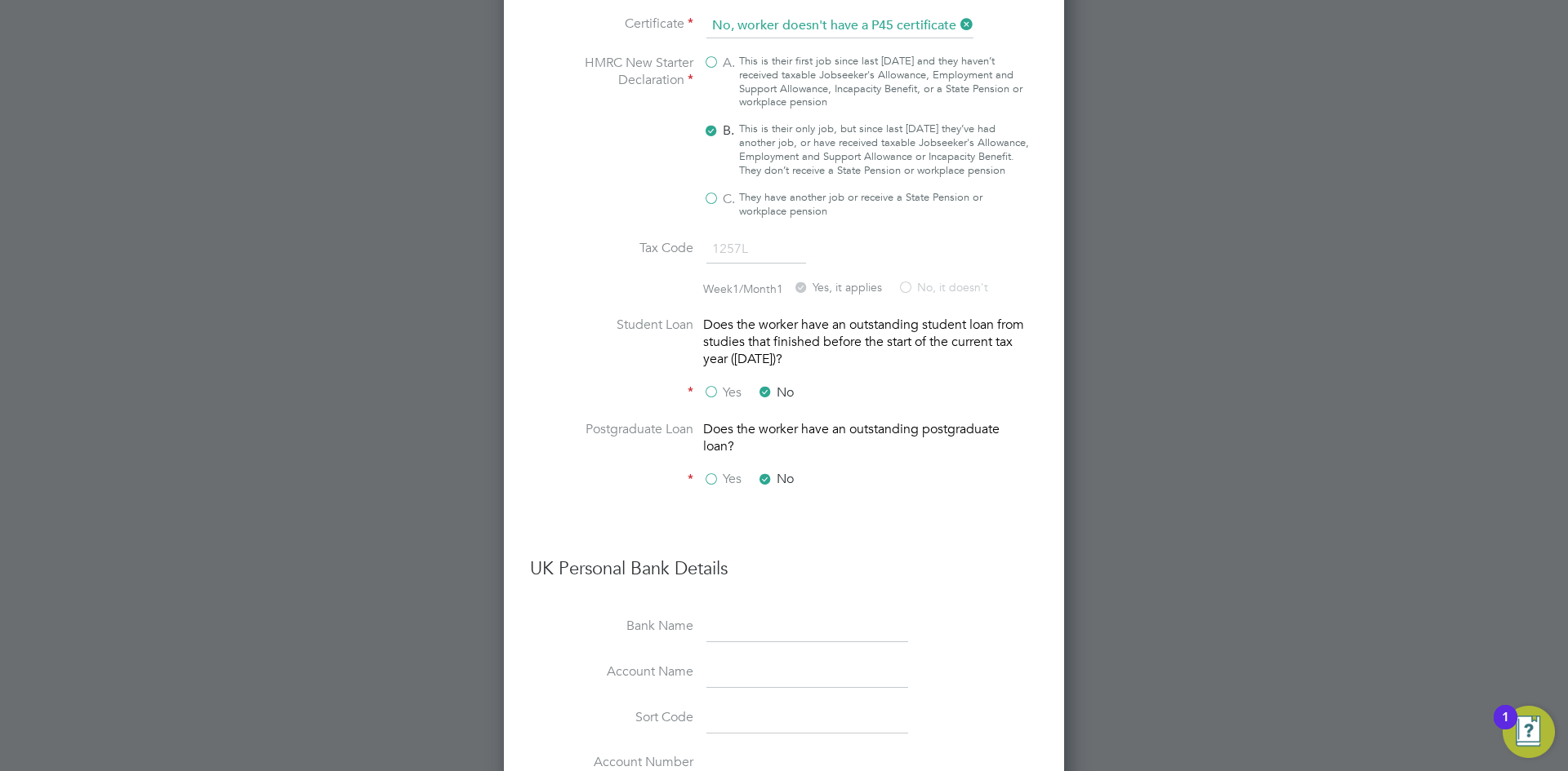
scroll to position [2285, 0]
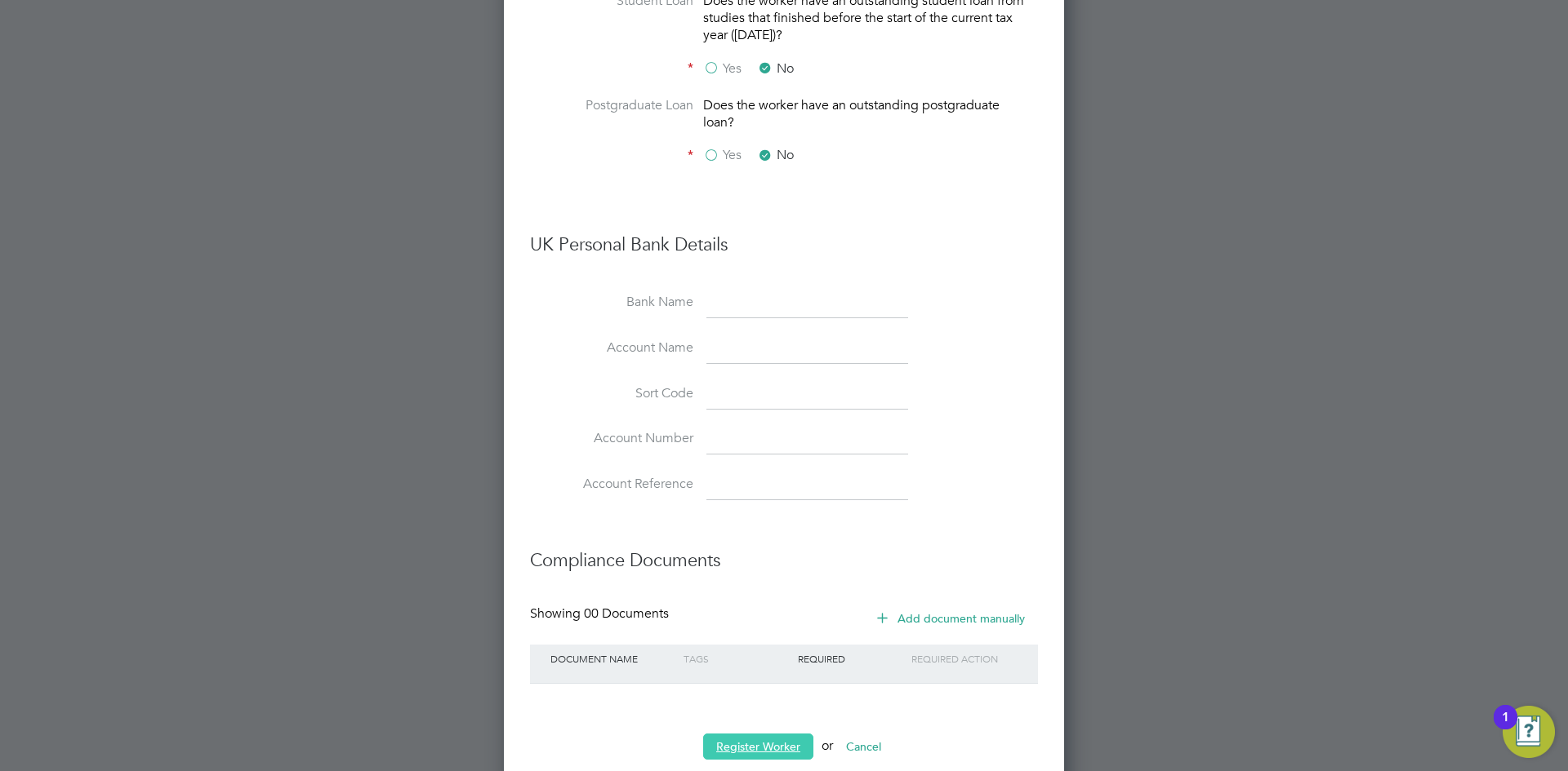
click at [717, 734] on button "Register Worker" at bounding box center [758, 746] width 111 height 26
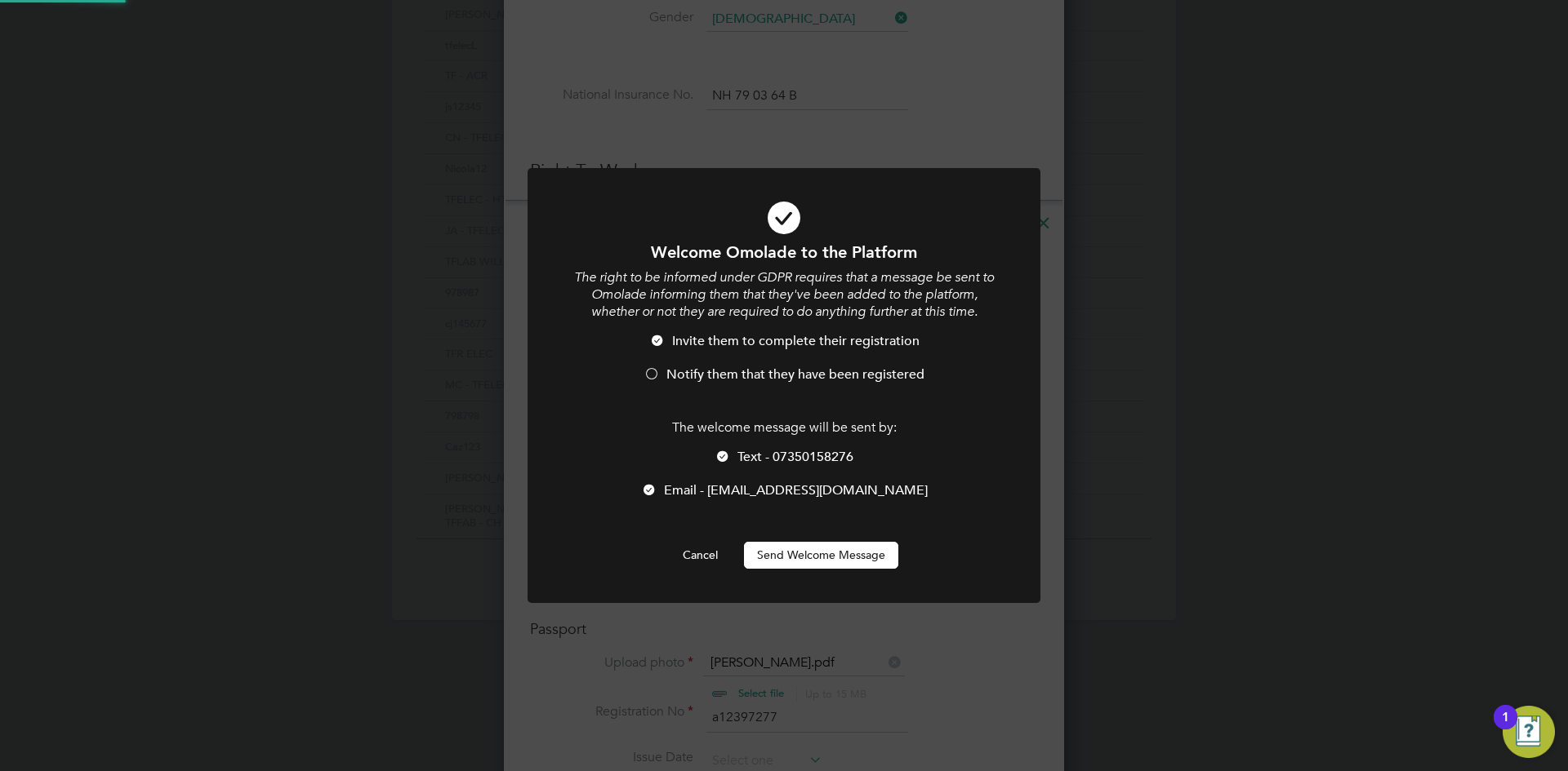
scroll to position [0, 0]
click at [709, 379] on span "Notify them that they have been registered" at bounding box center [796, 374] width 258 height 16
click at [764, 524] on div "Welcome Omolade to the Platform The right to be informed under GDPR requires th…" at bounding box center [783, 405] width 424 height 327
click at [768, 540] on div "Welcome Omolade to the Platform The right to be informed under GDPR requires th…" at bounding box center [783, 405] width 424 height 327
click at [770, 548] on button "Send Welcome Message" at bounding box center [821, 555] width 154 height 26
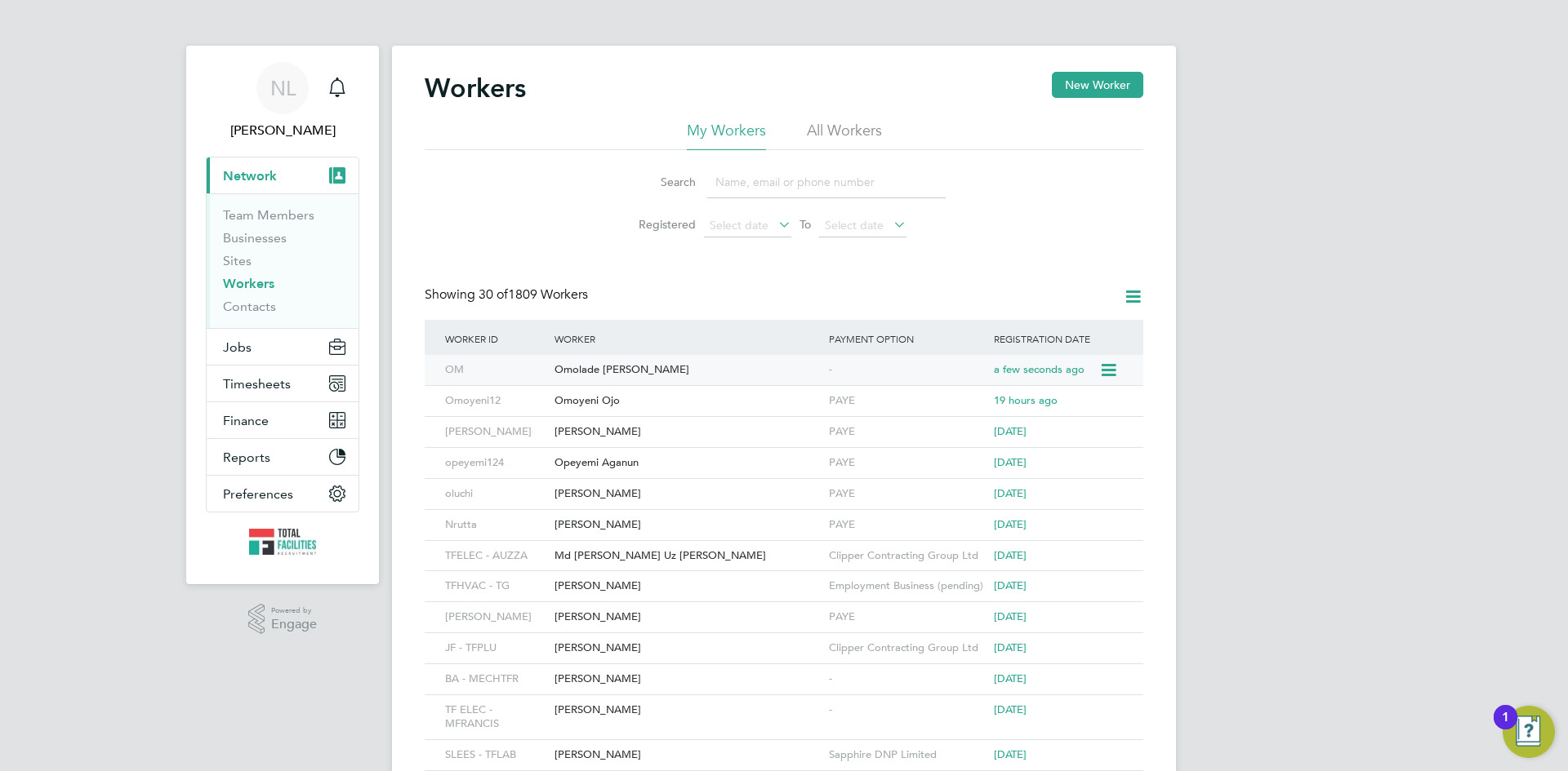
click at [635, 364] on div "Omolade Funmilayo Popoola" at bounding box center [687, 369] width 274 height 30
click at [249, 382] on span "Timesheets" at bounding box center [257, 384] width 67 height 15
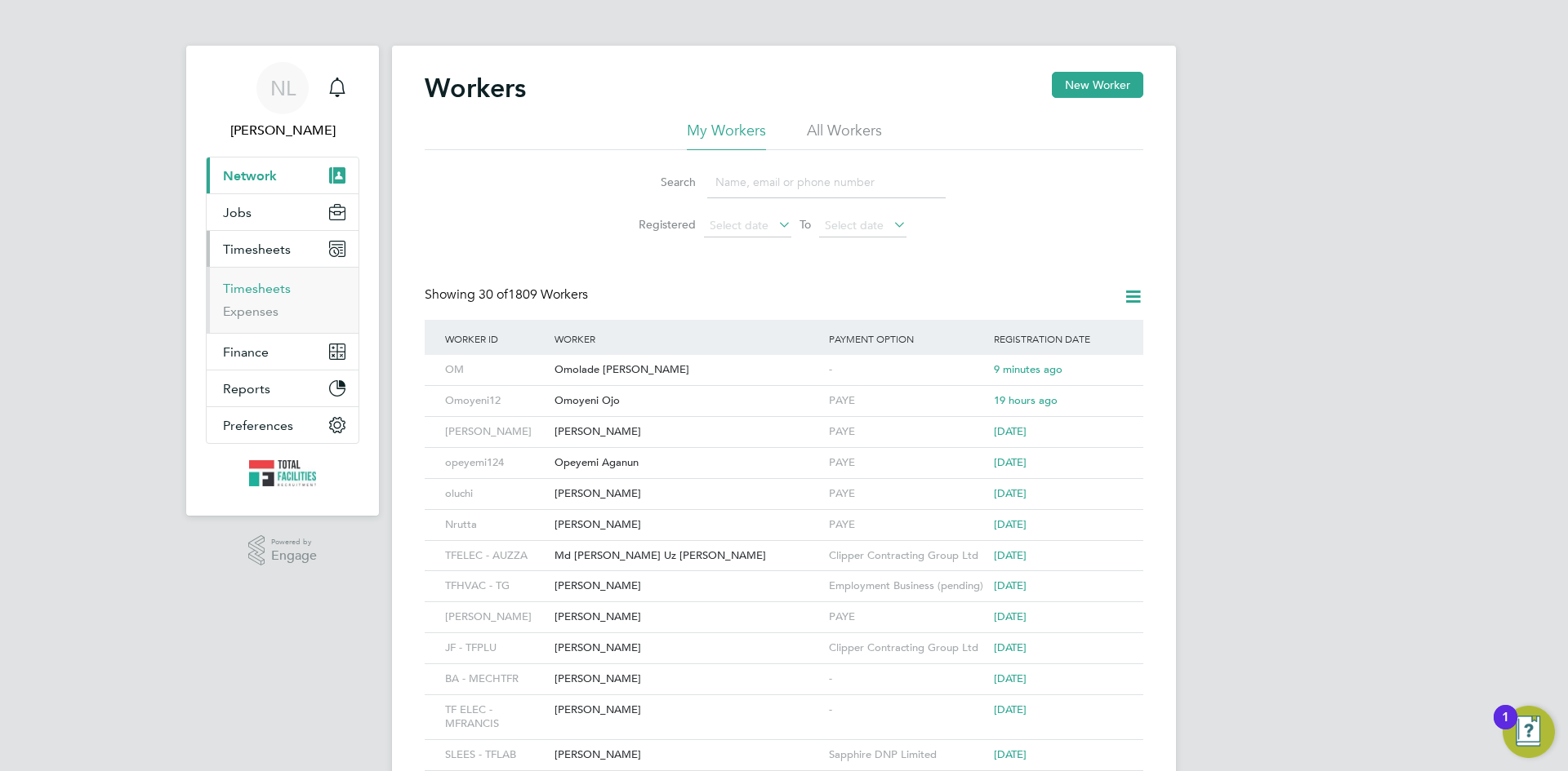
click at [246, 285] on link "Timesheets" at bounding box center [257, 288] width 67 height 15
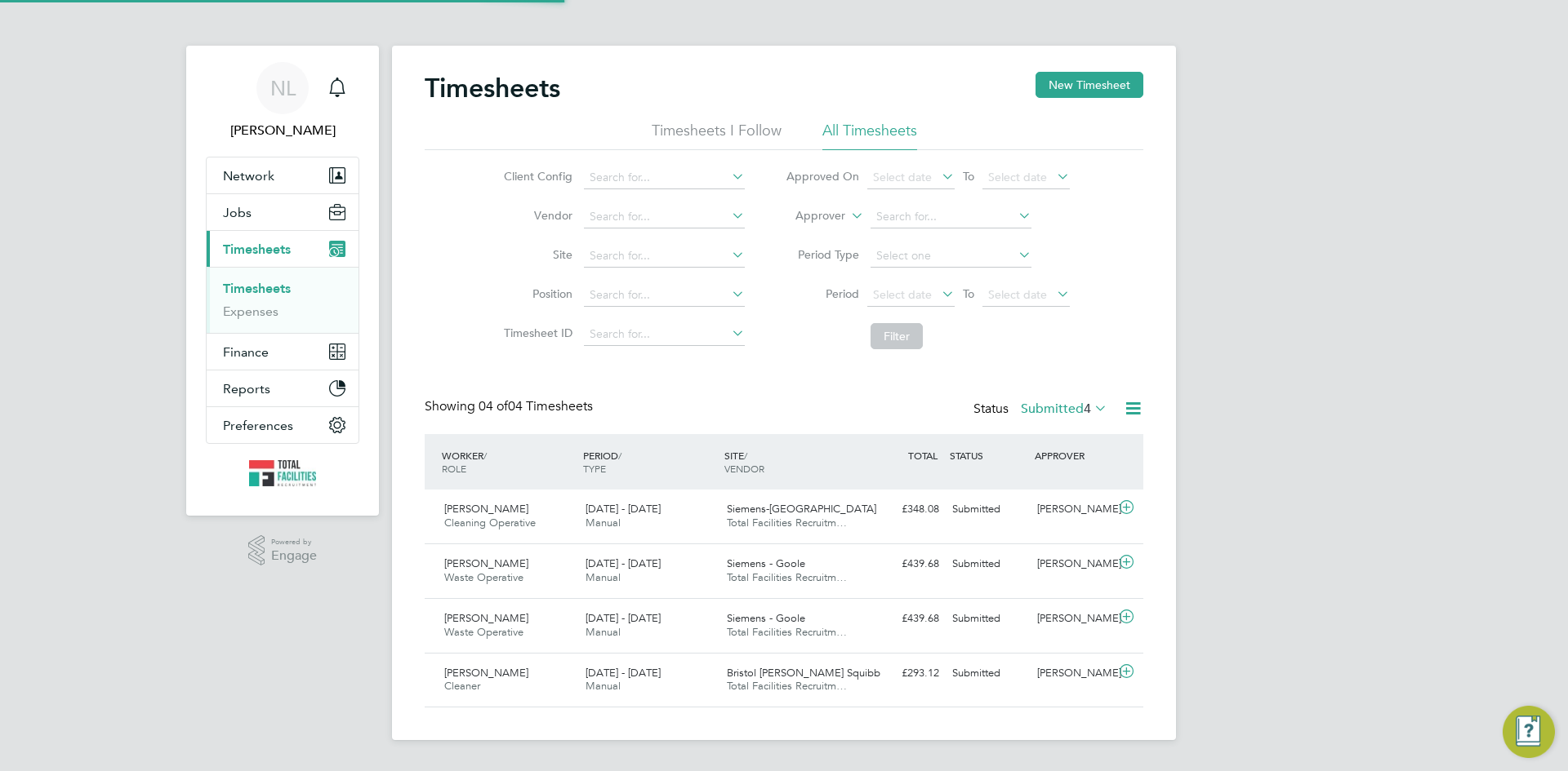
scroll to position [41, 142]
click at [920, 566] on div "£439.68 Submitted" at bounding box center [903, 564] width 85 height 27
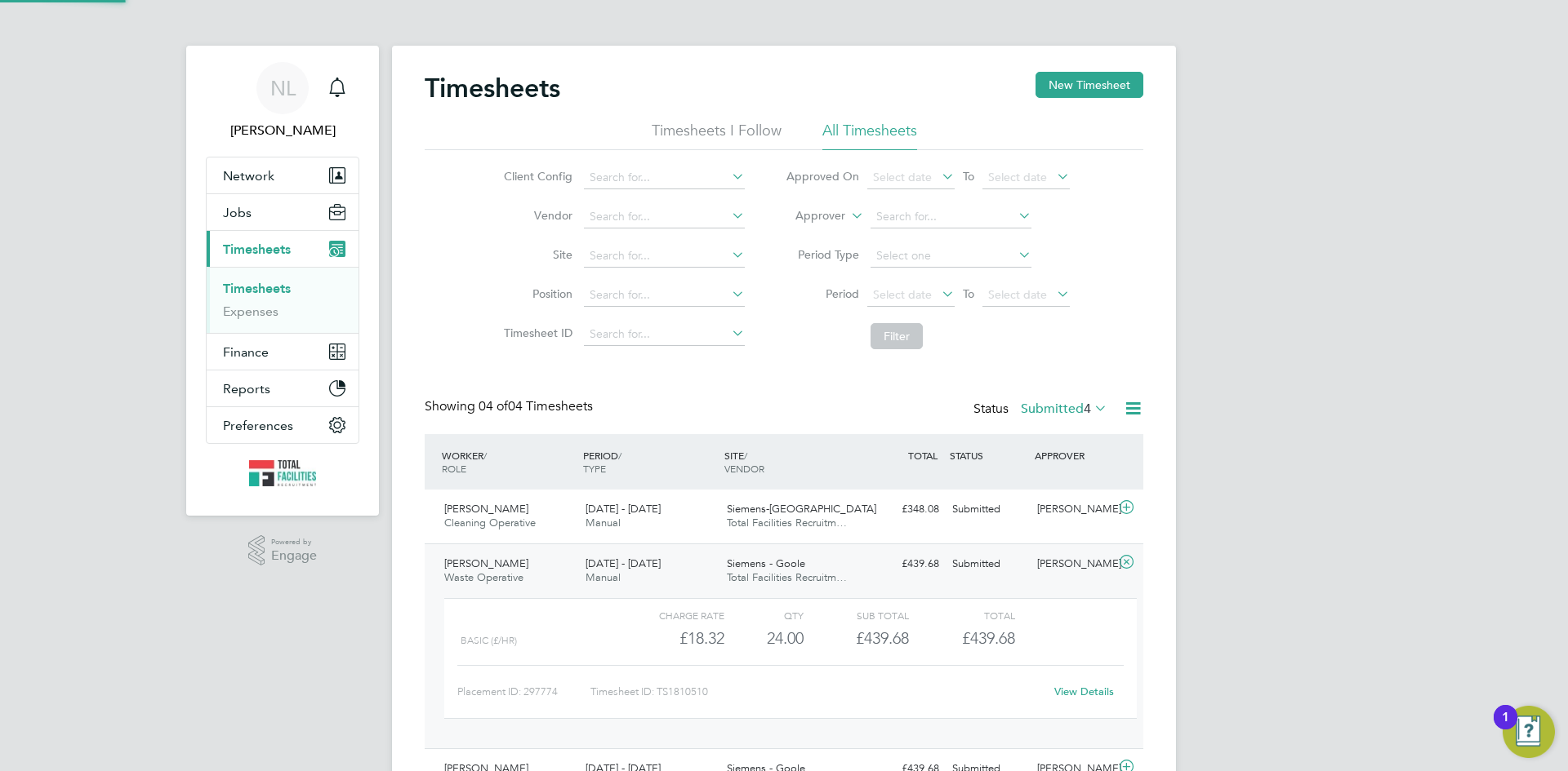
scroll to position [145, 0]
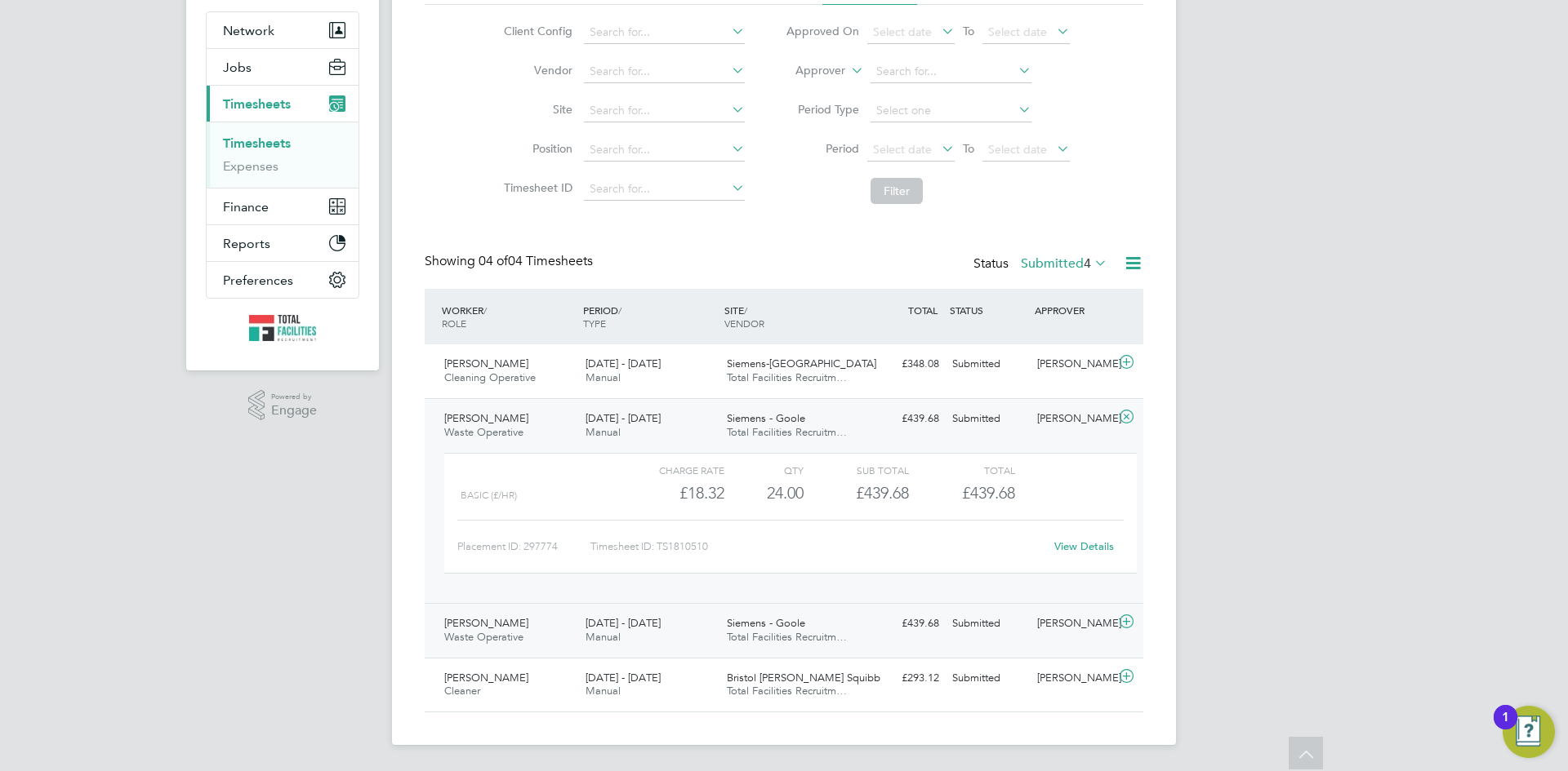
click at [825, 635] on span "Total Facilities Recruitm…" at bounding box center [786, 636] width 120 height 13
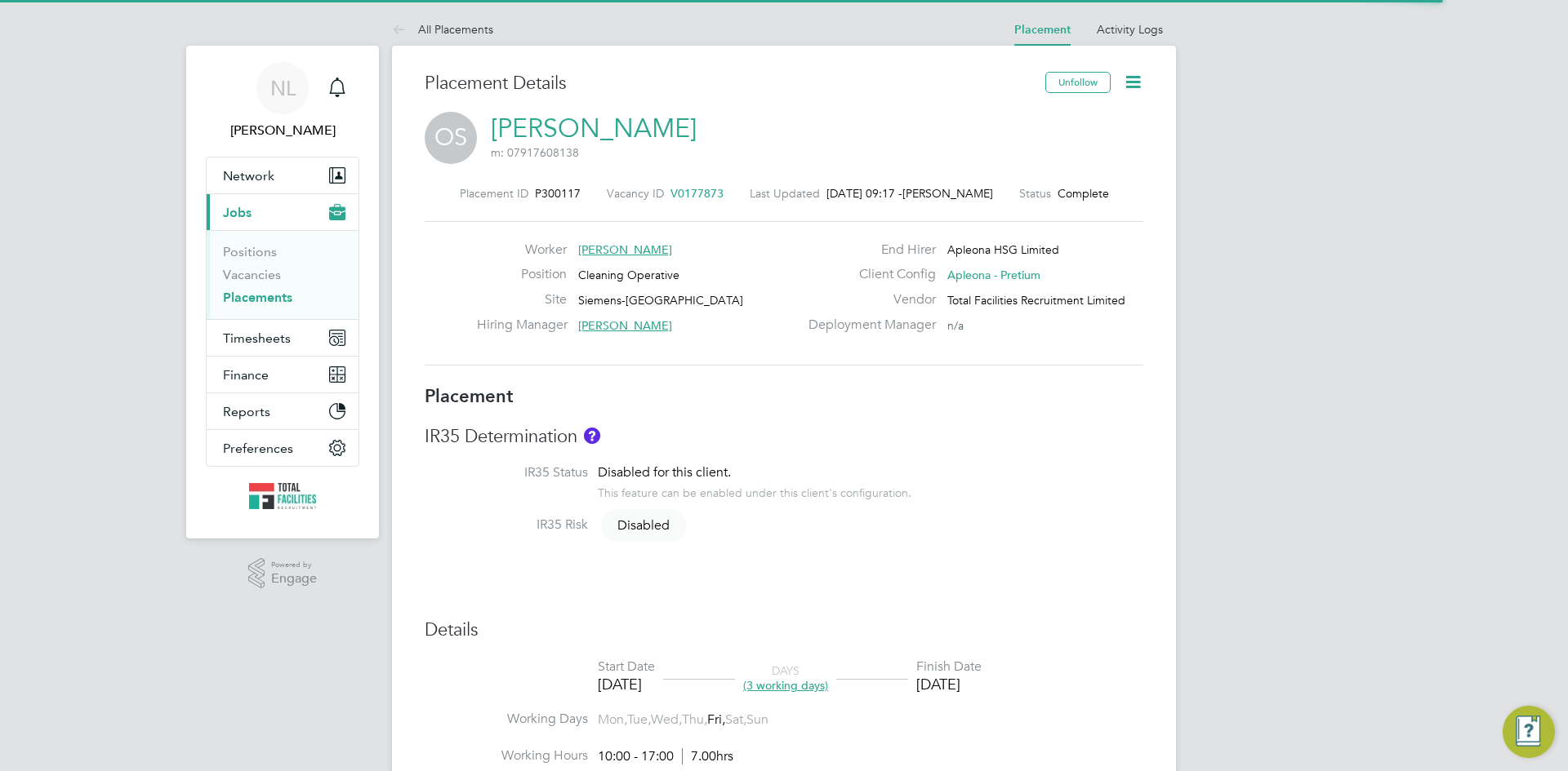
click at [1132, 83] on icon at bounding box center [1132, 82] width 20 height 20
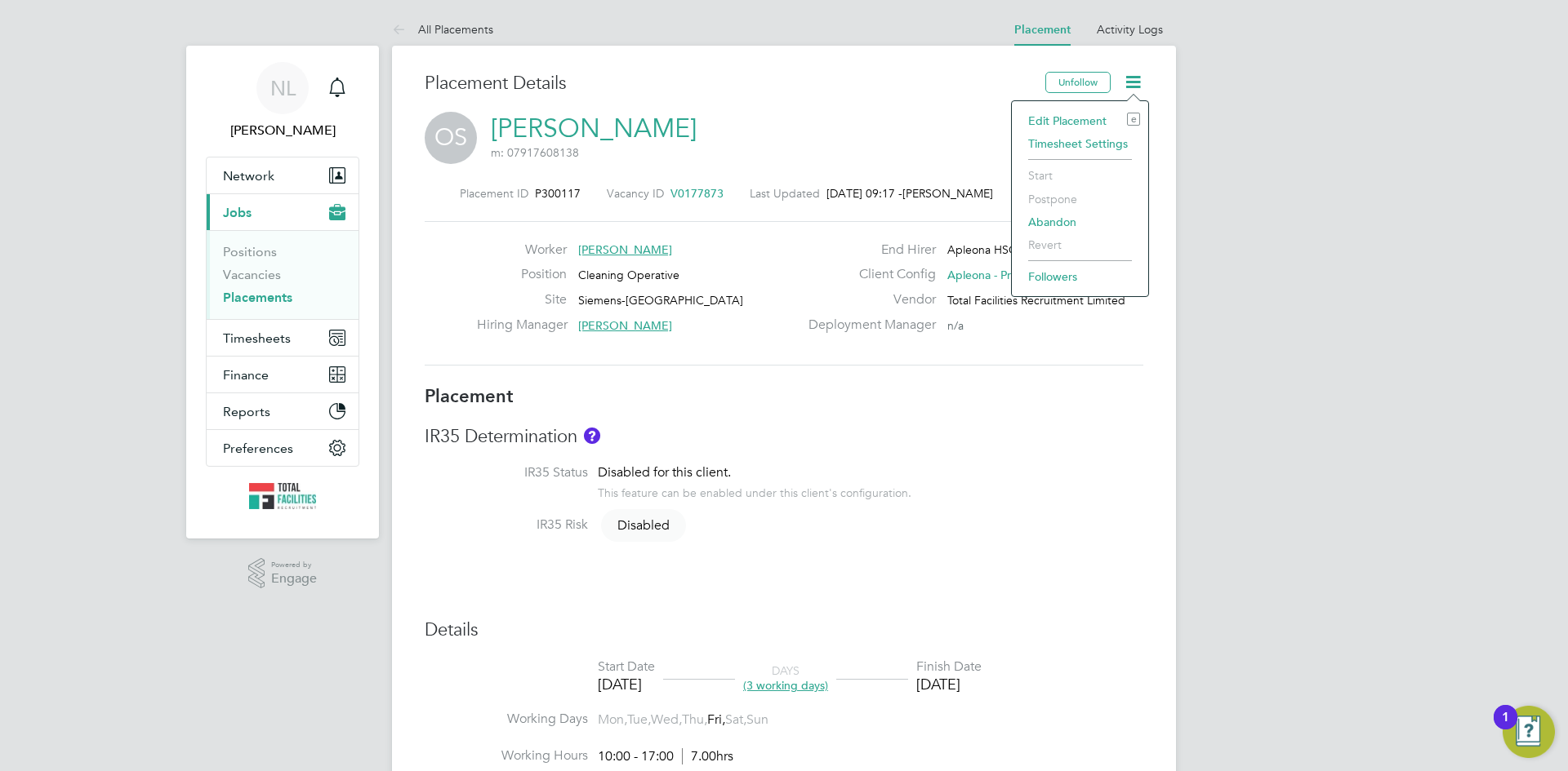
click at [1042, 116] on li "Edit Placement e" at bounding box center [1079, 121] width 120 height 23
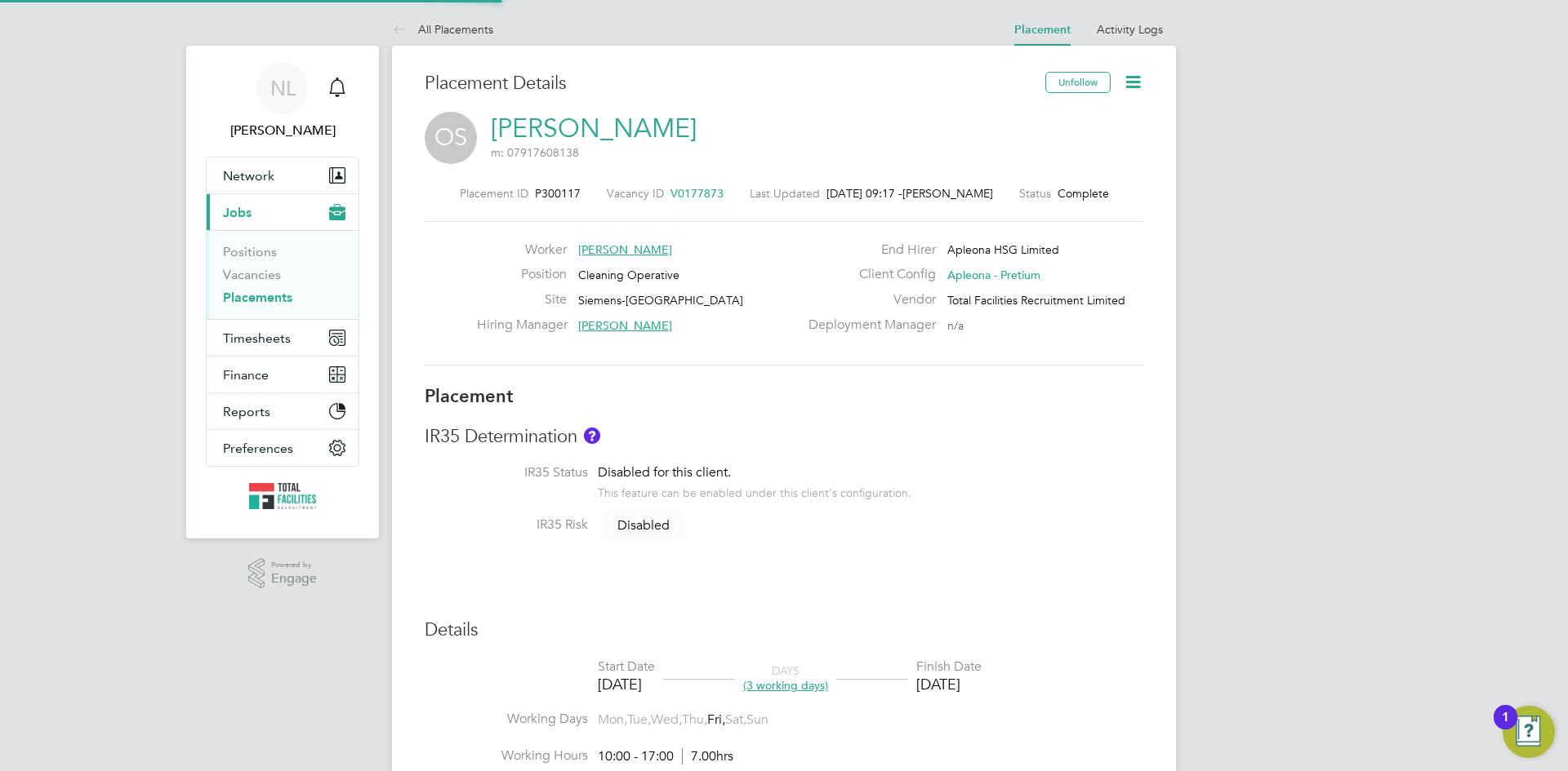
type input "[PERSON_NAME]"
type input "08 Aug 2025"
type input "22 Aug 2025"
type input "10:00"
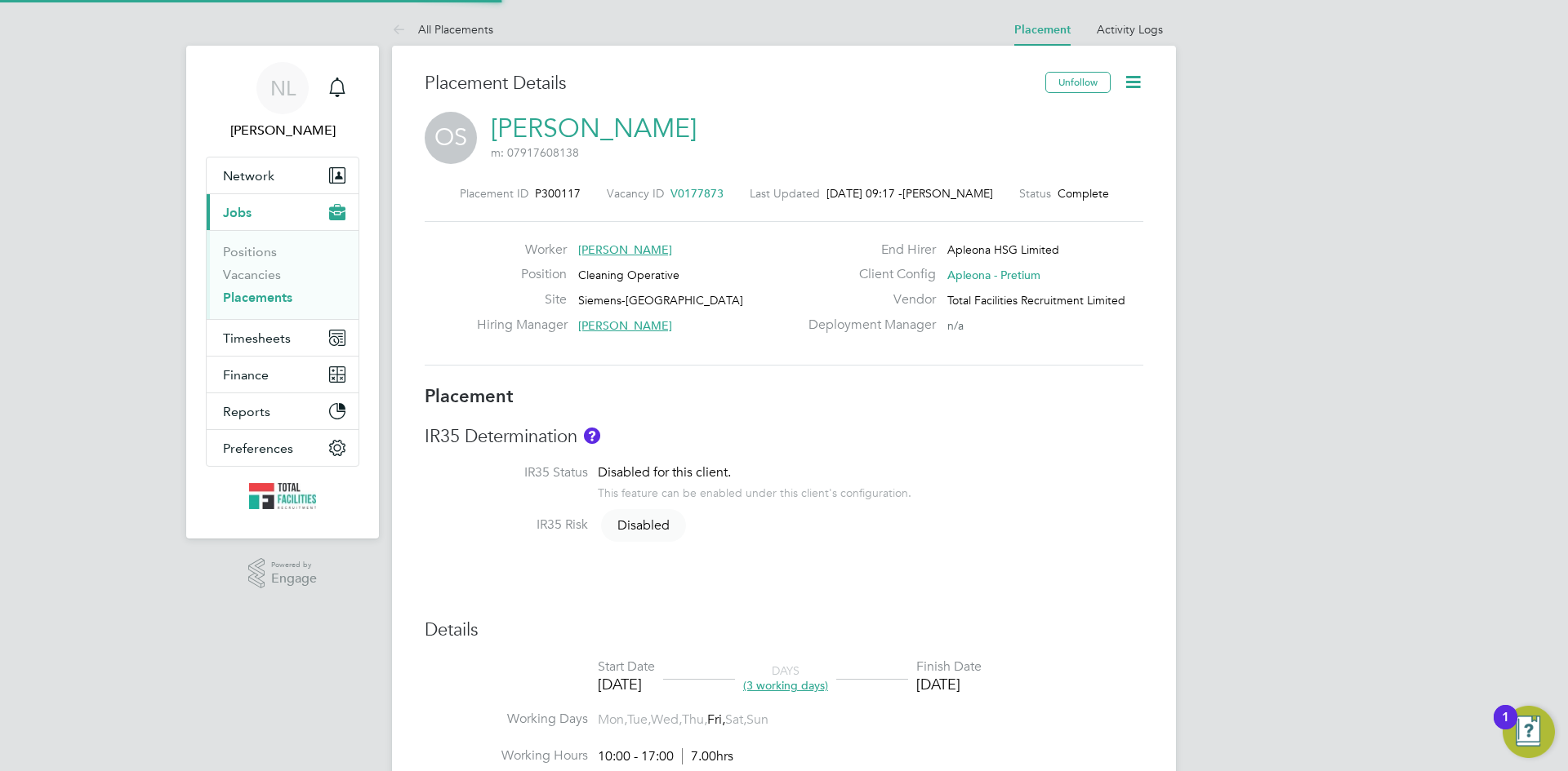
type input "17:00"
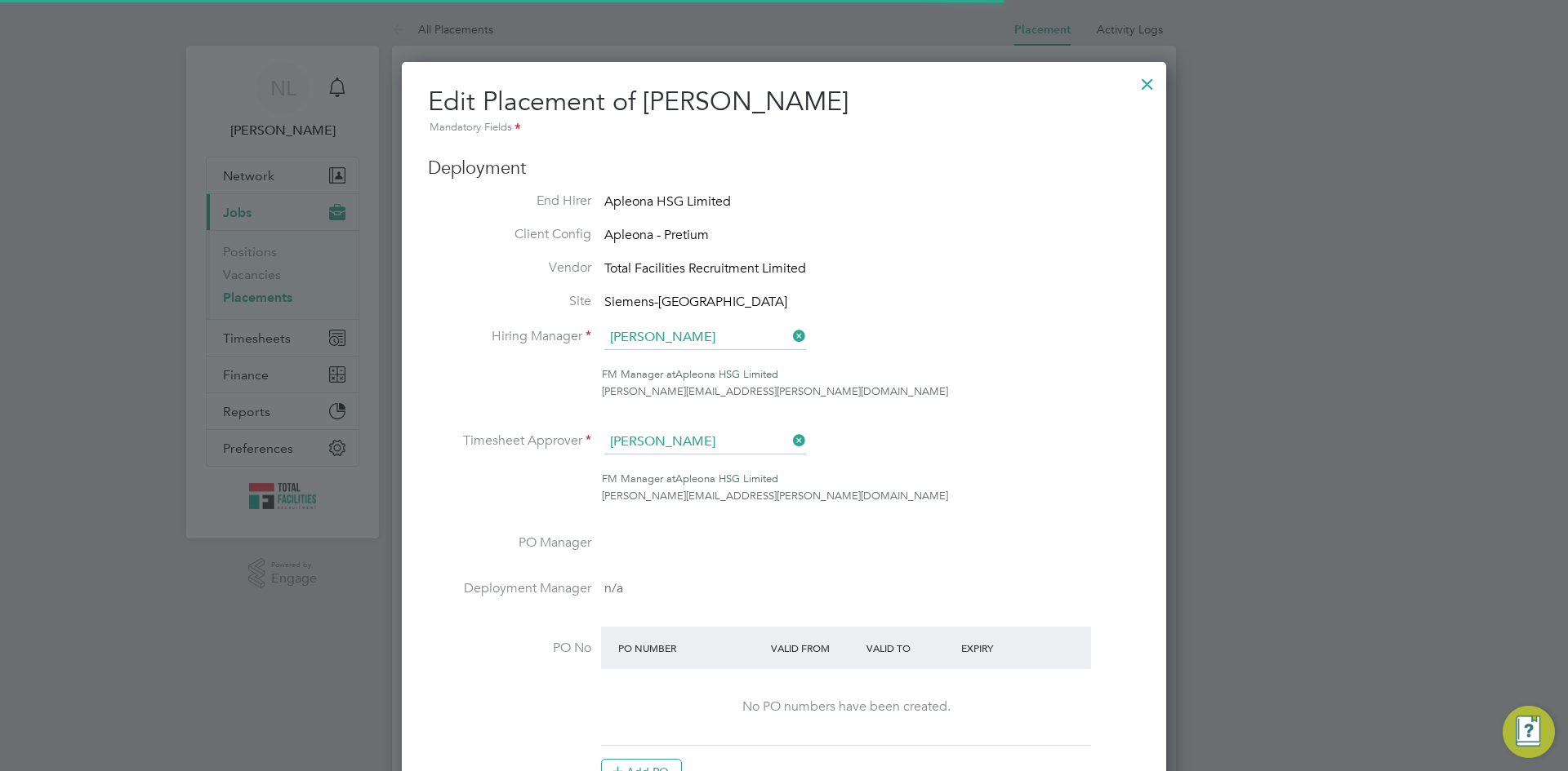
scroll to position [8, 8]
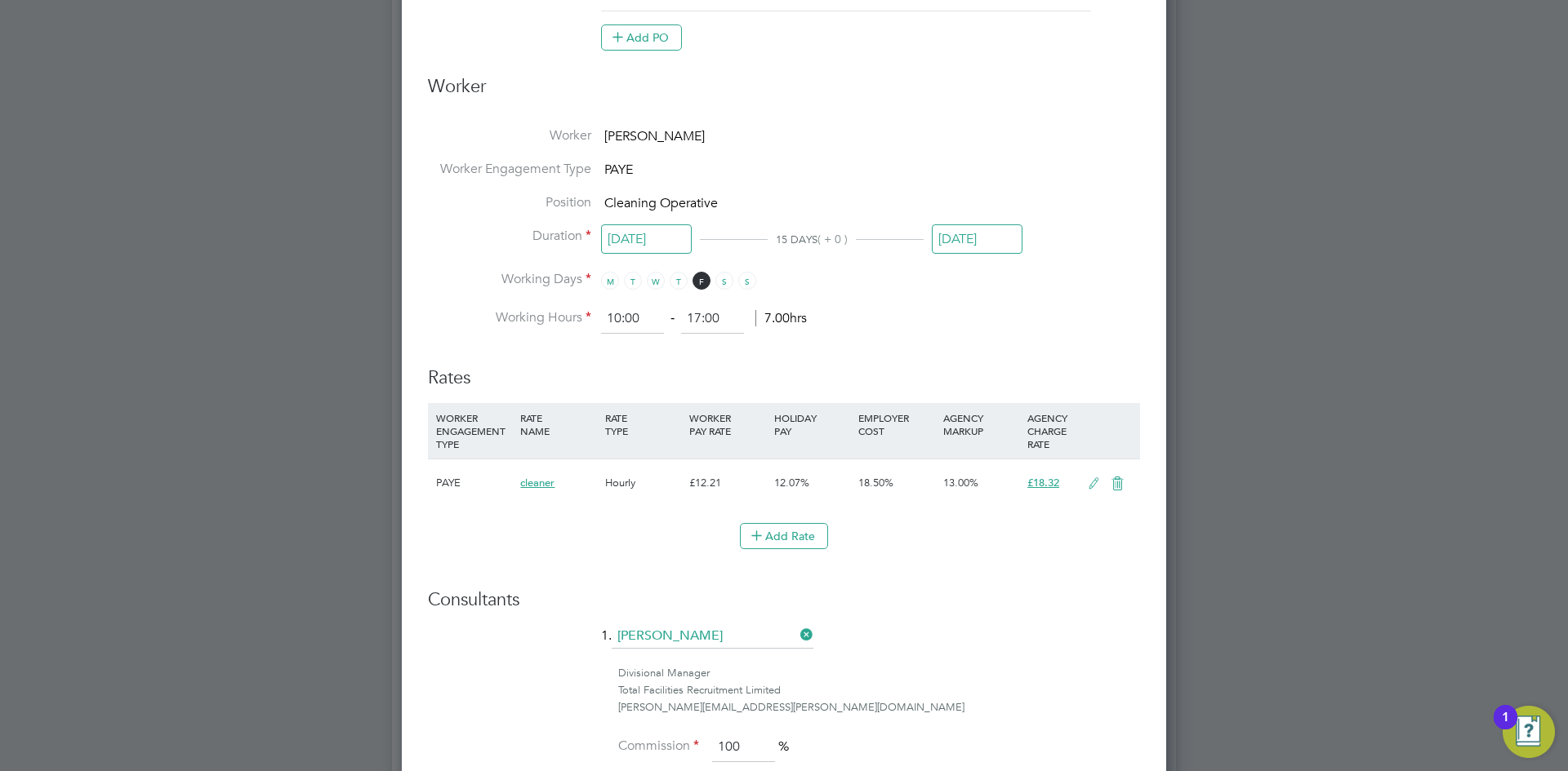
click at [1008, 238] on input "22 Aug 2025" at bounding box center [976, 238] width 90 height 30
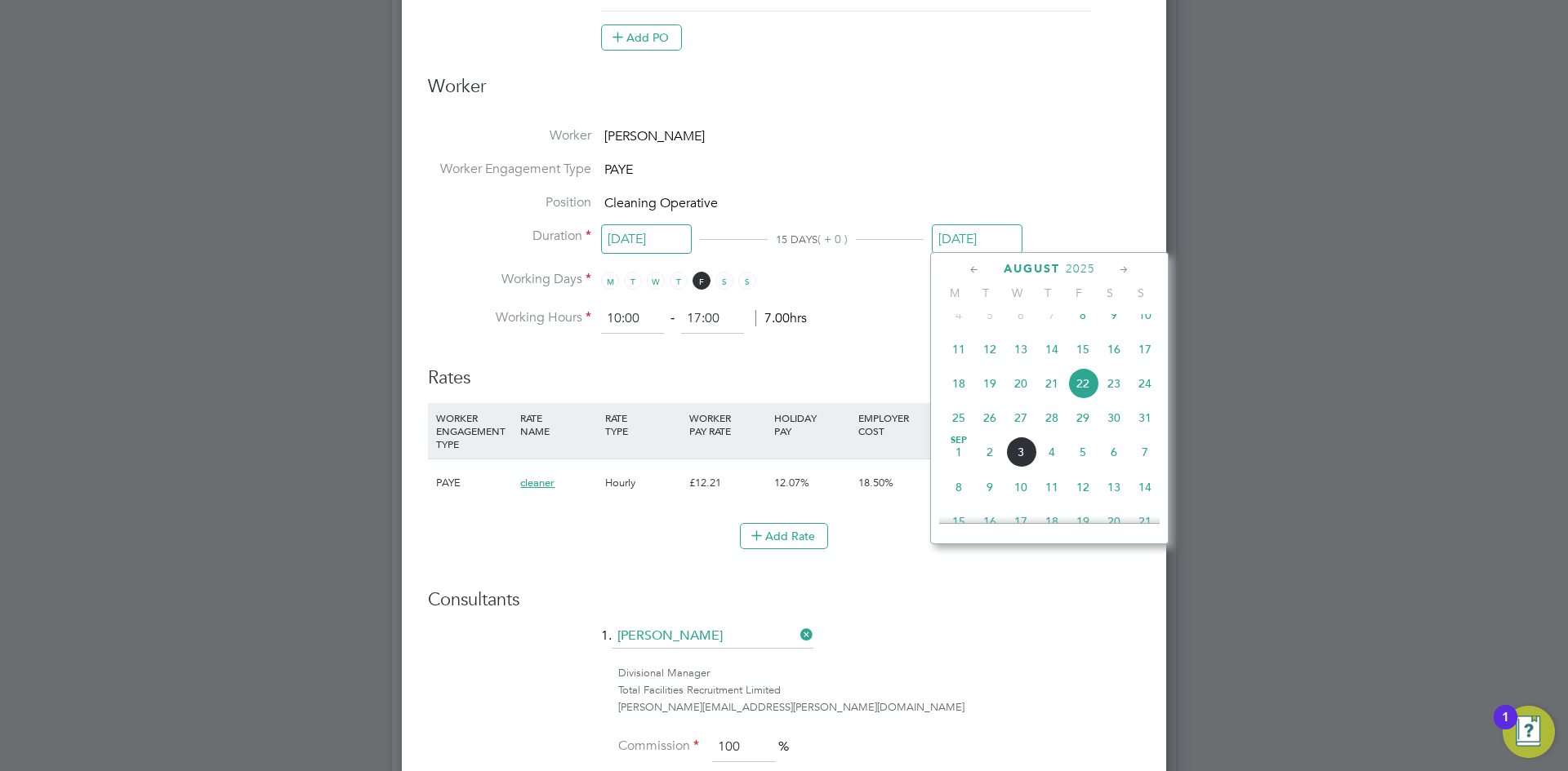
click at [1148, 430] on span "31" at bounding box center [1145, 417] width 31 height 31
type input "31 Aug 2025"
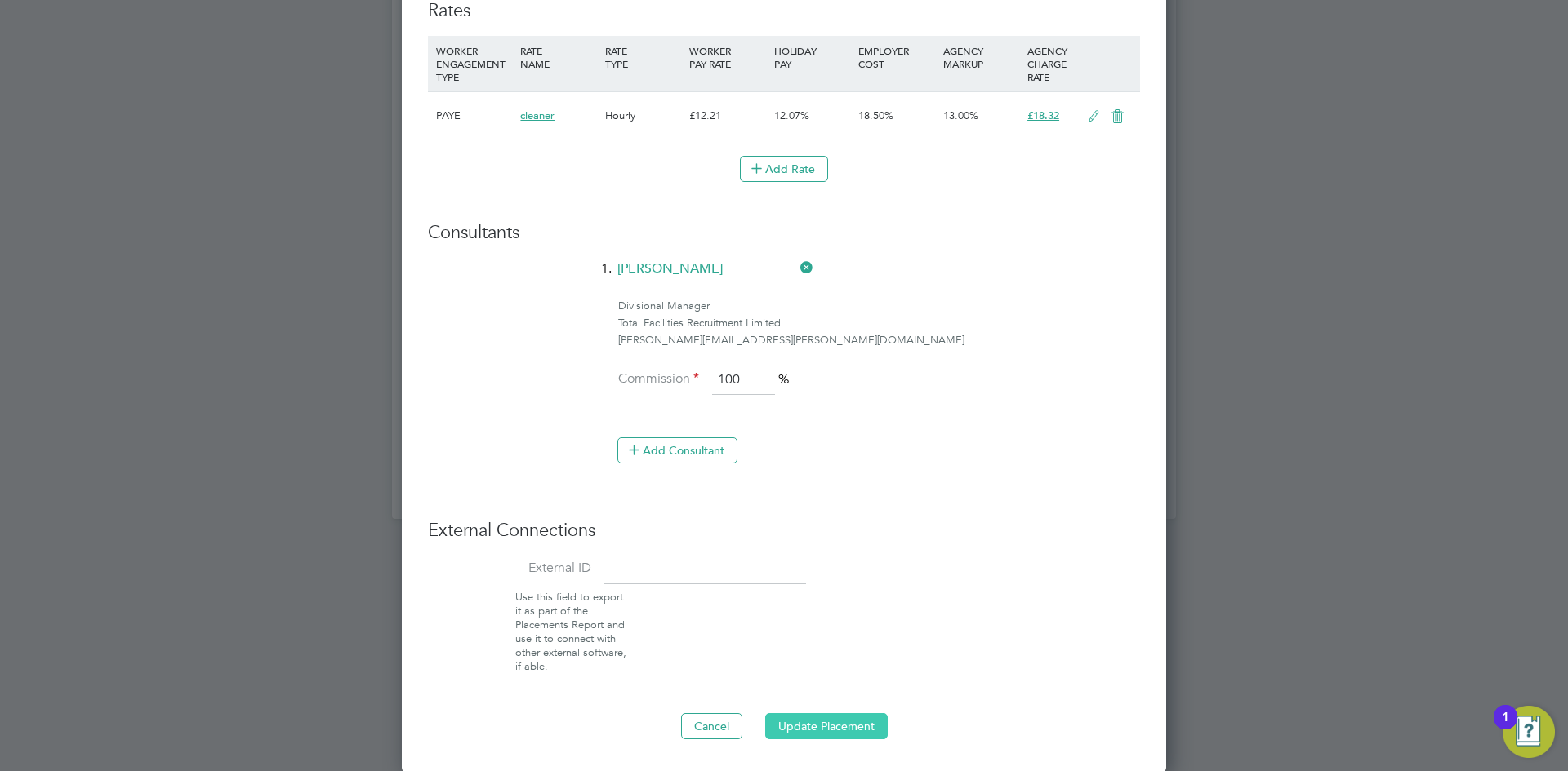
click at [803, 730] on button "Update Placement" at bounding box center [825, 726] width 122 height 26
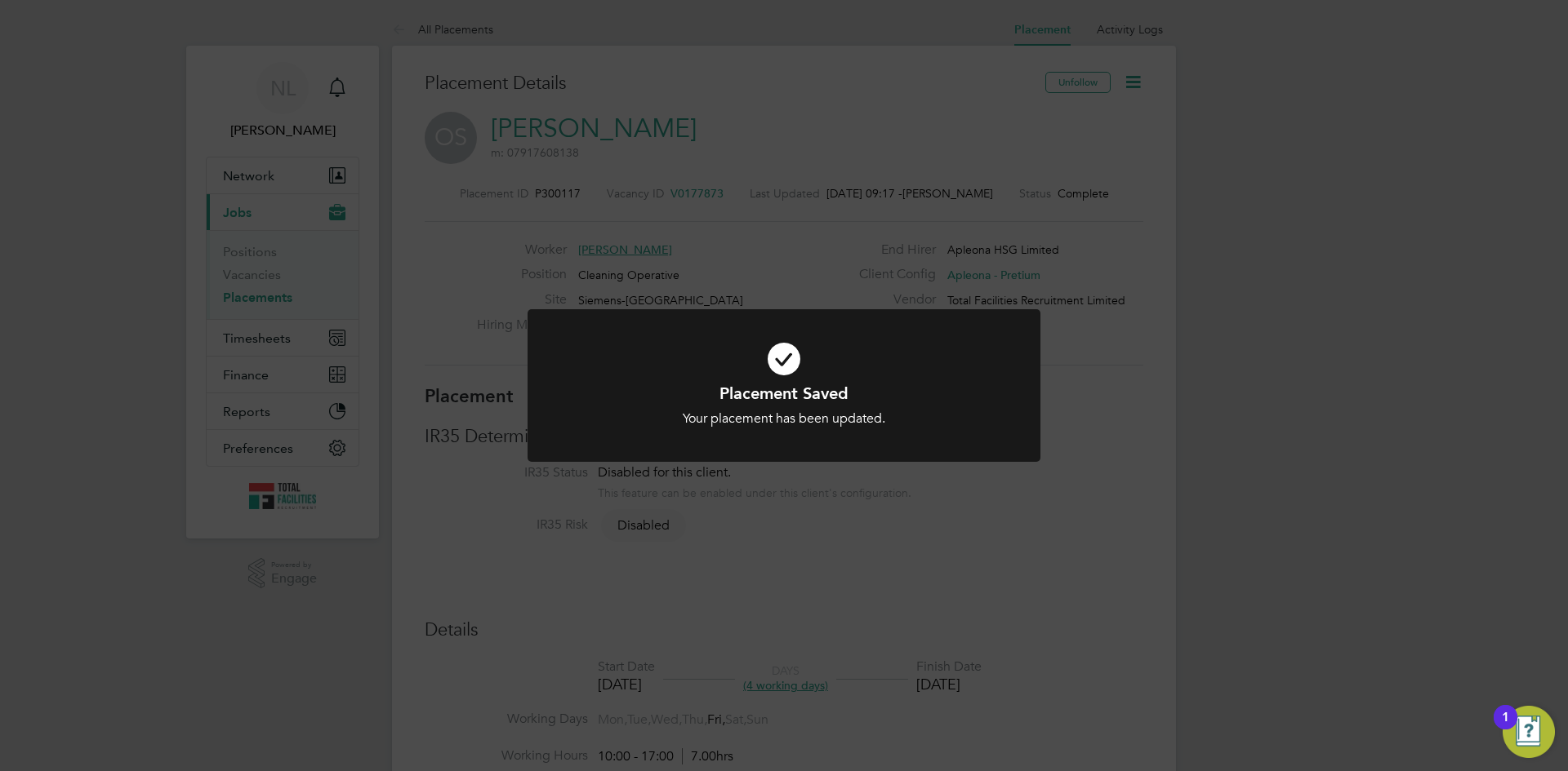
click at [853, 112] on div "Placement Saved Your placement has been updated. Cancel Okay" at bounding box center [784, 386] width 1568 height 771
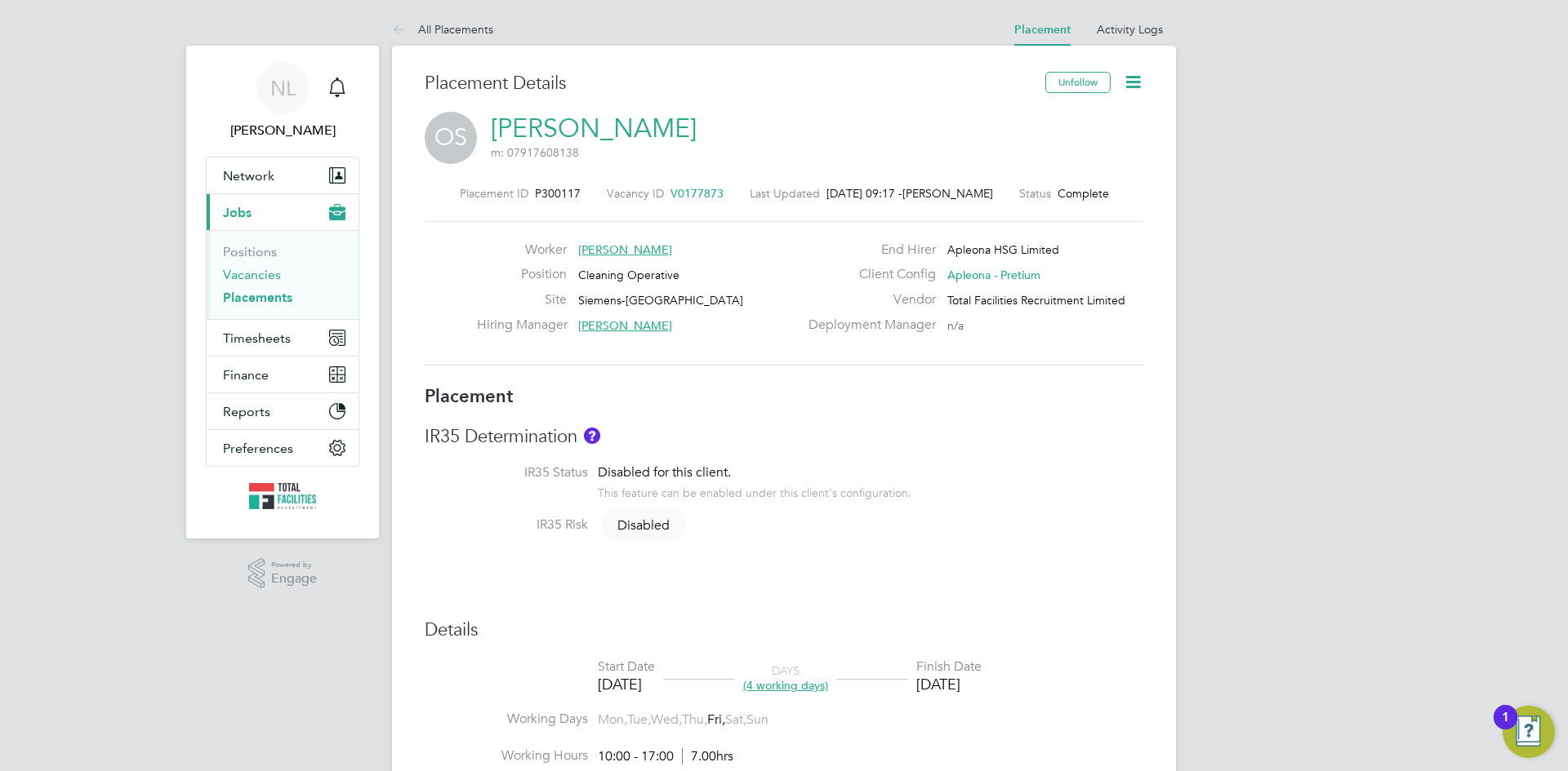
click at [251, 275] on link "Vacancies" at bounding box center [252, 275] width 58 height 15
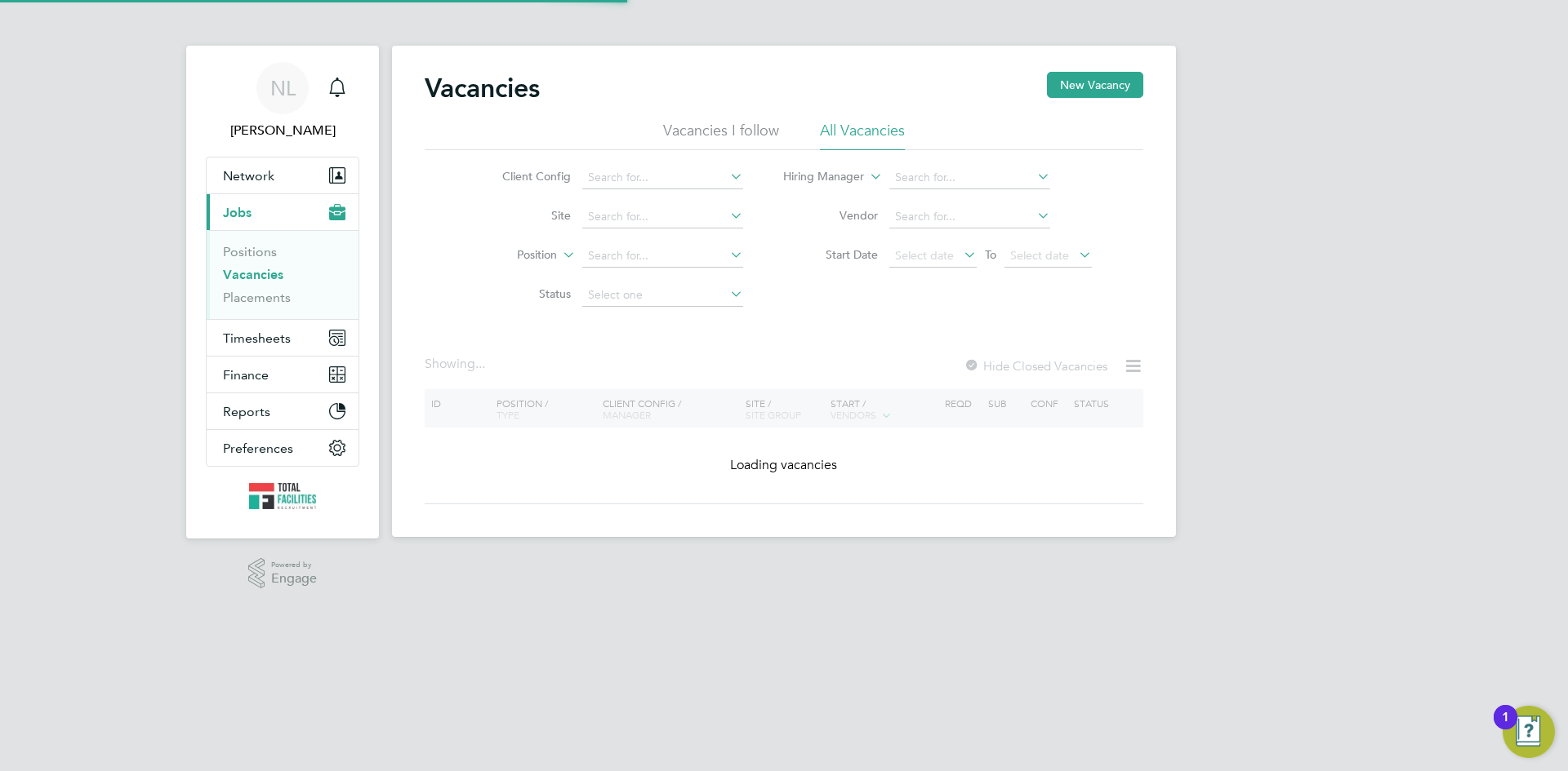
drag, startPoint x: 251, startPoint y: 275, endPoint x: 357, endPoint y: 291, distance: 107.2
click at [251, 275] on link "Vacancies" at bounding box center [253, 275] width 61 height 15
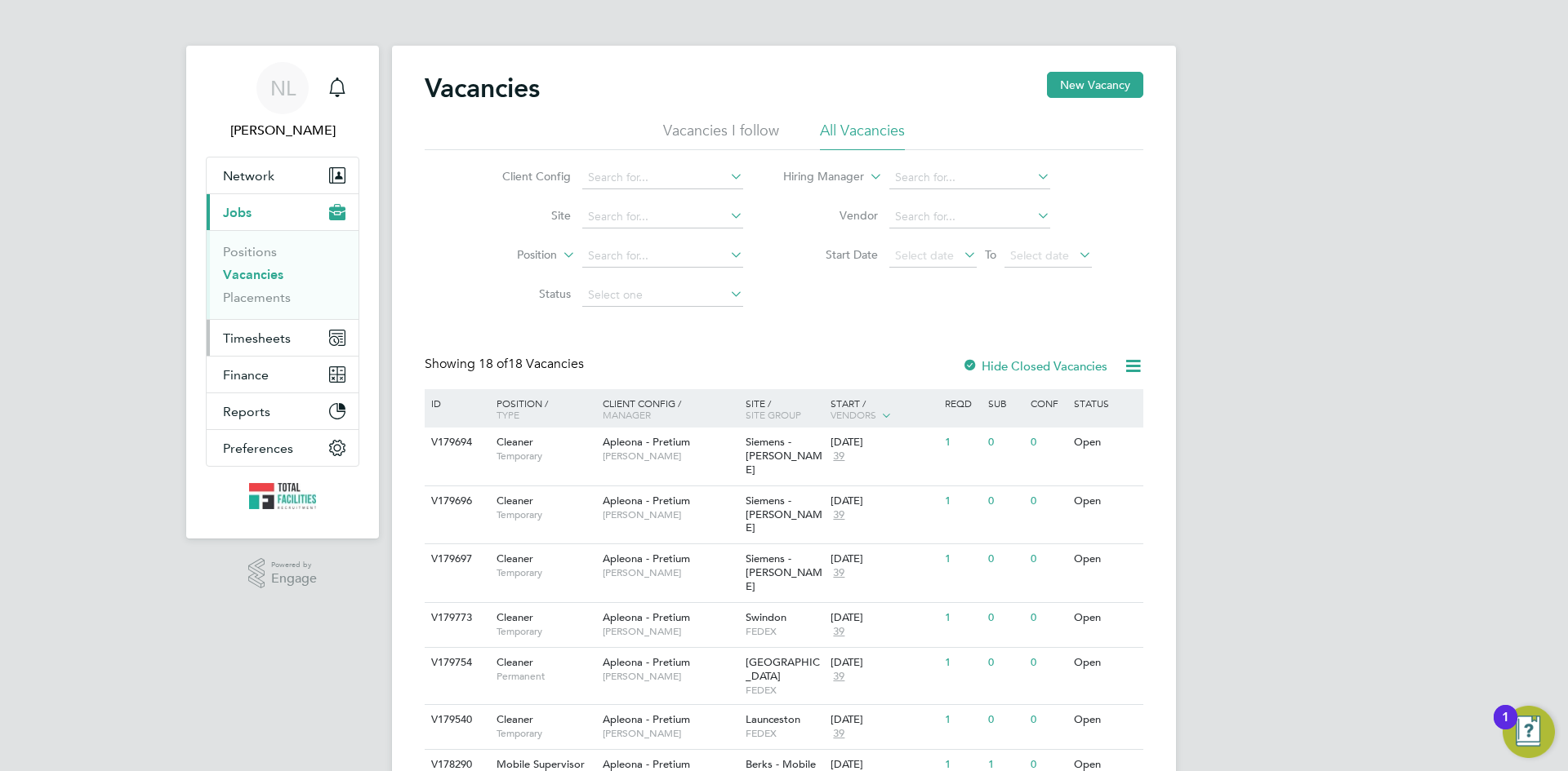
click at [267, 335] on span "Timesheets" at bounding box center [257, 338] width 67 height 15
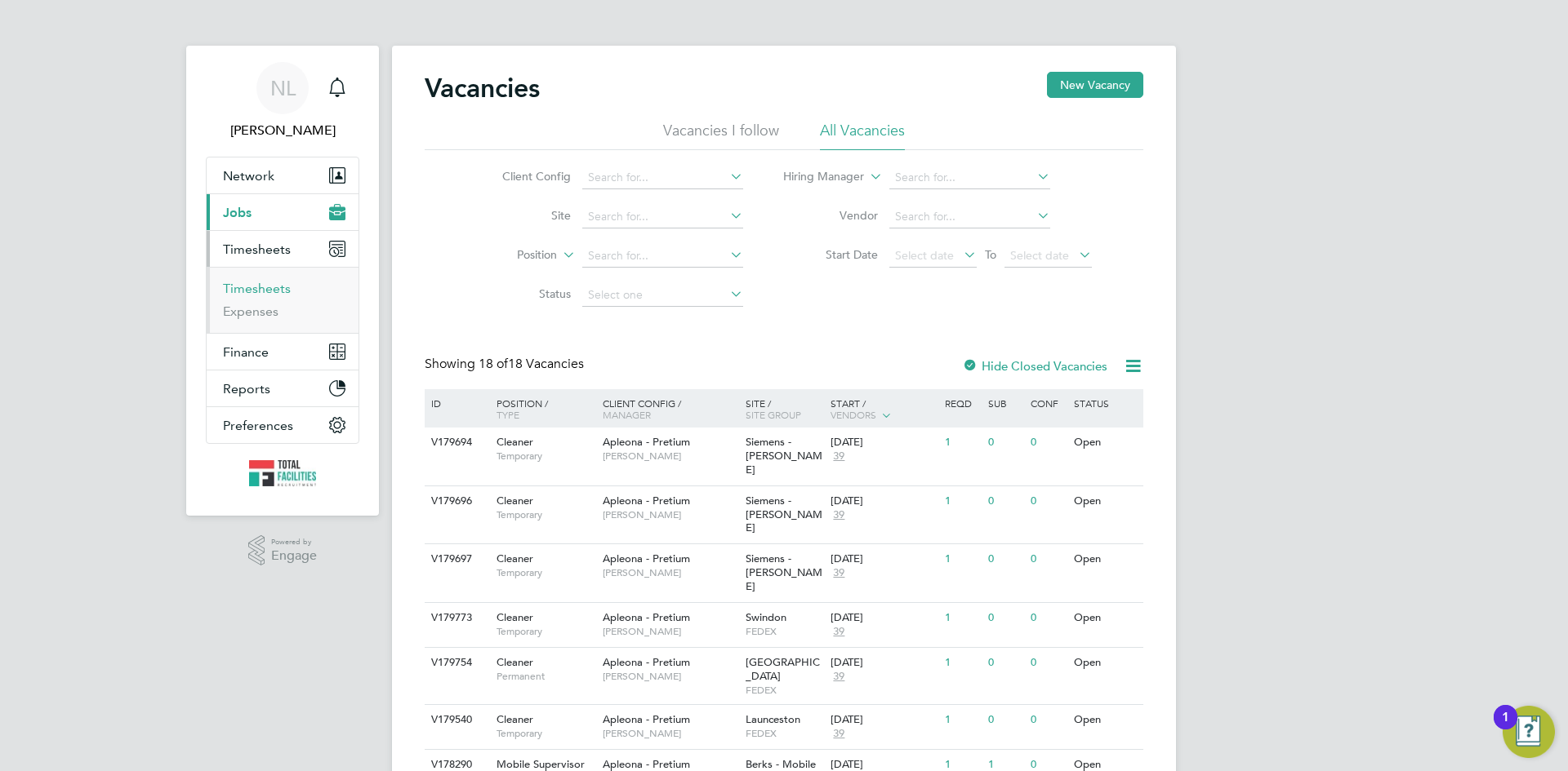
click at [235, 288] on link "Timesheets" at bounding box center [257, 288] width 67 height 15
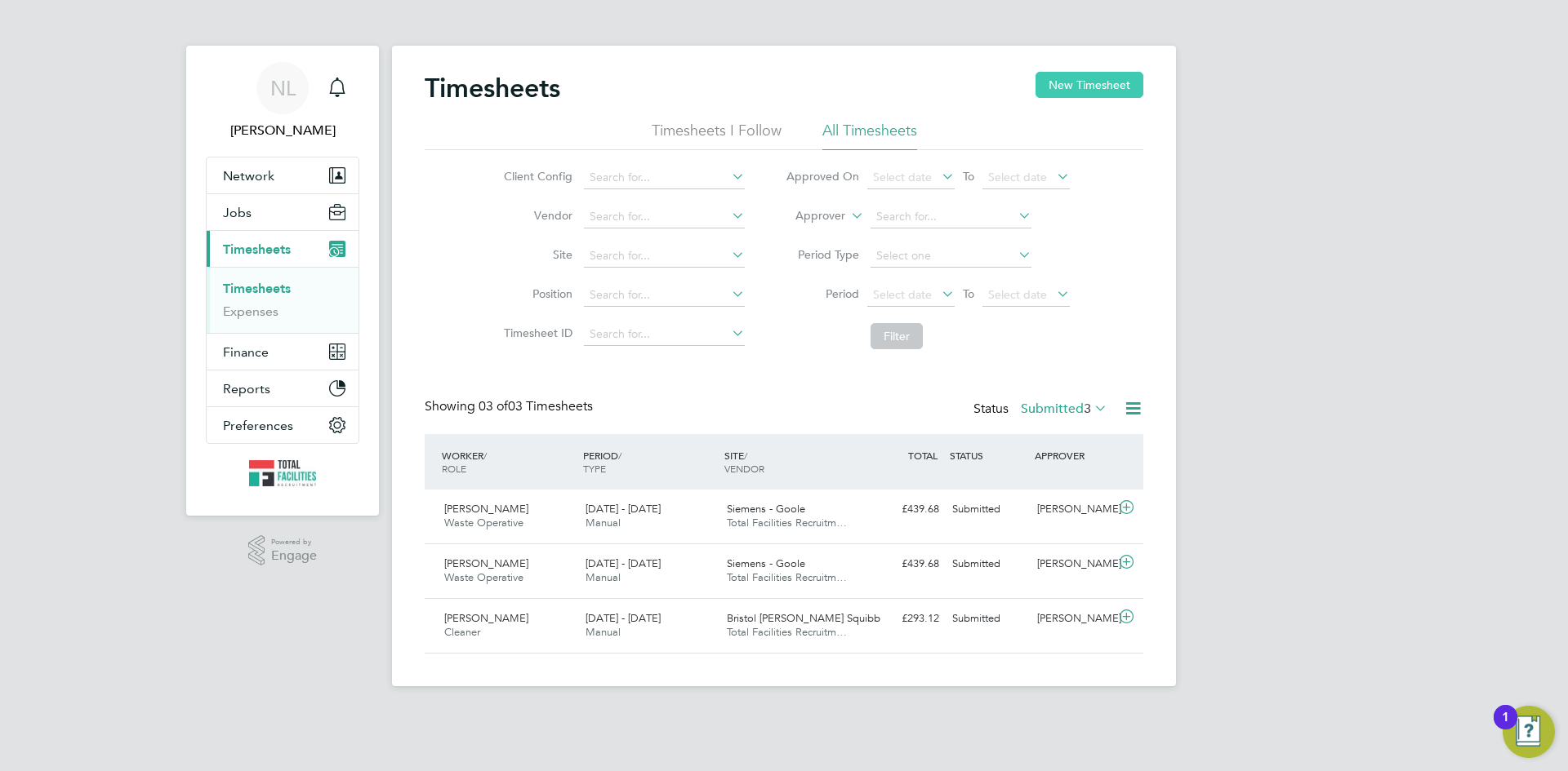
click at [1075, 86] on button "New Timesheet" at bounding box center [1089, 85] width 108 height 26
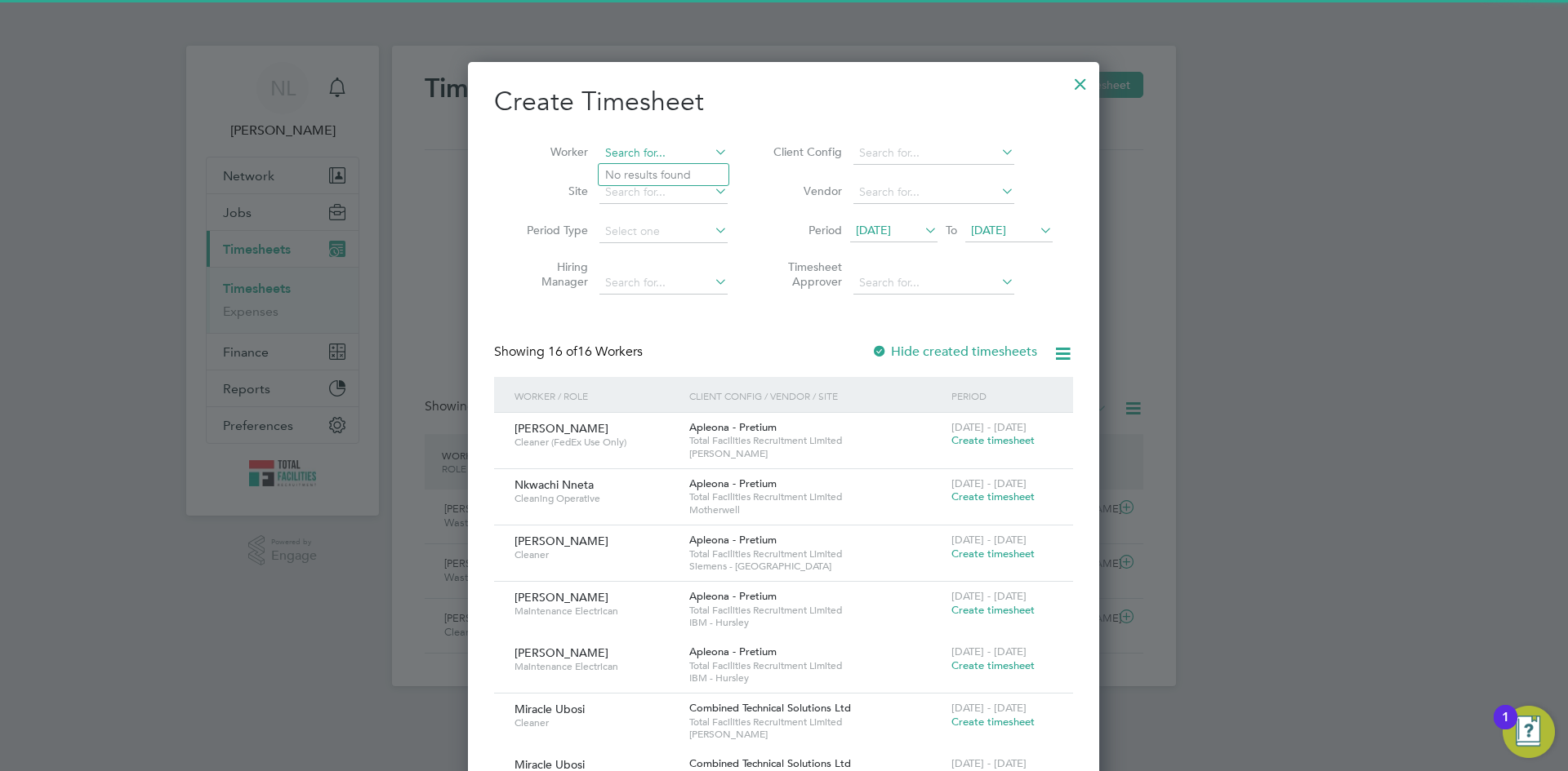
click at [645, 156] on input at bounding box center [663, 154] width 128 height 23
click at [694, 175] on li "Oluwake mi Samuel" at bounding box center [683, 175] width 170 height 22
type input "Oluwakemi Samuel"
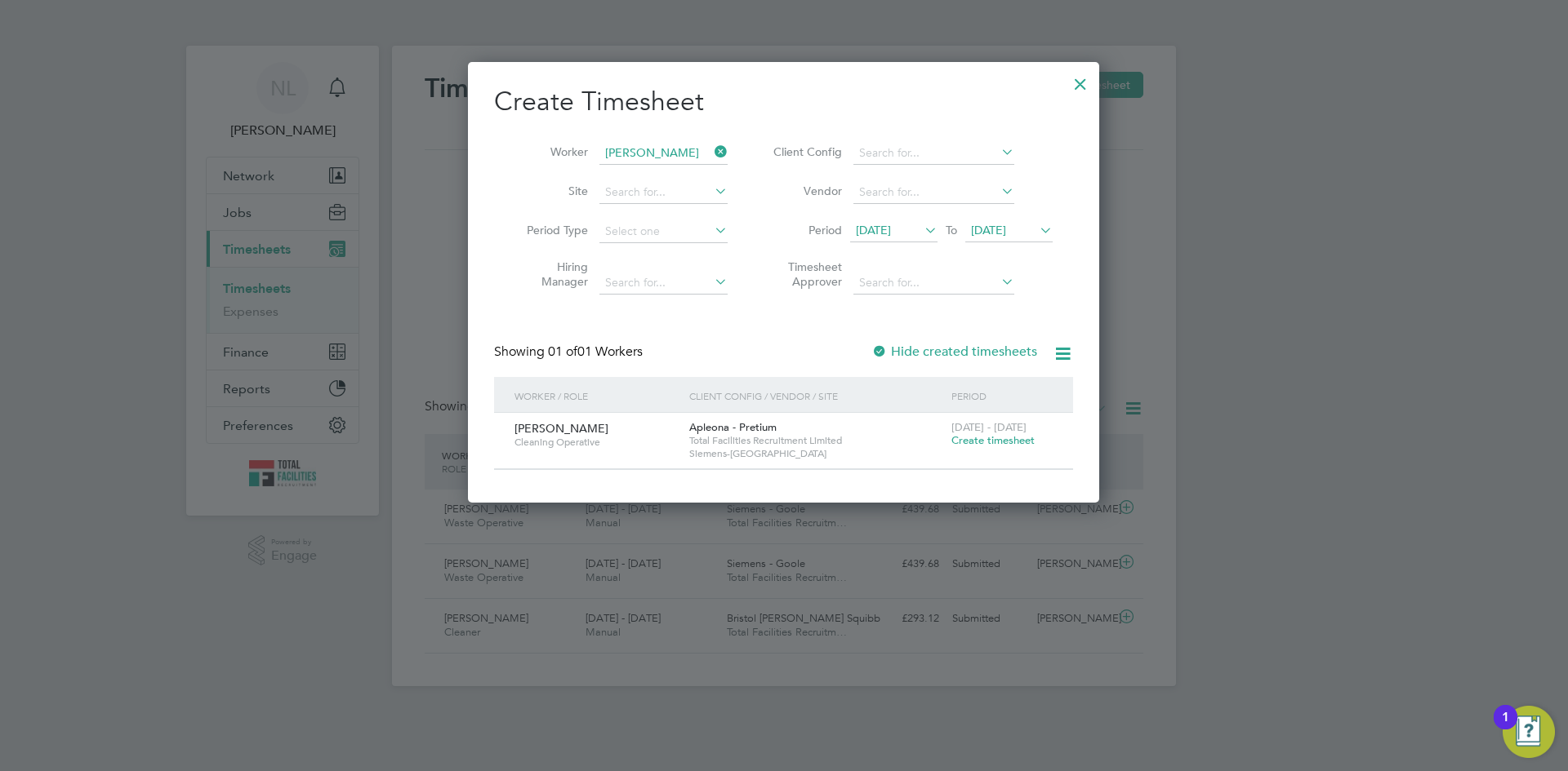
click at [971, 435] on span "Create timesheet" at bounding box center [993, 440] width 84 height 13
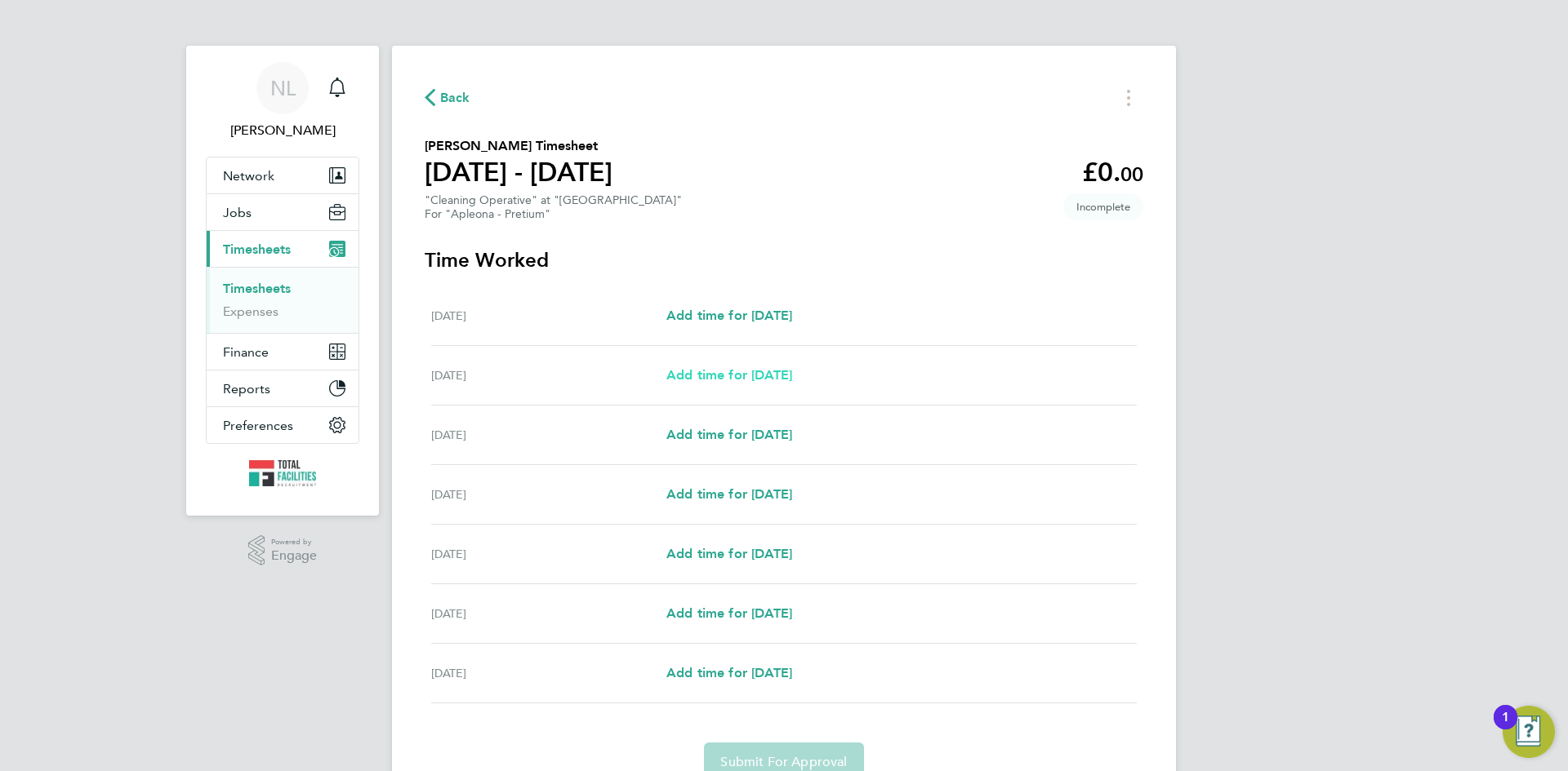
click at [749, 367] on span "Add time for Sun 24 Aug" at bounding box center [729, 375] width 126 height 15
select select "30"
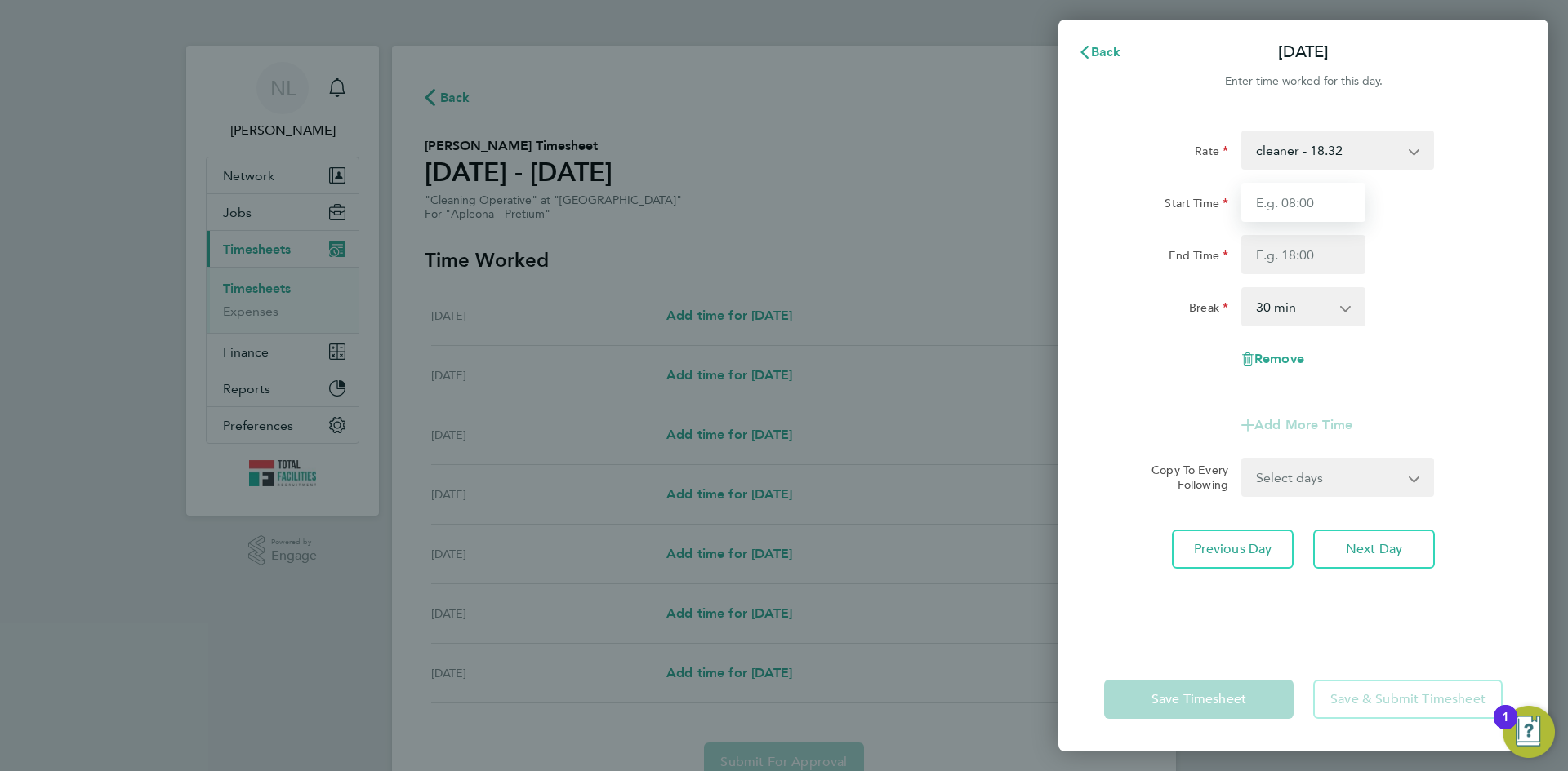
click at [1282, 204] on input "Start Time" at bounding box center [1302, 202] width 124 height 39
type input "16:00"
click at [1169, 300] on div "Break" at bounding box center [1166, 304] width 124 height 33
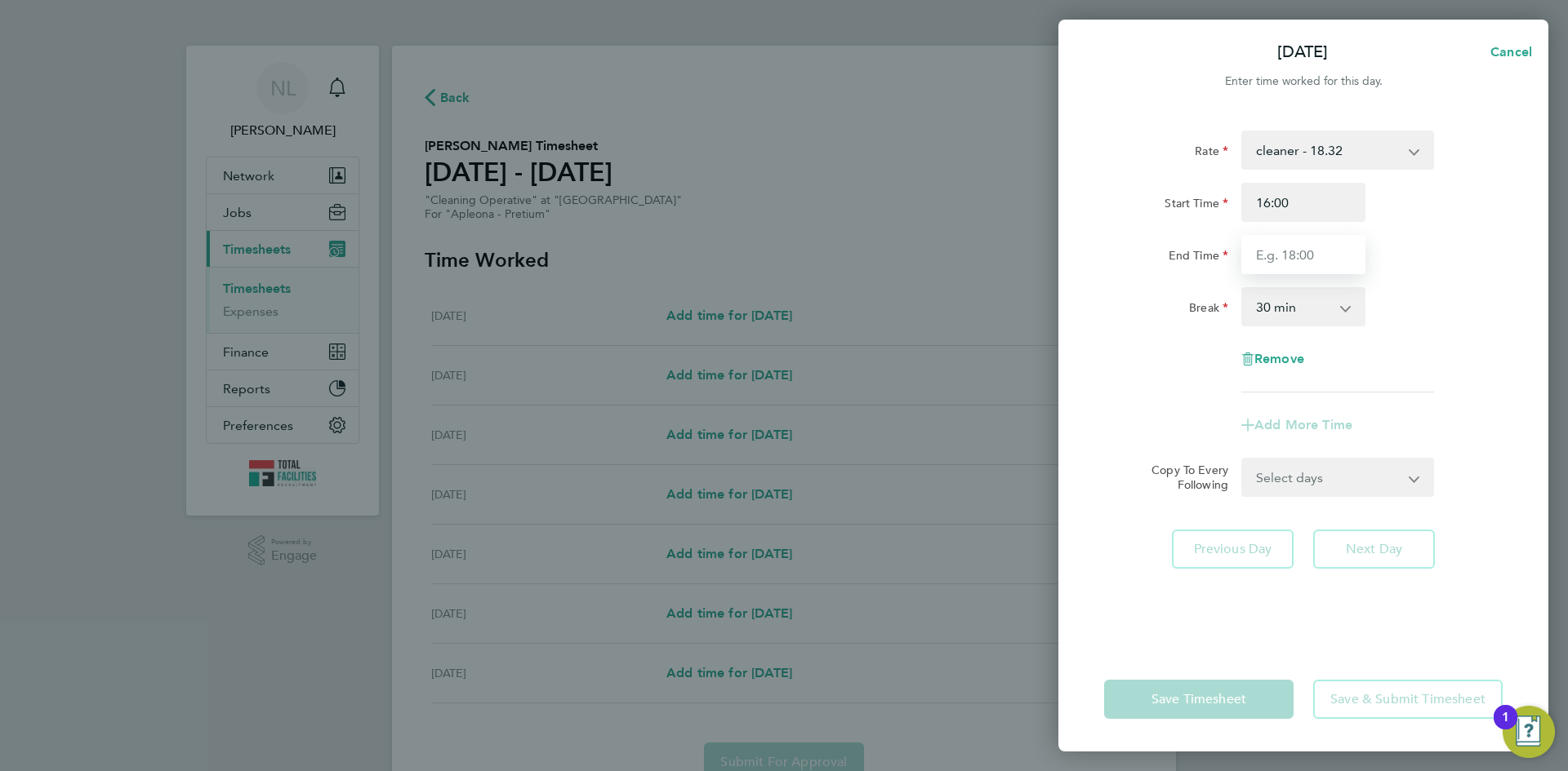
drag, startPoint x: 1308, startPoint y: 262, endPoint x: 1320, endPoint y: 263, distance: 12.0
click at [1309, 262] on input "End Time" at bounding box center [1302, 254] width 124 height 39
type input "19:00"
click at [1143, 402] on app-timesheet-line-form-group "Rate cleaner - 18.32 Start Time 16:00 End Time 19:00 Break 0 min 15 min 30 min …" at bounding box center [1303, 287] width 398 height 314
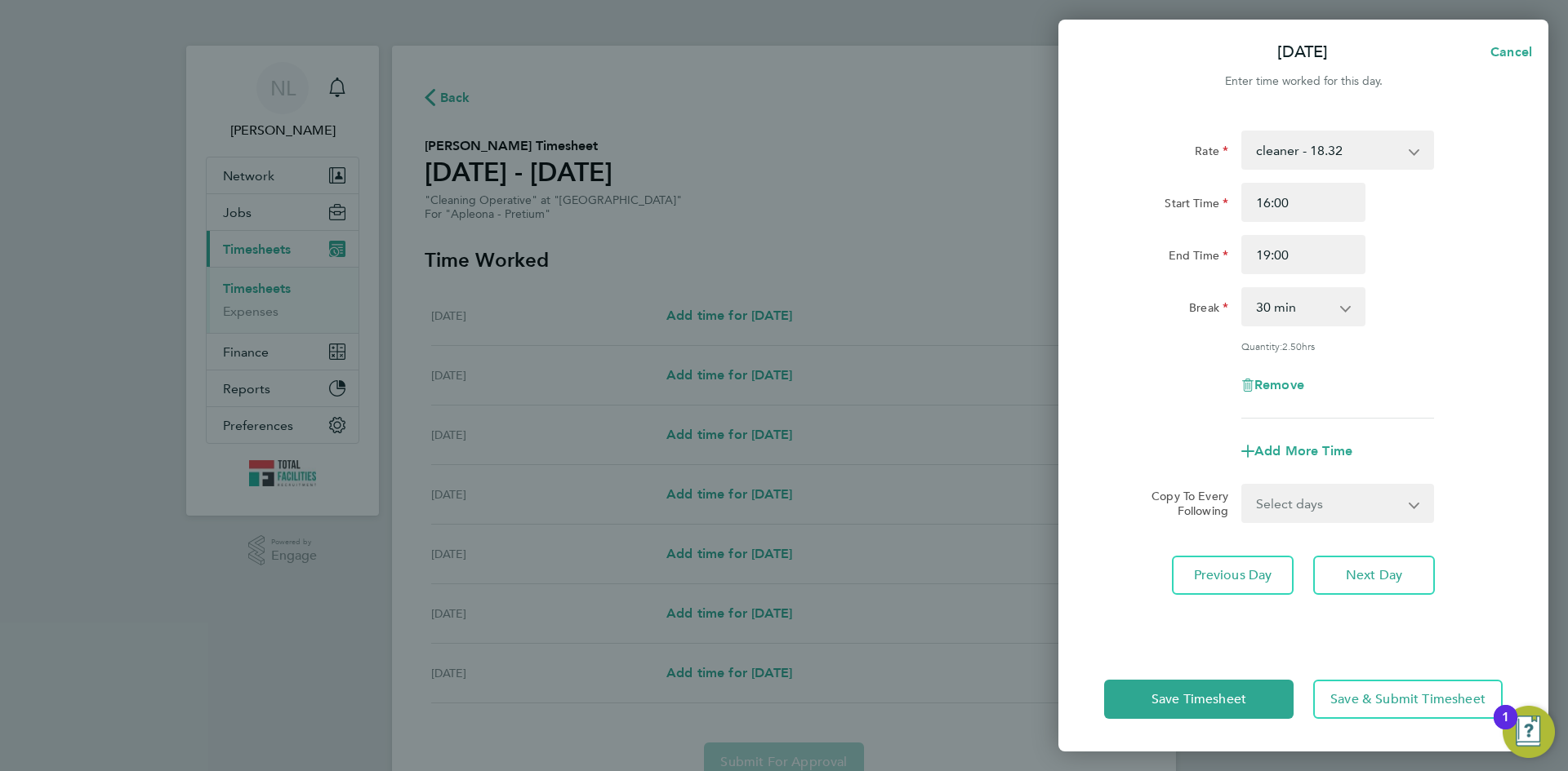
click at [1291, 310] on select "0 min 15 min 30 min 45 min 60 min 75 min 90 min" at bounding box center [1293, 306] width 101 height 36
select select "0"
click at [1243, 288] on select "0 min 15 min 30 min 45 min 60 min 75 min 90 min" at bounding box center [1293, 306] width 101 height 36
click at [1428, 373] on div "Remove" at bounding box center [1303, 385] width 412 height 39
click at [1328, 510] on select "Select days Day Monday Tuesday Wednesday Thursday Friday" at bounding box center [1328, 503] width 171 height 36
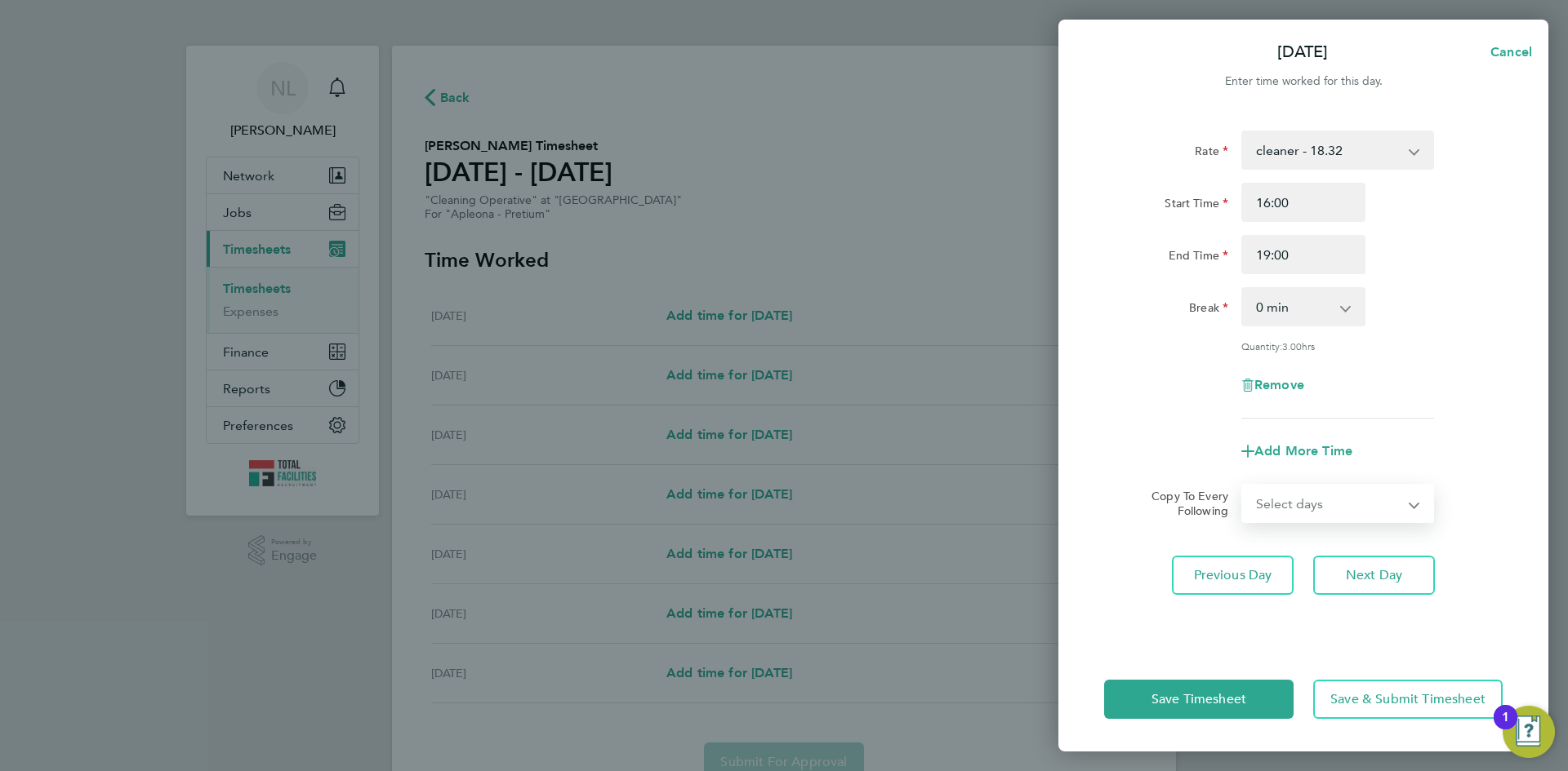
select select "DAY"
click at [1243, 485] on select "Select days Day Monday Tuesday Wednesday Thursday Friday" at bounding box center [1328, 503] width 171 height 36
select select "2025-08-29"
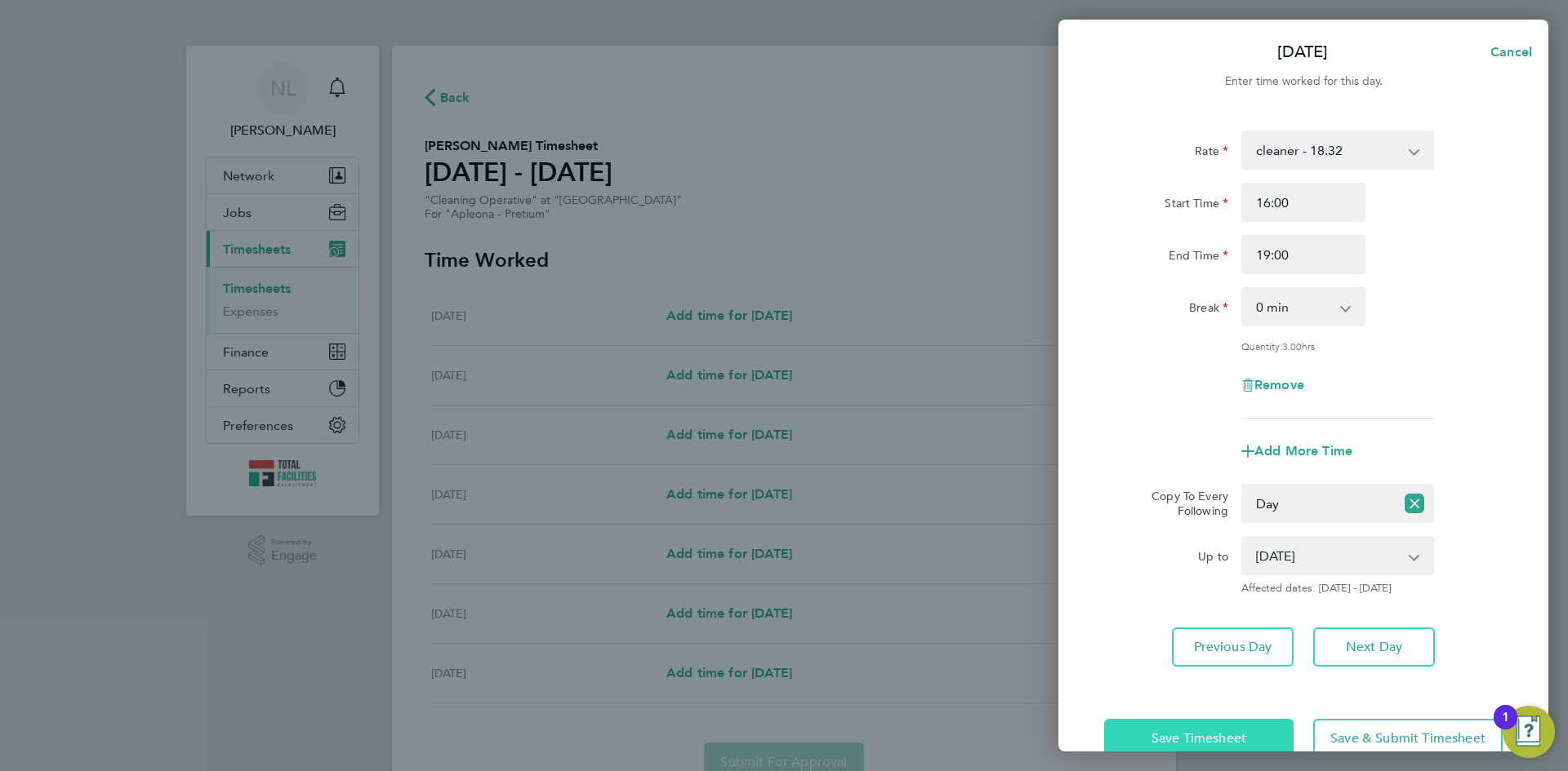
click at [1204, 742] on span "Save Timesheet" at bounding box center [1199, 738] width 94 height 16
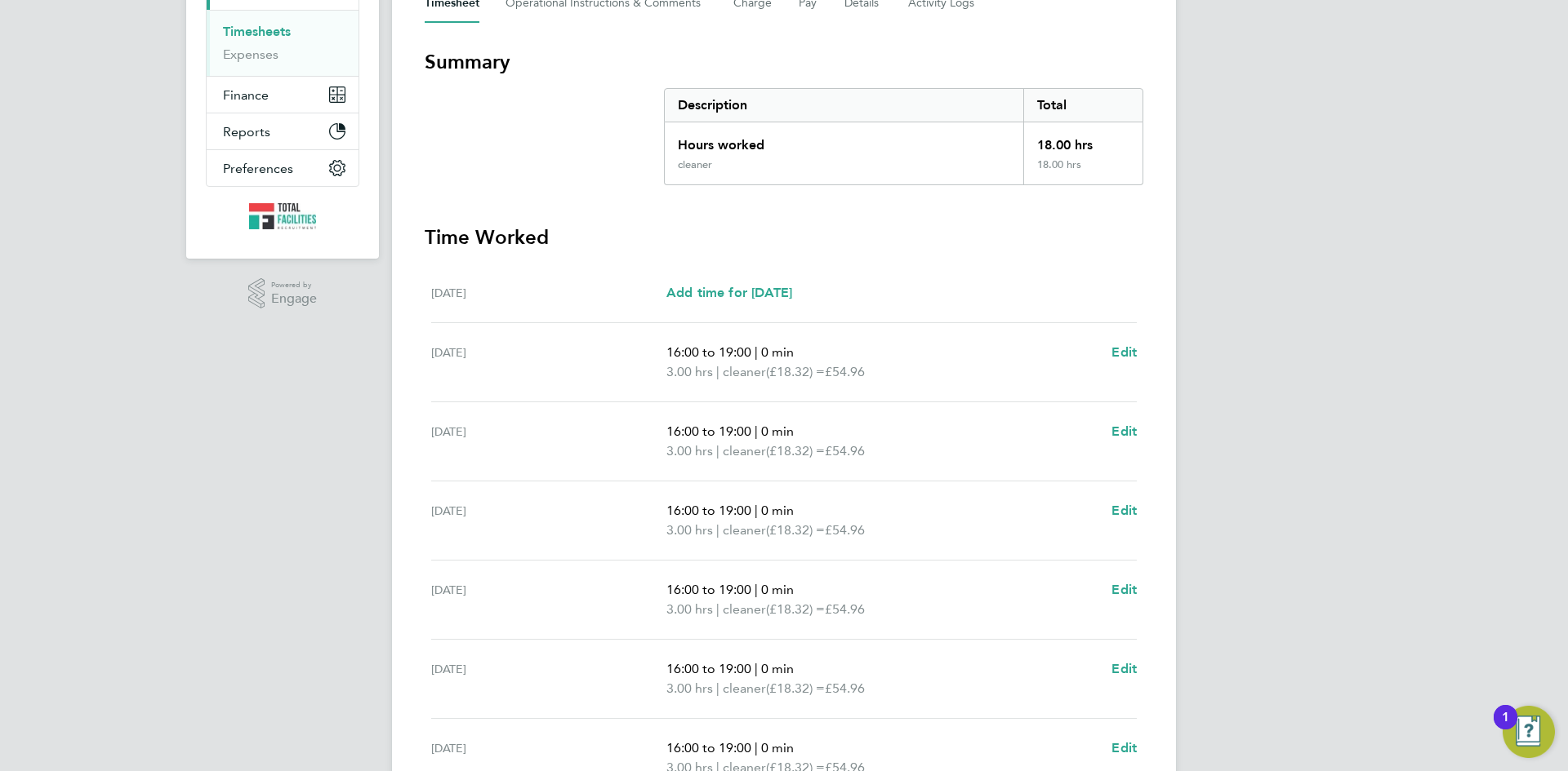
scroll to position [408, 0]
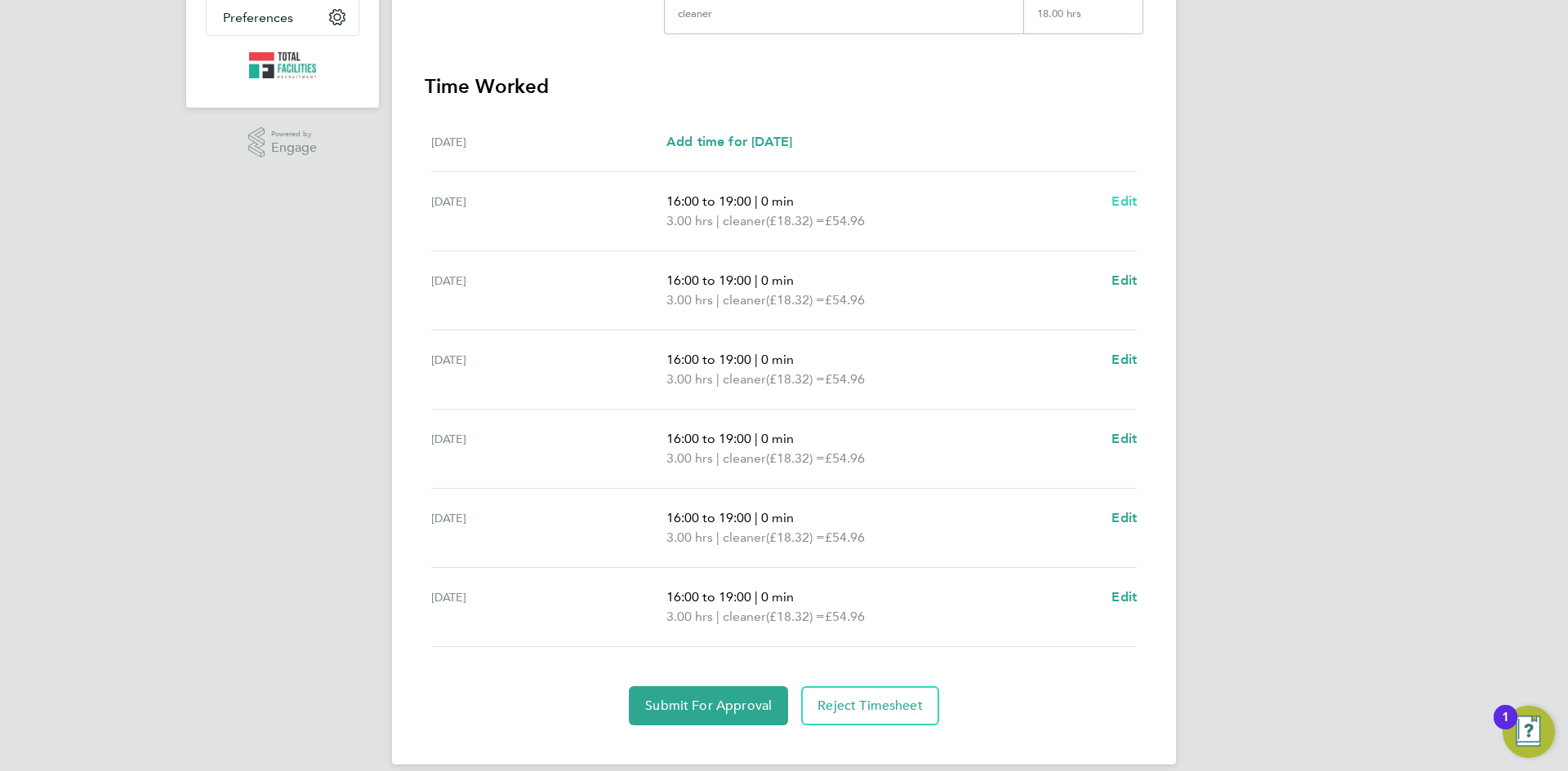
click at [1129, 197] on span "Edit" at bounding box center [1124, 201] width 25 height 15
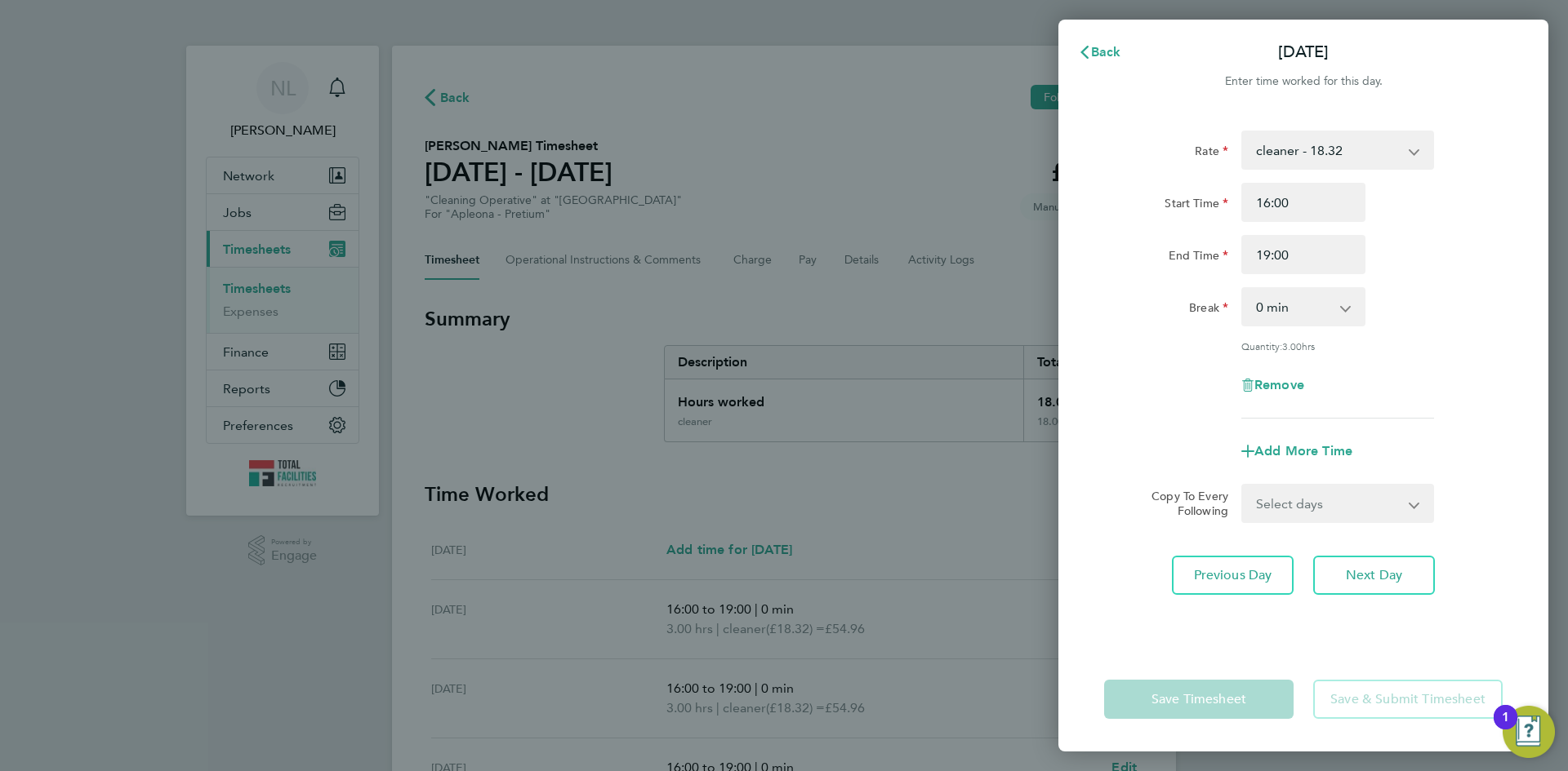
click at [1318, 487] on select "Select days Day Monday Tuesday Wednesday Thursday Friday" at bounding box center [1328, 503] width 171 height 36
click at [1094, 432] on div "Rate cleaner - 18.32 Start Time 16:00 End Time 19:00 Break 0 min 15 min 30 min …" at bounding box center [1302, 379] width 490 height 536
click at [1286, 377] on span "Remove" at bounding box center [1279, 385] width 50 height 15
select select "null"
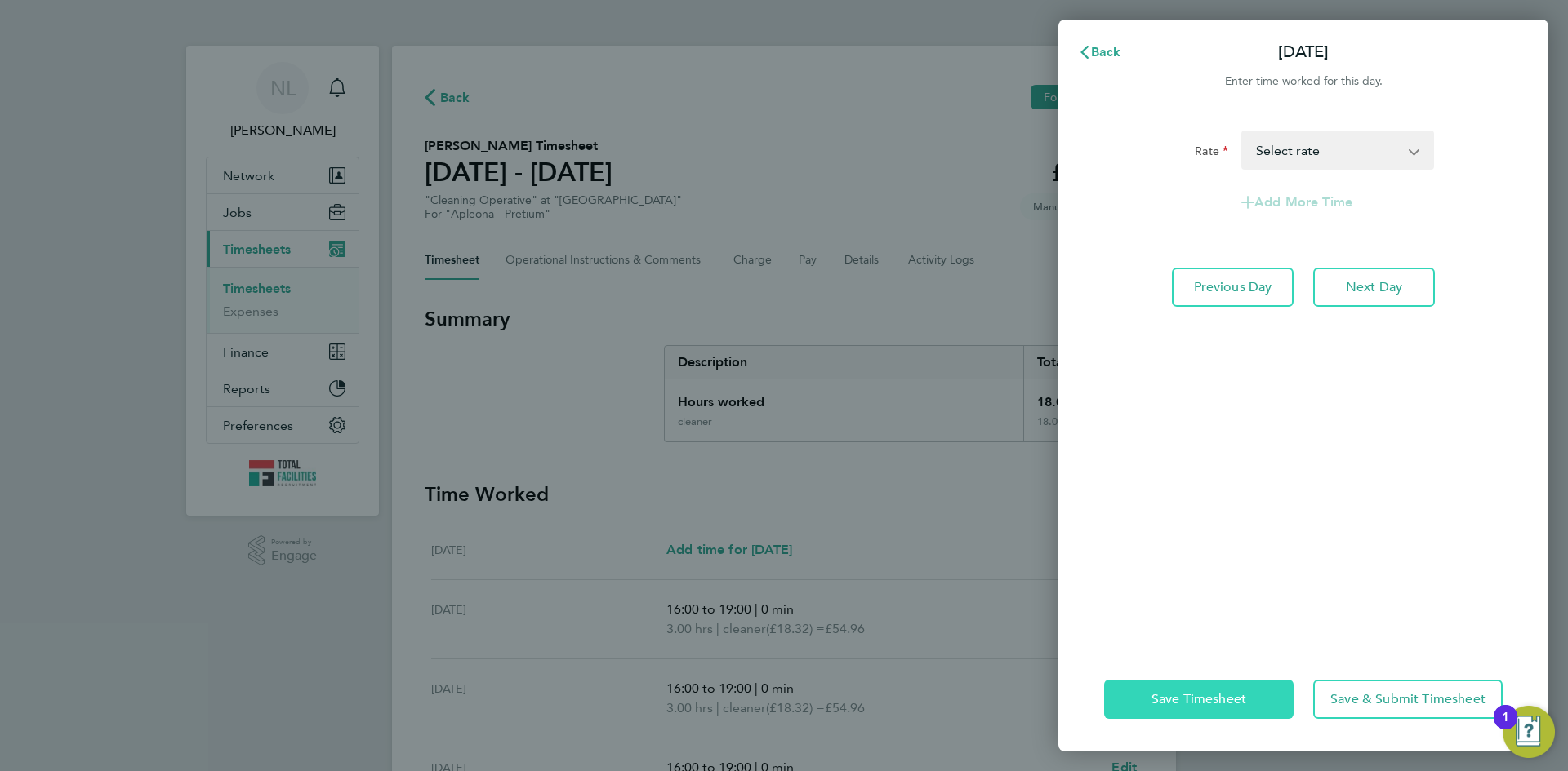
click at [1167, 681] on button "Save Timesheet" at bounding box center [1199, 699] width 190 height 39
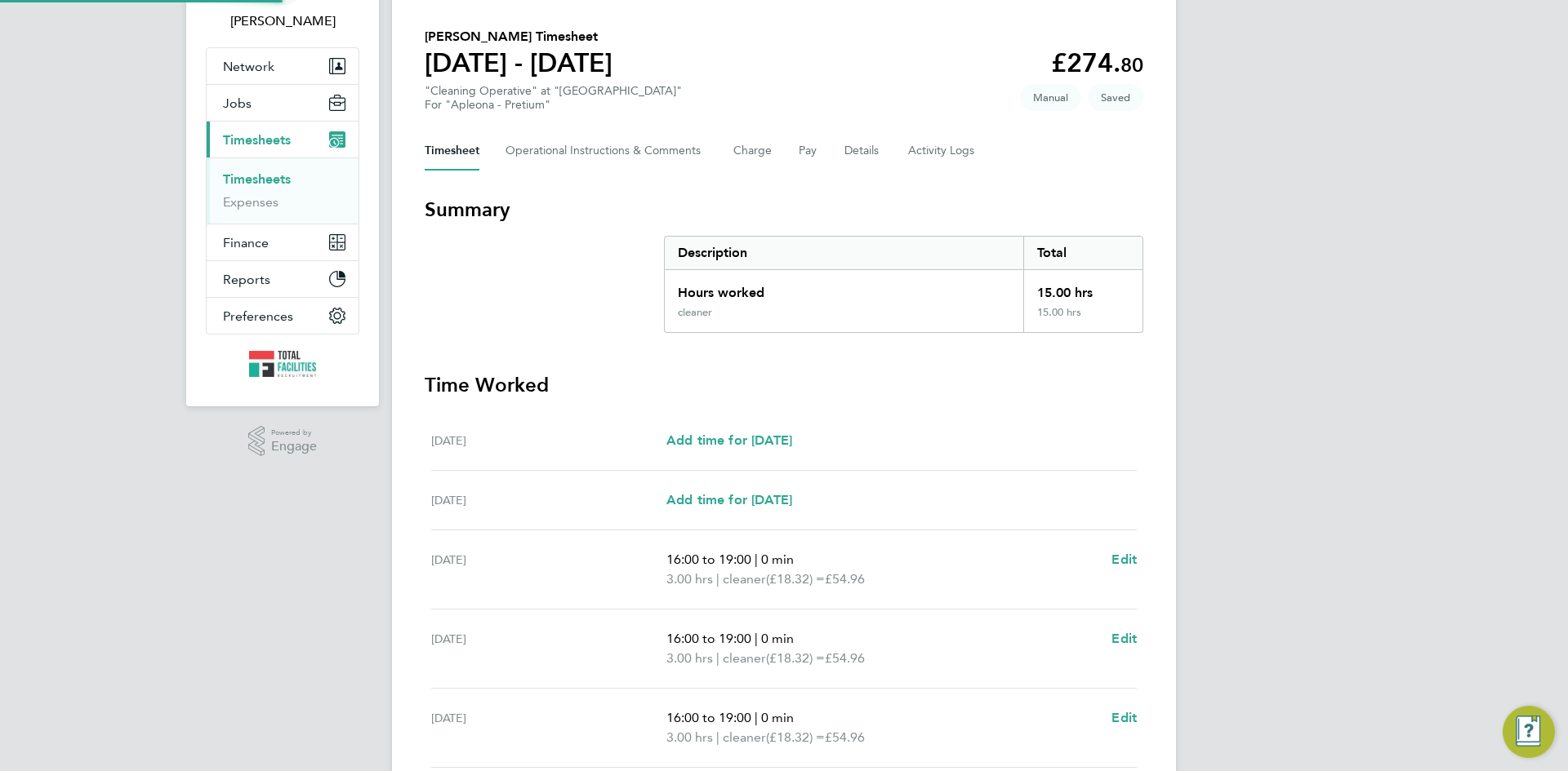
scroll to position [245, 0]
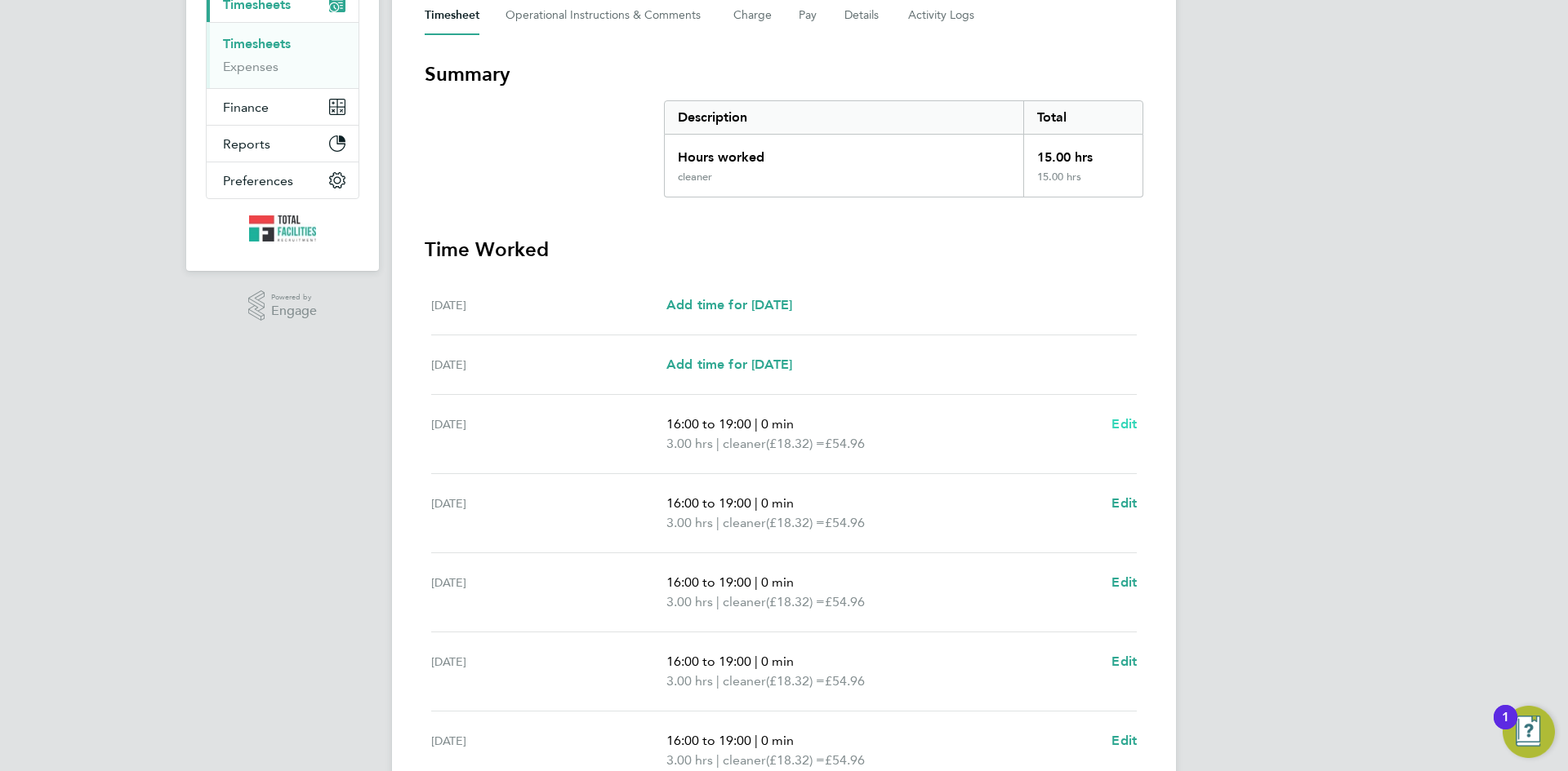
click at [1120, 420] on span "Edit" at bounding box center [1124, 424] width 25 height 15
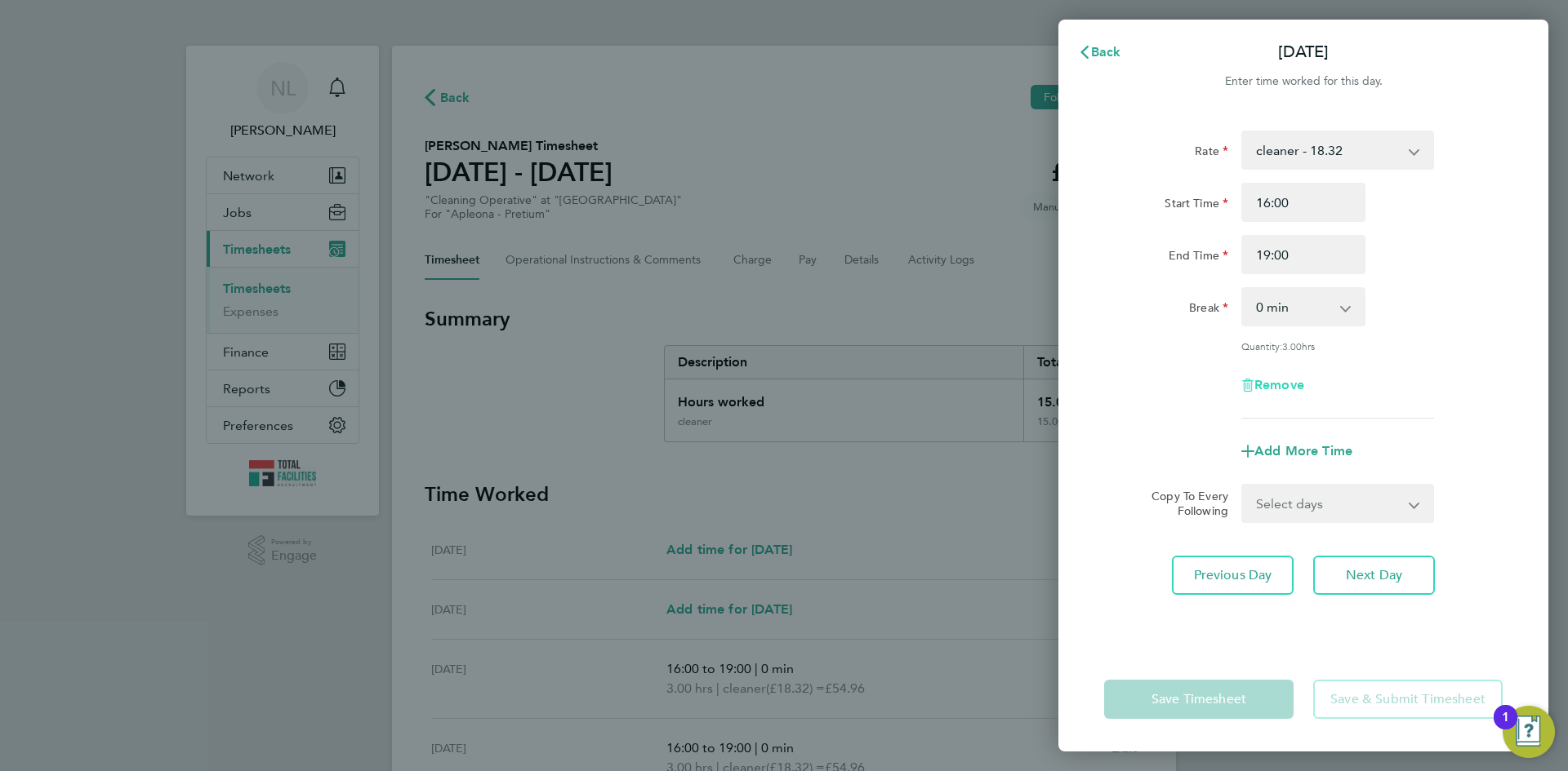
click at [1268, 378] on span "Remove" at bounding box center [1279, 385] width 50 height 15
select select "null"
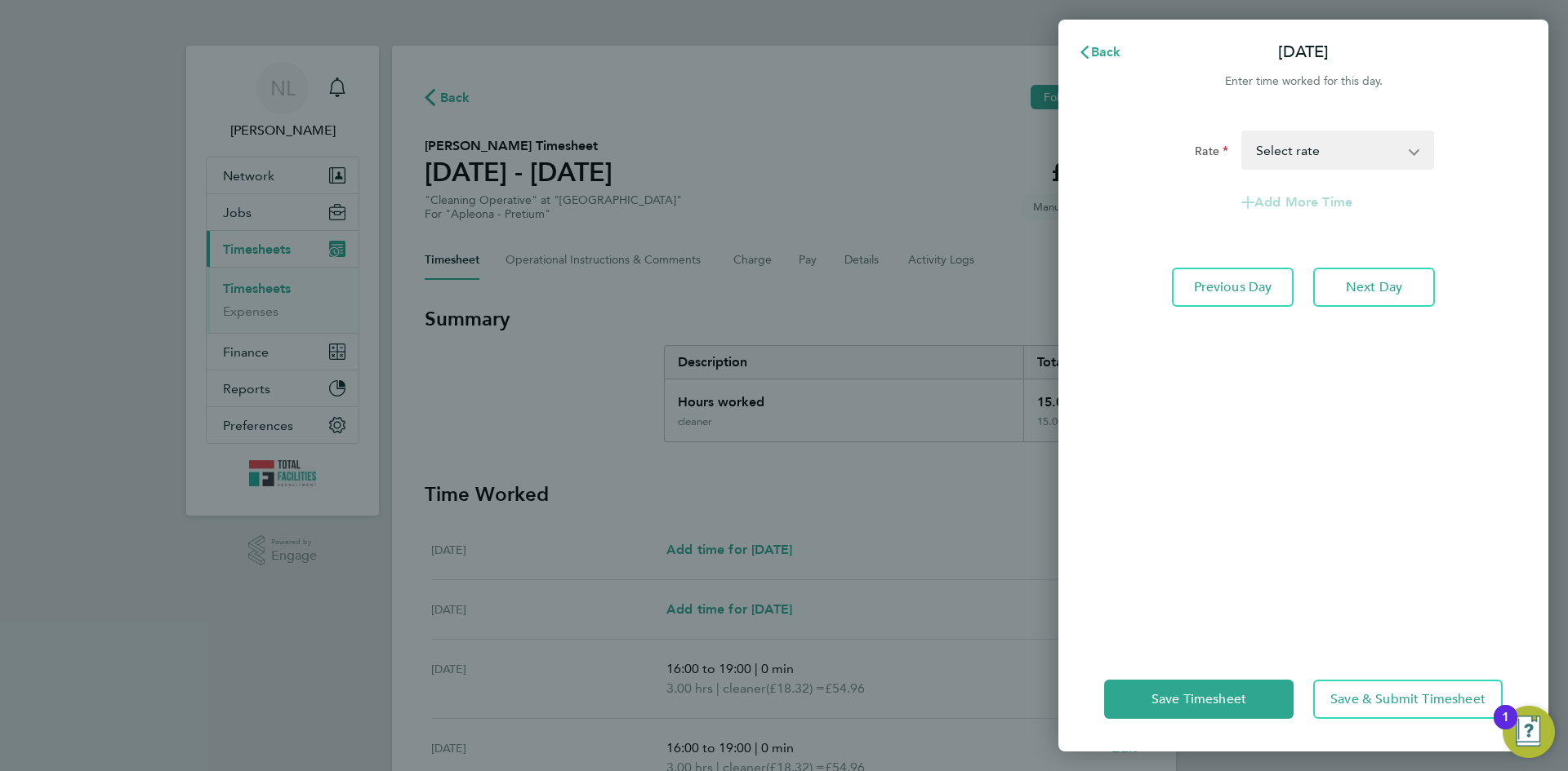
click at [1161, 732] on div "Save Timesheet Save & Submit Timesheet" at bounding box center [1302, 699] width 490 height 105
click at [1158, 692] on span "Save Timesheet" at bounding box center [1199, 699] width 94 height 16
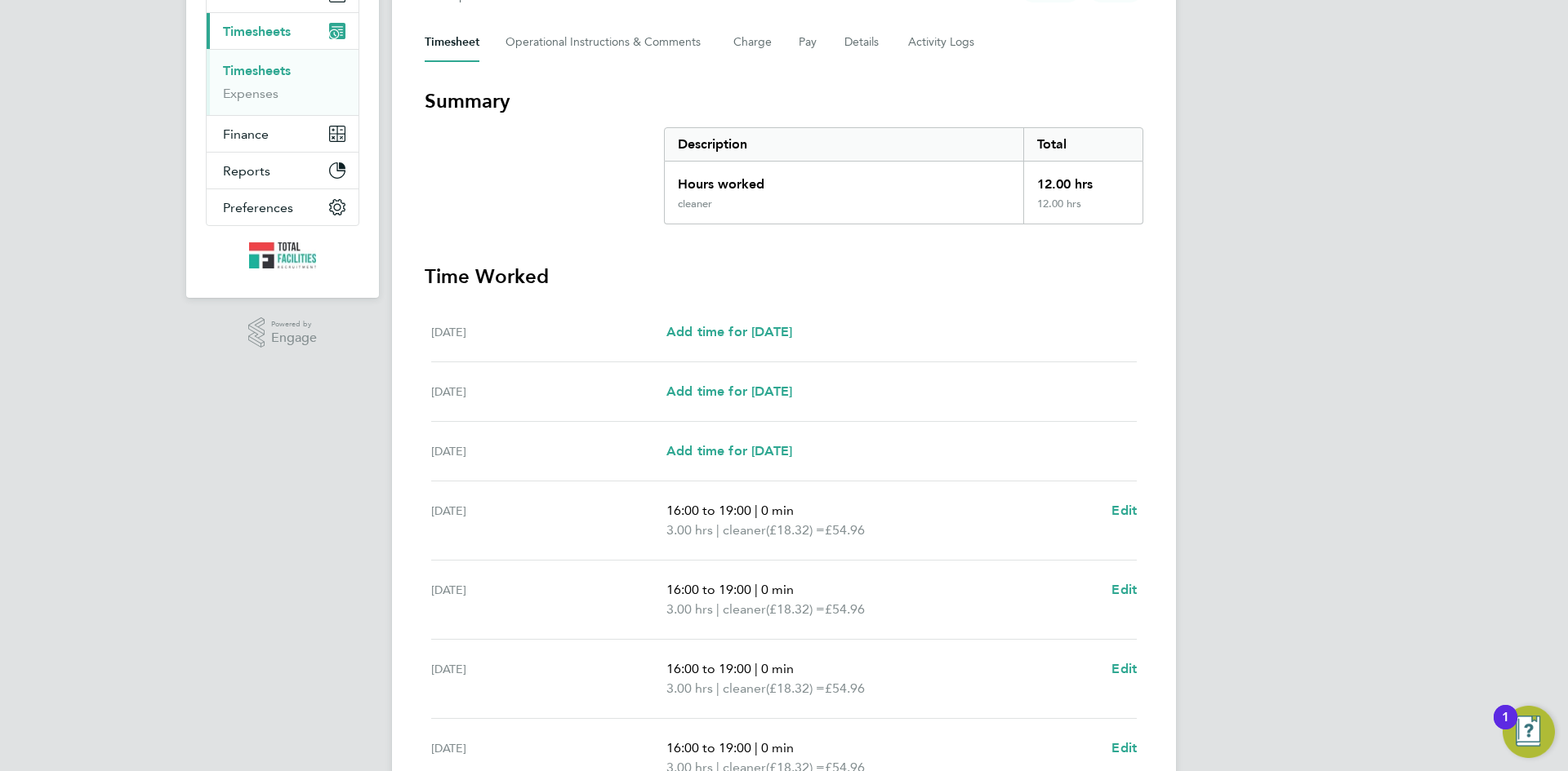
scroll to position [388, 0]
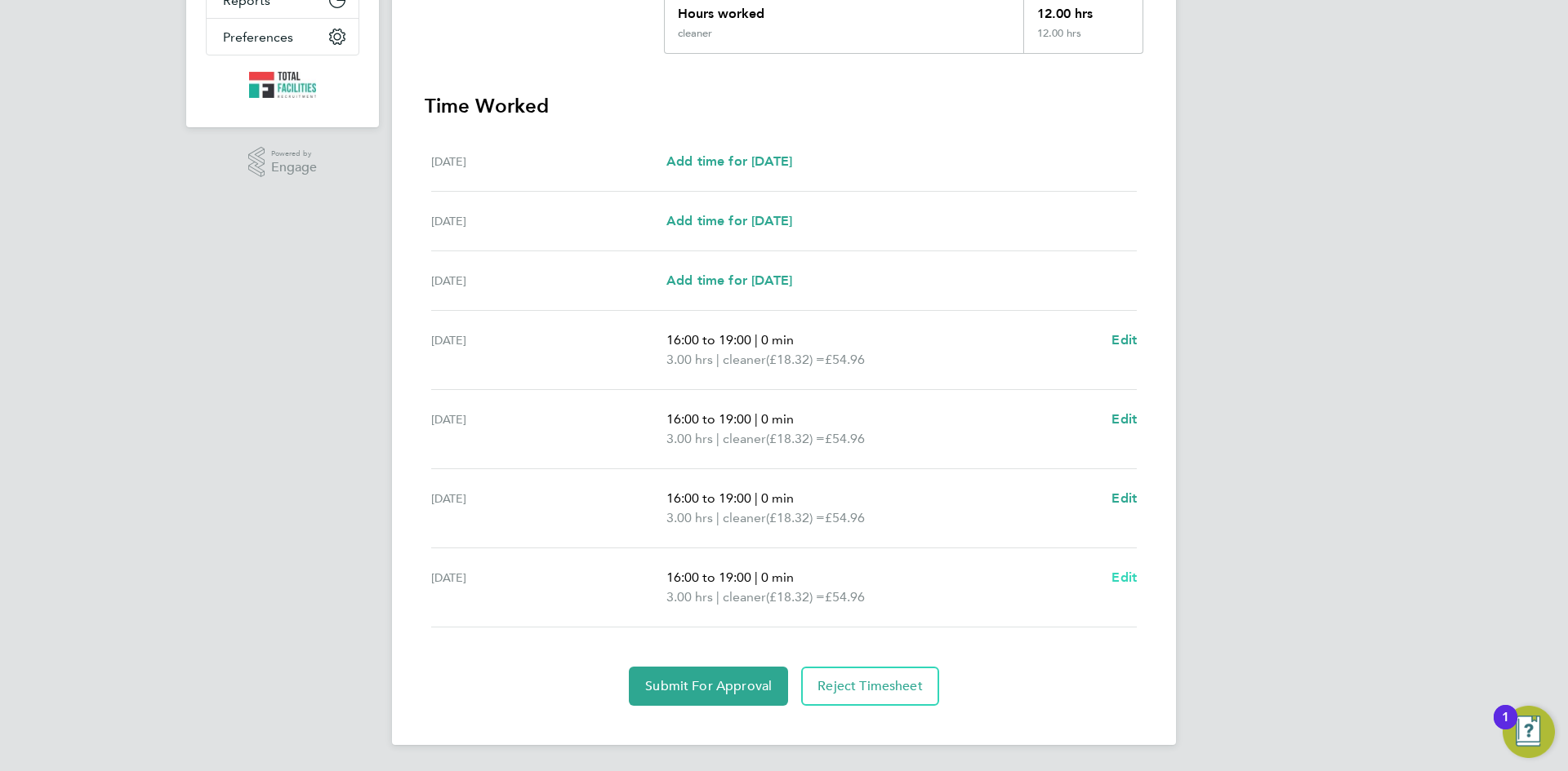
click at [1122, 578] on span "Edit" at bounding box center [1124, 577] width 25 height 15
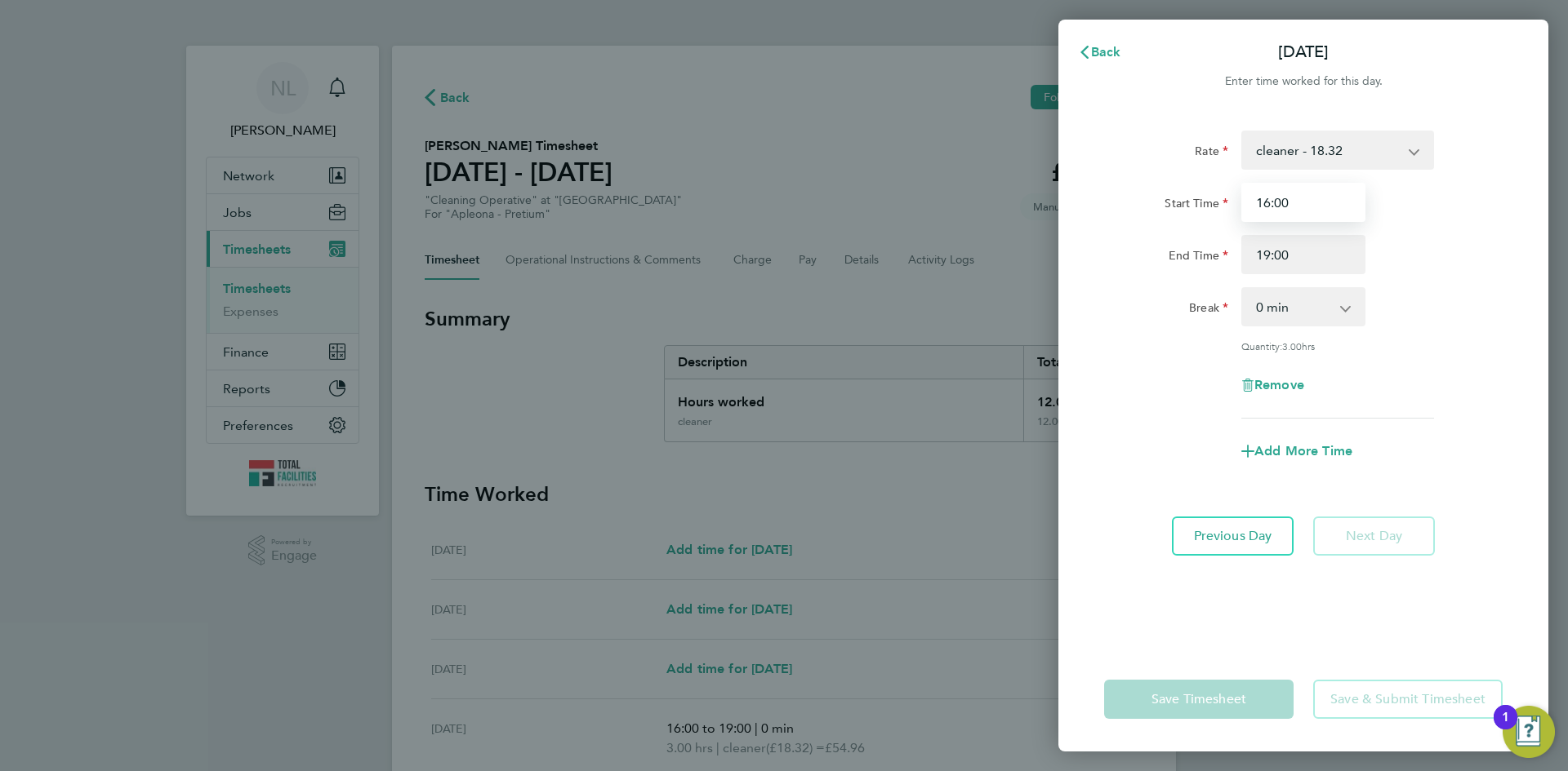
click at [1265, 207] on input "16:00" at bounding box center [1302, 202] width 124 height 39
click at [1270, 202] on input "16:00" at bounding box center [1302, 202] width 124 height 39
type input "10:00"
click at [1269, 256] on input "19:00" at bounding box center [1302, 254] width 124 height 39
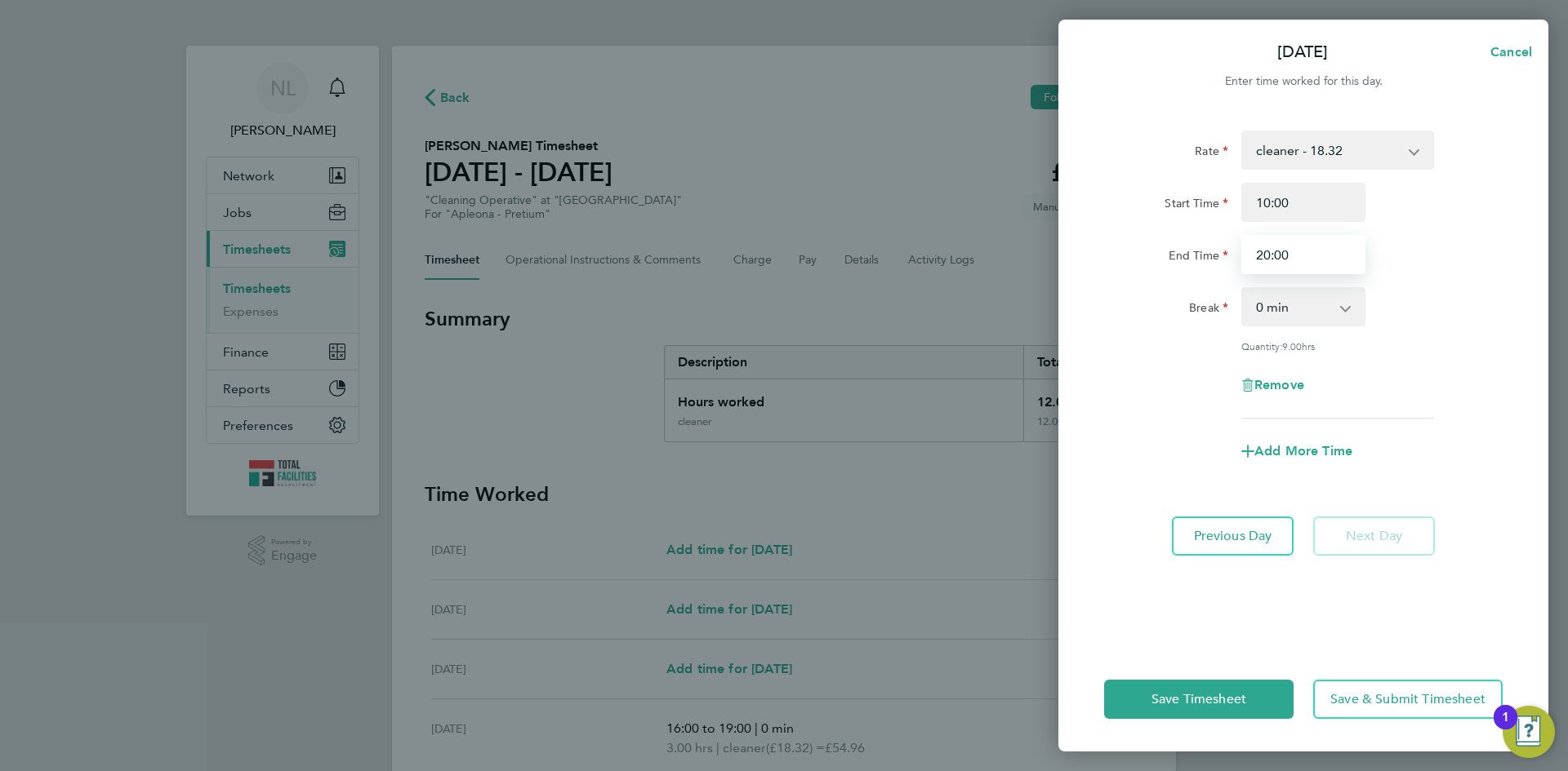
type input "20:00"
click at [1136, 408] on div "Rate cleaner - 18.32 Start Time 10:00 End Time 20:00 Break 0 min 15 min 30 min …" at bounding box center [1303, 275] width 398 height 288
click at [1167, 710] on button "Save Timesheet" at bounding box center [1199, 699] width 190 height 39
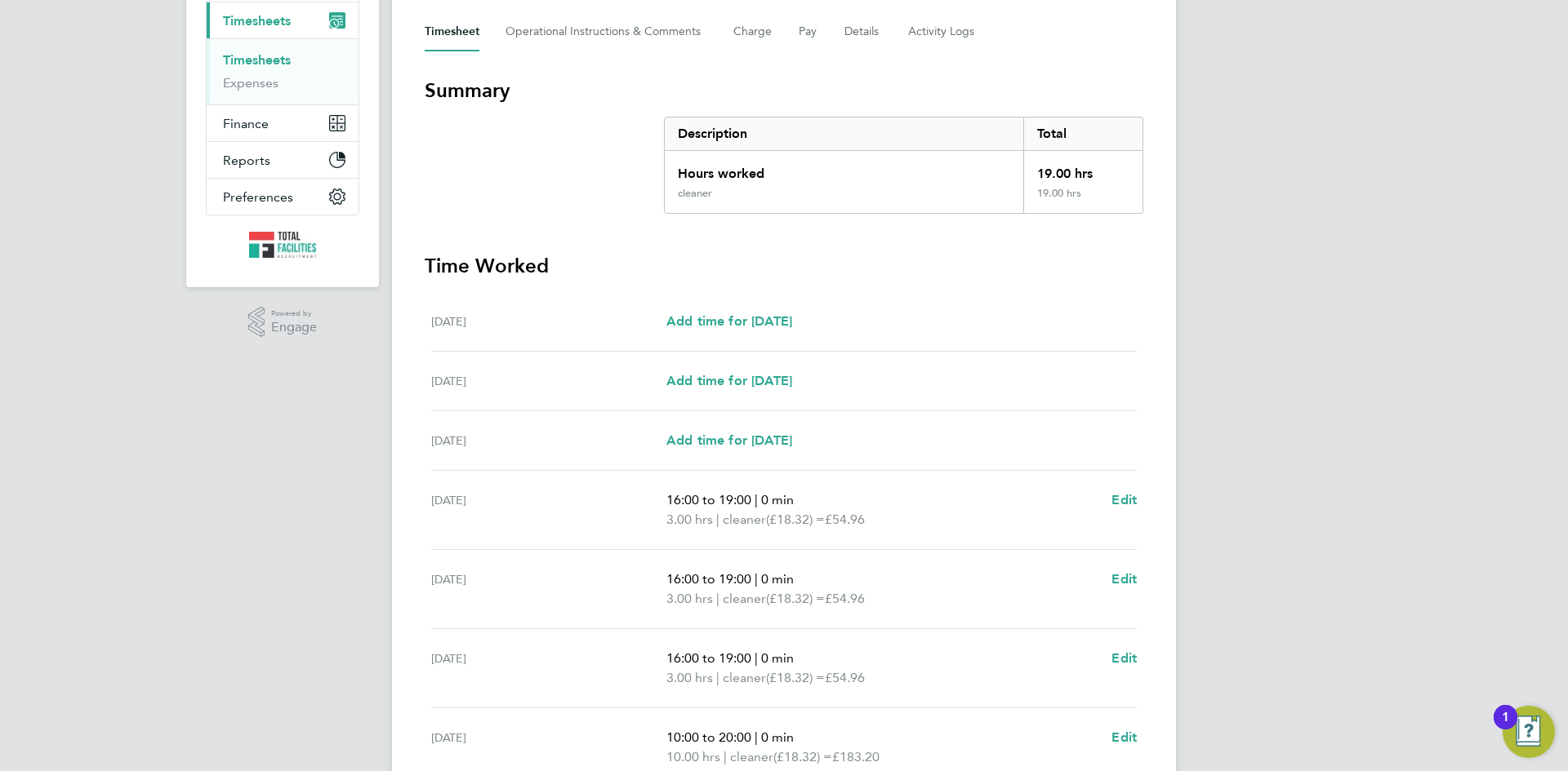
scroll to position [388, 0]
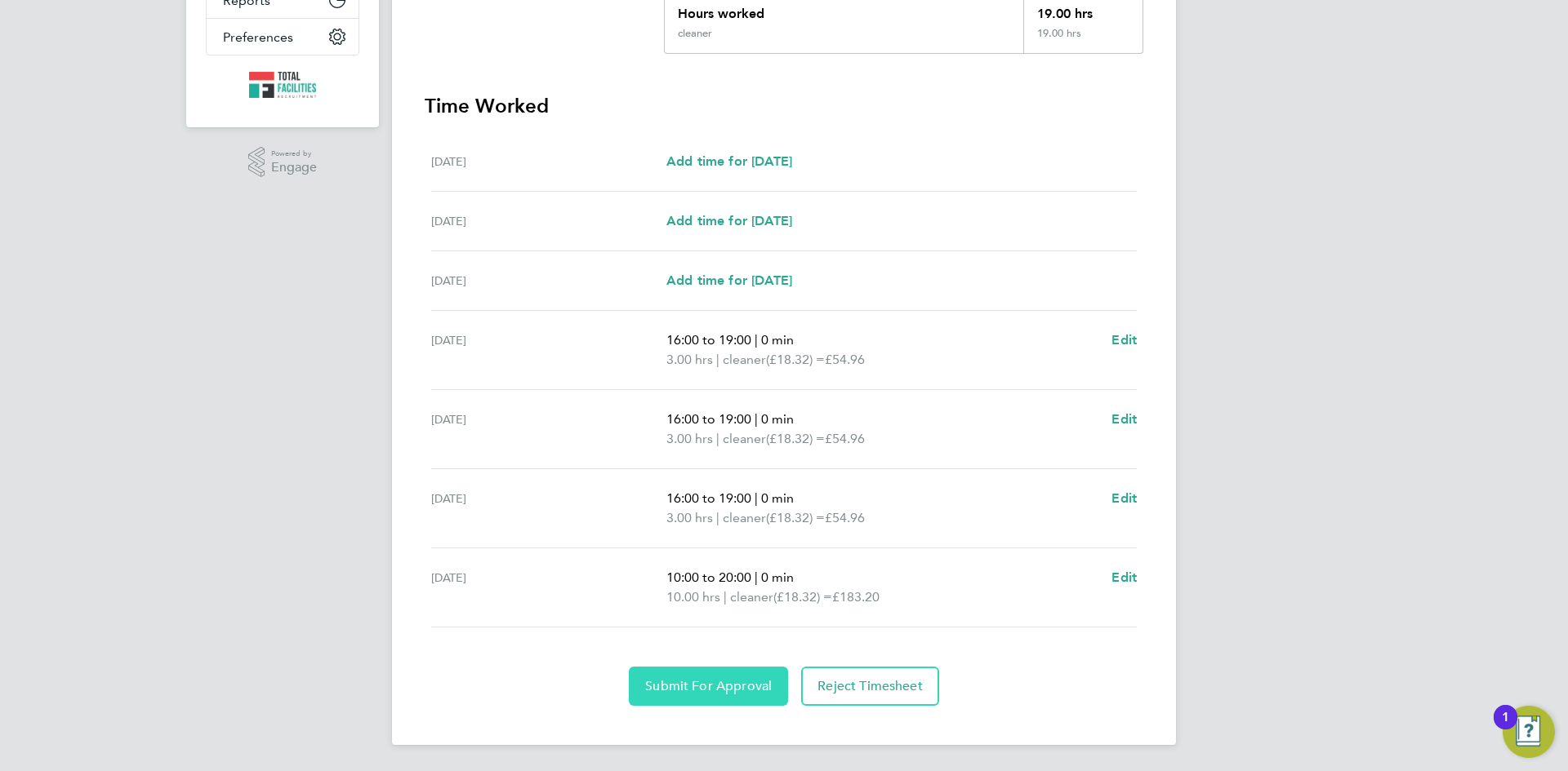
click at [705, 685] on span "Submit For Approval" at bounding box center [709, 685] width 127 height 16
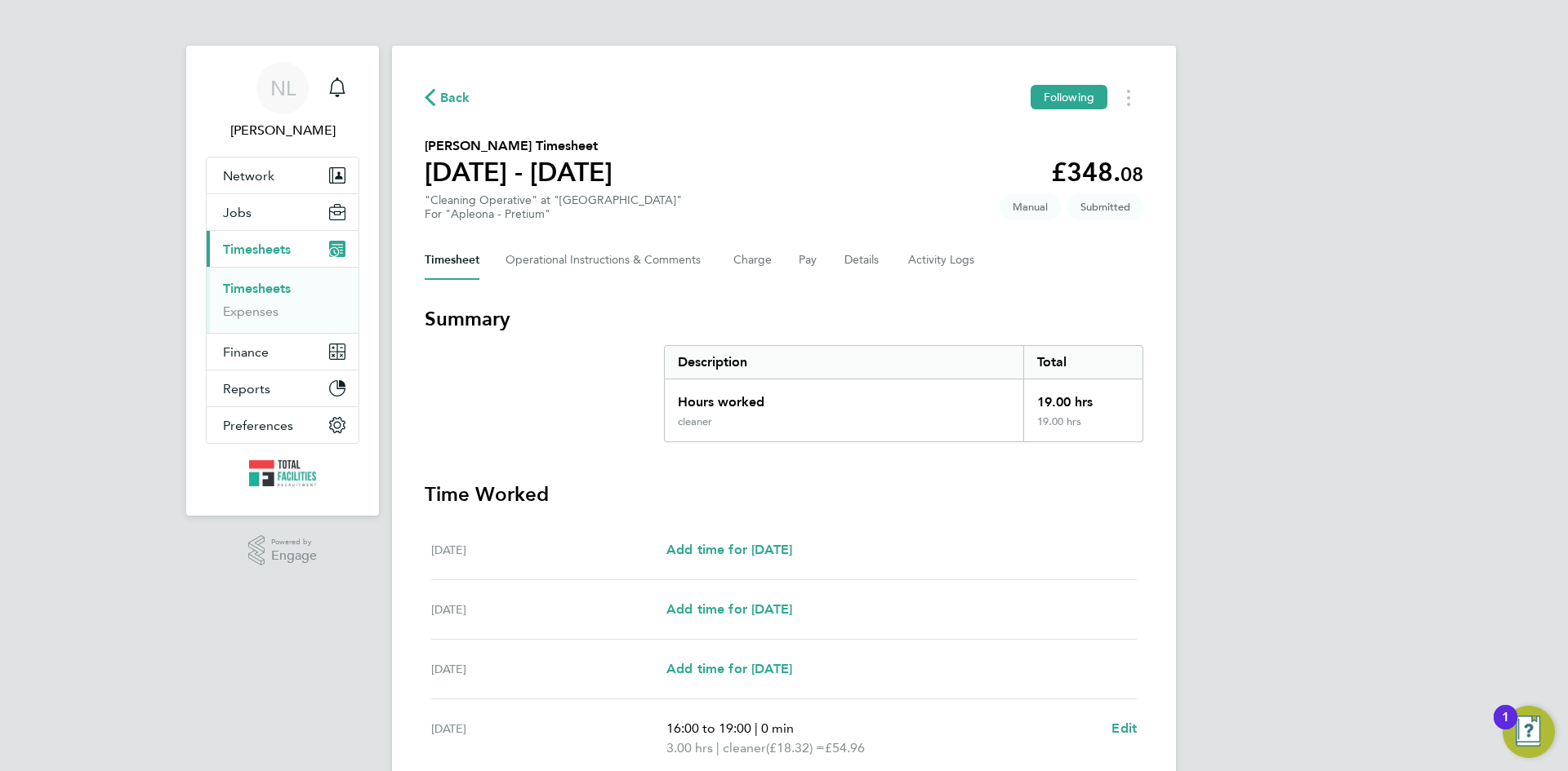
click at [445, 92] on span "Back" at bounding box center [454, 98] width 30 height 19
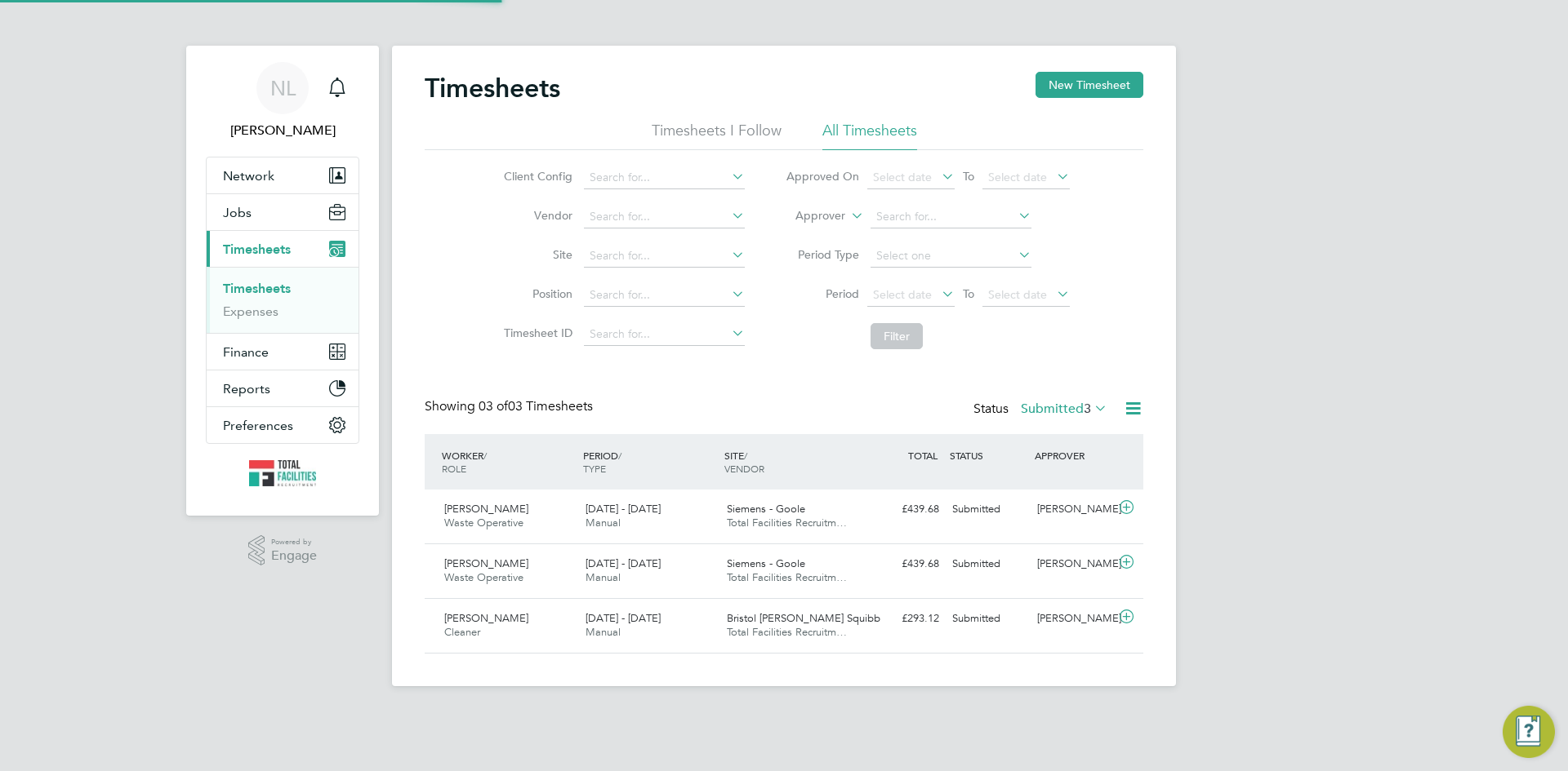
scroll to position [41, 142]
click at [1041, 408] on label "Submitted 3" at bounding box center [1064, 409] width 87 height 16
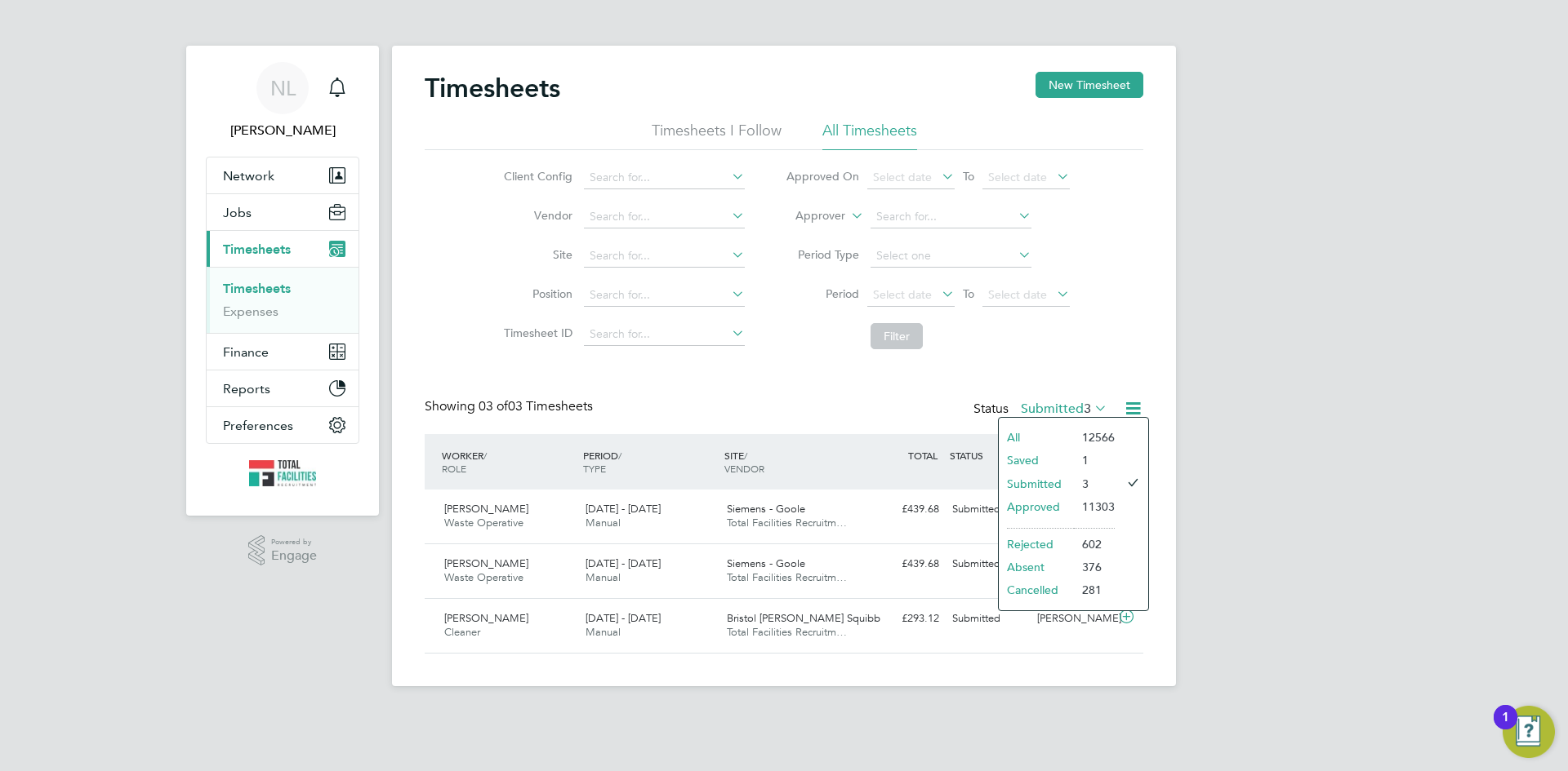
click at [1024, 458] on li "Saved" at bounding box center [1036, 460] width 75 height 23
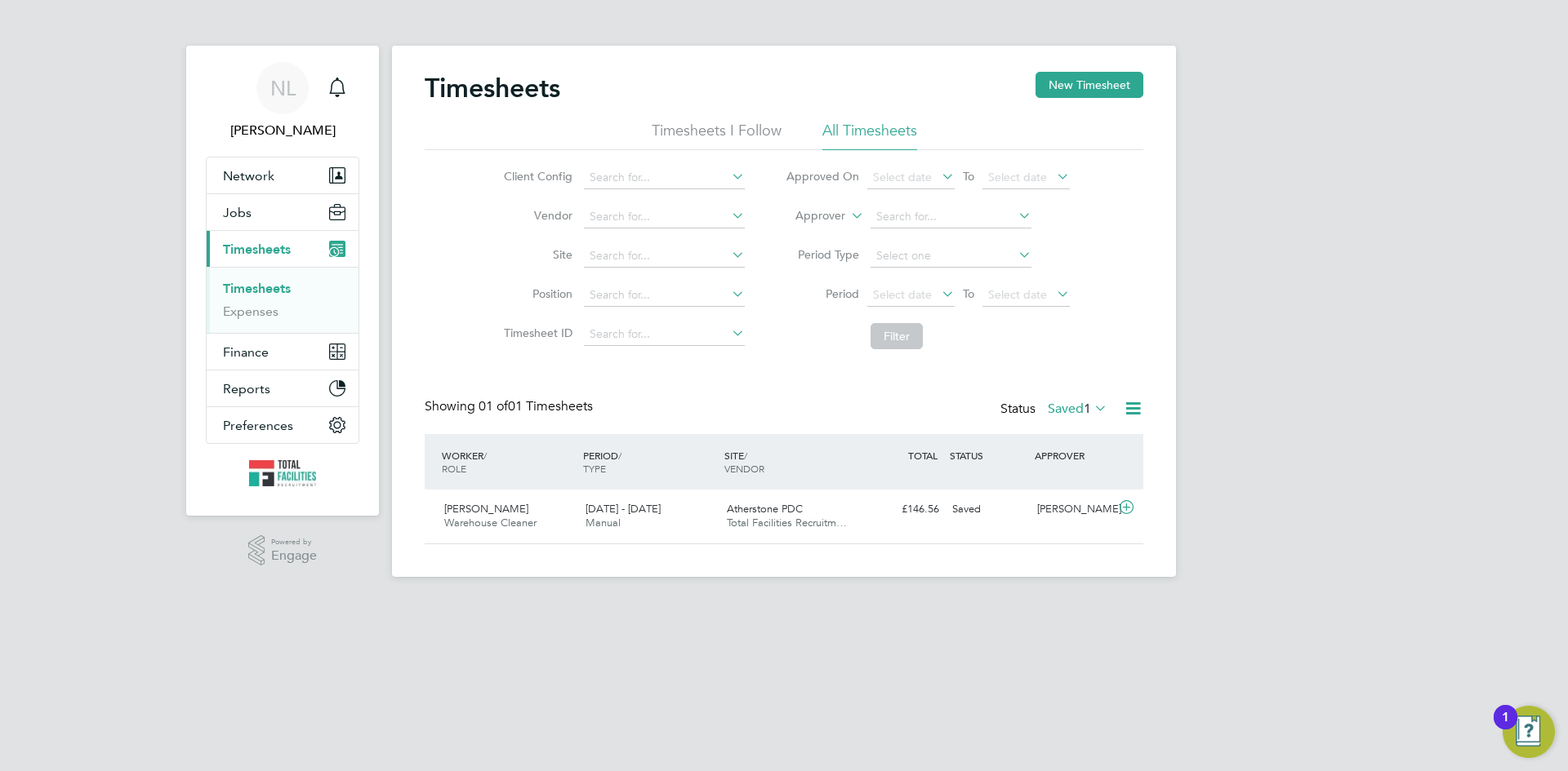
click at [1048, 402] on label "Saved 1" at bounding box center [1077, 409] width 60 height 16
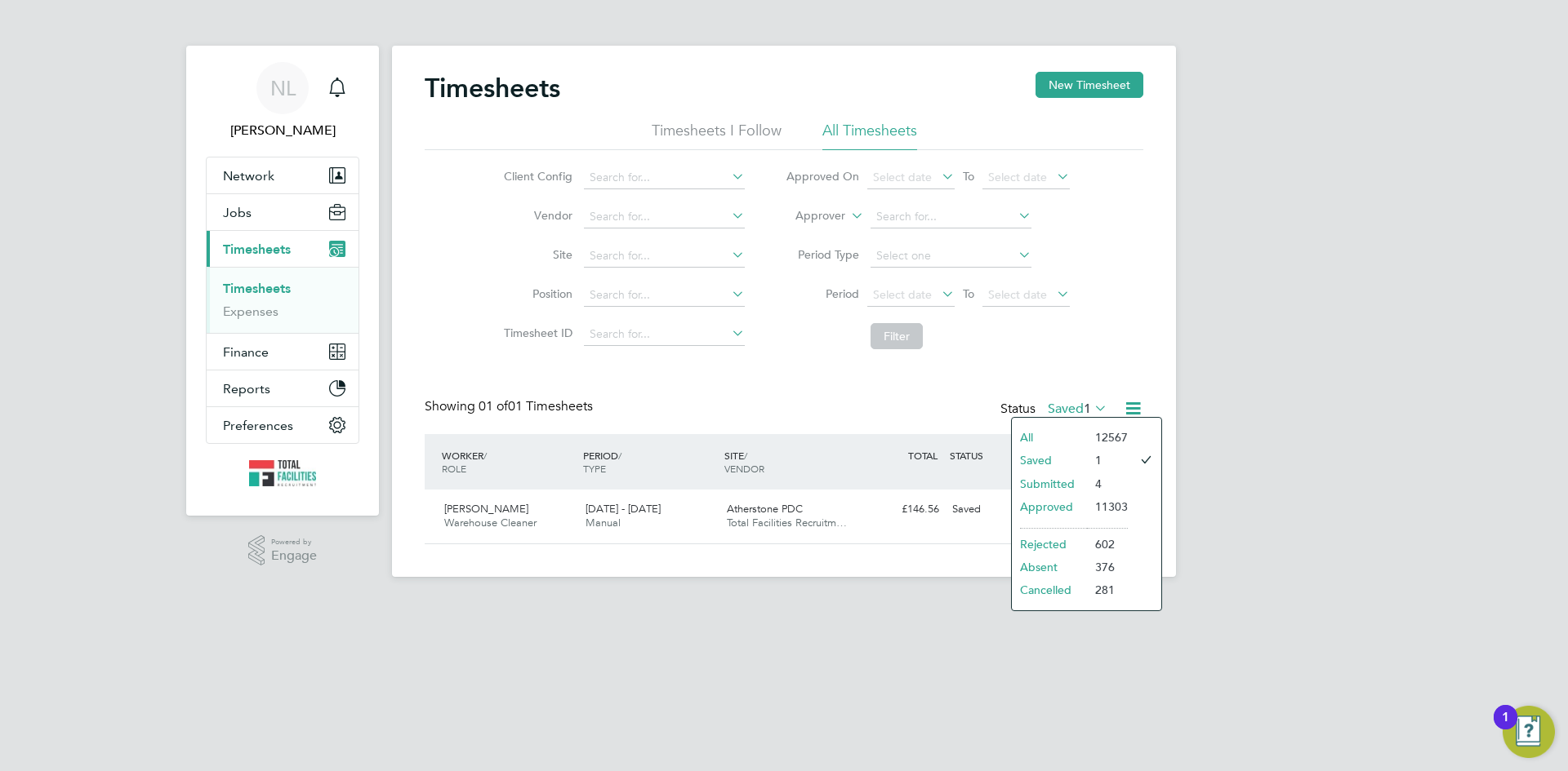
click at [1039, 479] on li "Submitted" at bounding box center [1050, 484] width 75 height 23
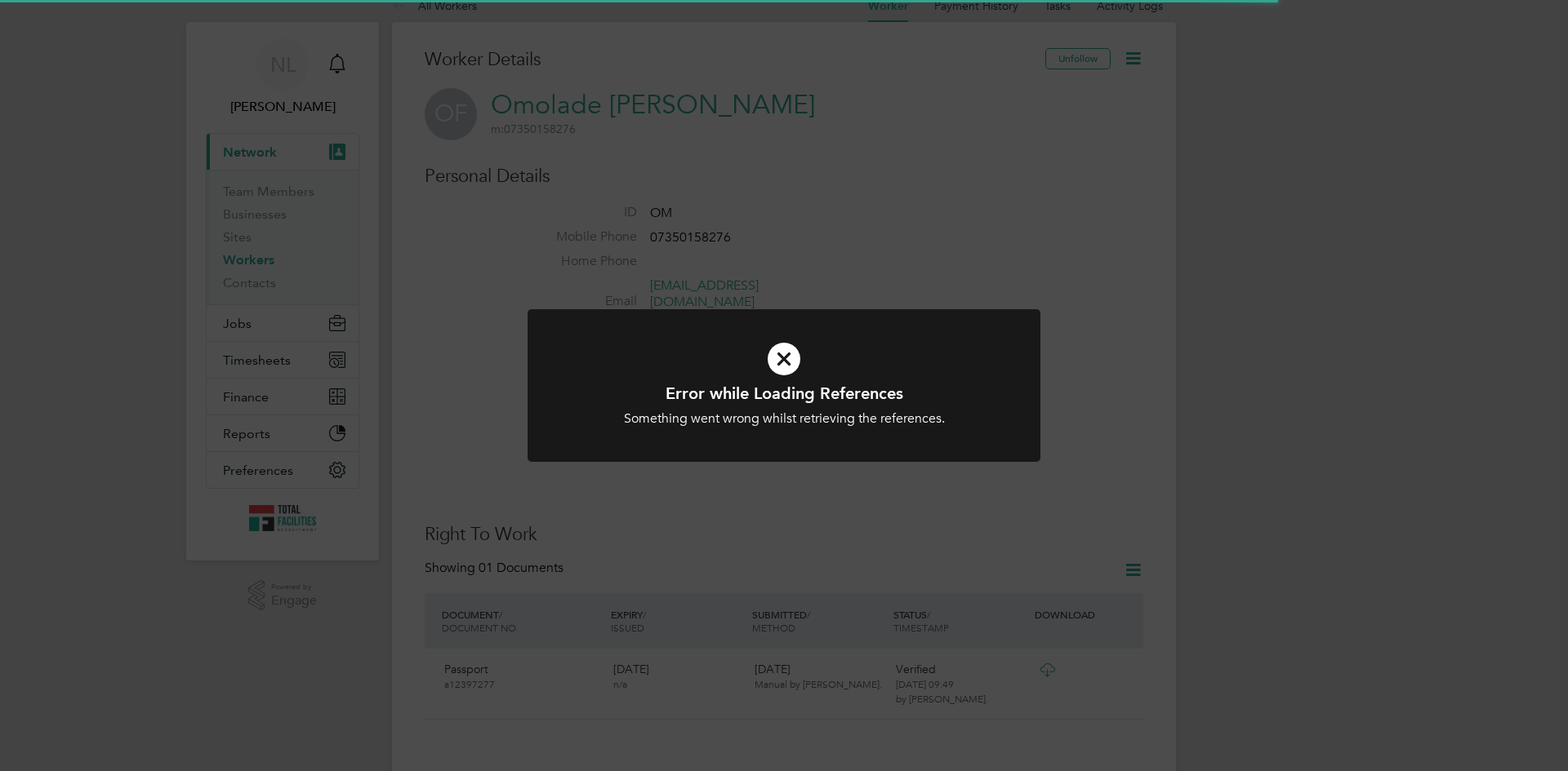
scroll to position [734, 0]
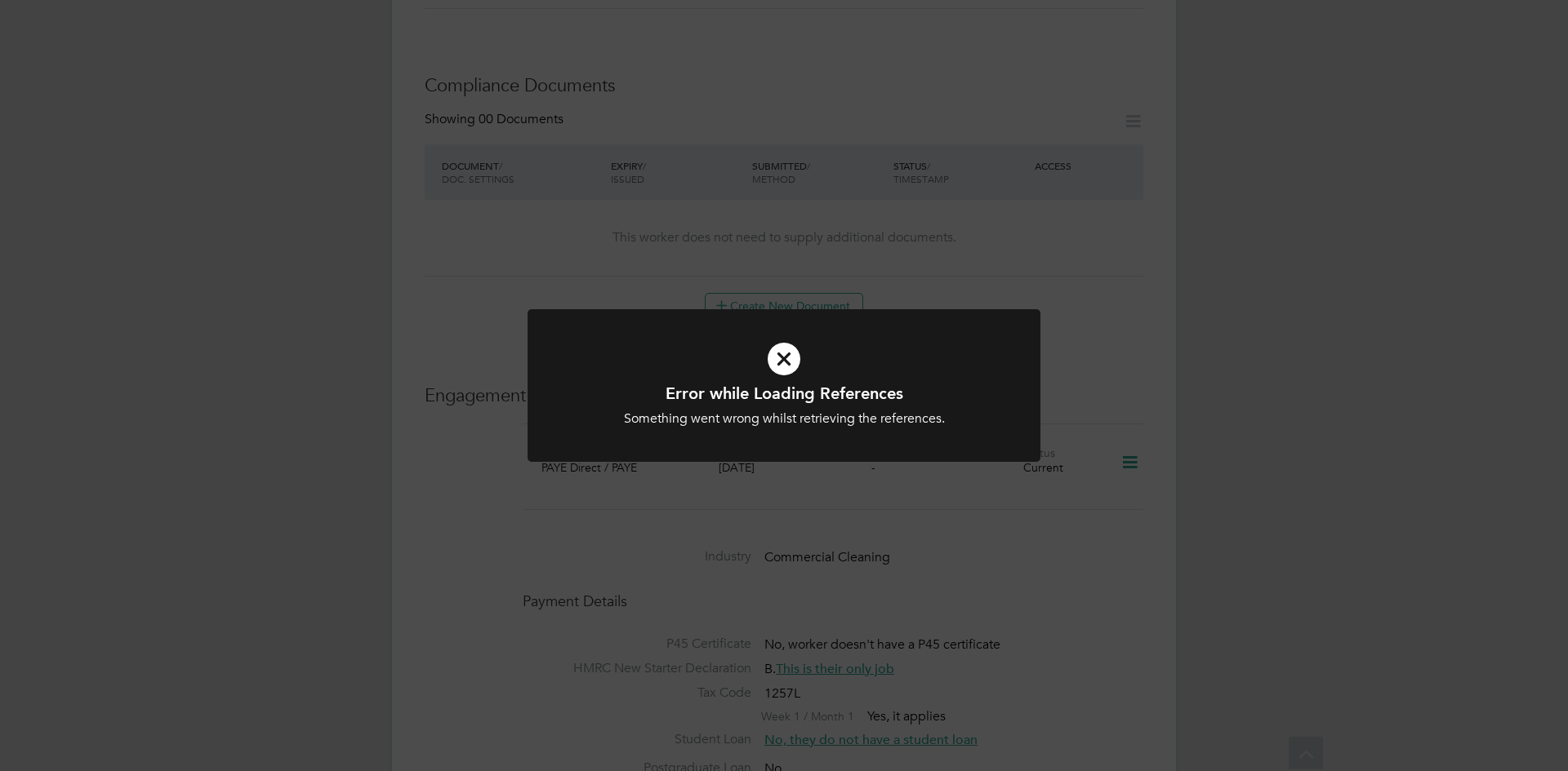
click at [773, 369] on icon at bounding box center [783, 359] width 424 height 63
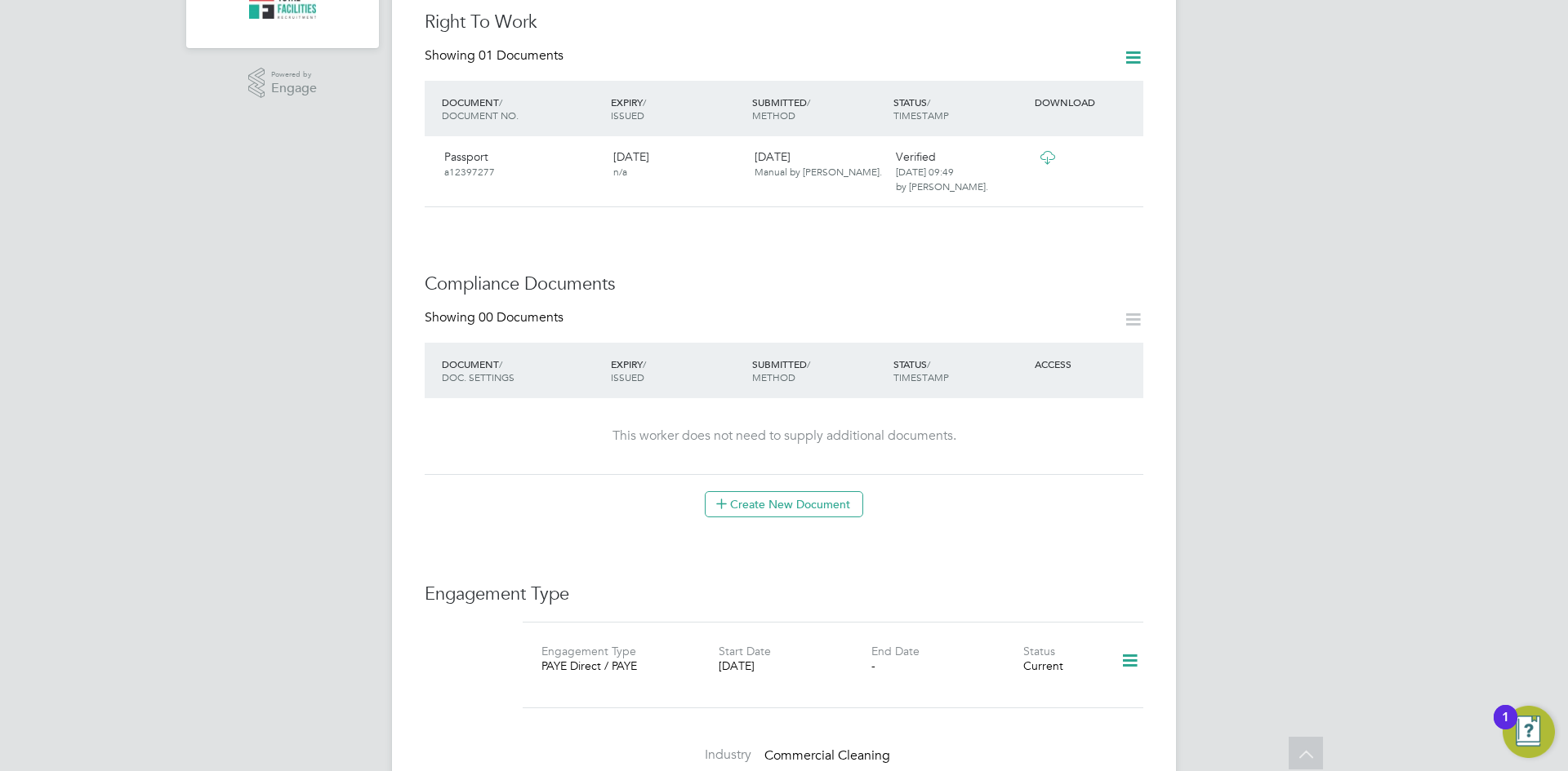
scroll to position [529, 0]
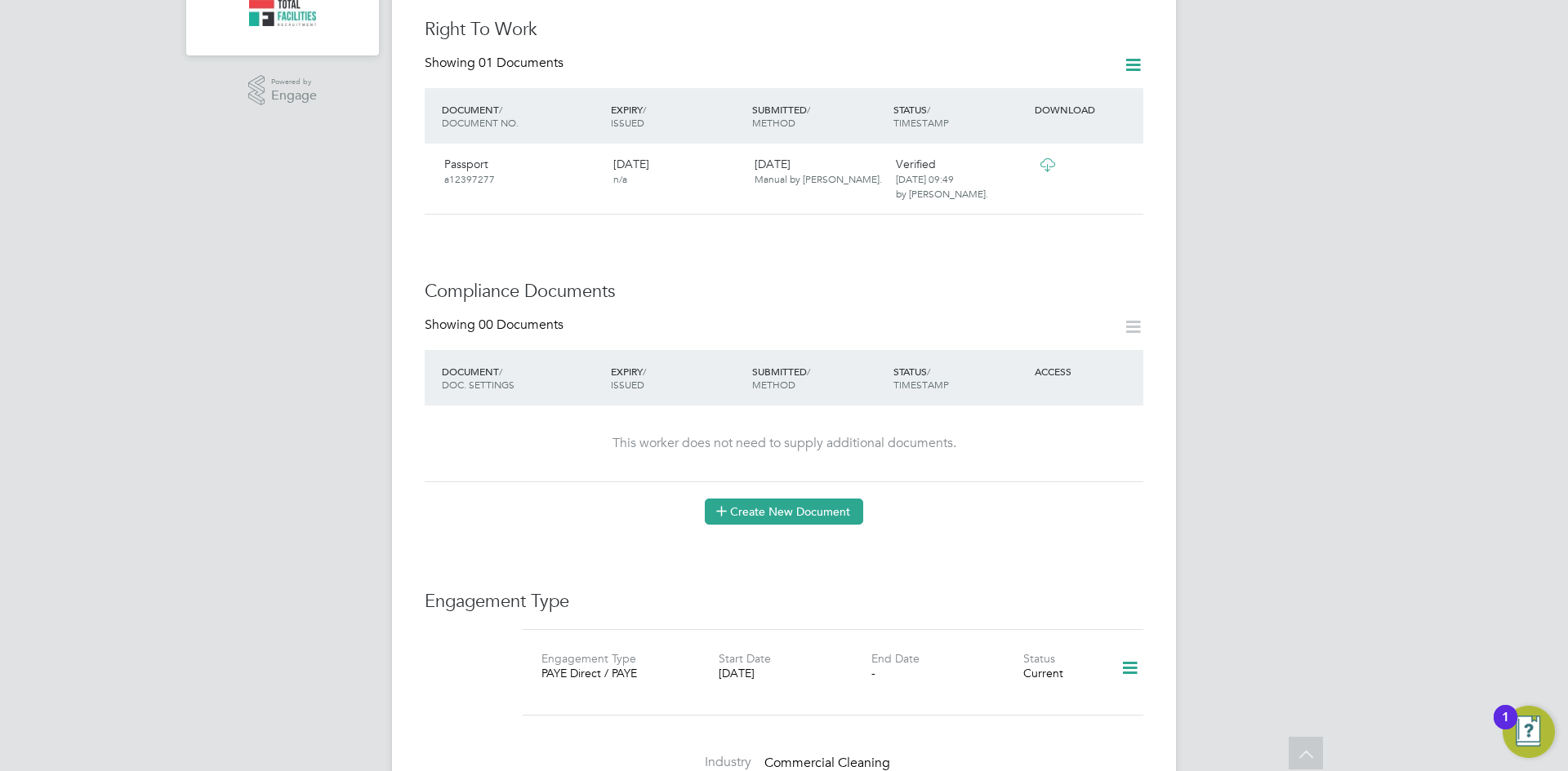
click at [771, 499] on button "Create New Document" at bounding box center [783, 511] width 159 height 26
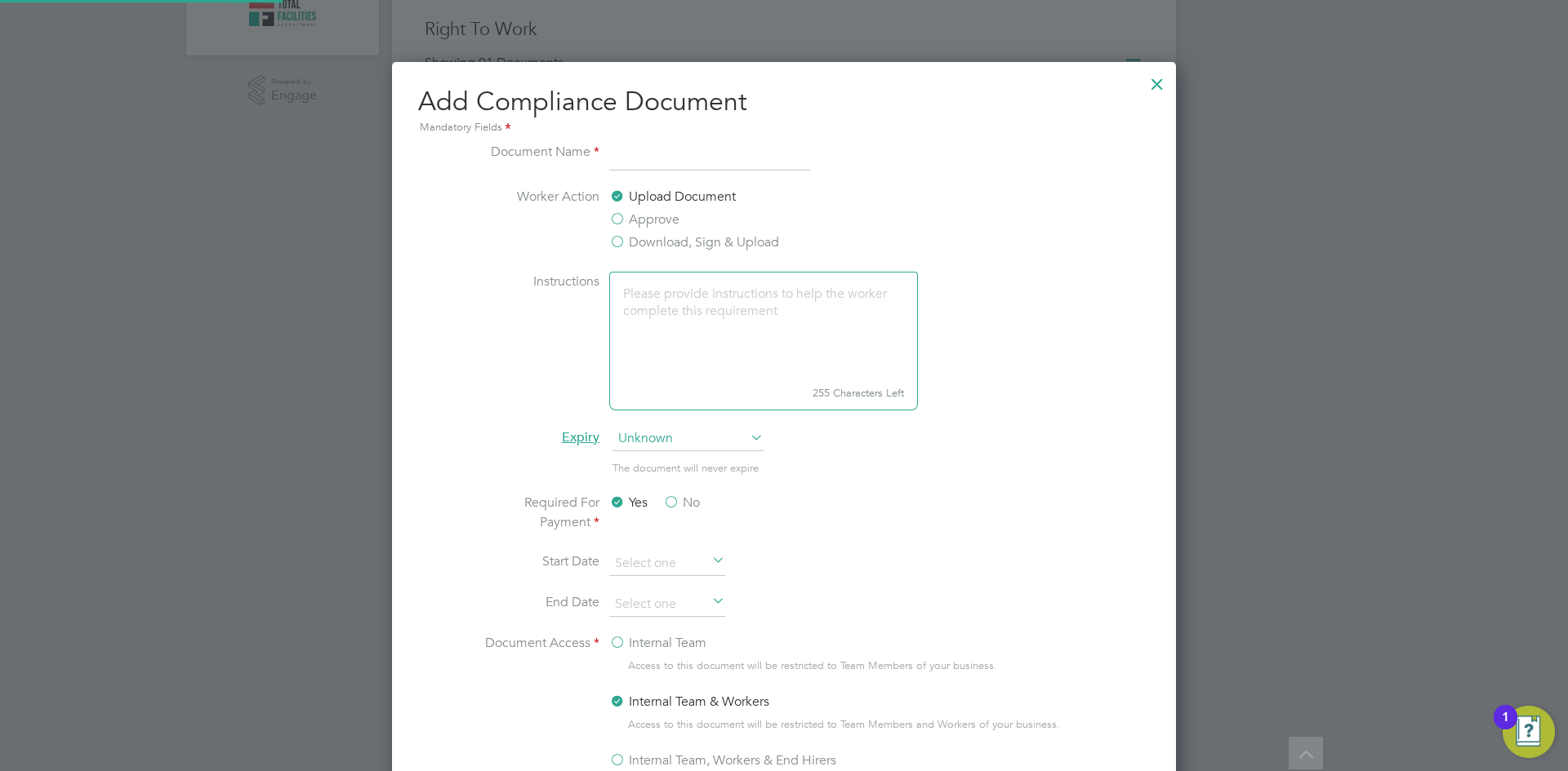
scroll to position [857, 785]
click at [648, 160] on input at bounding box center [710, 157] width 202 height 30
type input "RTW"
click at [915, 175] on li "Document Name RTW" at bounding box center [784, 165] width 614 height 46
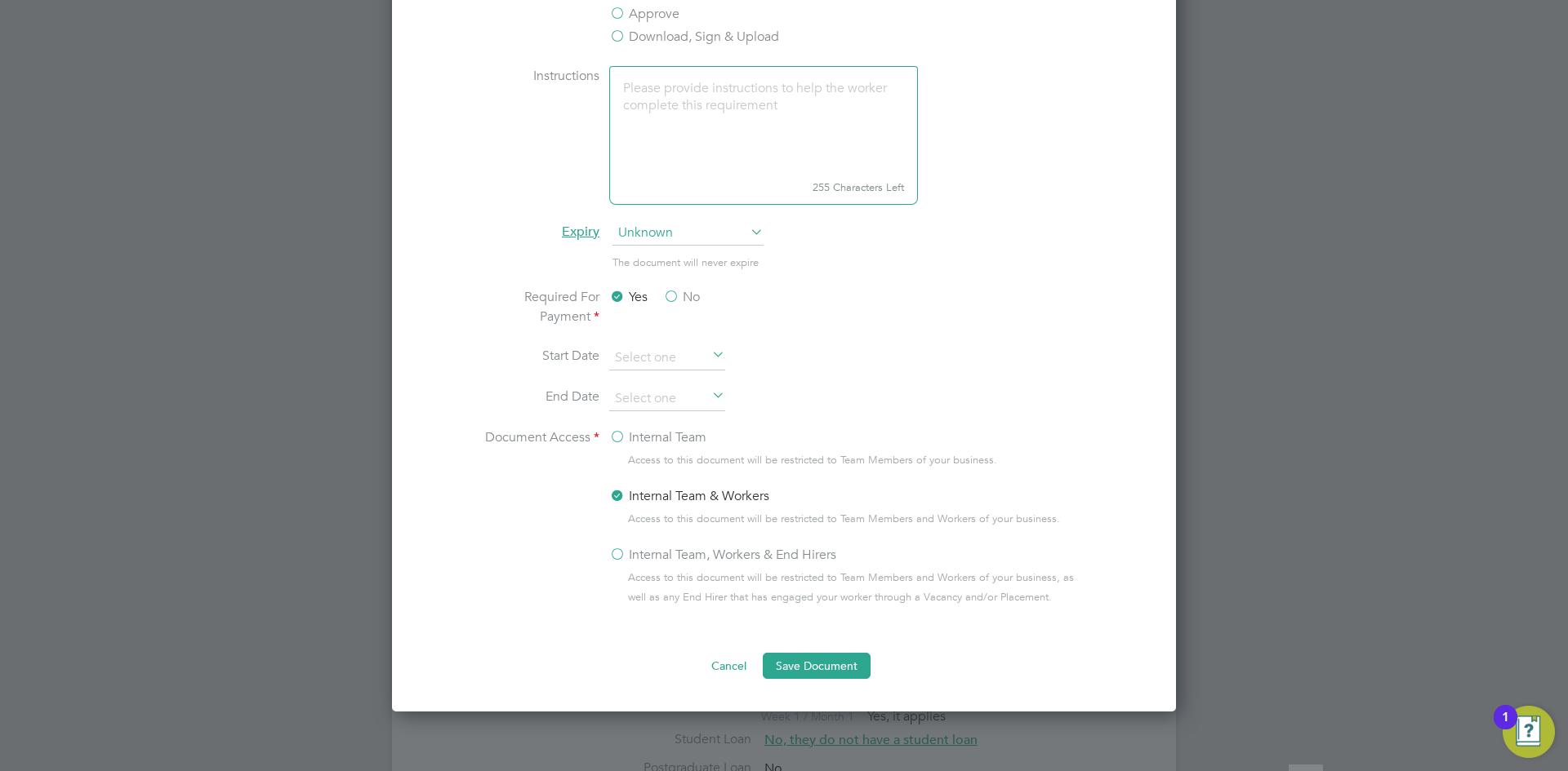
scroll to position [856, 0]
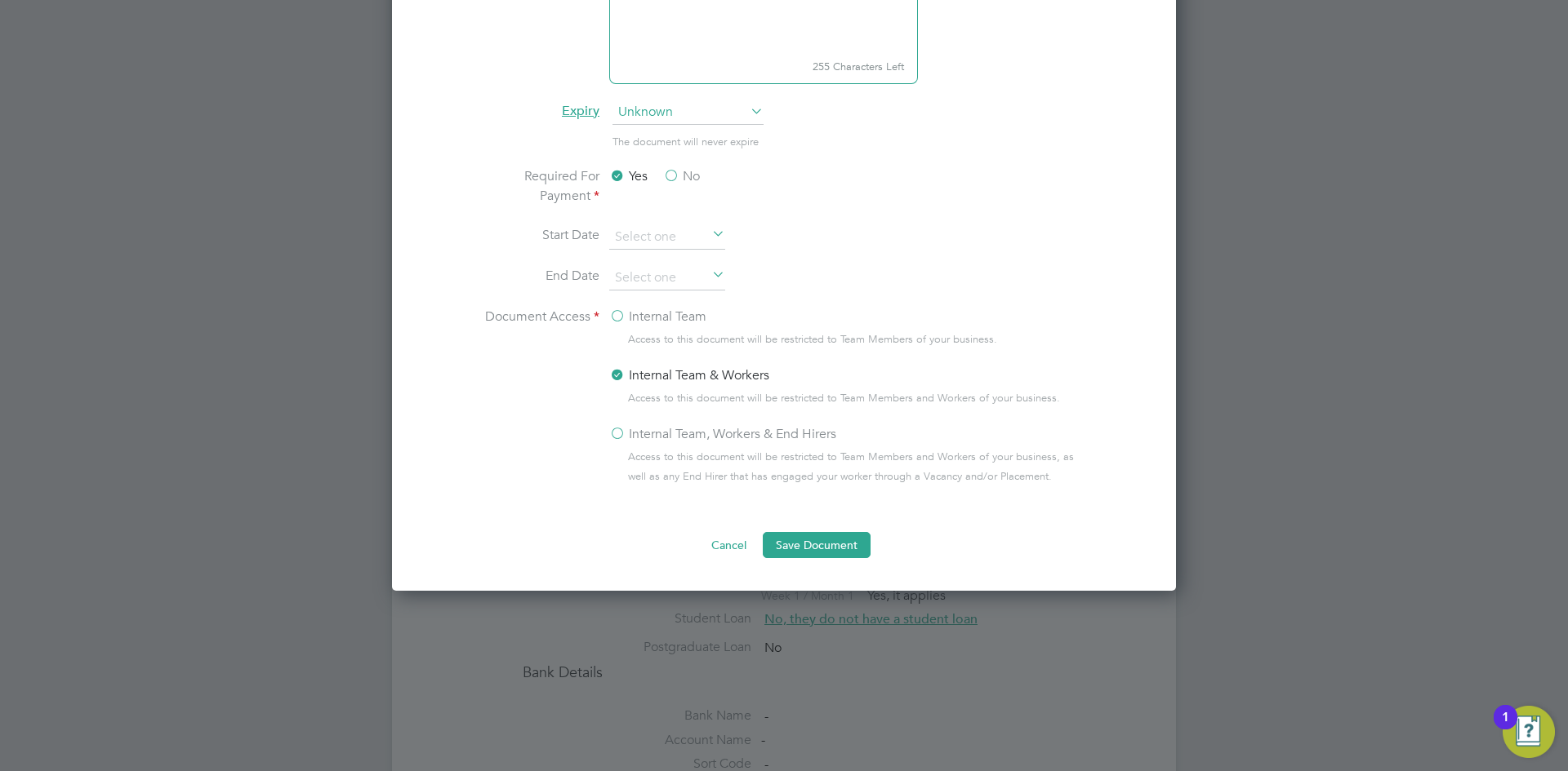
click at [631, 438] on label "Internal Team, Workers & End Hirers" at bounding box center [722, 434] width 227 height 19
click at [0, 0] on input "Internal Team, Workers & End Hirers" at bounding box center [0, 0] width 0 height 0
click at [797, 544] on button "Save Document" at bounding box center [817, 544] width 108 height 26
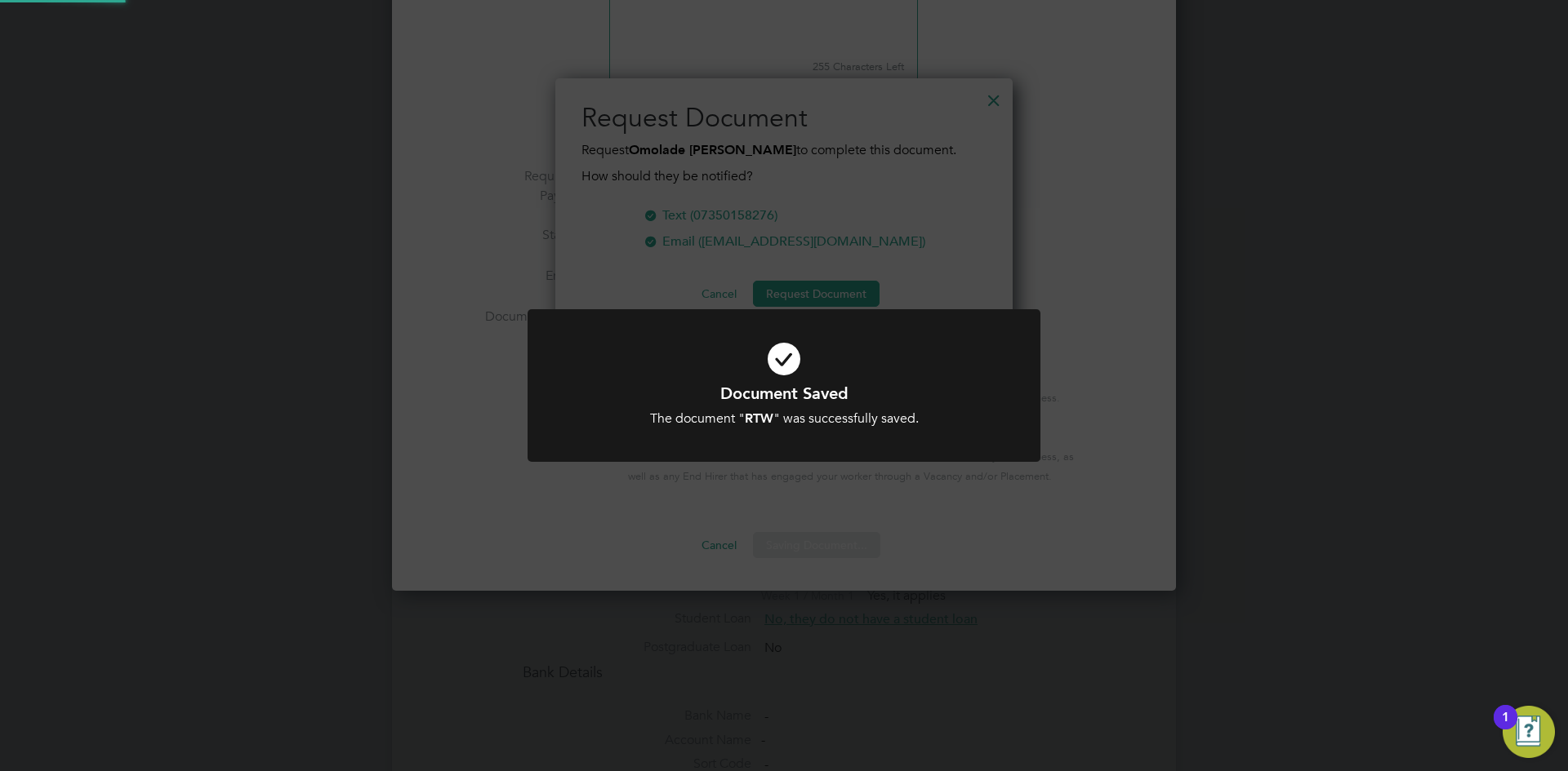
scroll to position [261, 458]
click at [775, 491] on div "Document Saved The document " RTW " was successfully saved. Cancel Okay" at bounding box center [784, 386] width 1568 height 771
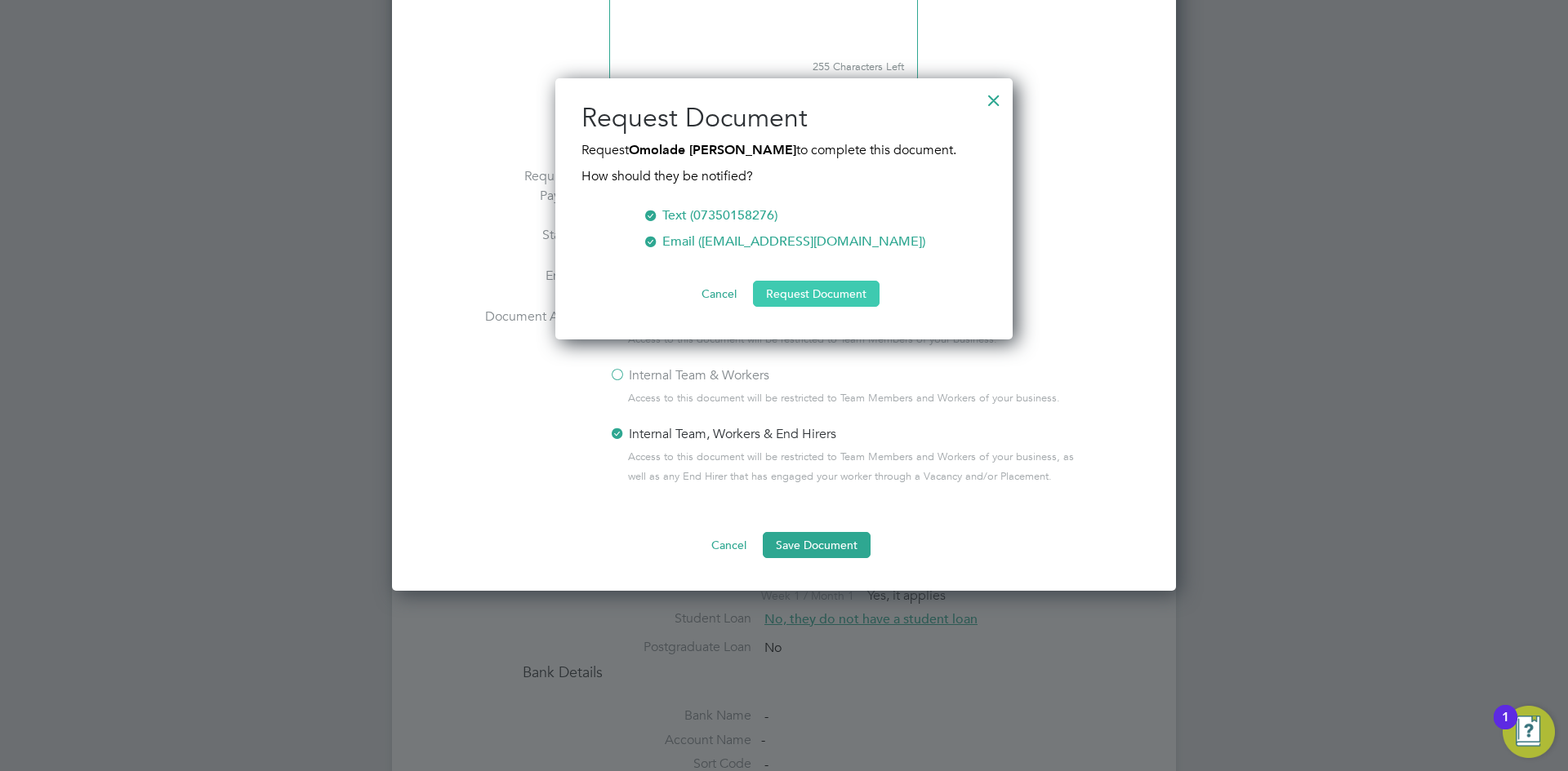
click at [805, 288] on button "Request Document" at bounding box center [817, 293] width 127 height 26
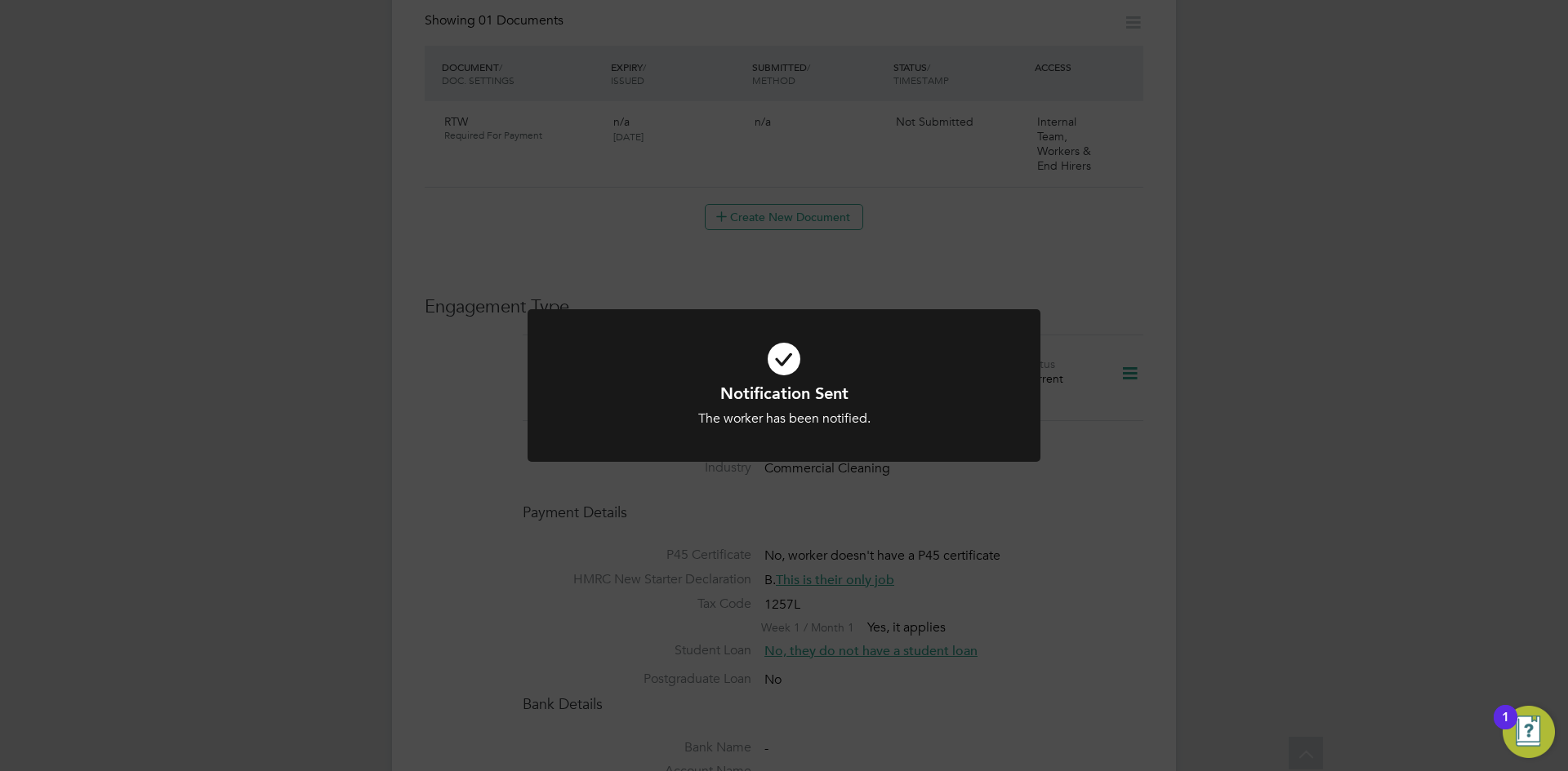
scroll to position [856, 0]
click at [453, 311] on div "Notification Sent The worker has been notified. Cancel Okay" at bounding box center [784, 386] width 1568 height 771
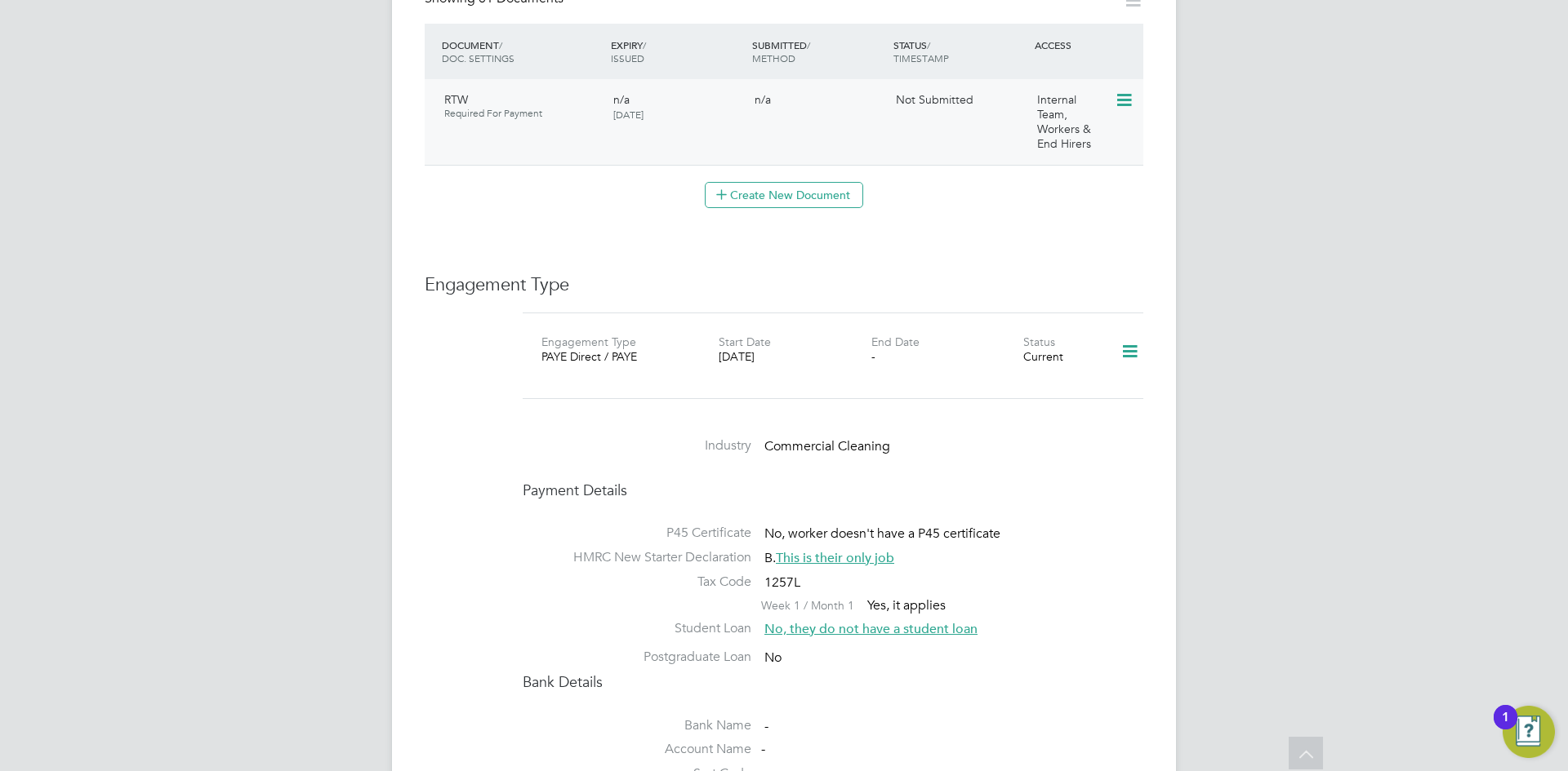
click at [1121, 90] on icon at bounding box center [1123, 100] width 16 height 19
click at [1045, 119] on li "Edit Document" at bounding box center [1072, 123] width 121 height 23
type input "RTW"
type input "03 Sep 2025"
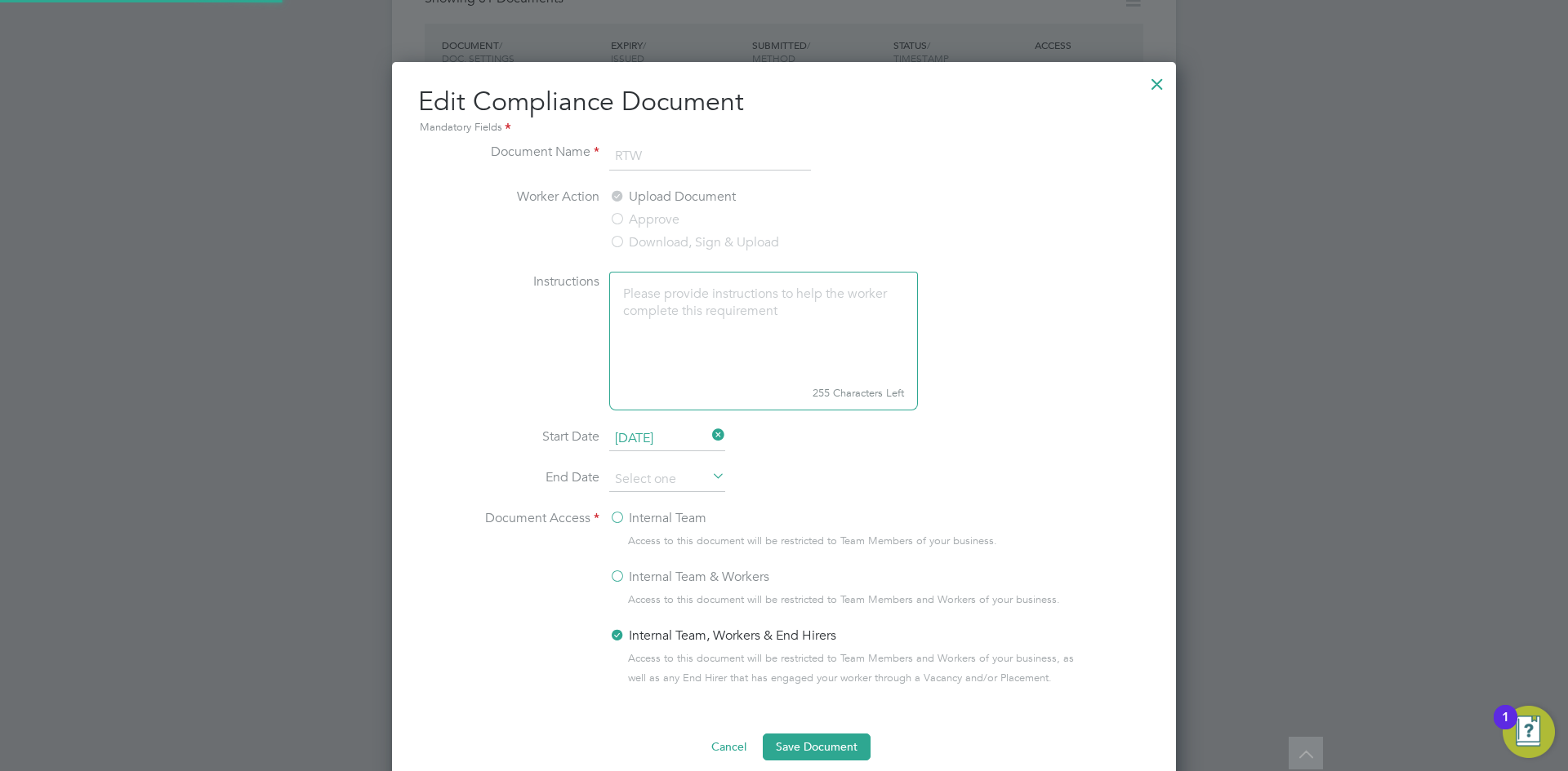
scroll to position [731, 785]
click at [1165, 82] on div at bounding box center [1156, 80] width 30 height 30
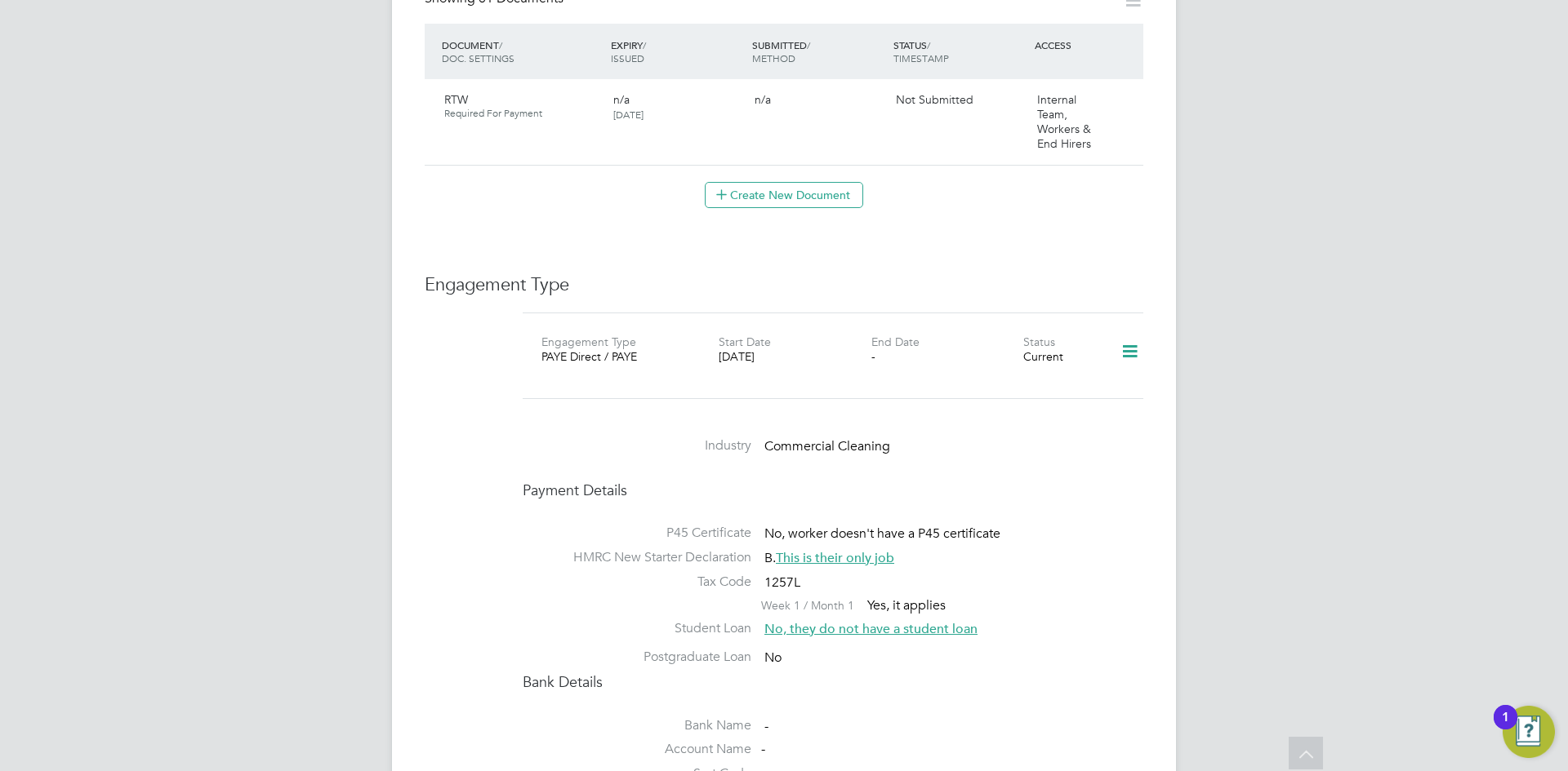
click at [1116, 197] on div "Worker Details Unfollow OF Omolade Funmilayo Popoola m: 07350158276 Personal De…" at bounding box center [783, 168] width 719 height 1904
click at [1130, 90] on icon at bounding box center [1123, 100] width 16 height 19
click at [1068, 143] on li "Submit Document" at bounding box center [1072, 146] width 121 height 23
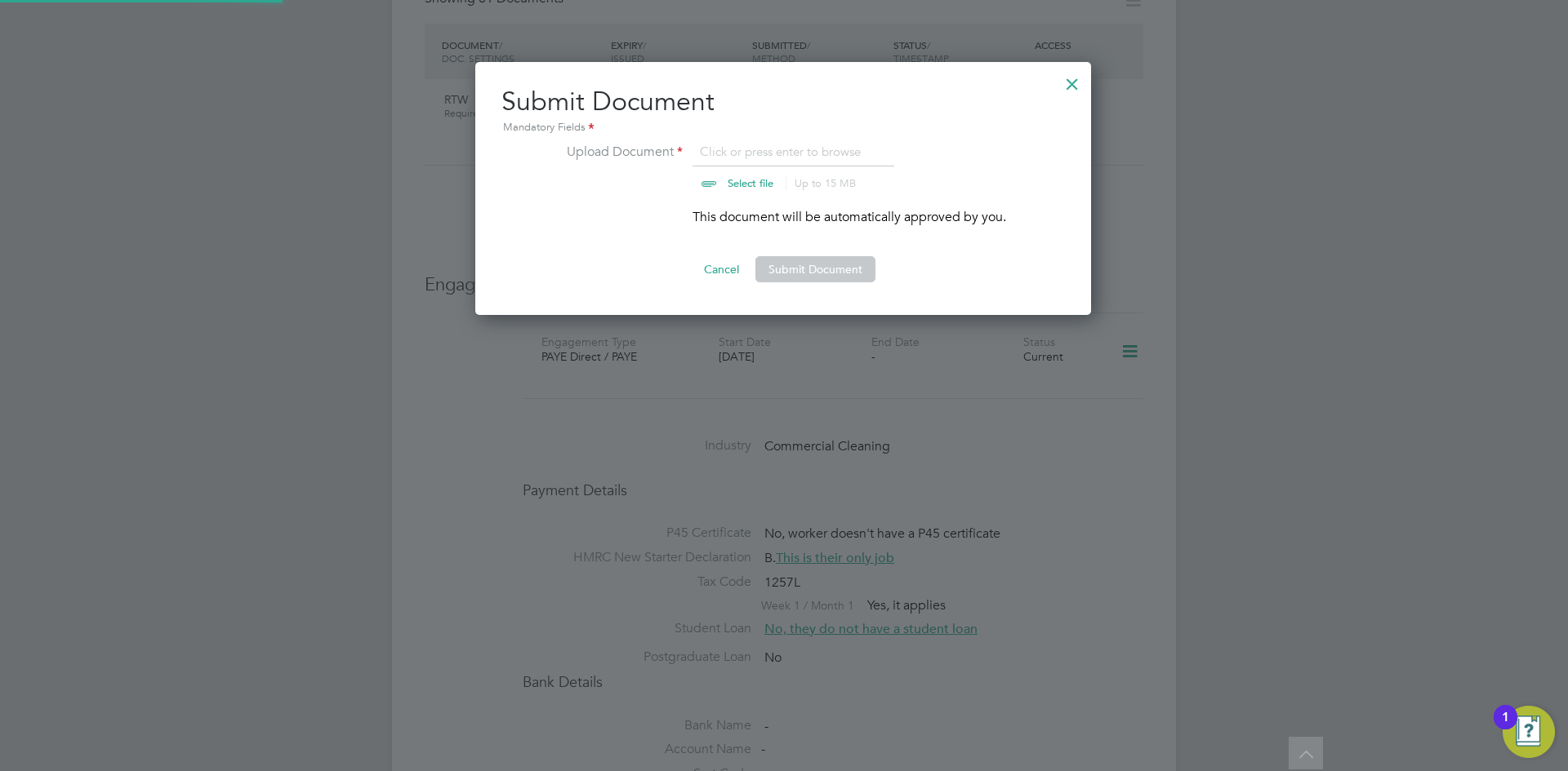
scroll to position [254, 618]
click at [734, 149] on input "file" at bounding box center [766, 166] width 257 height 49
type input "C:\fakepath\Omolade Popoola.pdf"
click at [797, 267] on button "Submit Document" at bounding box center [815, 269] width 120 height 26
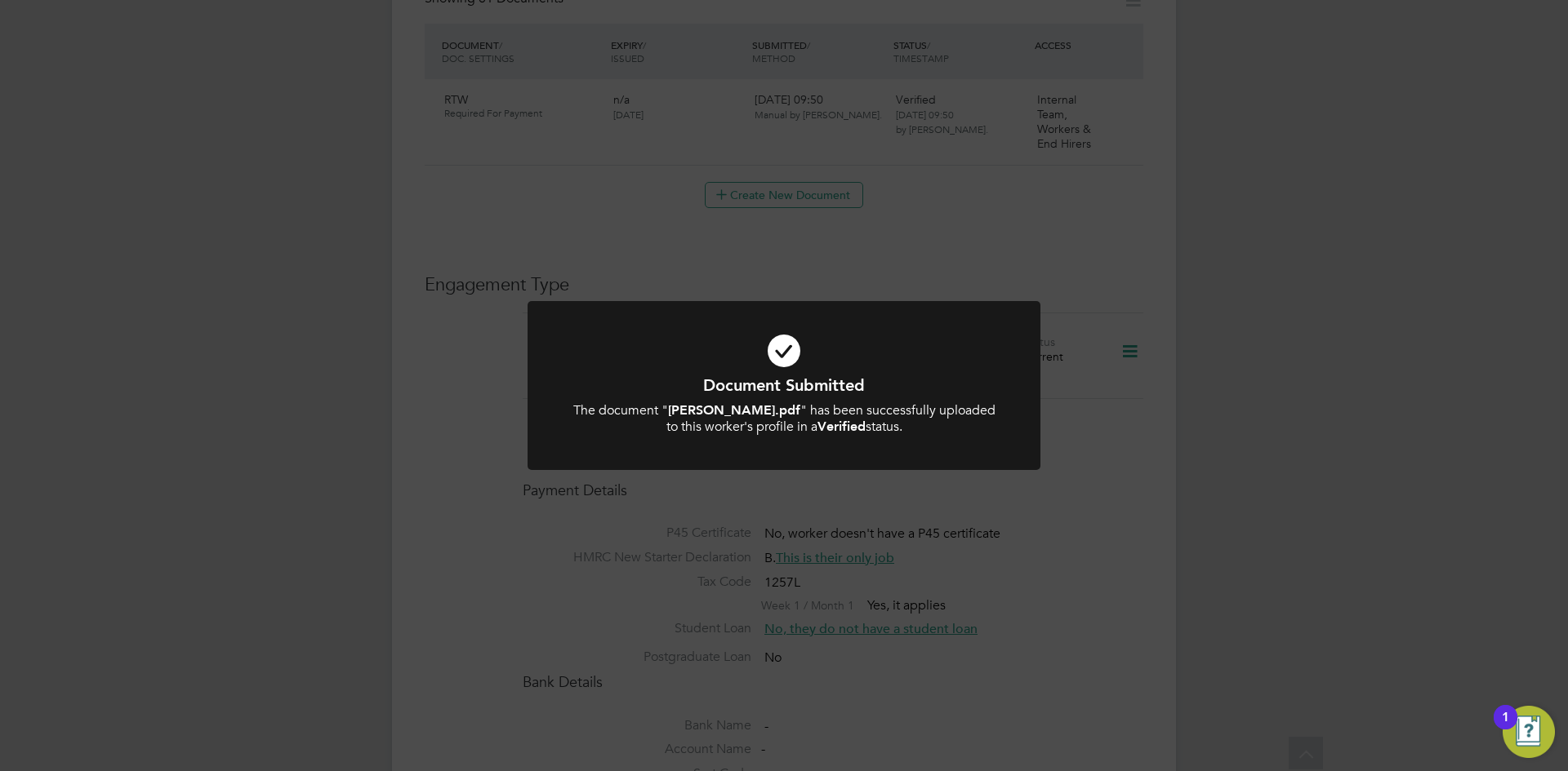
click at [1016, 523] on div "Document Submitted The document " Omolade Popoola.pdf " has been successfully u…" at bounding box center [784, 386] width 1568 height 771
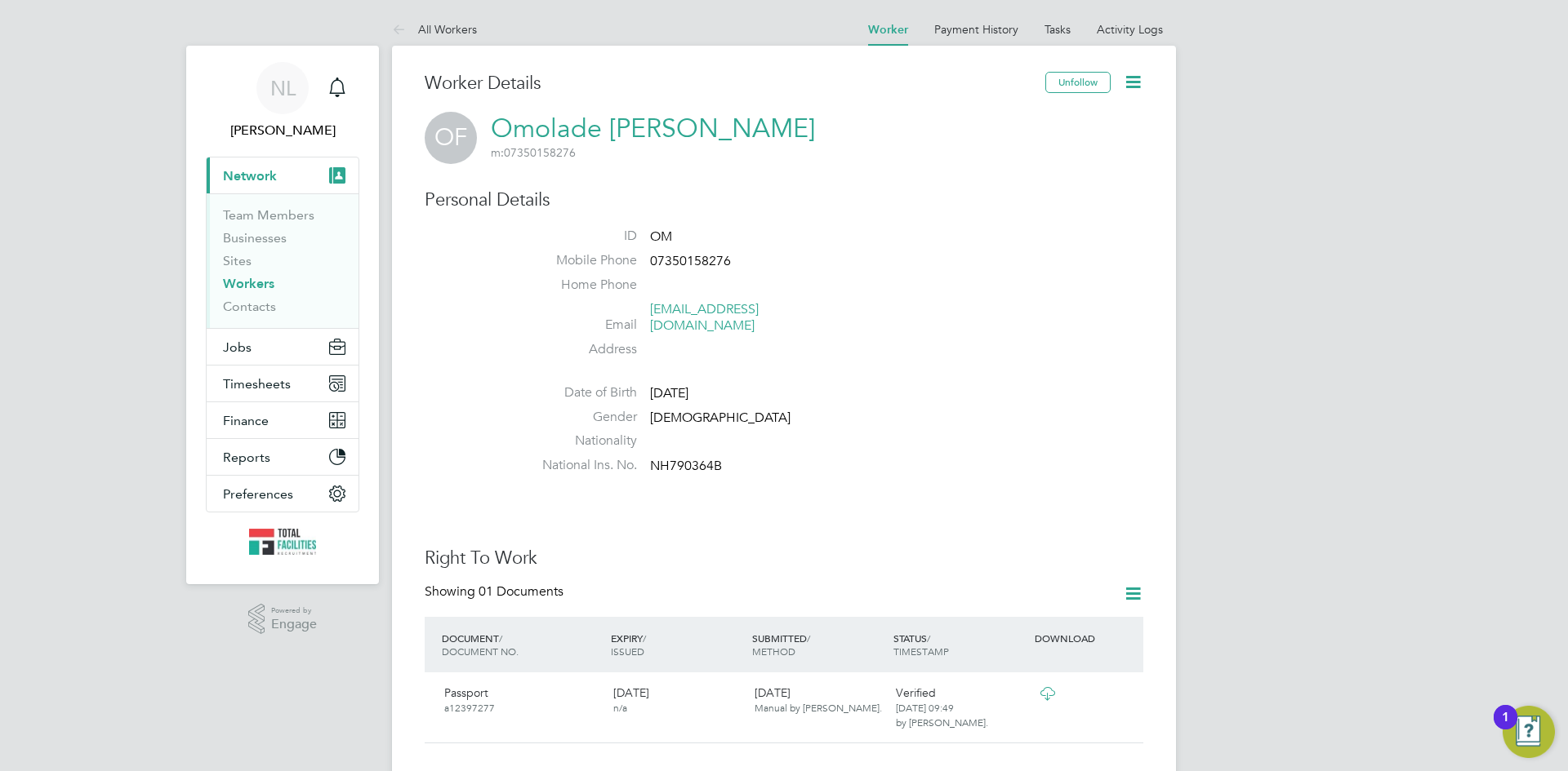
scroll to position [408, 0]
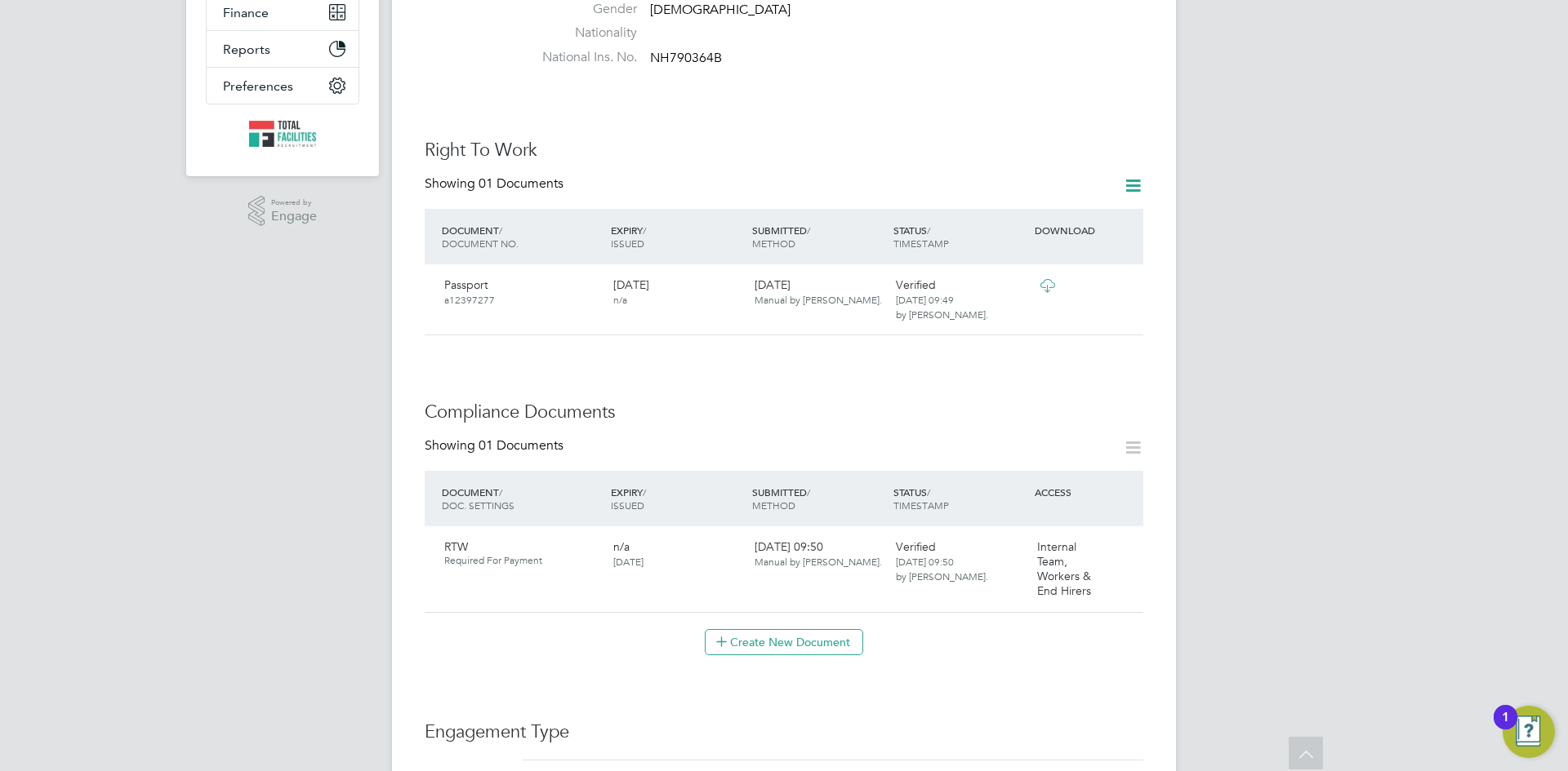
click at [1124, 441] on icon at bounding box center [1132, 447] width 20 height 20
drag, startPoint x: 776, startPoint y: 618, endPoint x: 774, endPoint y: 598, distance: 20.1
click at [774, 629] on button "Create New Document" at bounding box center [783, 641] width 159 height 26
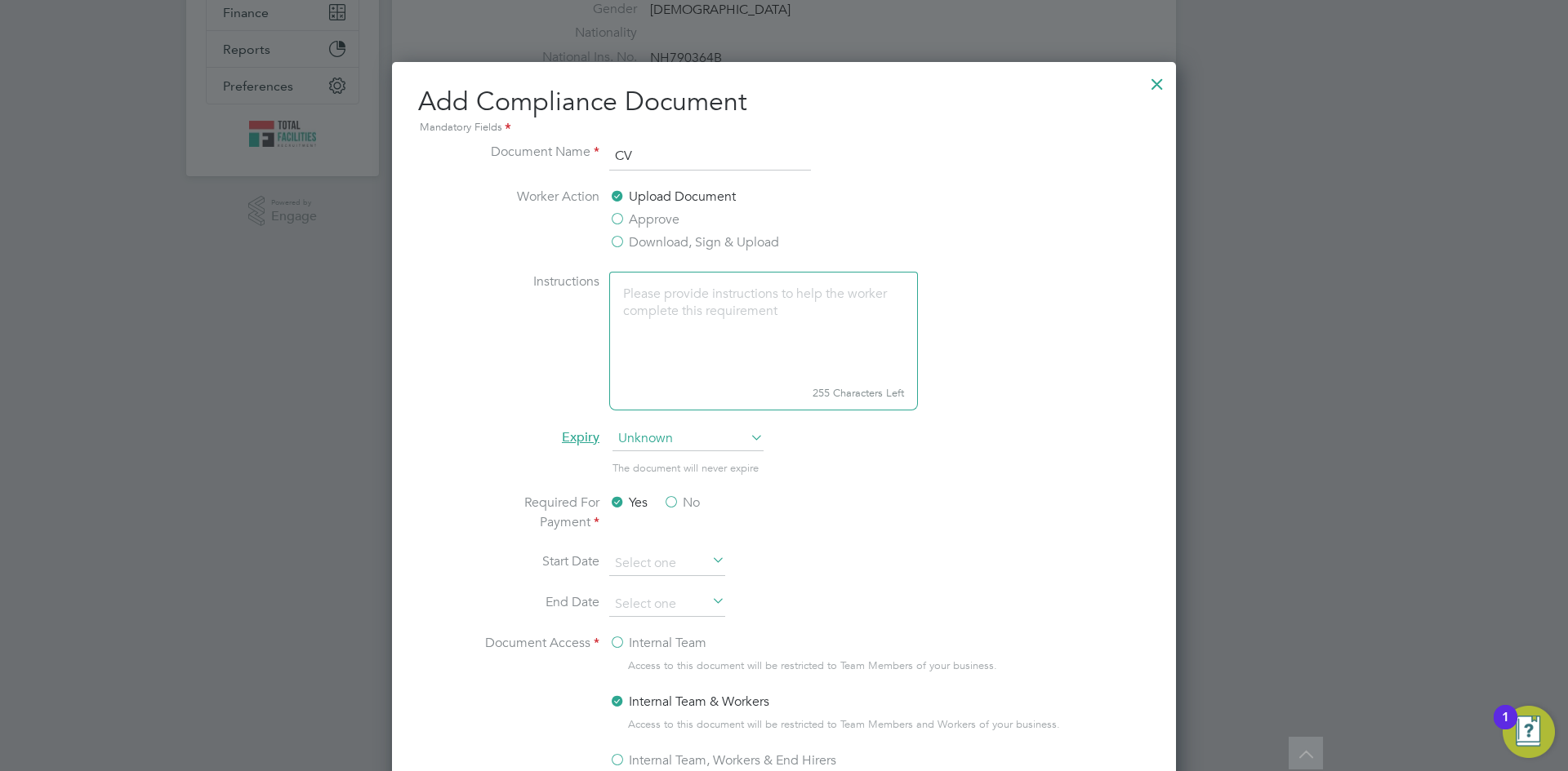
type input "CV"
click at [960, 240] on li "Worker Action Upload Document Approve Download, Sign & Upload" at bounding box center [784, 229] width 614 height 85
drag, startPoint x: 833, startPoint y: 560, endPoint x: 812, endPoint y: 552, distance: 22.5
click at [831, 558] on li "Start Date" at bounding box center [784, 572] width 614 height 40
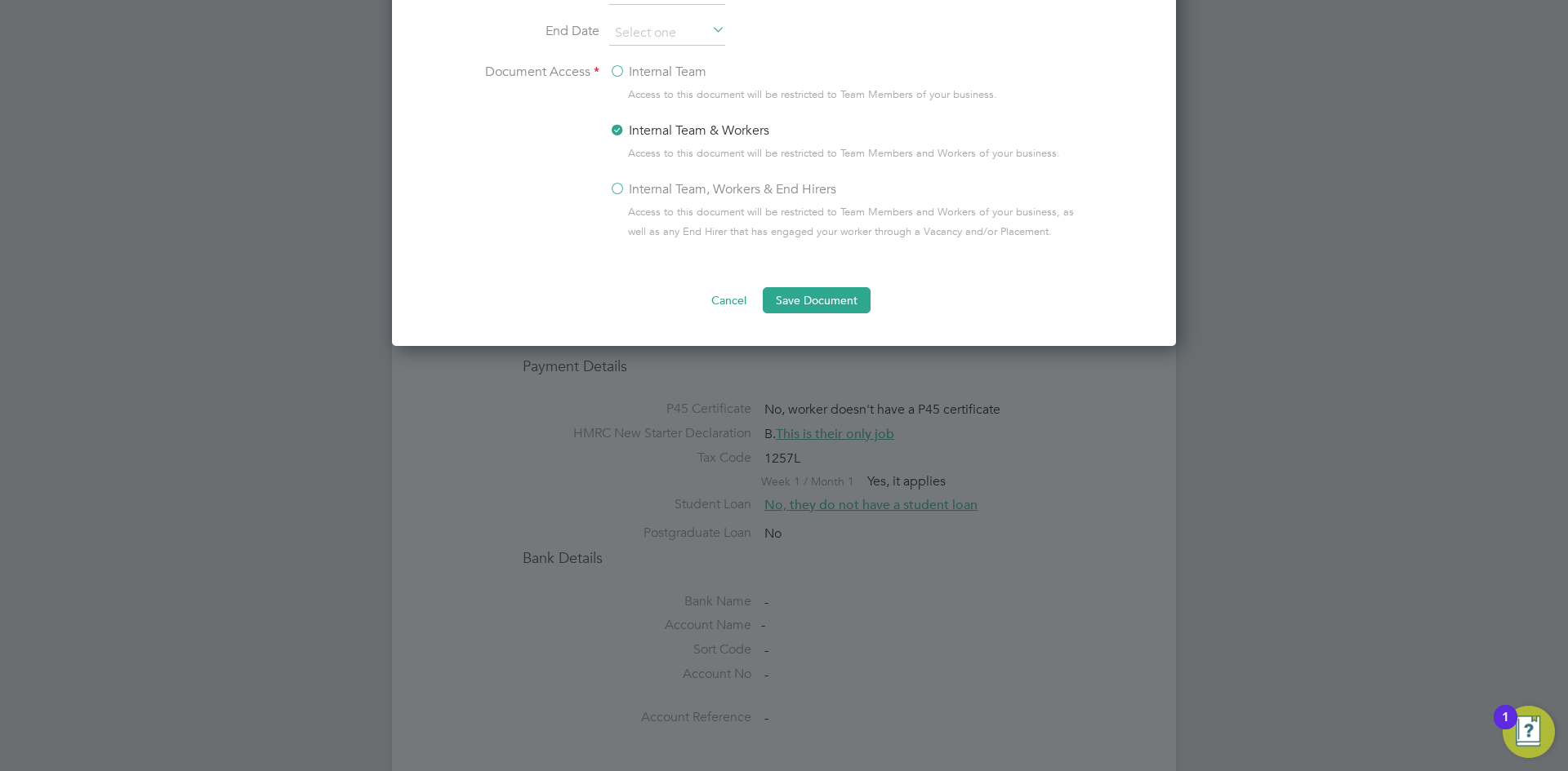
drag, startPoint x: 592, startPoint y: 190, endPoint x: 625, endPoint y: 188, distance: 33.1
click at [613, 190] on li "Document Access Internal Team Access to this document will be restricted to Tea…" at bounding box center [784, 168] width 614 height 212
click at [625, 188] on label "Internal Team, Workers & End Hirers" at bounding box center [722, 189] width 227 height 19
click at [0, 0] on input "Internal Team, Workers & End Hirers" at bounding box center [0, 0] width 0 height 0
click at [834, 311] on button "Save Document" at bounding box center [817, 300] width 108 height 26
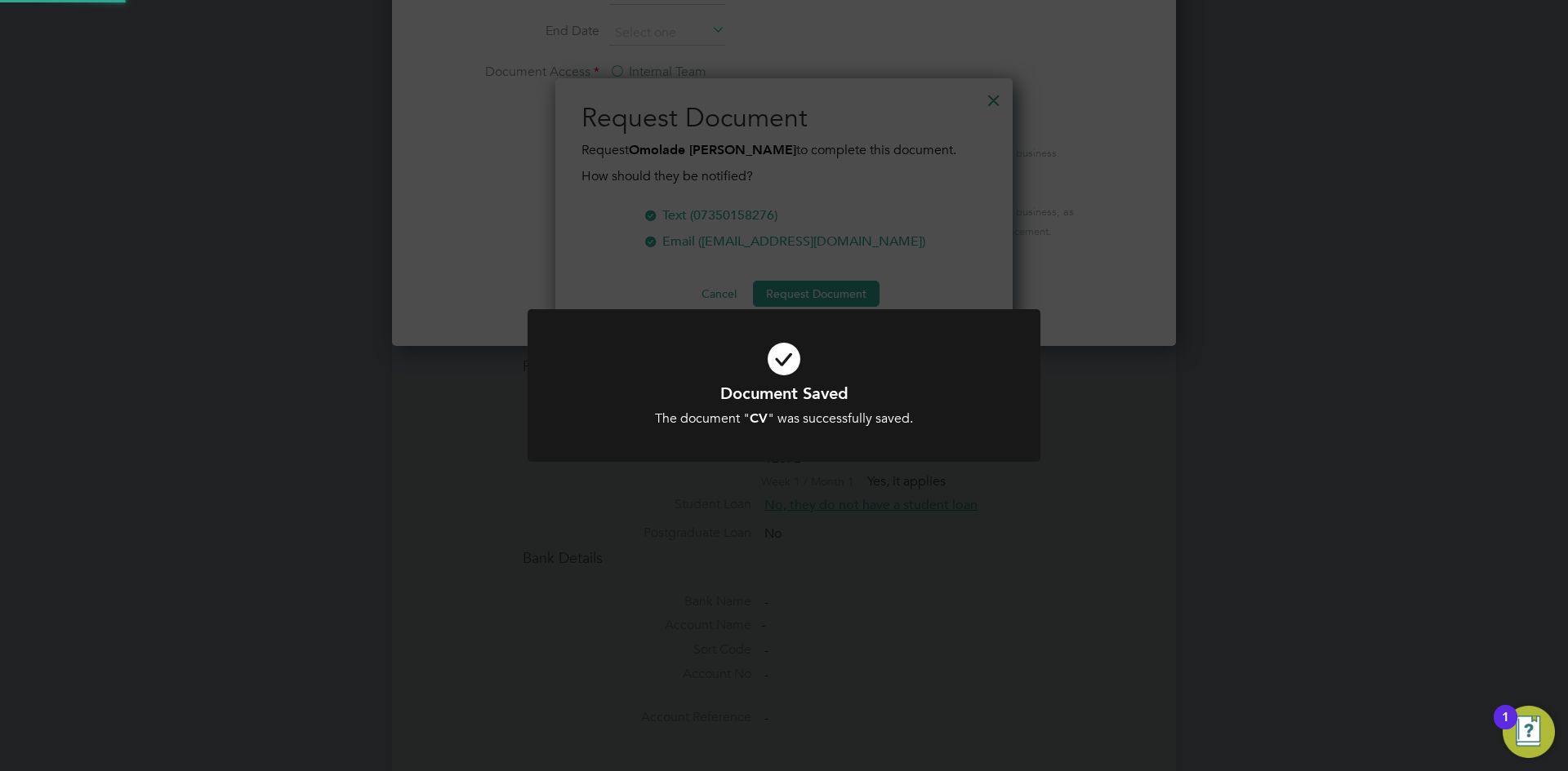
scroll to position [261, 458]
click at [1099, 267] on div "Document Saved The document " CV " was successfully saved. Cancel Okay" at bounding box center [784, 386] width 1568 height 771
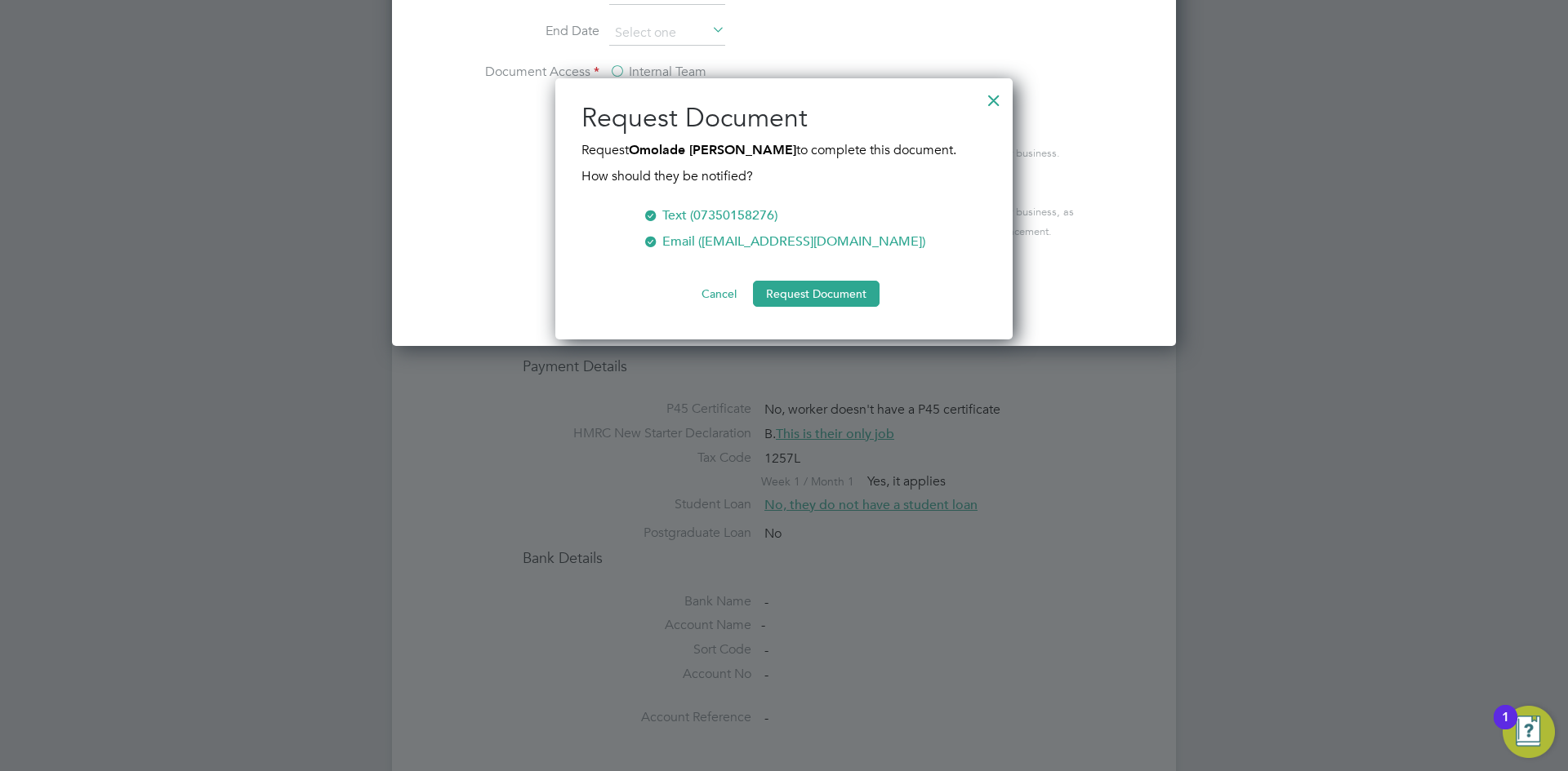
click at [847, 294] on button "Request Document" at bounding box center [817, 293] width 127 height 26
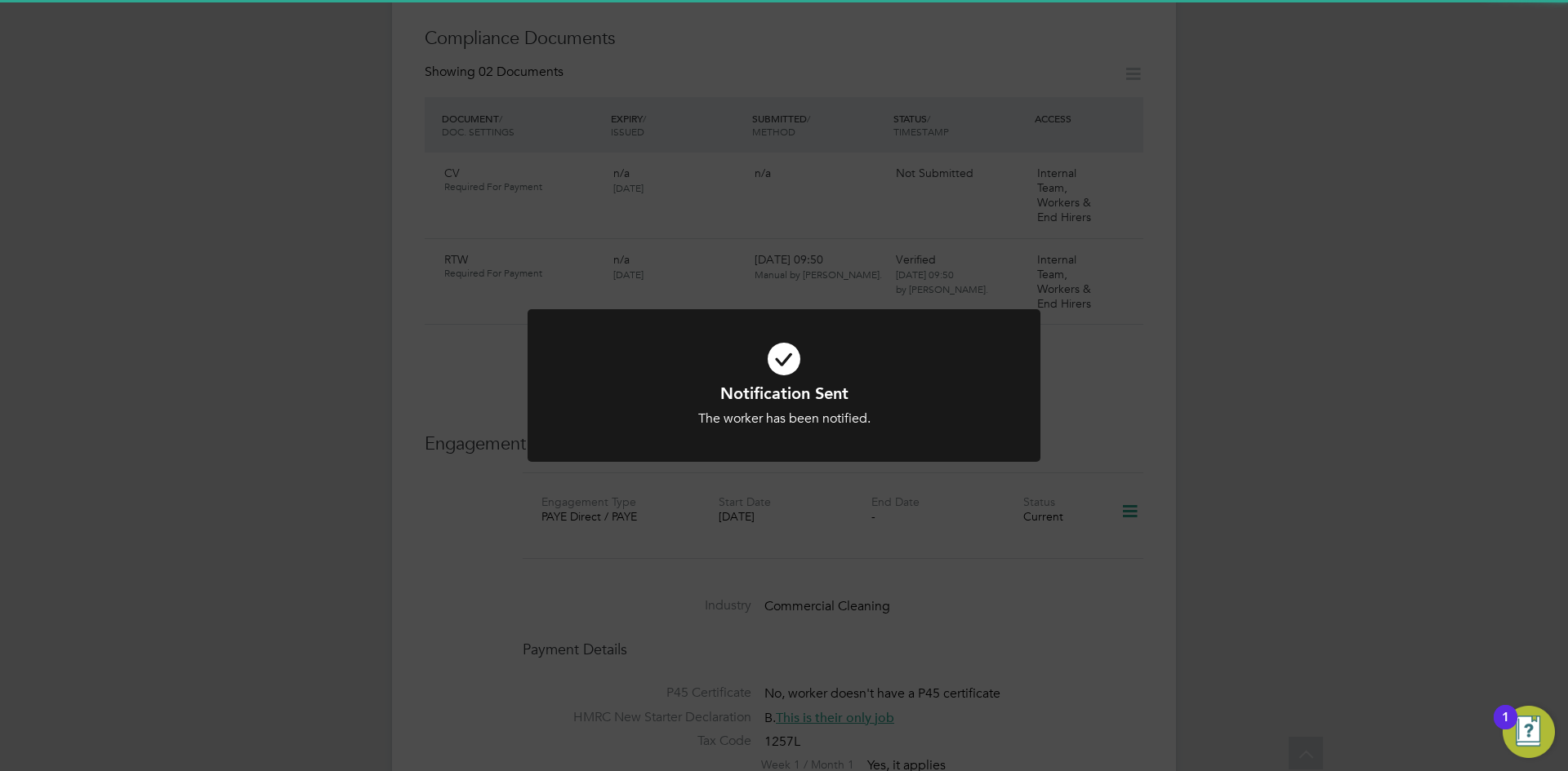
scroll to position [980, 0]
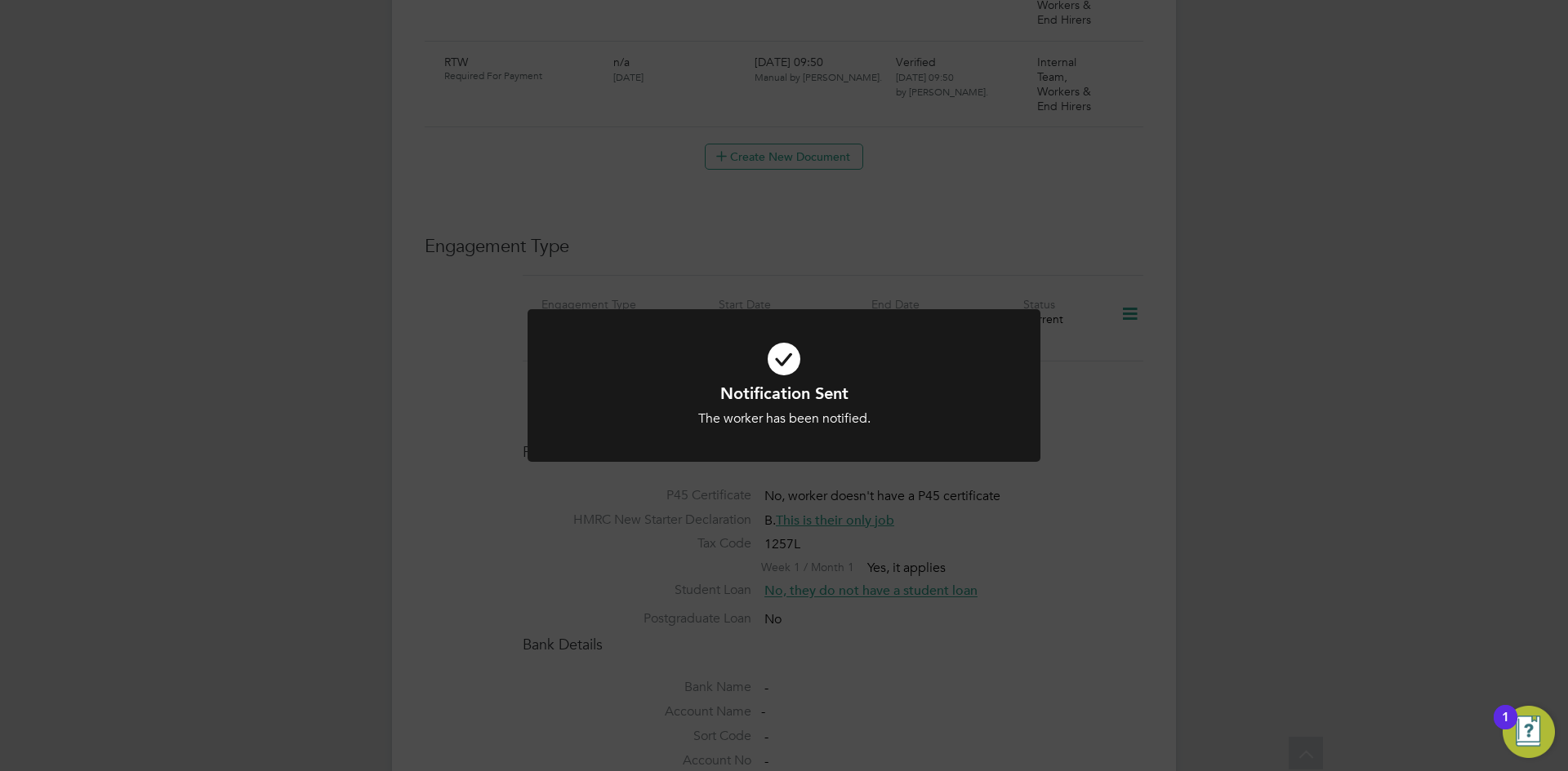
click at [495, 193] on div "Notification Sent The worker has been notified. Cancel Okay" at bounding box center [784, 386] width 1568 height 771
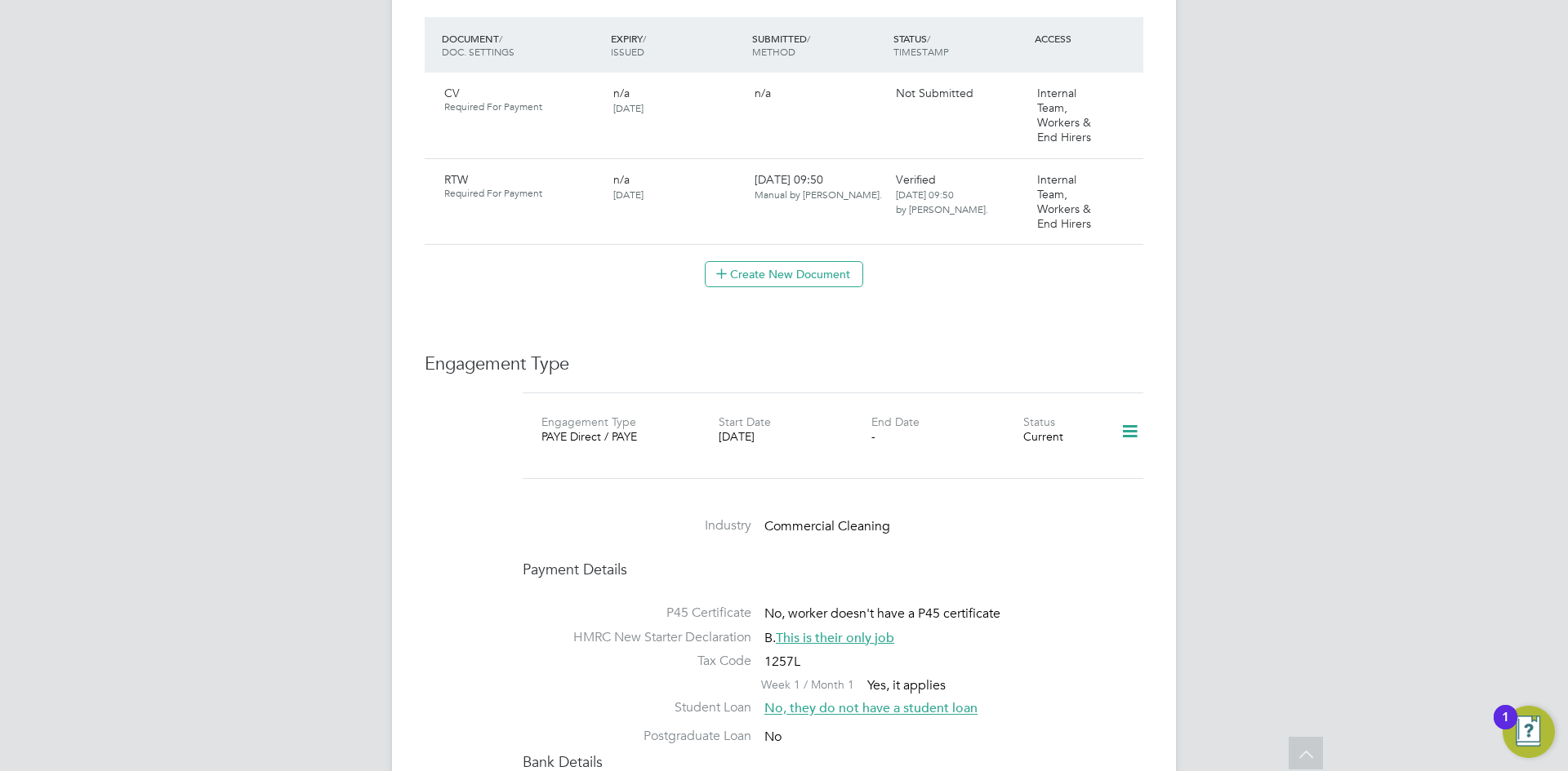
scroll to position [734, 0]
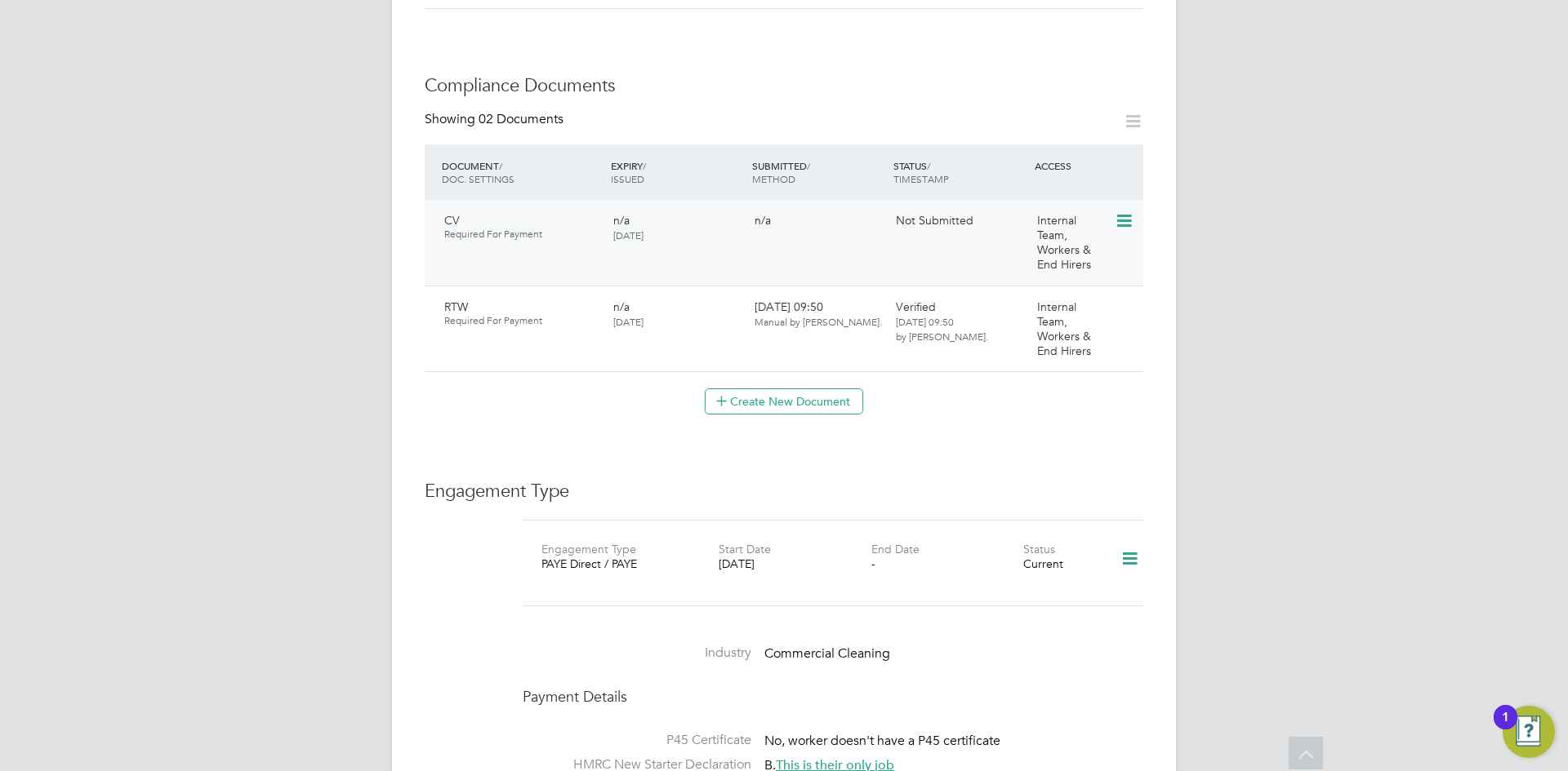
click at [1125, 211] on icon at bounding box center [1123, 221] width 16 height 19
click at [1064, 261] on li "Submit Document" at bounding box center [1072, 267] width 121 height 23
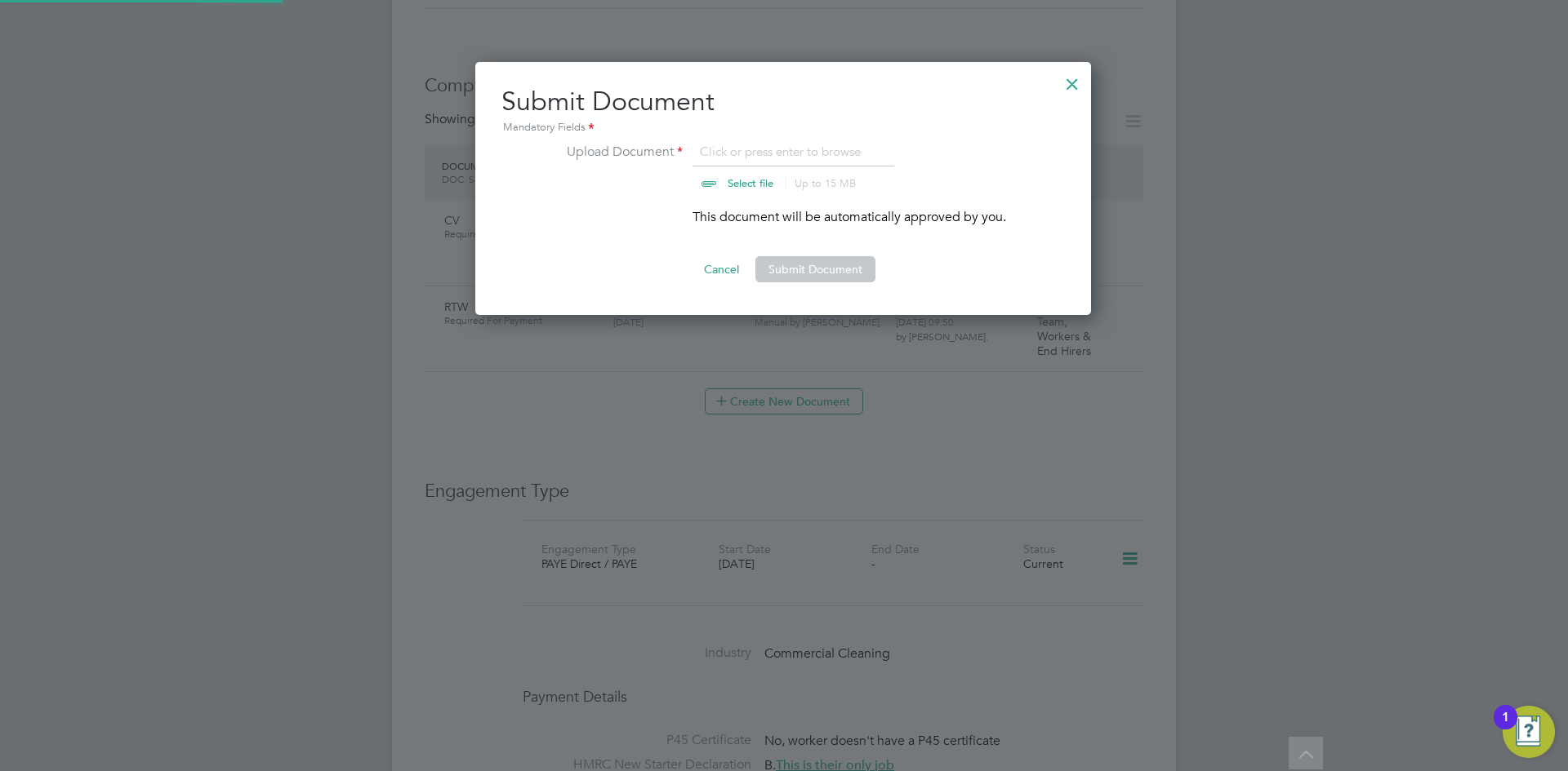
scroll to position [254, 618]
click at [756, 165] on input "file" at bounding box center [766, 166] width 257 height 49
type input "C:\fakepath\omolade Cleaner cv.pdf"
click at [818, 266] on button "Submit Document" at bounding box center [815, 269] width 120 height 26
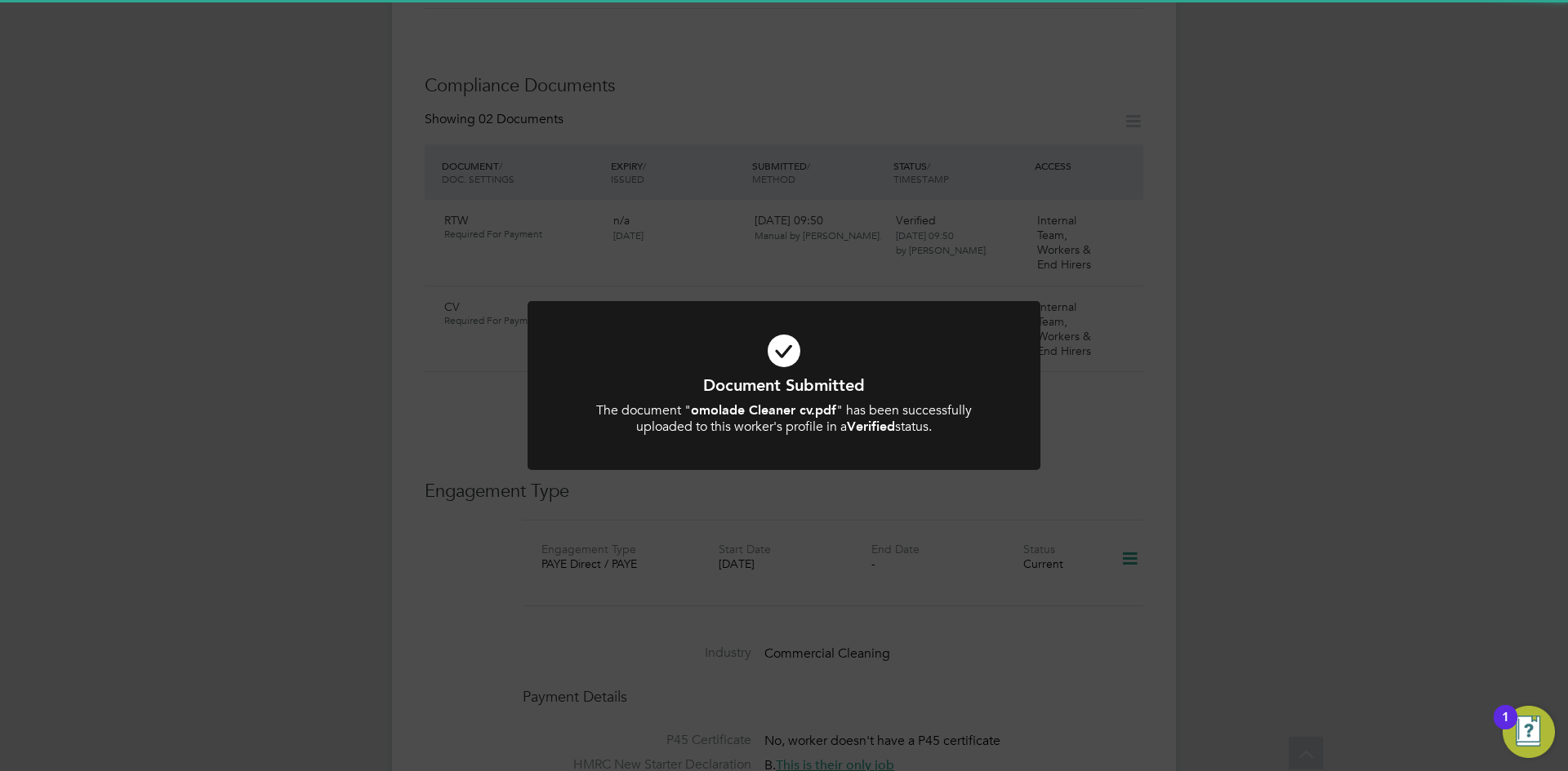
drag, startPoint x: 321, startPoint y: 284, endPoint x: 334, endPoint y: 275, distance: 15.8
click at [321, 284] on div "Document Submitted The document " omolade Cleaner cv.pdf " has been successfull…" at bounding box center [784, 386] width 1568 height 771
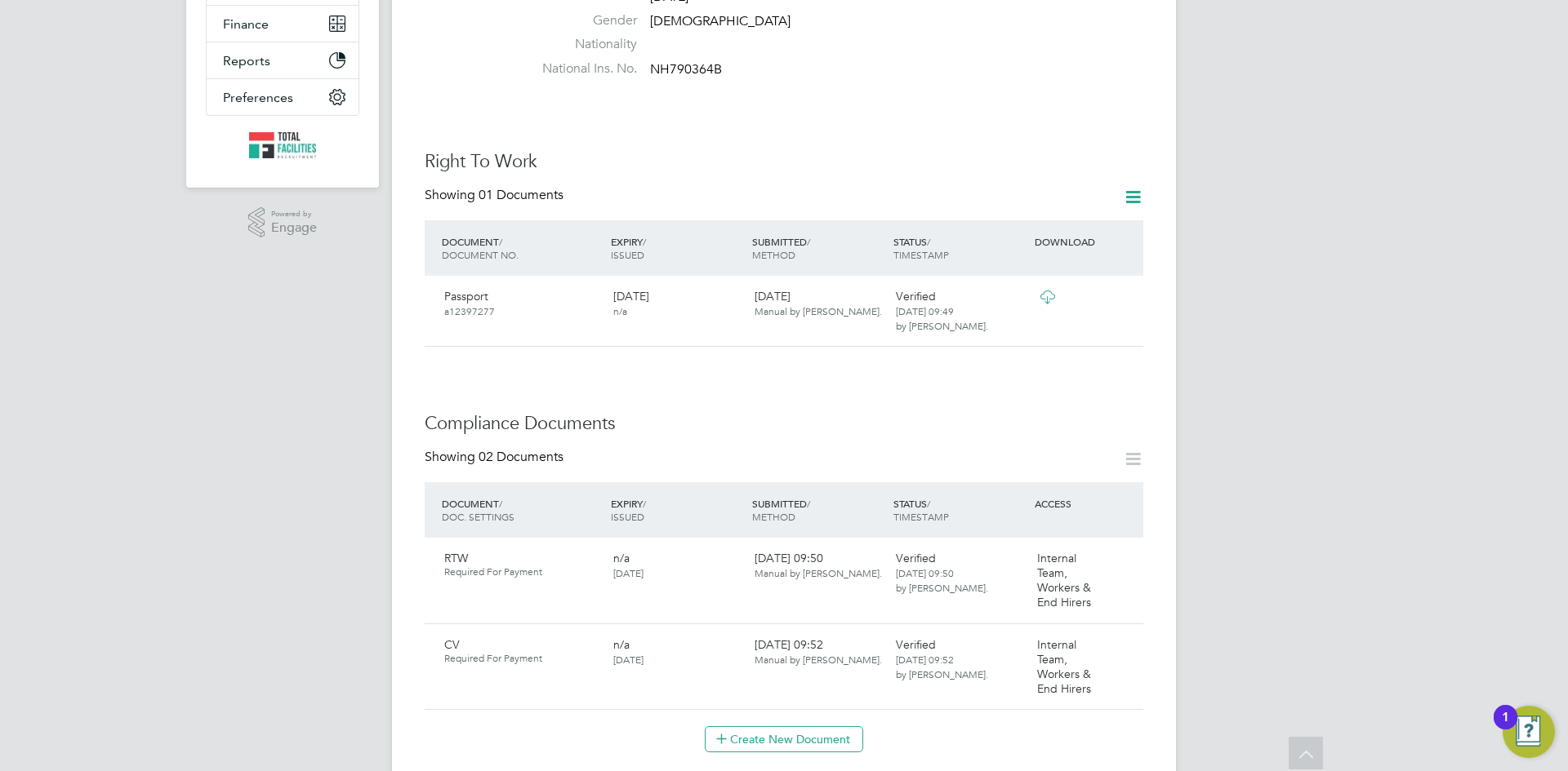
scroll to position [163, 0]
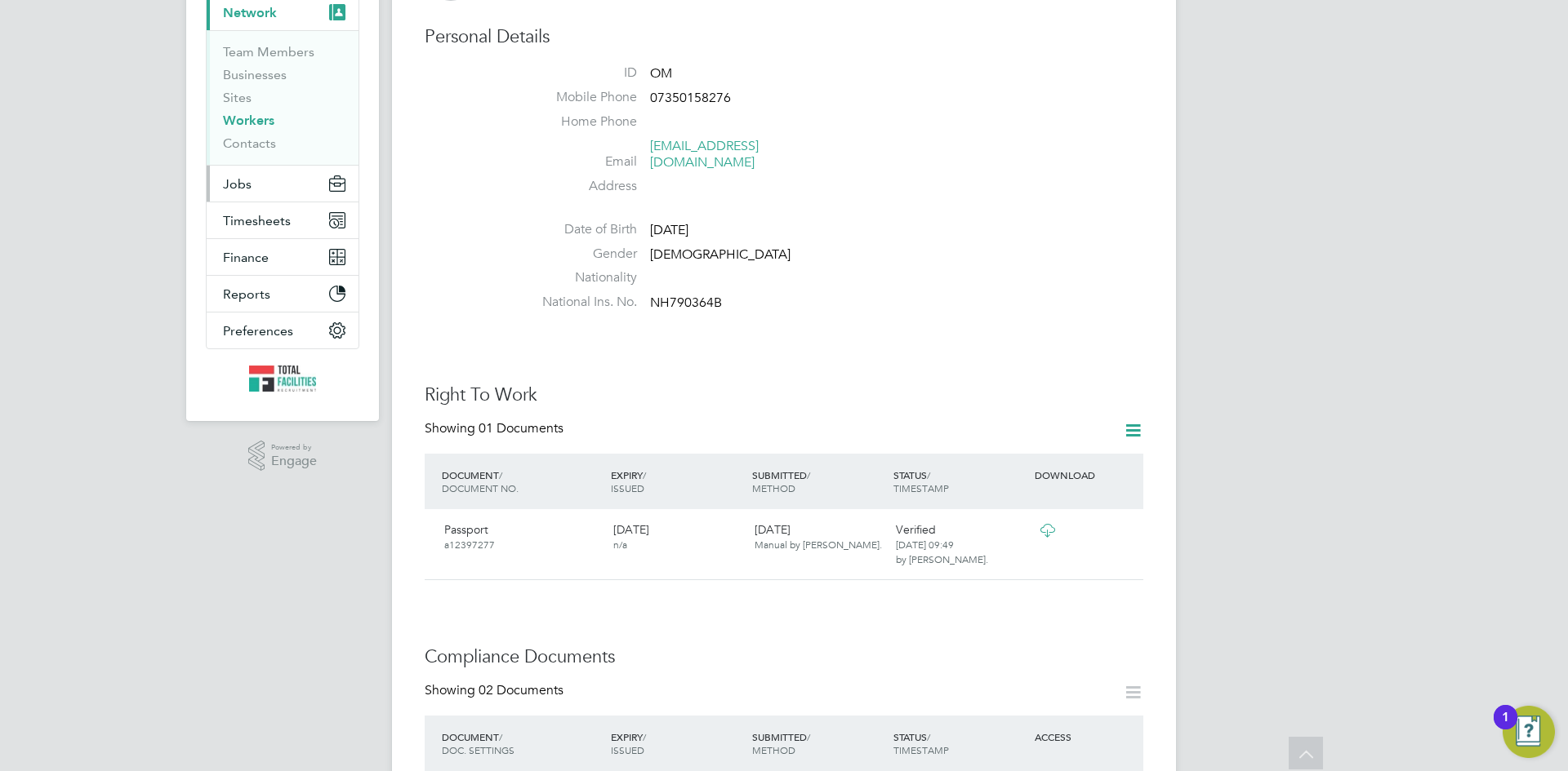
click at [245, 193] on button "Jobs" at bounding box center [283, 183] width 152 height 36
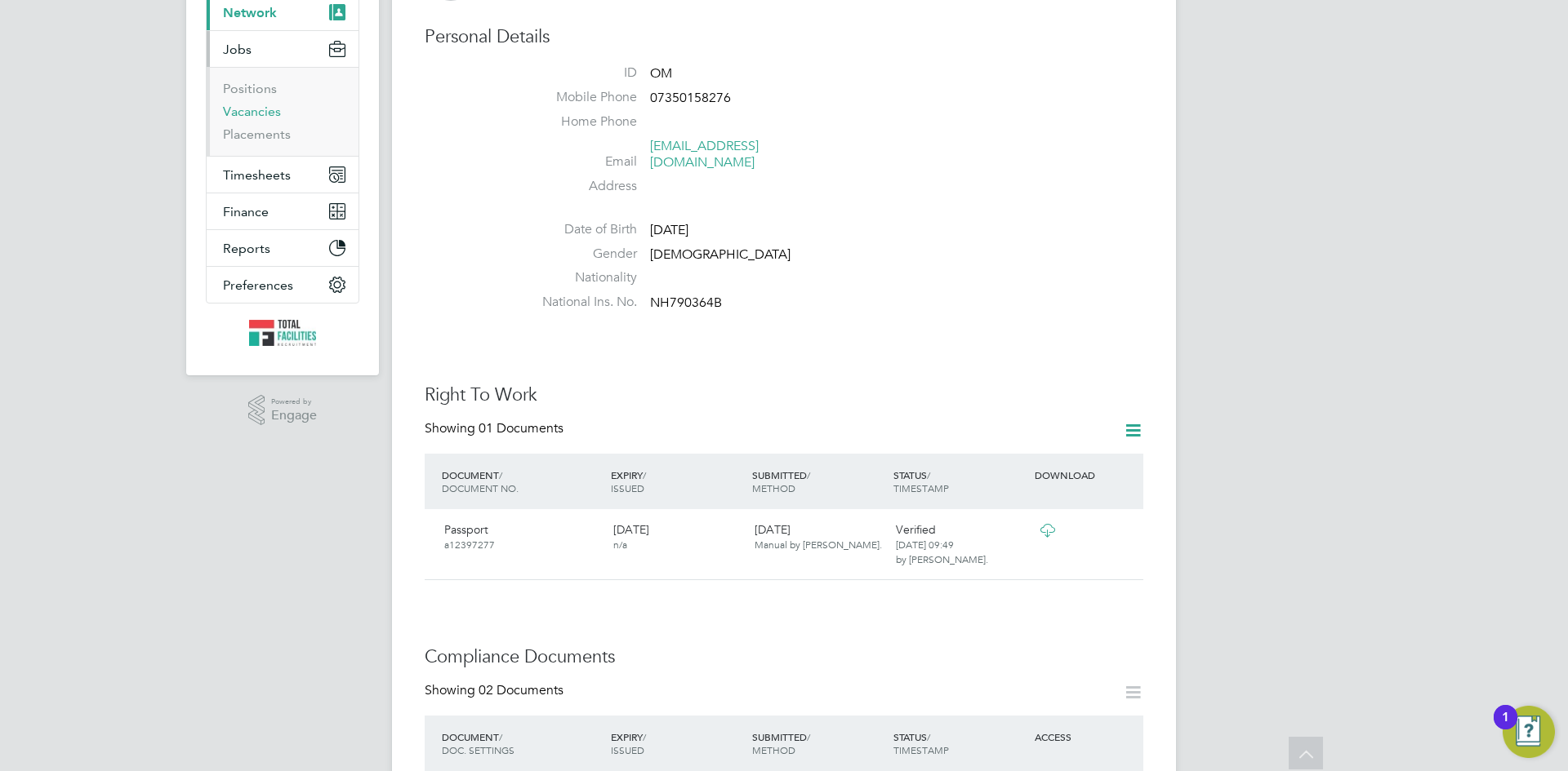
click at [251, 106] on link "Vacancies" at bounding box center [252, 112] width 58 height 15
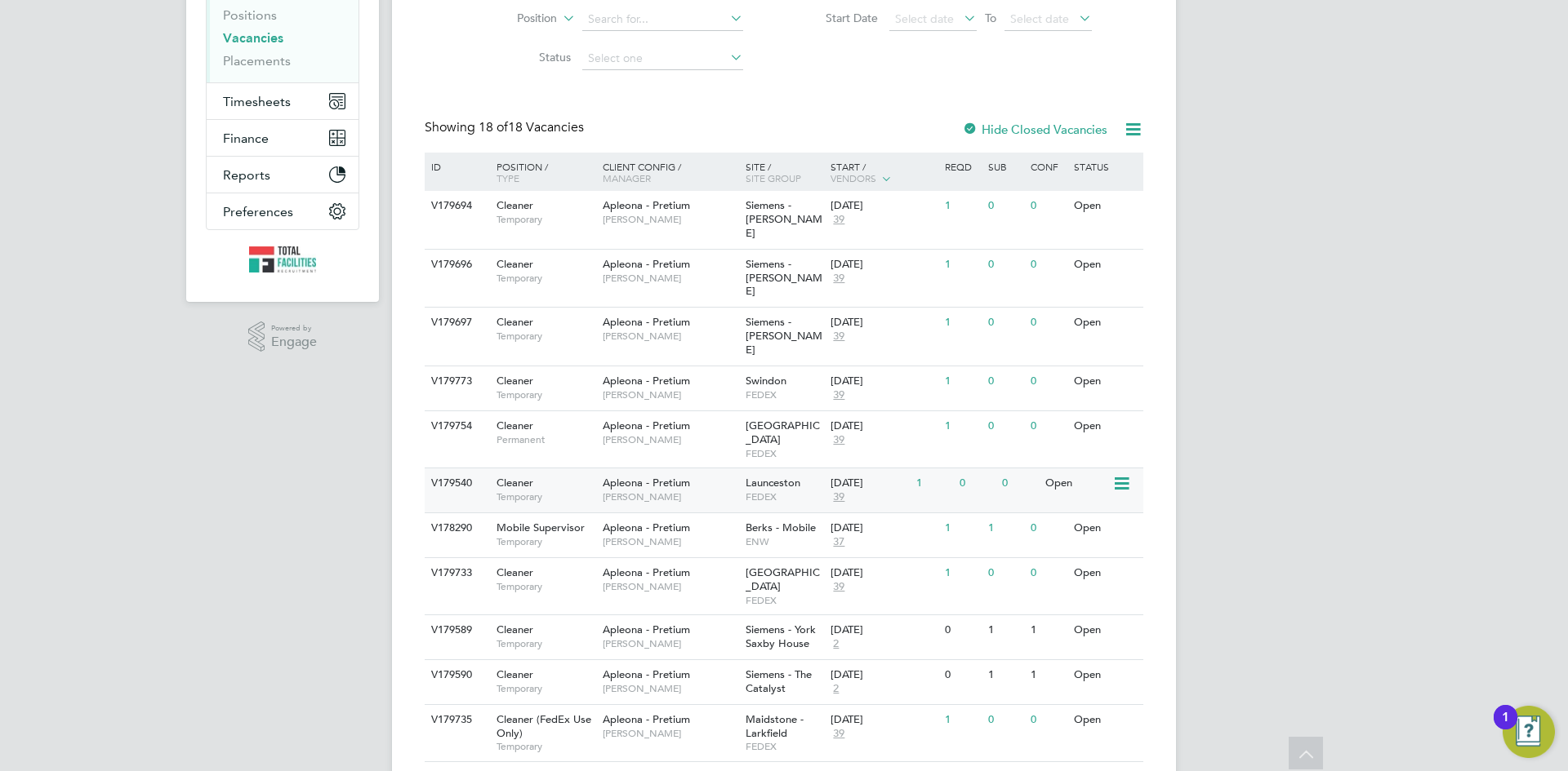
scroll to position [327, 0]
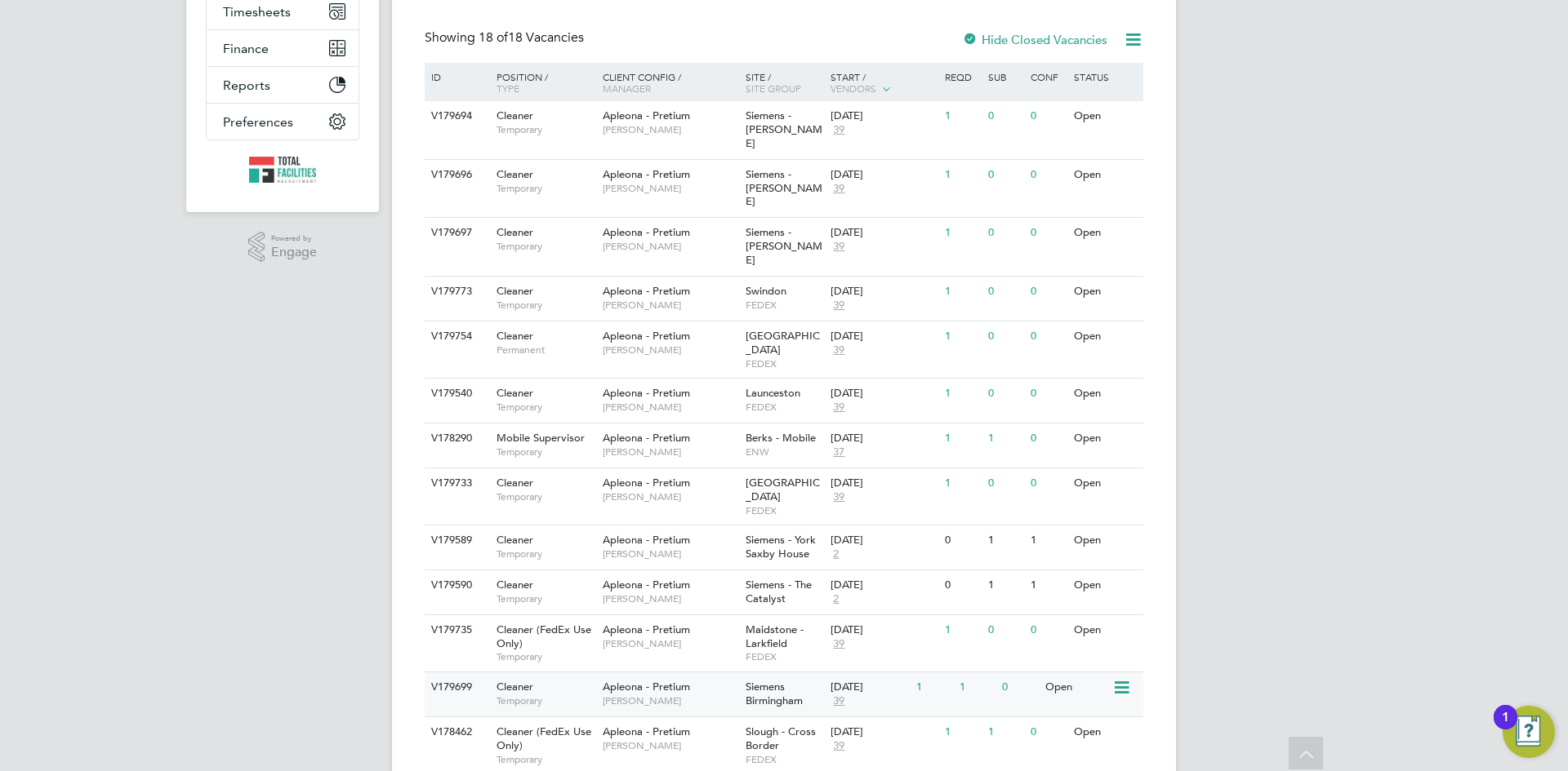
click at [1104, 672] on div "Open" at bounding box center [1076, 686] width 71 height 30
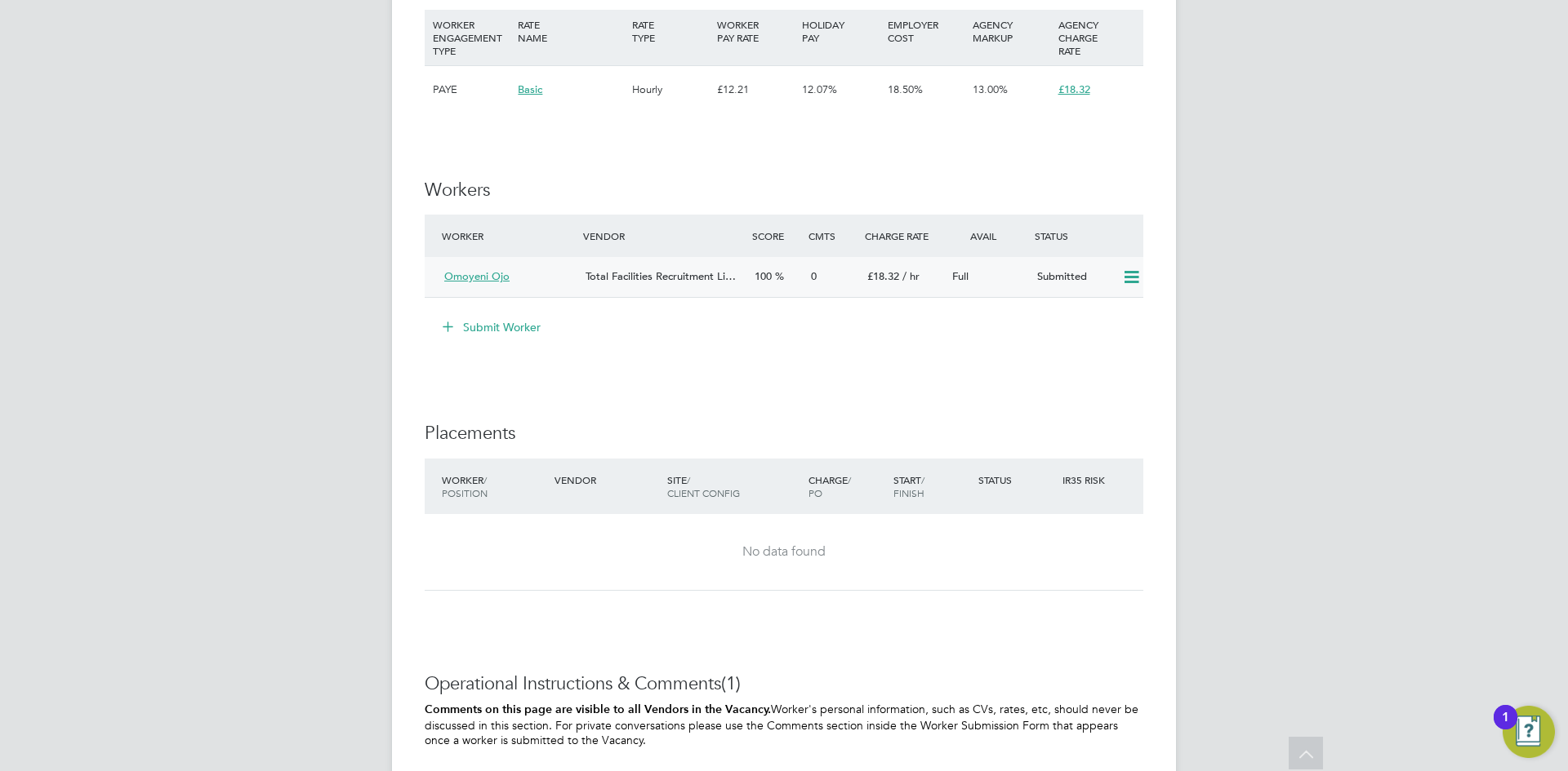
click at [1133, 276] on icon at bounding box center [1130, 278] width 20 height 13
click at [1095, 310] on li "Remove" at bounding box center [1107, 312] width 63 height 23
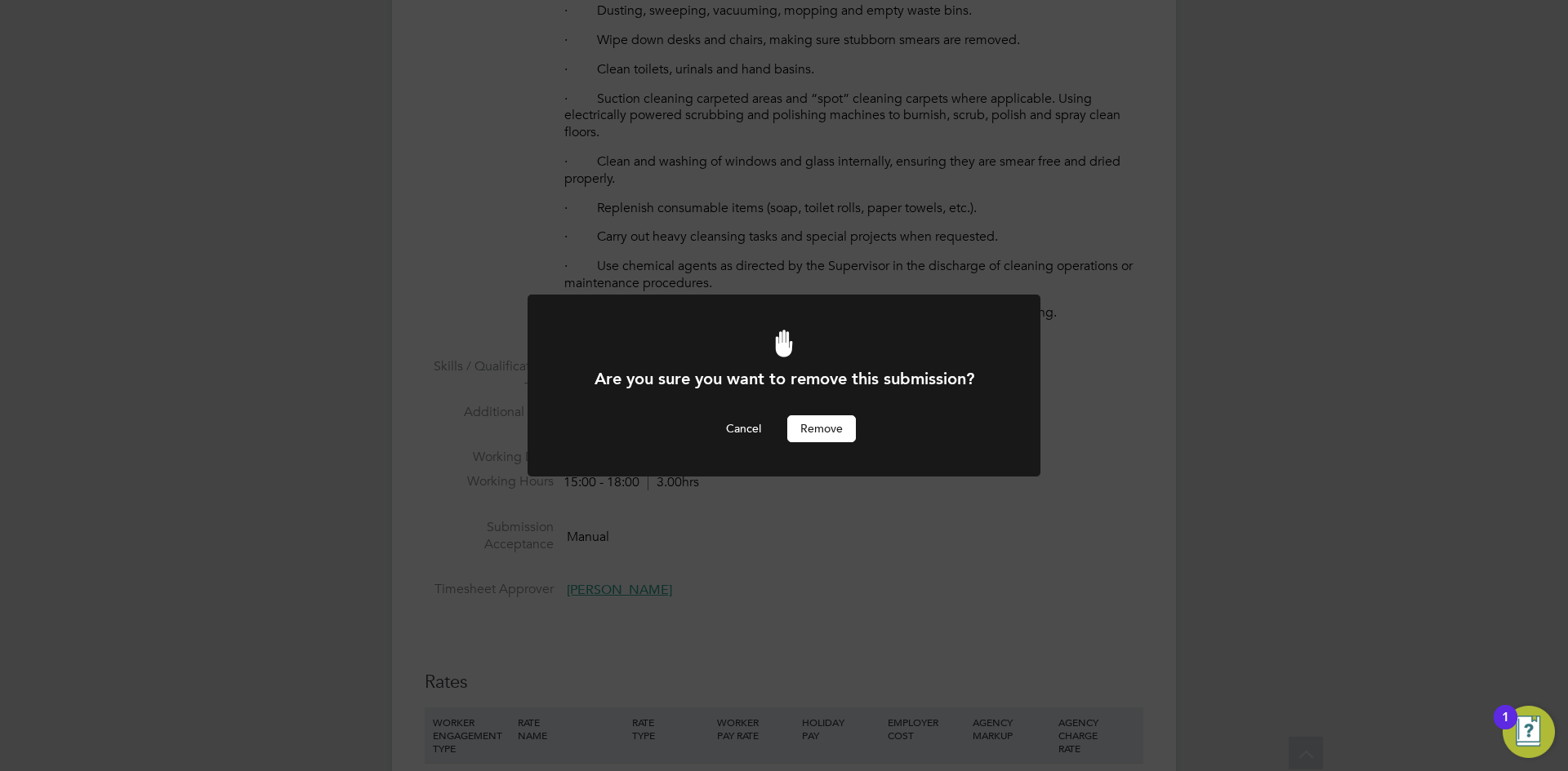
click at [791, 419] on button "Remove" at bounding box center [821, 428] width 68 height 26
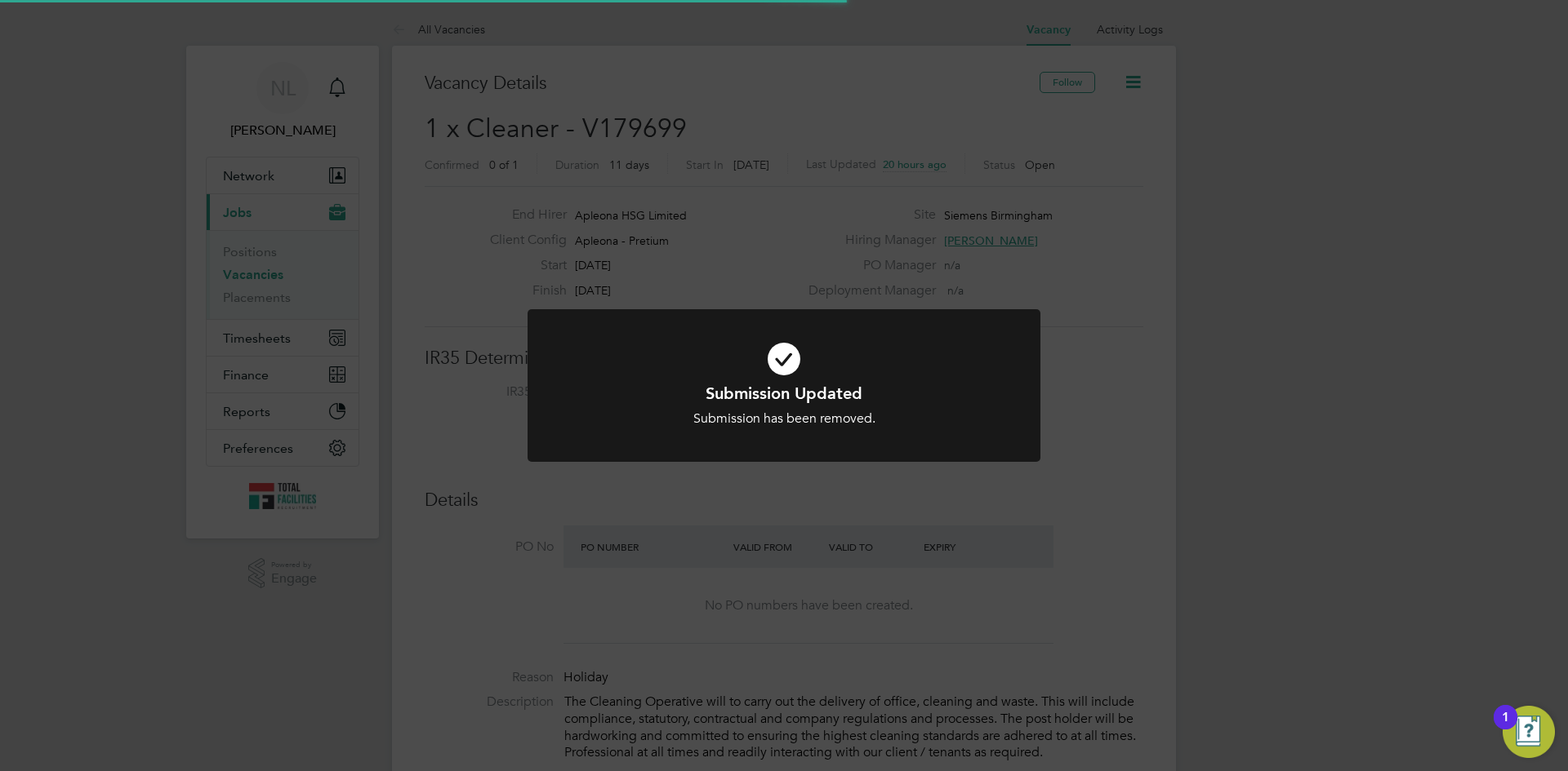
scroll to position [48, 114]
click at [790, 536] on div "Submission Updated Submission has been removed. Cancel Okay" at bounding box center [784, 386] width 1568 height 771
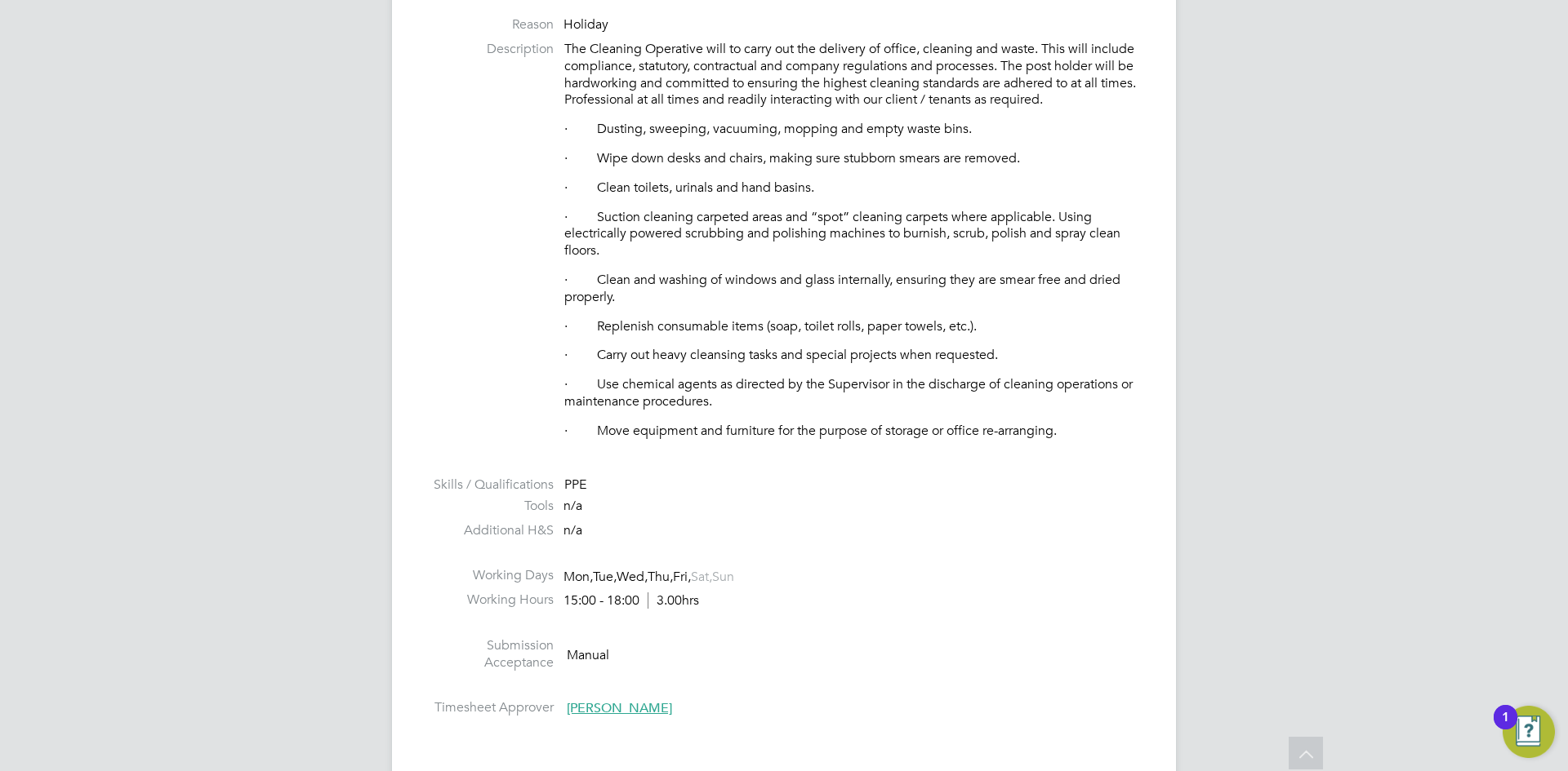
scroll to position [1142, 0]
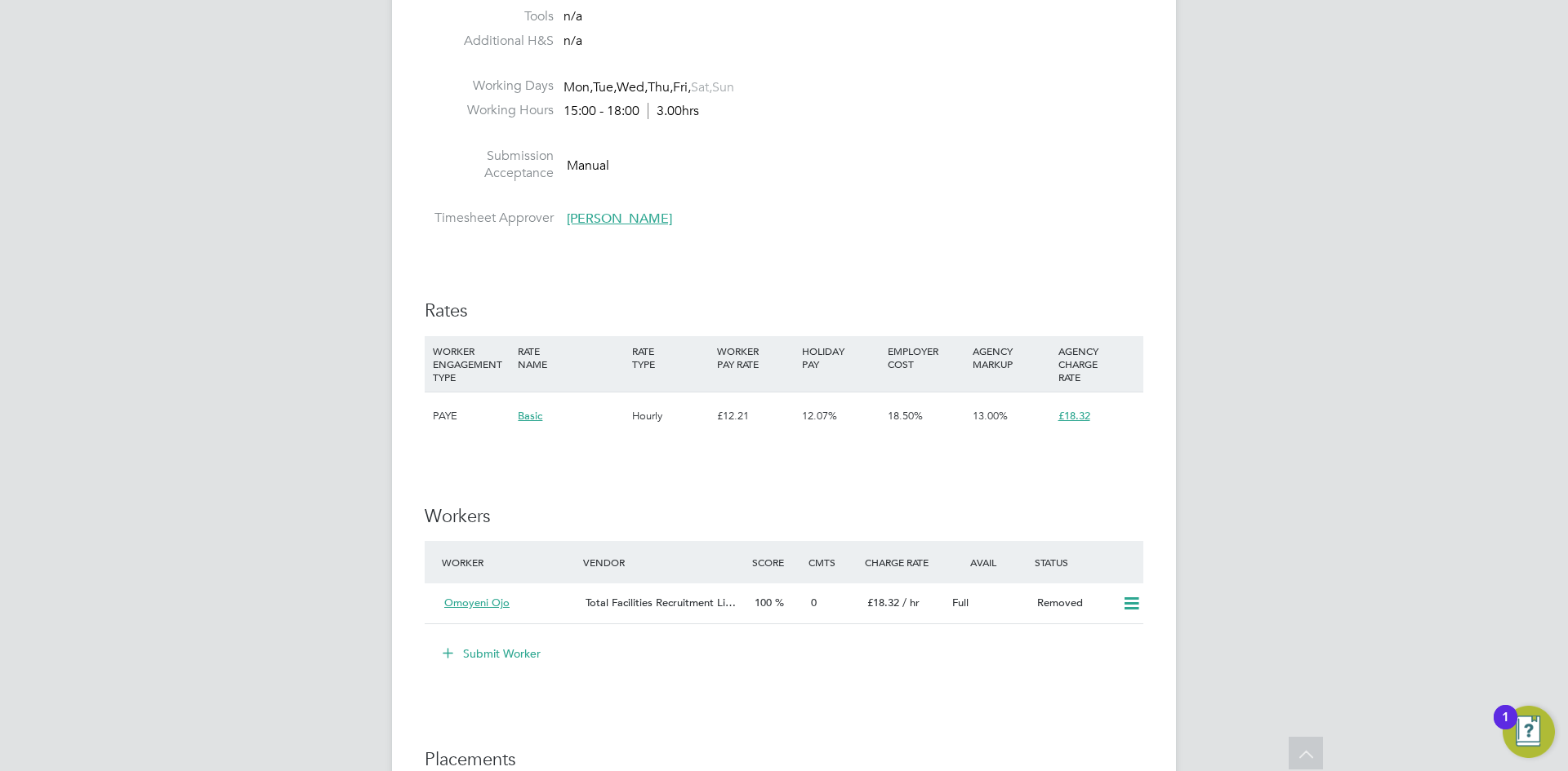
click at [508, 653] on button "Submit Worker" at bounding box center [492, 653] width 122 height 26
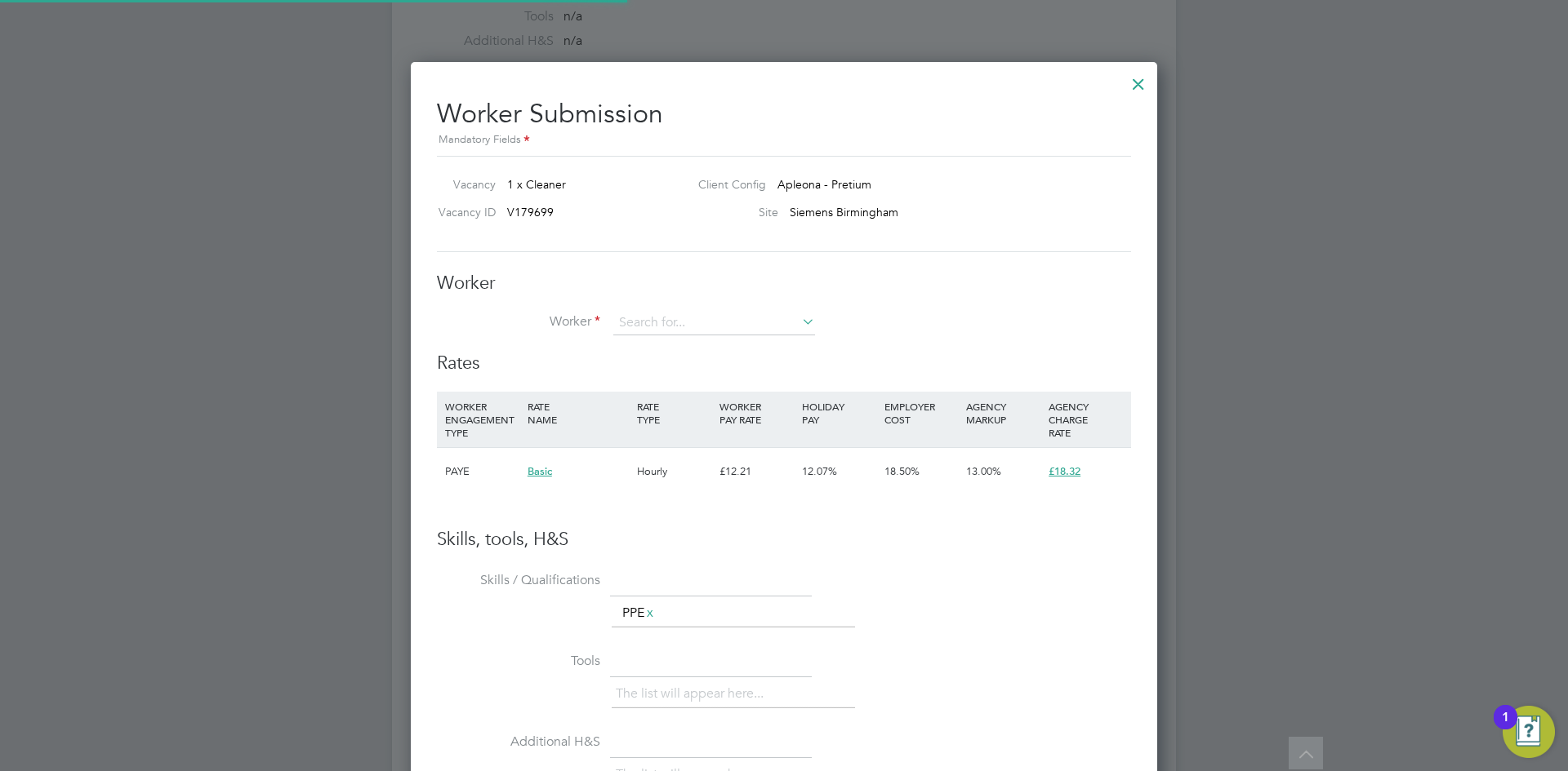
scroll to position [8, 8]
click at [759, 327] on input "omolade" at bounding box center [714, 322] width 202 height 24
click at [752, 337] on li "Omolade [PERSON_NAME] (OM)" at bounding box center [714, 346] width 203 height 22
type input "Omolade [PERSON_NAME] (OM)"
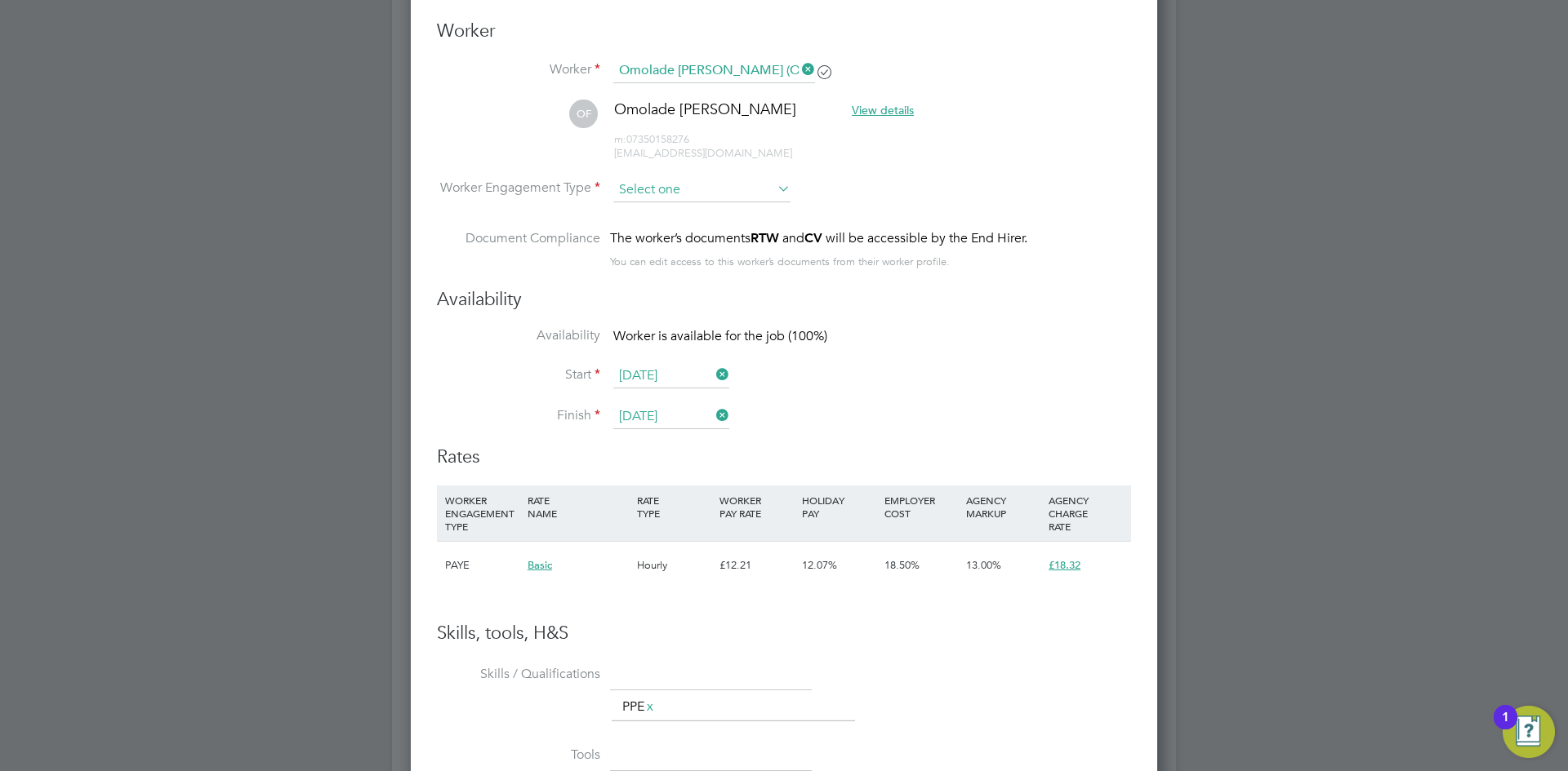
click at [663, 178] on input at bounding box center [701, 189] width 177 height 24
click at [637, 230] on li "PAYE" at bounding box center [702, 234] width 179 height 21
type input "PAYE"
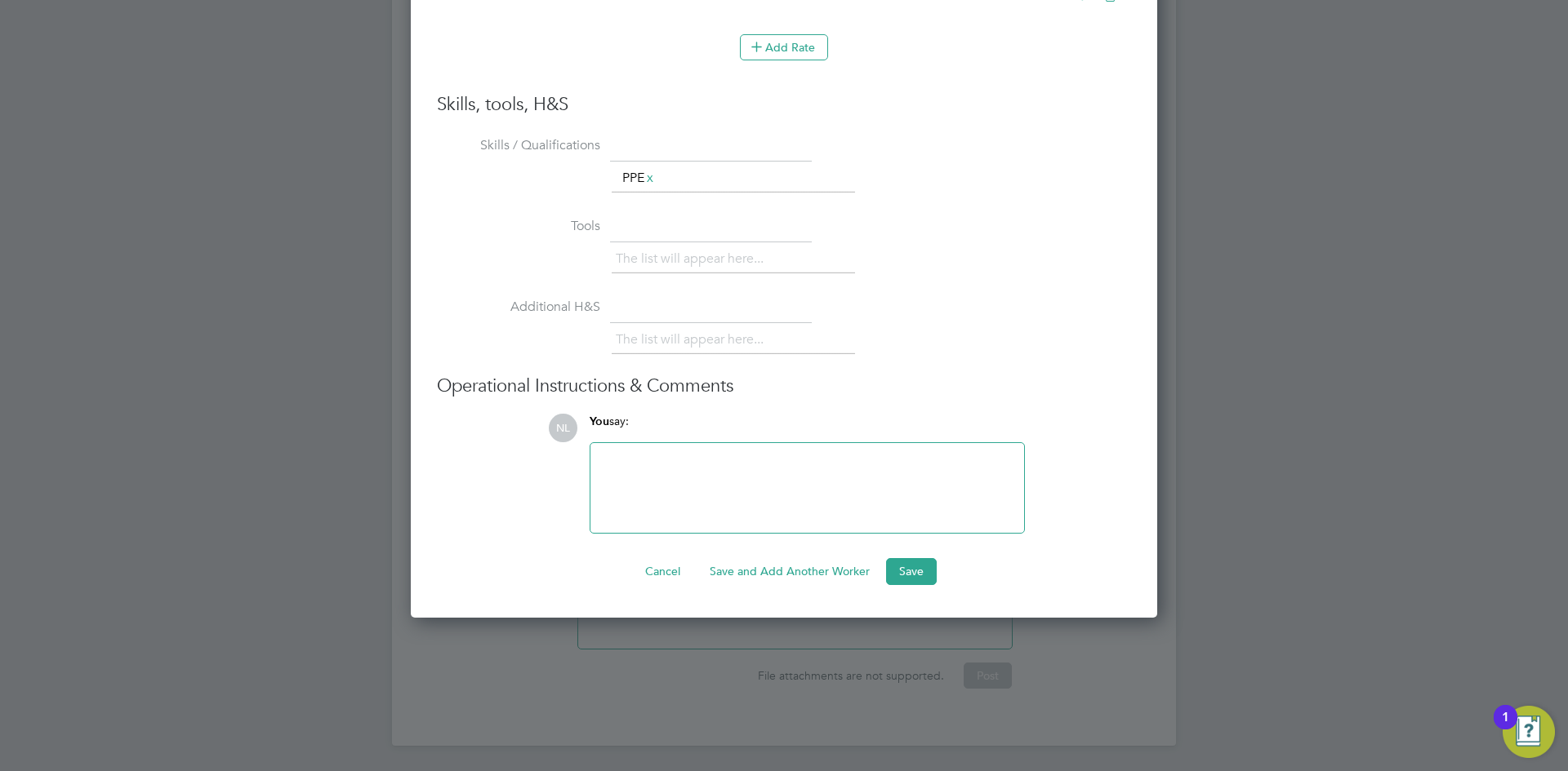
click at [913, 572] on button "Save" at bounding box center [911, 571] width 51 height 26
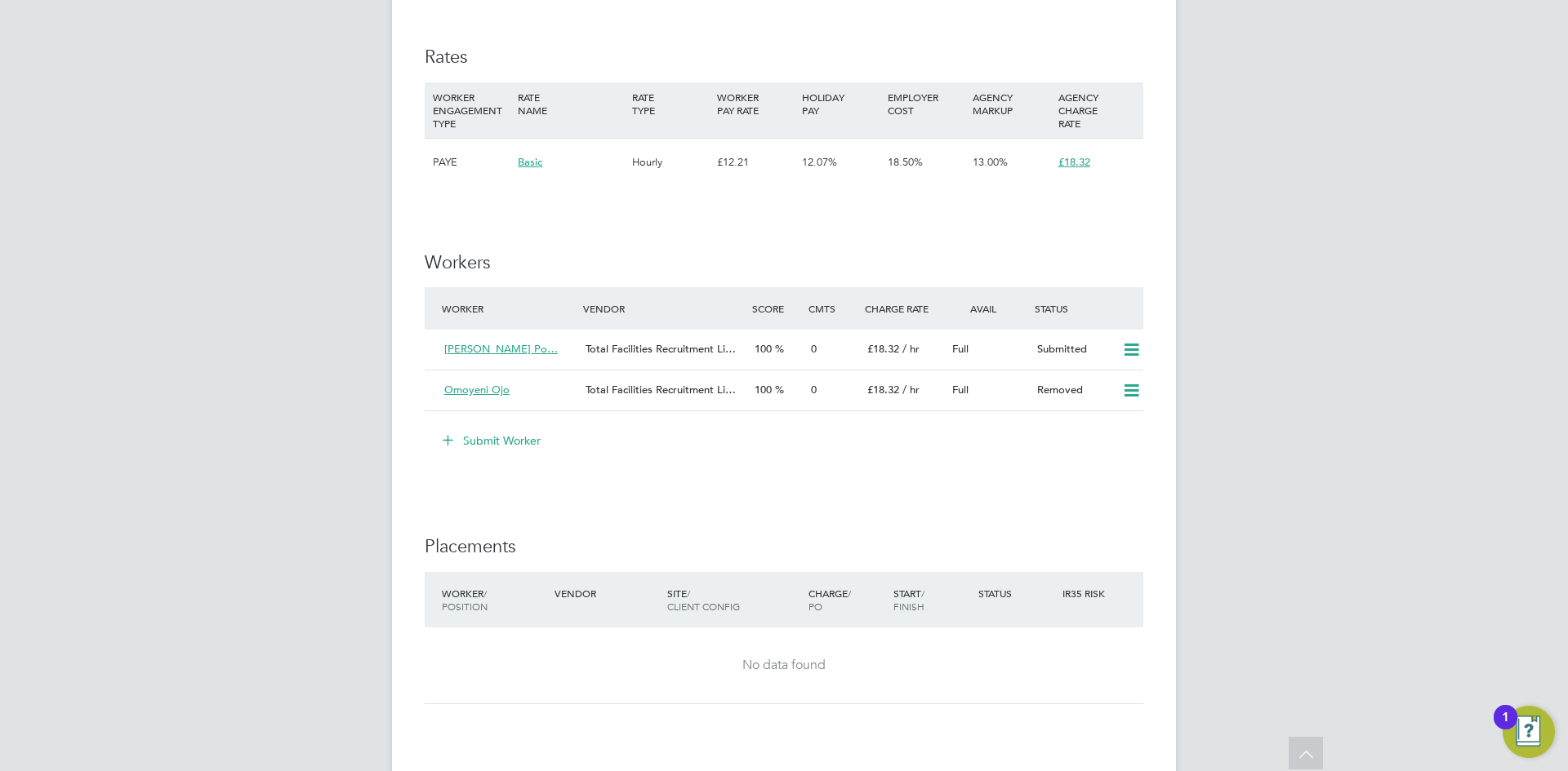
scroll to position [1387, 0]
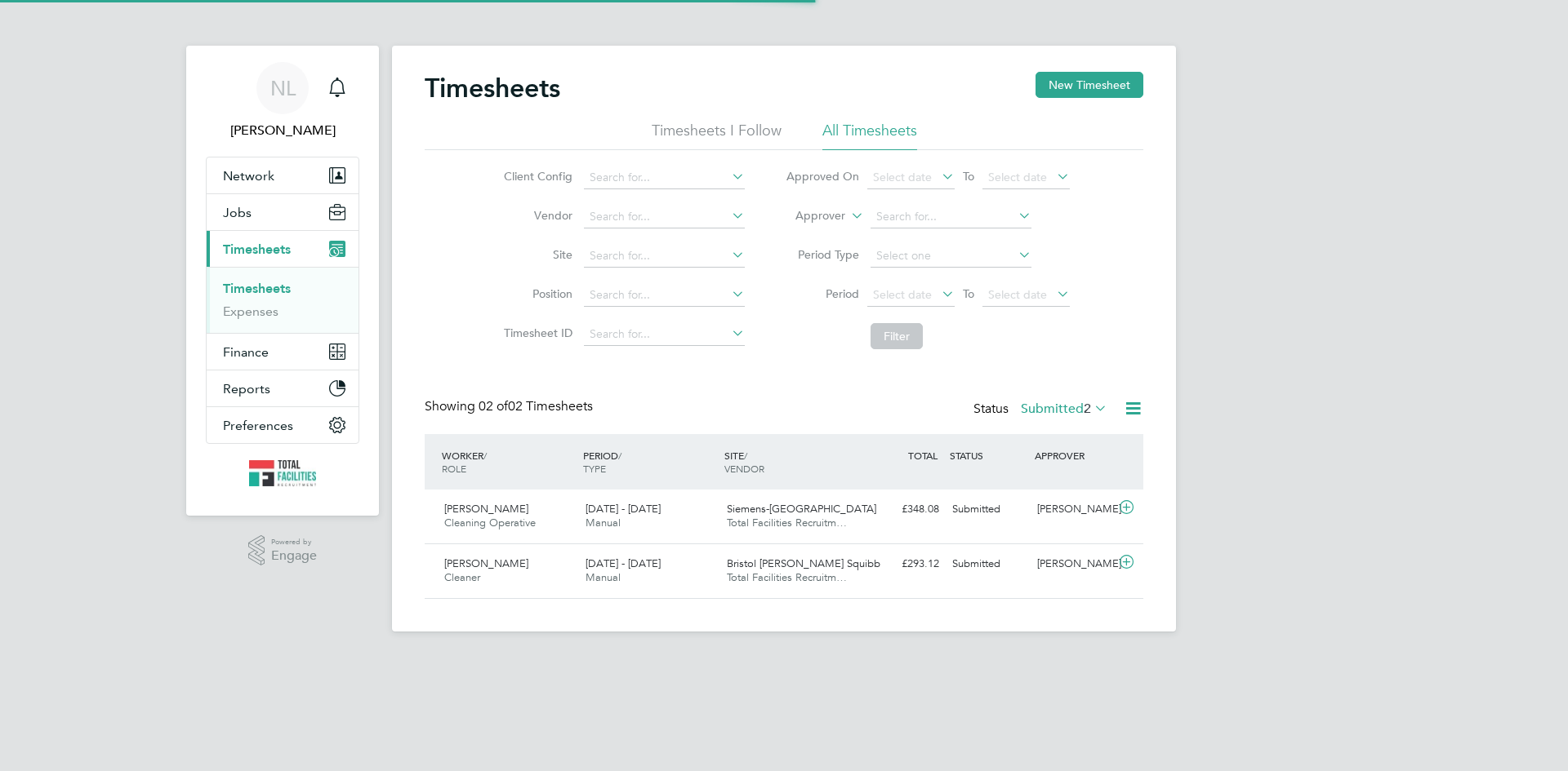
scroll to position [41, 142]
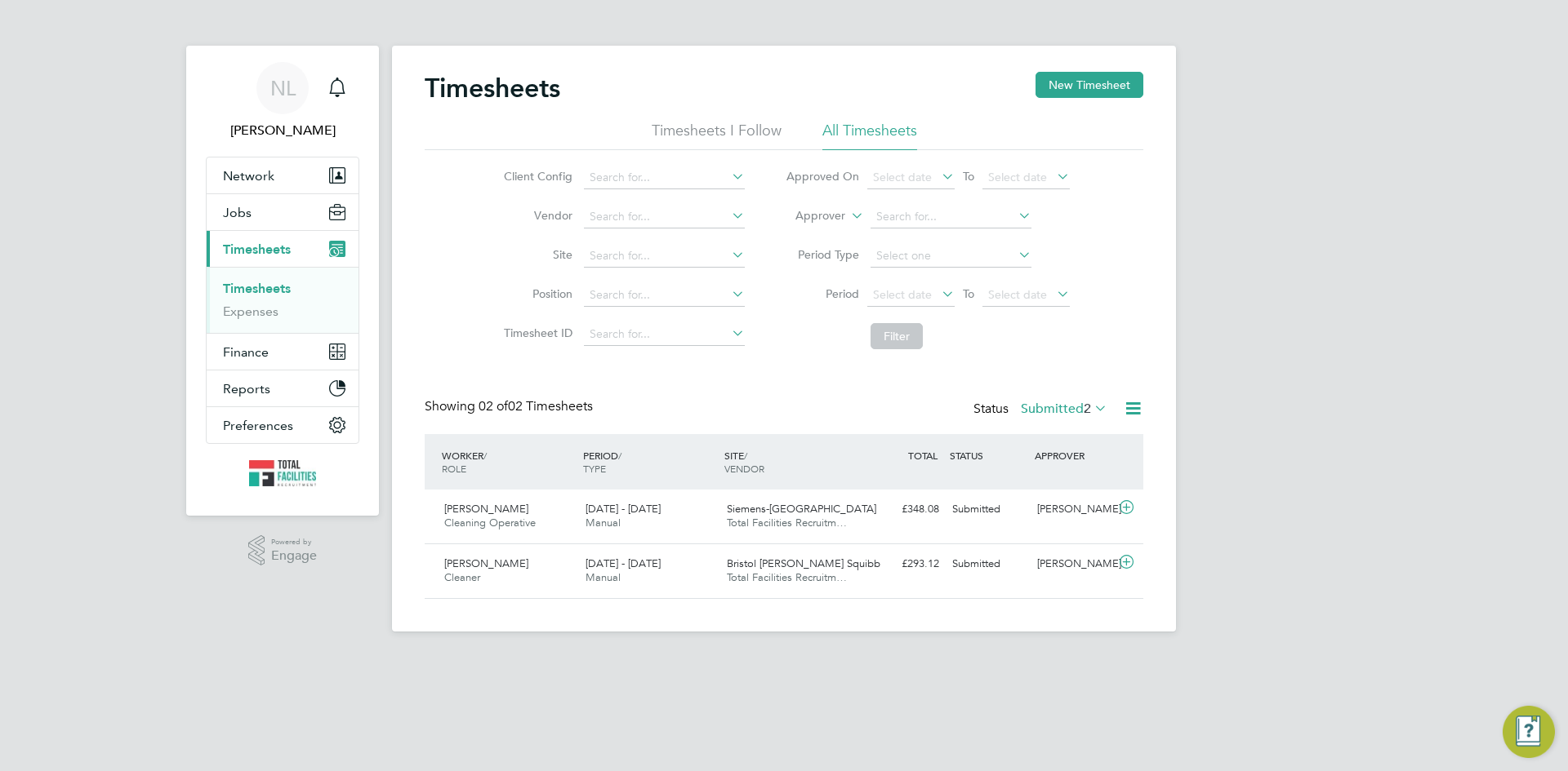
click at [1050, 408] on label "Submitted 2" at bounding box center [1064, 409] width 87 height 16
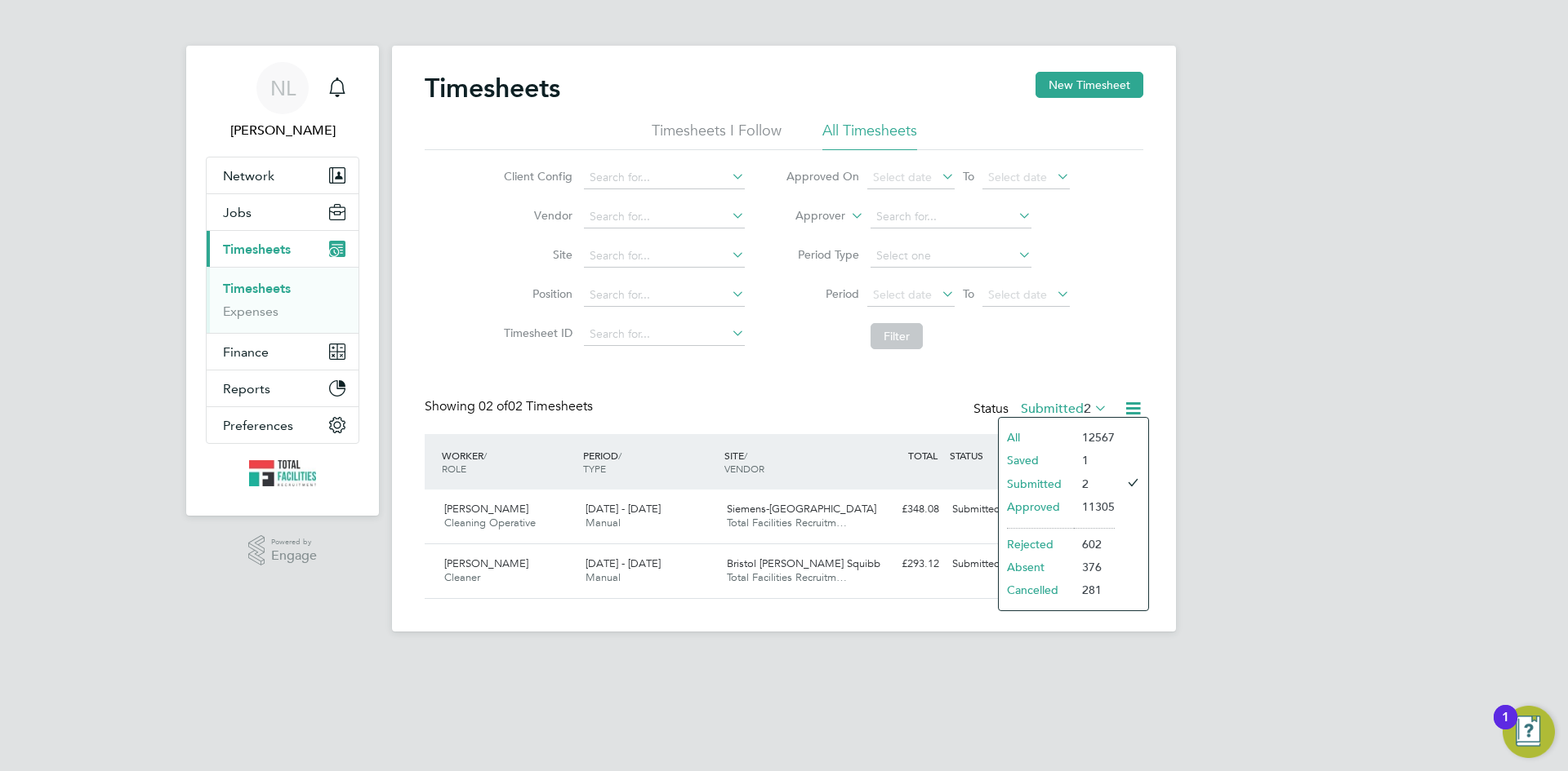
click at [1043, 504] on li "Approved" at bounding box center [1036, 507] width 75 height 23
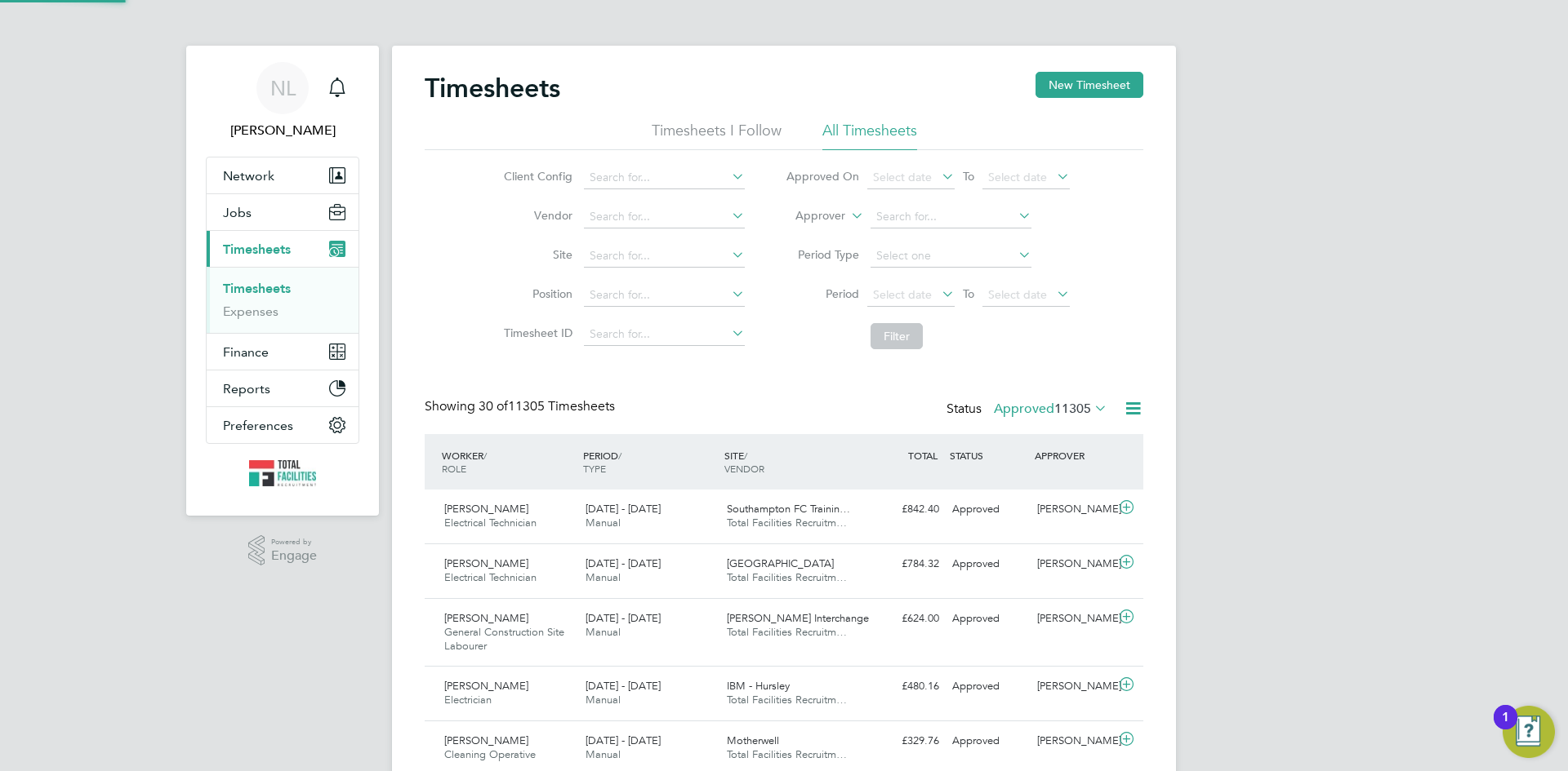
scroll to position [0, 0]
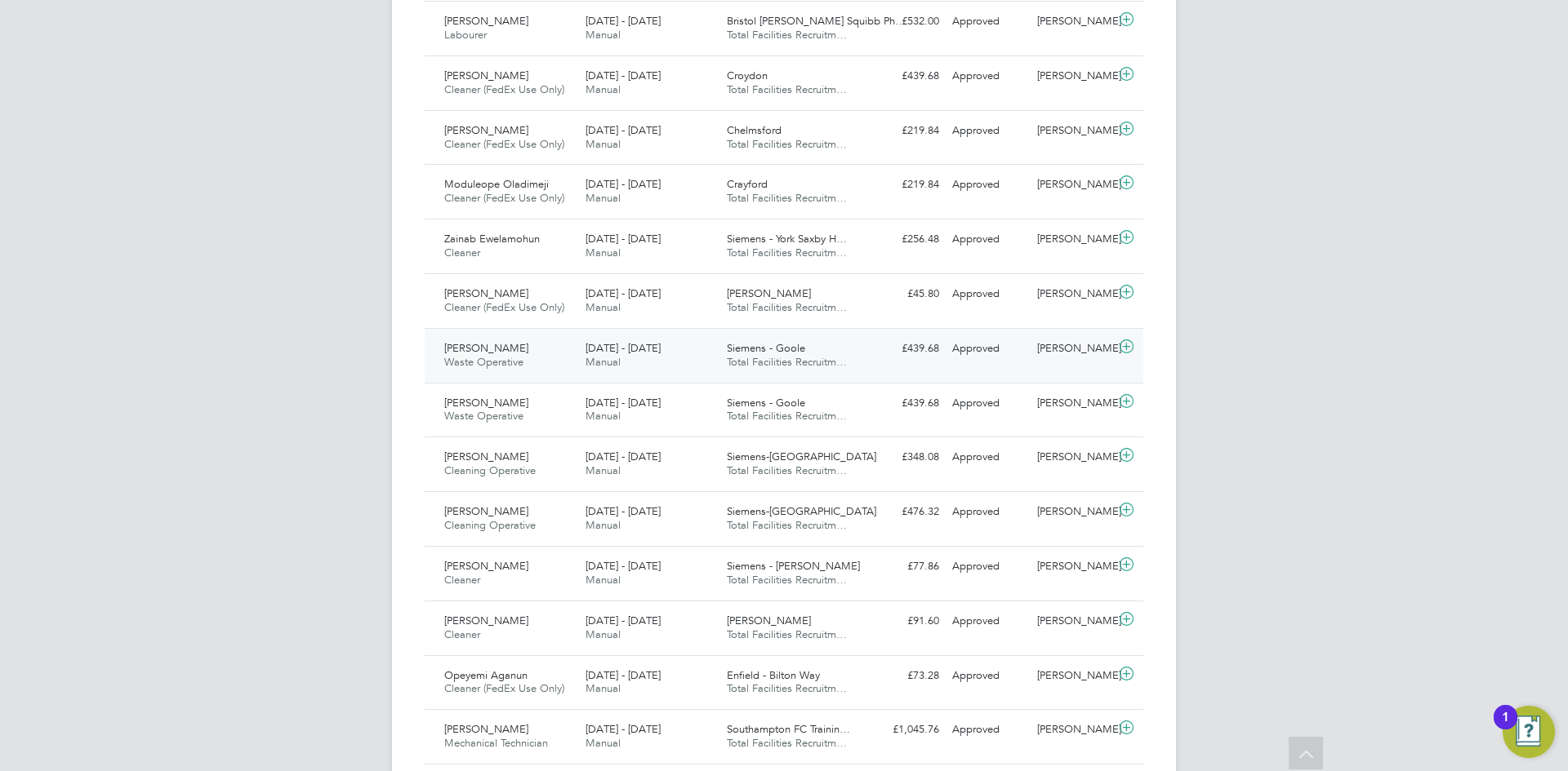
click at [914, 350] on div "£439.68 Approved" at bounding box center [903, 349] width 85 height 27
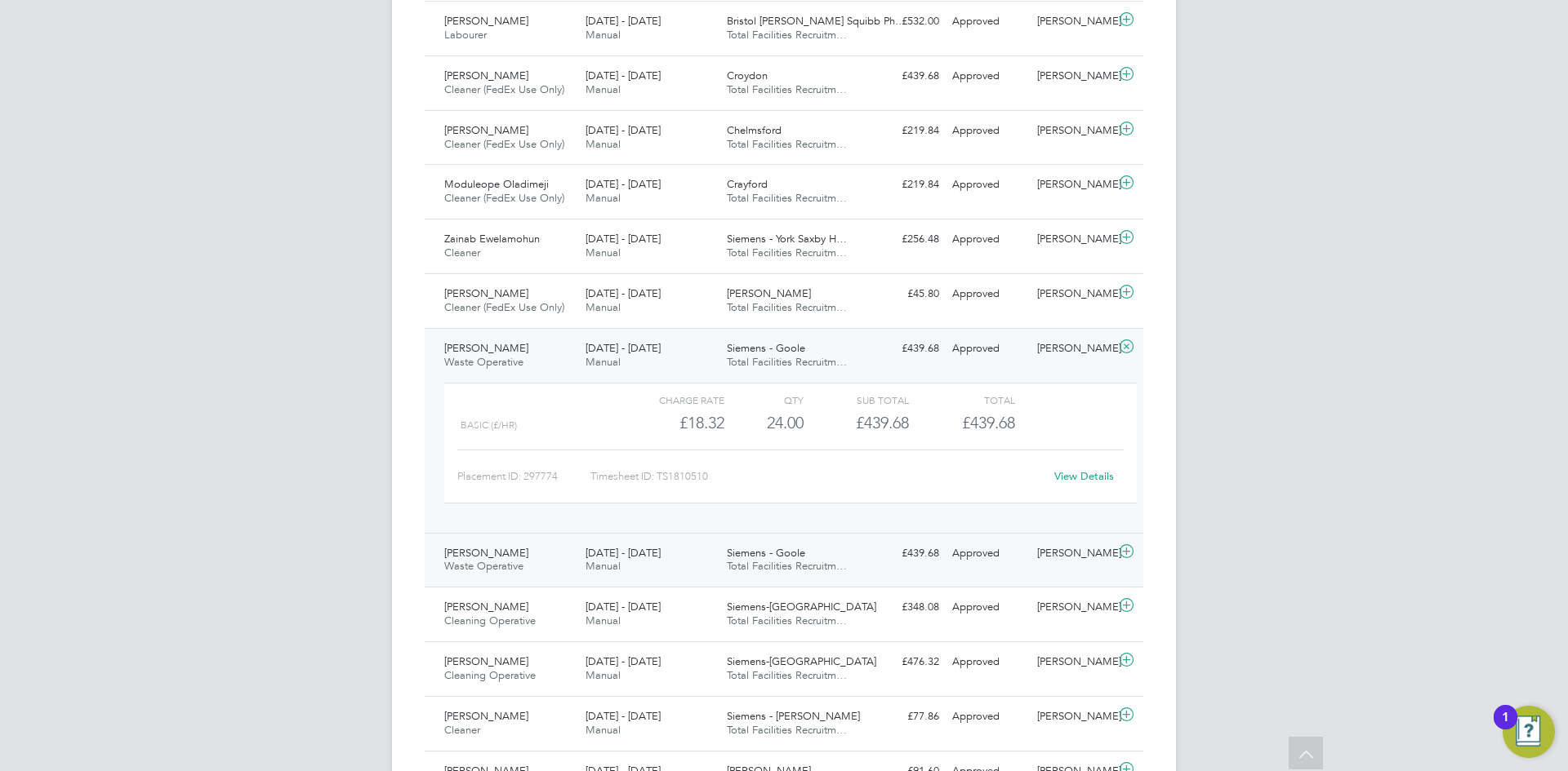
click at [845, 564] on span "Total Facilities Recruitm…" at bounding box center [786, 565] width 120 height 13
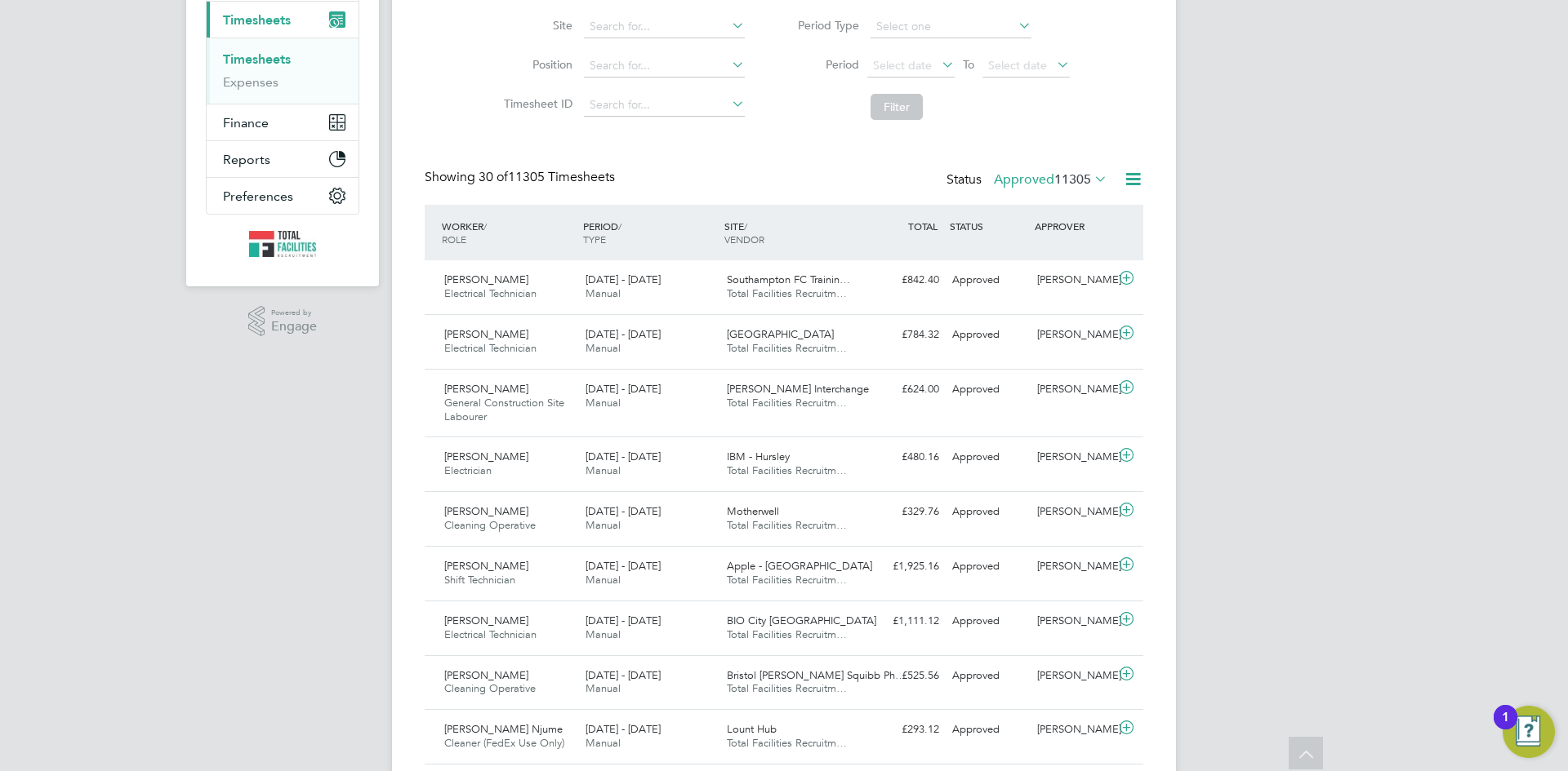
scroll to position [82, 0]
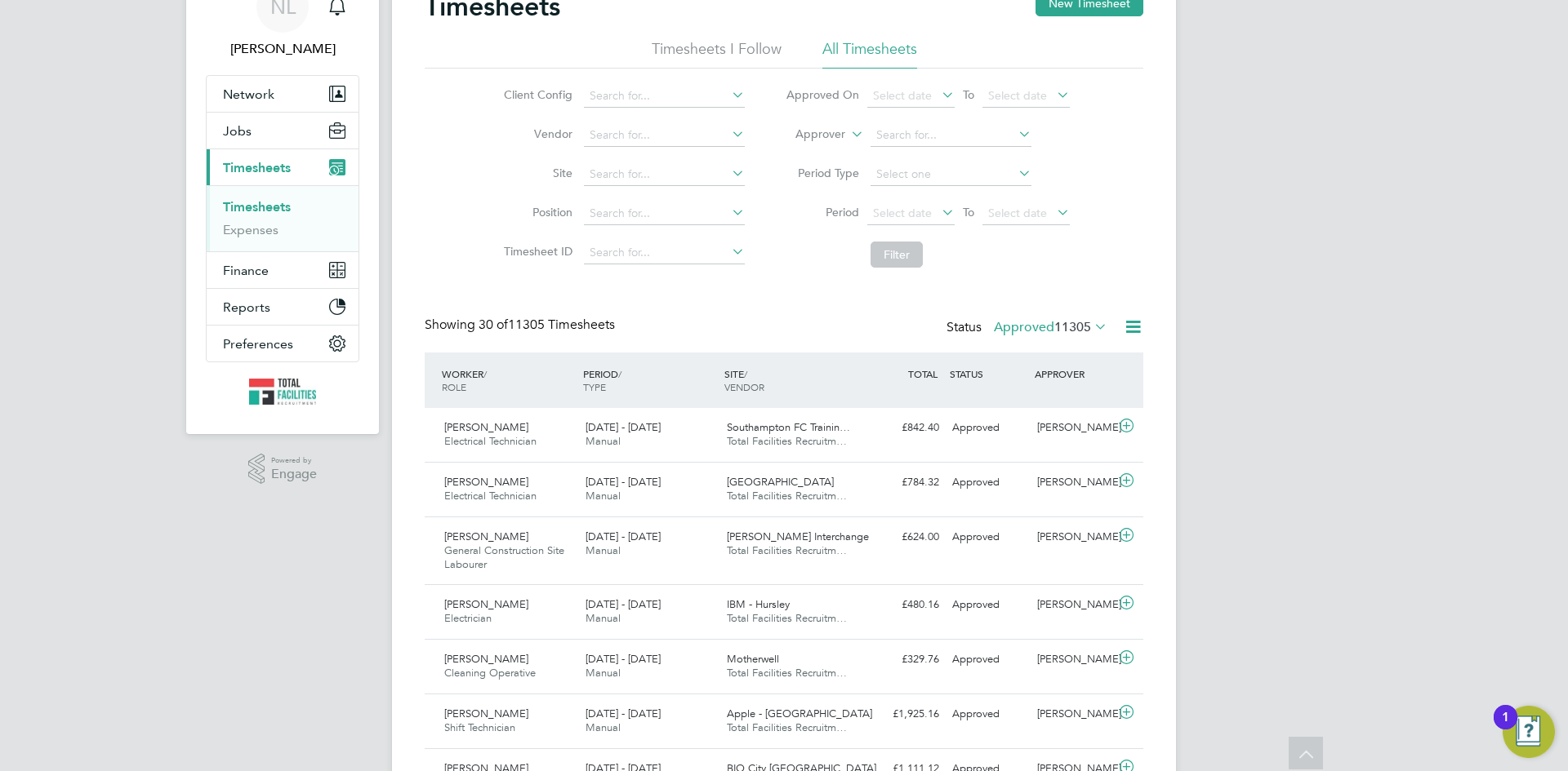
click at [1028, 322] on label "Approved 11305" at bounding box center [1050, 327] width 114 height 16
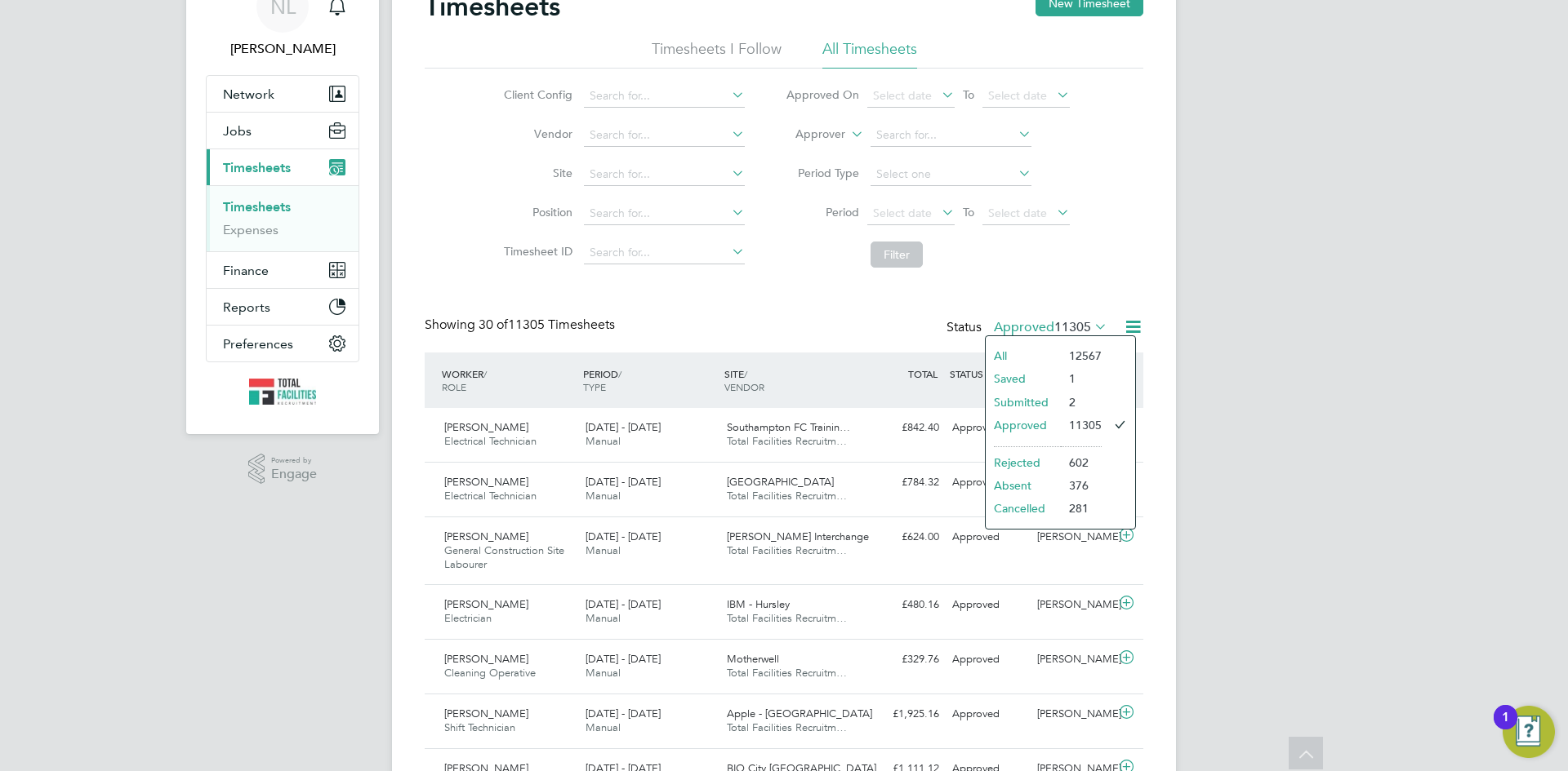
click at [1007, 397] on li "Submitted" at bounding box center [1023, 403] width 75 height 23
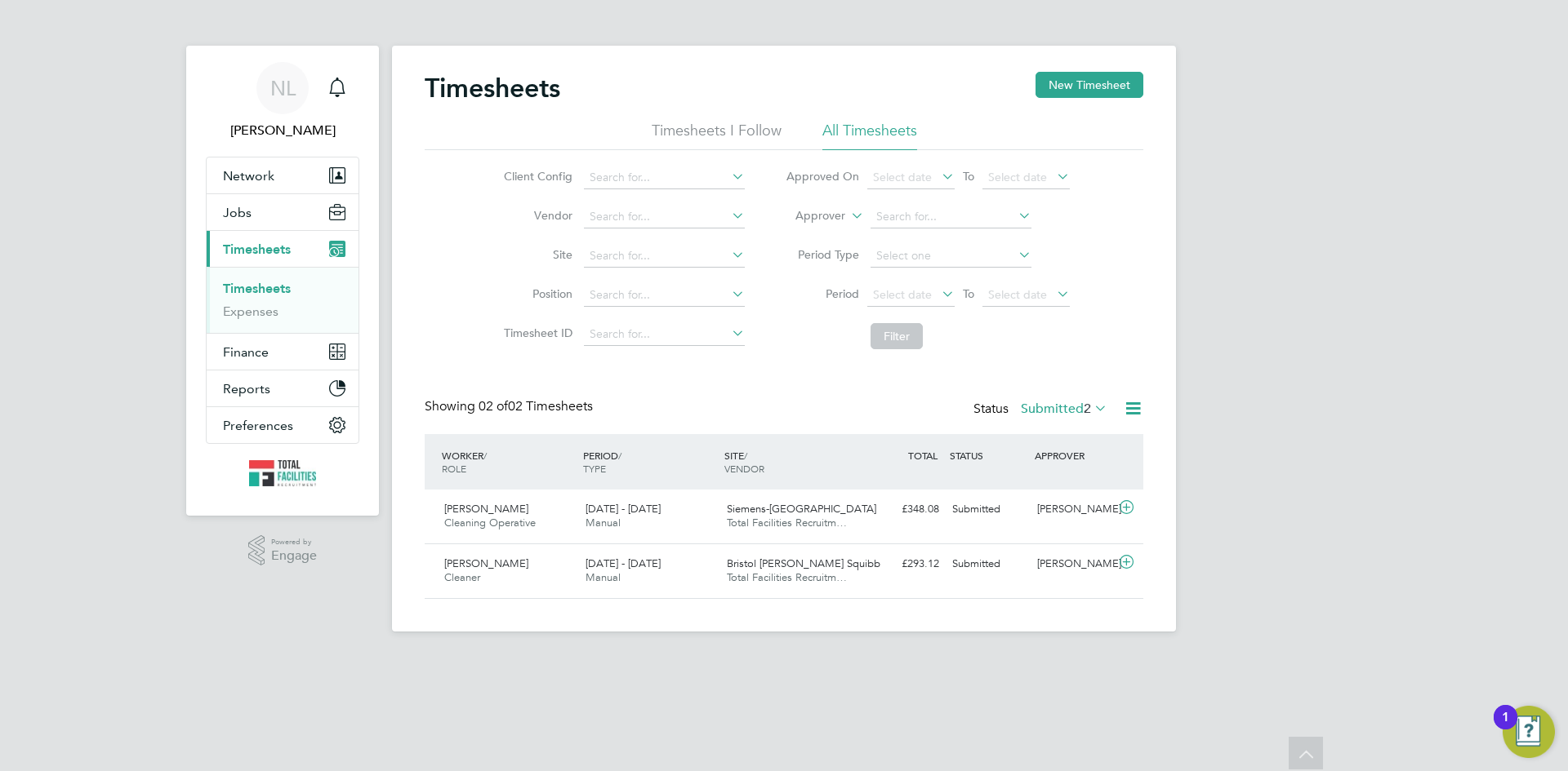
scroll to position [41, 142]
